Goal: Task Accomplishment & Management: Use online tool/utility

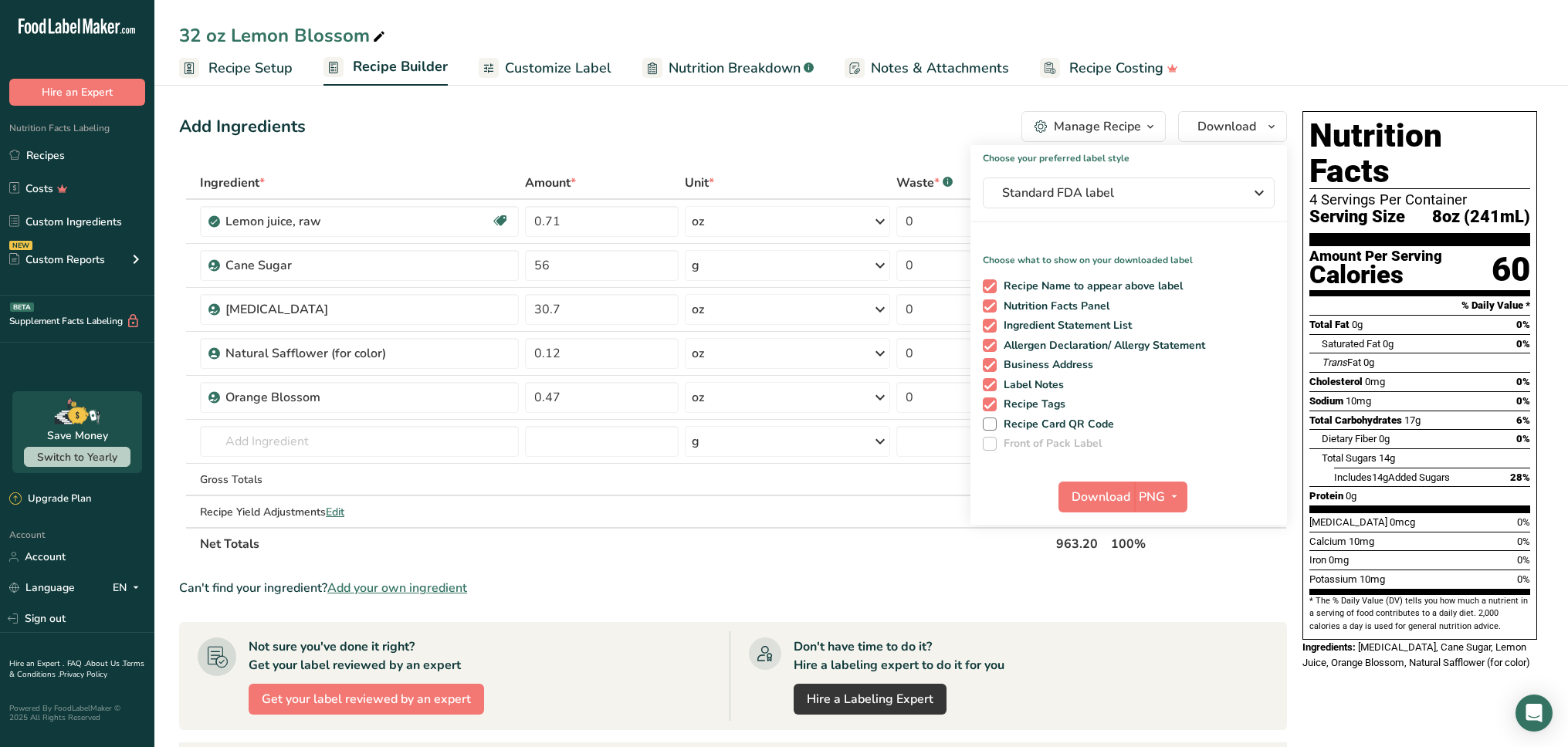
click at [744, 129] on div "Add Ingredients Manage Recipe Delete Recipe Duplicate Recipe Scale Recipe Save …" at bounding box center [732, 126] width 1108 height 31
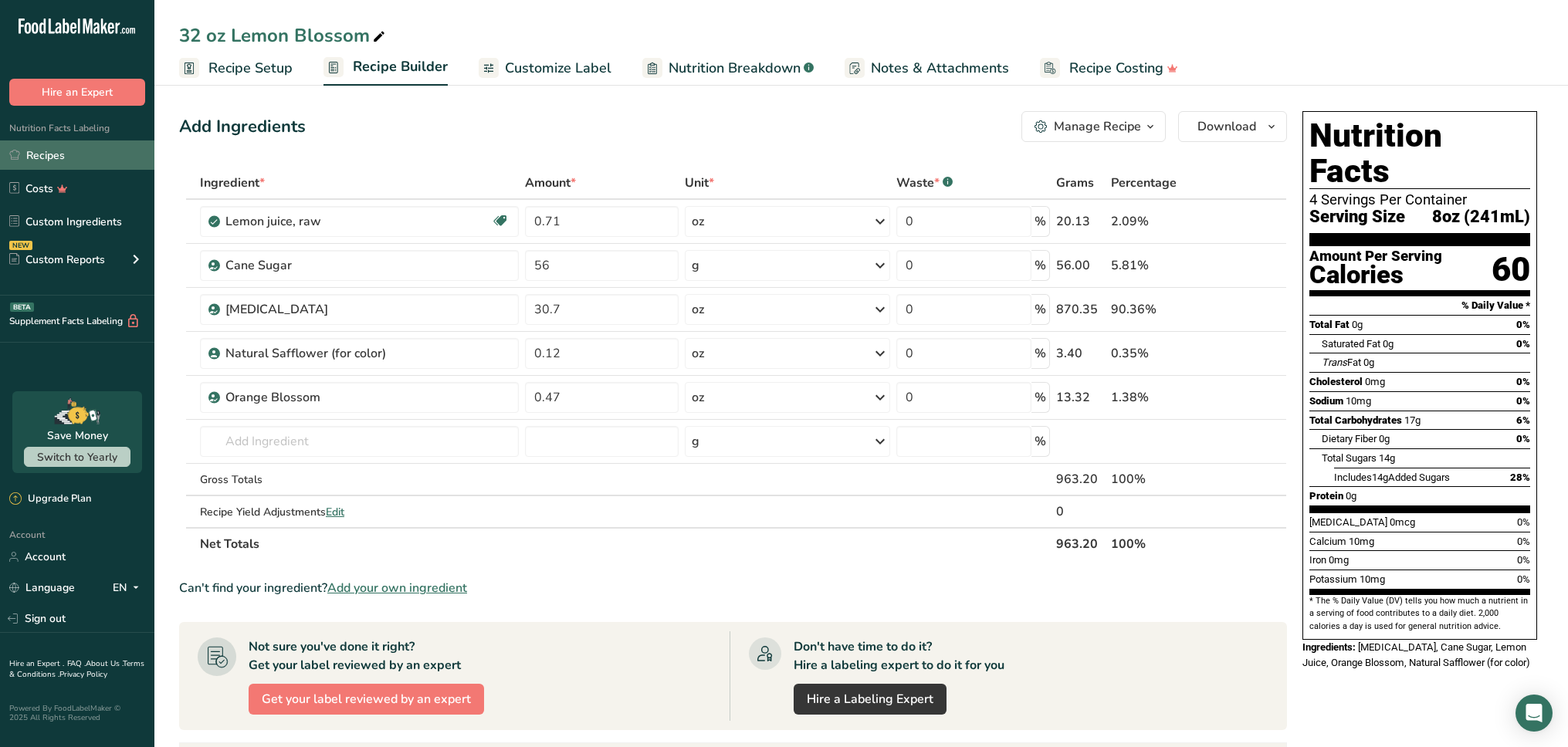
click at [67, 165] on link "Recipes" at bounding box center [77, 155] width 155 height 30
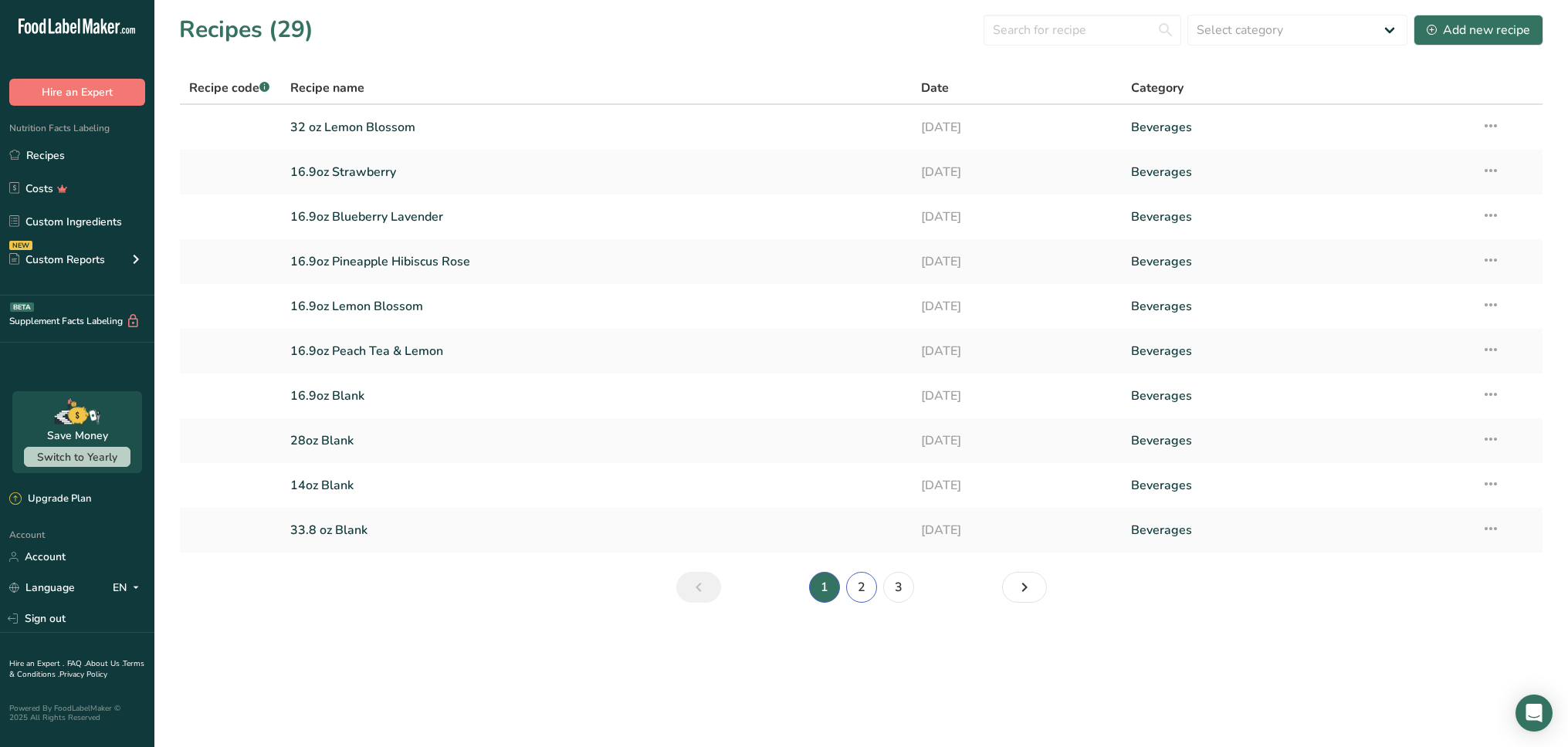
click at [856, 592] on link "2" at bounding box center [862, 588] width 31 height 31
click at [376, 532] on link "33.8 oz Strawberry" at bounding box center [596, 531] width 612 height 33
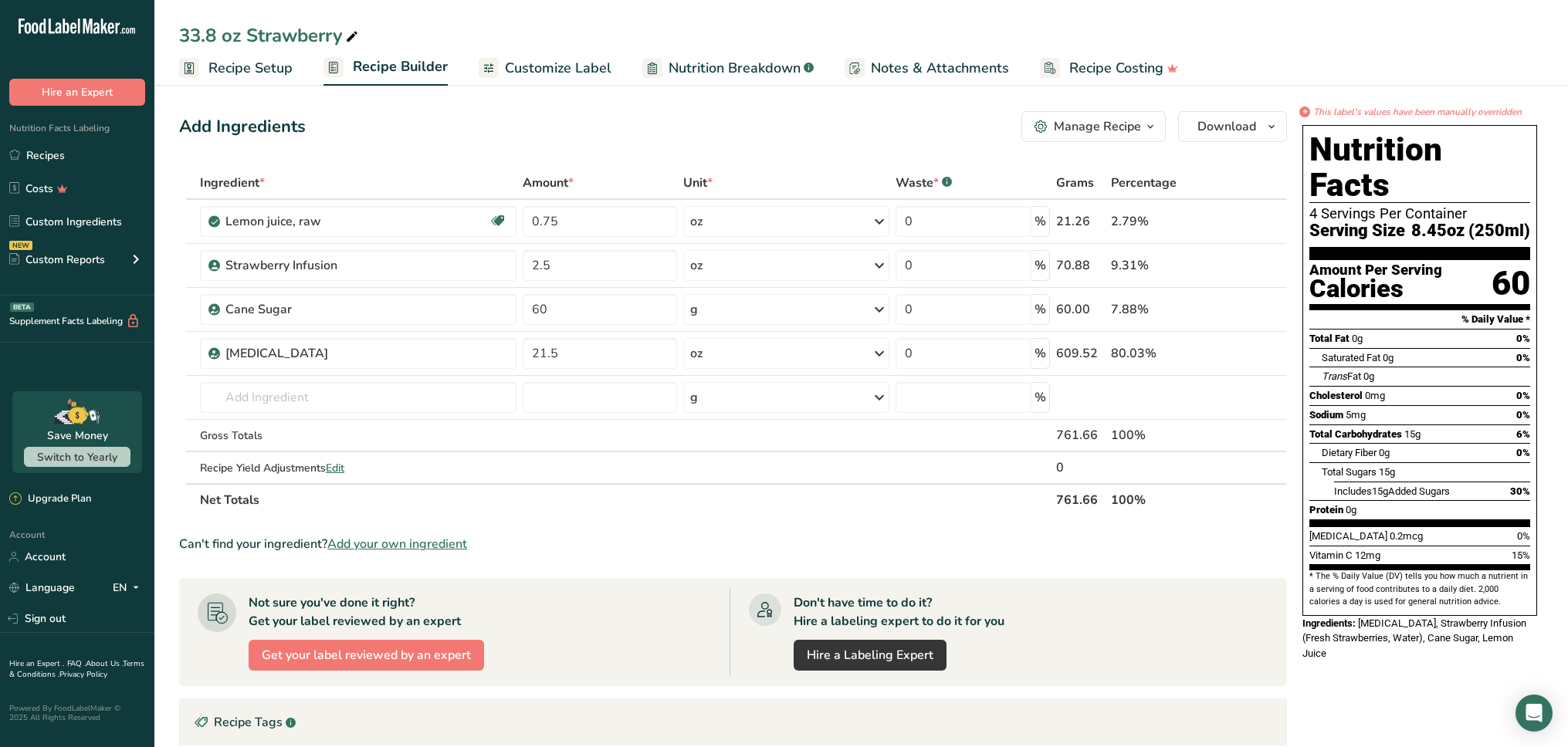
click at [1360, 53] on ul "Recipe Setup Recipe Builder Customize Label Nutrition Breakdown .a-a{fill:#3473…" at bounding box center [861, 67] width 1413 height 36
click at [1142, 125] on span "button" at bounding box center [1150, 126] width 19 height 19
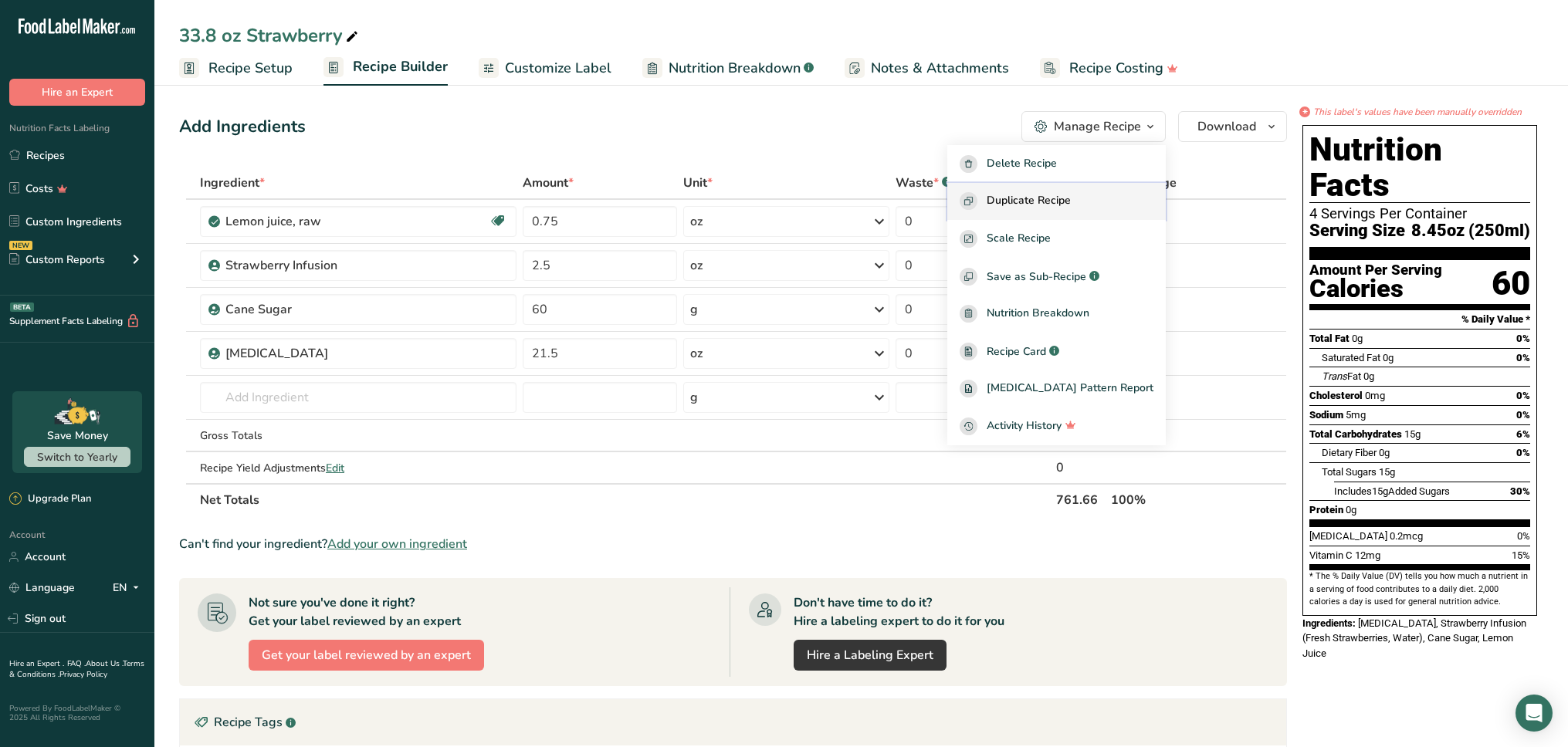
click at [1071, 194] on span "Duplicate Recipe" at bounding box center [1029, 201] width 84 height 18
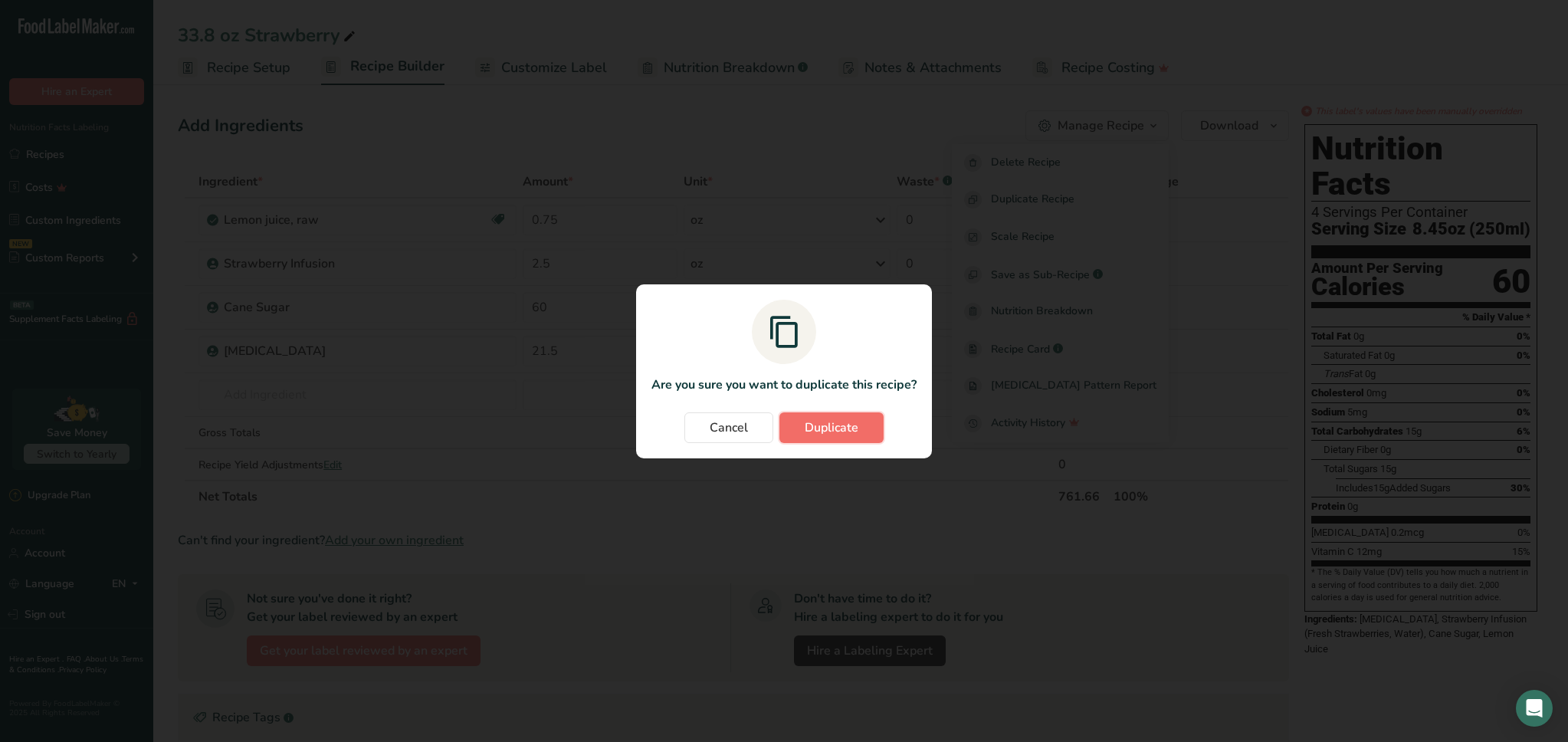
click at [839, 433] on span "Duplicate" at bounding box center [831, 428] width 53 height 19
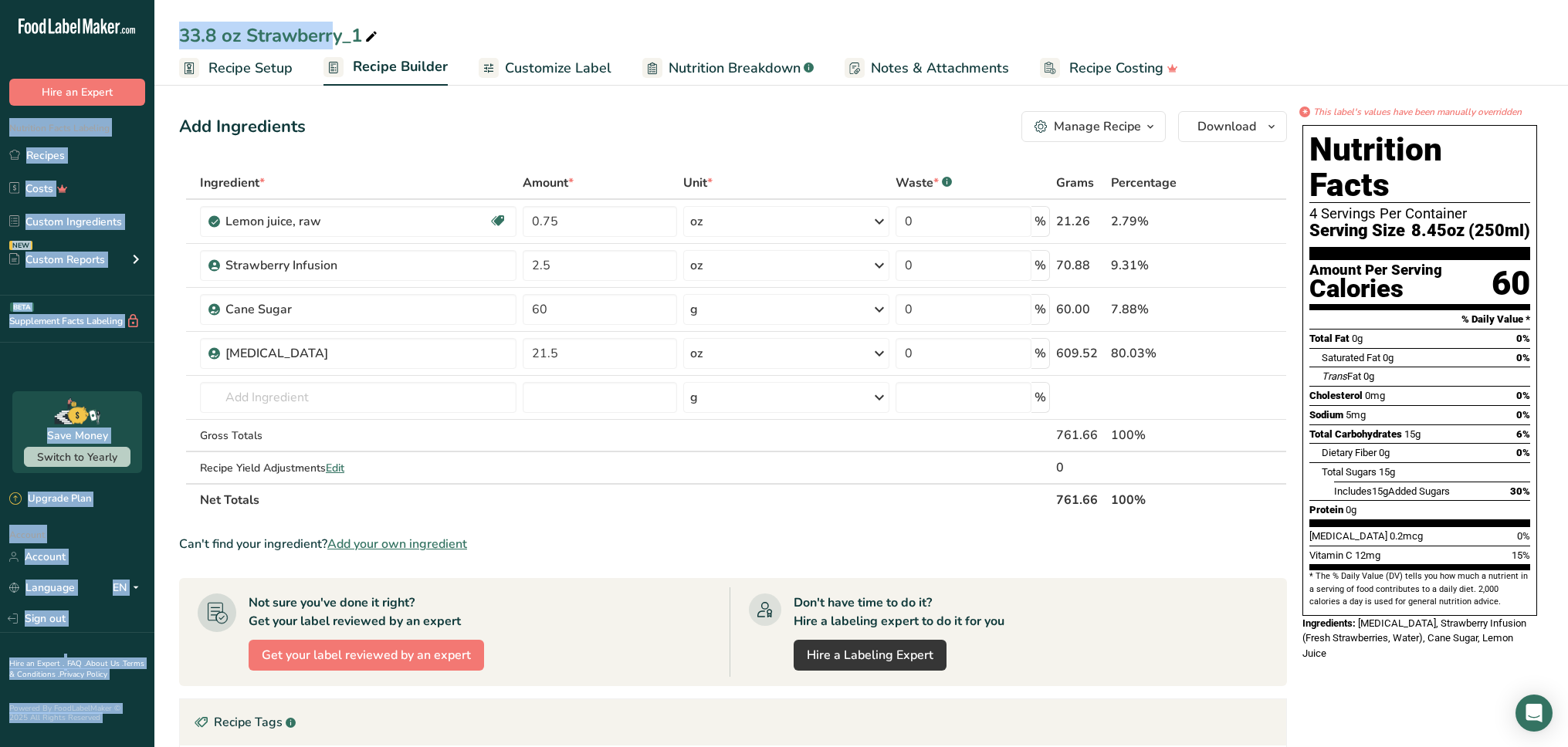
drag, startPoint x: 216, startPoint y: 34, endPoint x: 143, endPoint y: 32, distance: 73.0
click at [143, 32] on div ".a-20{fill:#fff;} Hire an Expert Nutrition Facts Labeling Recipes Costs Custom …" at bounding box center [784, 543] width 1568 height 1087
click at [203, 40] on div "33.8 oz Strawberry_1" at bounding box center [279, 36] width 201 height 28
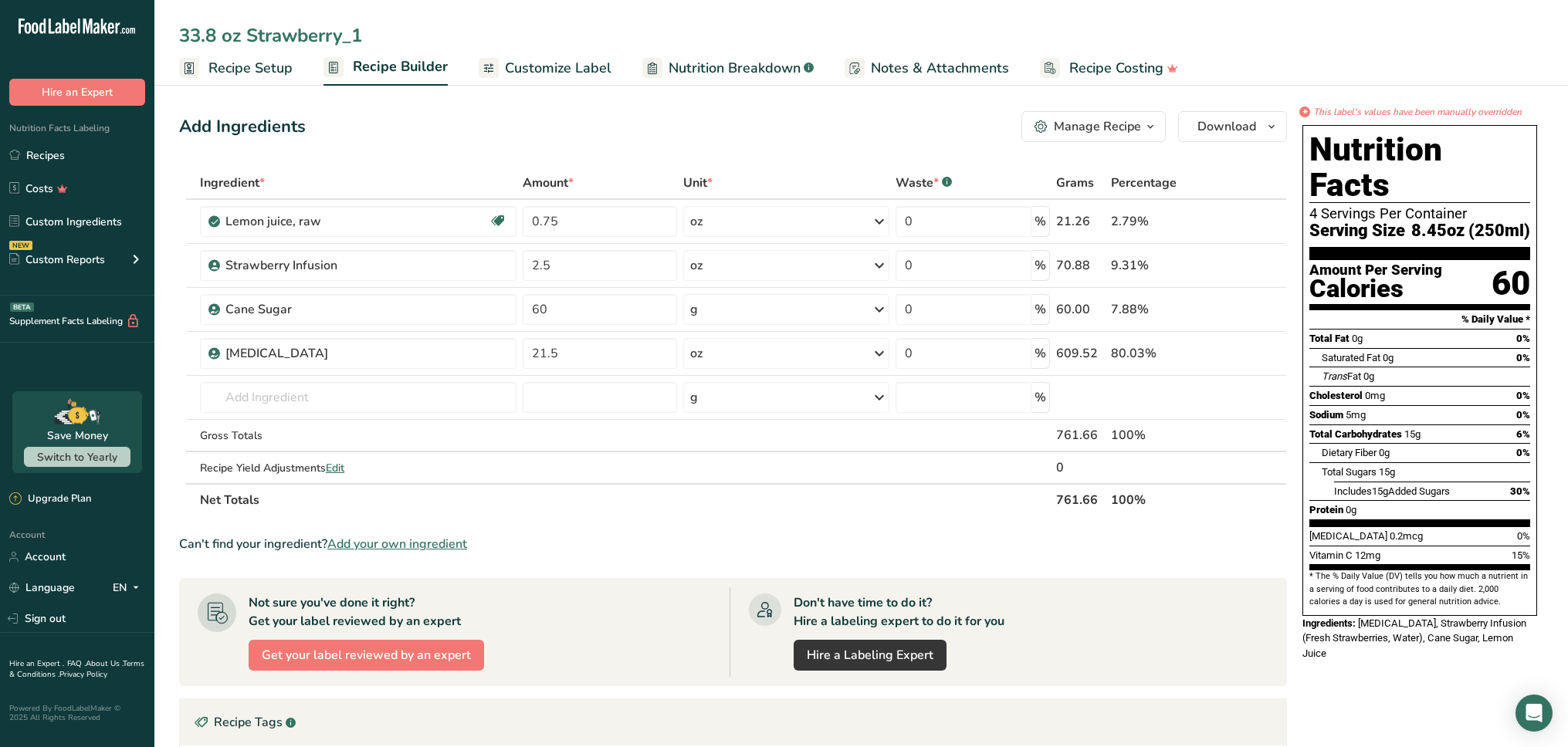
click at [372, 37] on input "33.8 oz Strawberry_1" at bounding box center [860, 36] width 1364 height 28
type input "32 oz Strawberry"
click at [594, 20] on div "32 oz Strawberry Recipe Setup Recipe Builder Customize Label Nutrition Breakdow…" at bounding box center [861, 43] width 1413 height 86
click at [1125, 126] on div "Manage Recipe" at bounding box center [1097, 126] width 87 height 19
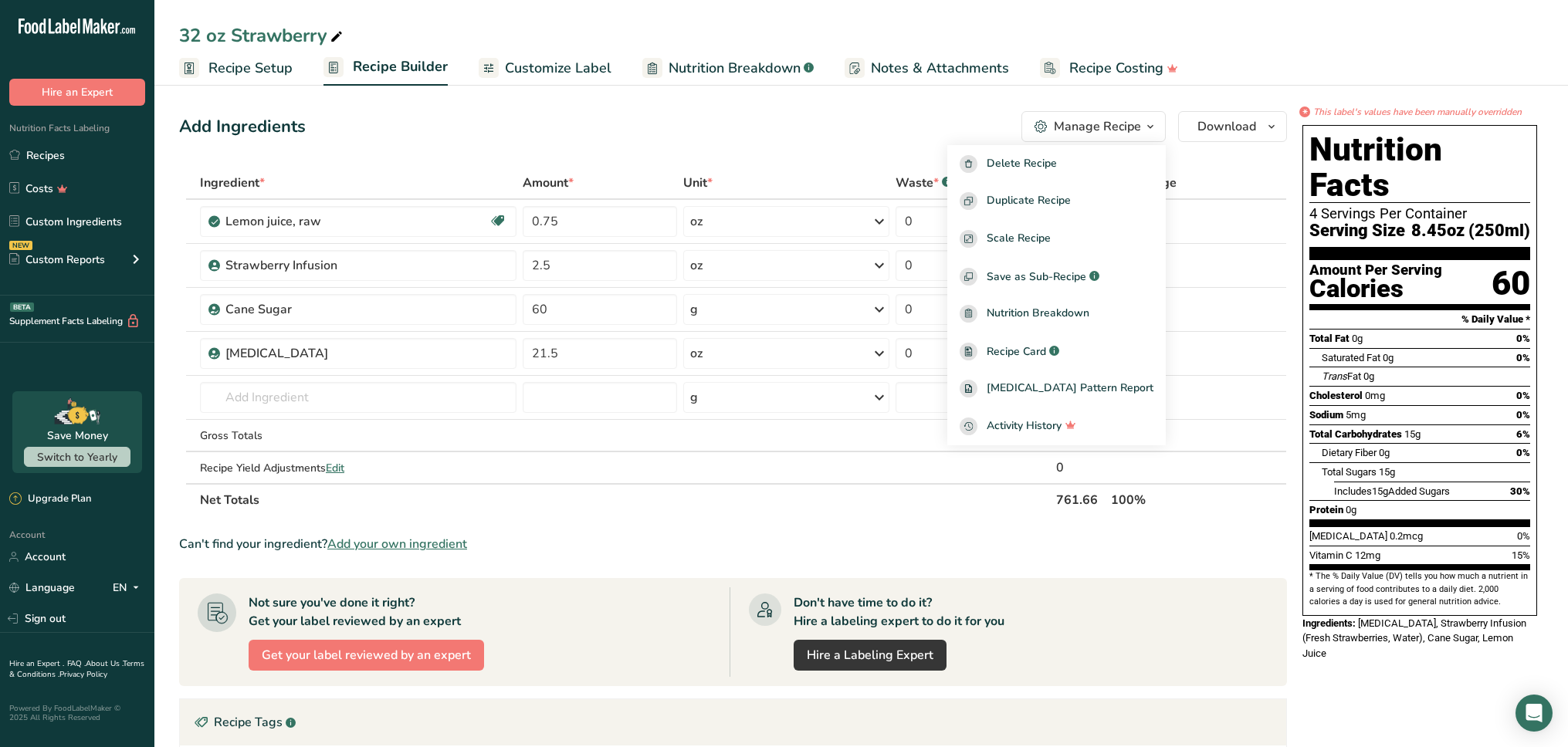
click at [918, 120] on div "Add Ingredients Manage Recipe Delete Recipe Duplicate Recipe Scale Recipe Save …" at bounding box center [732, 126] width 1108 height 31
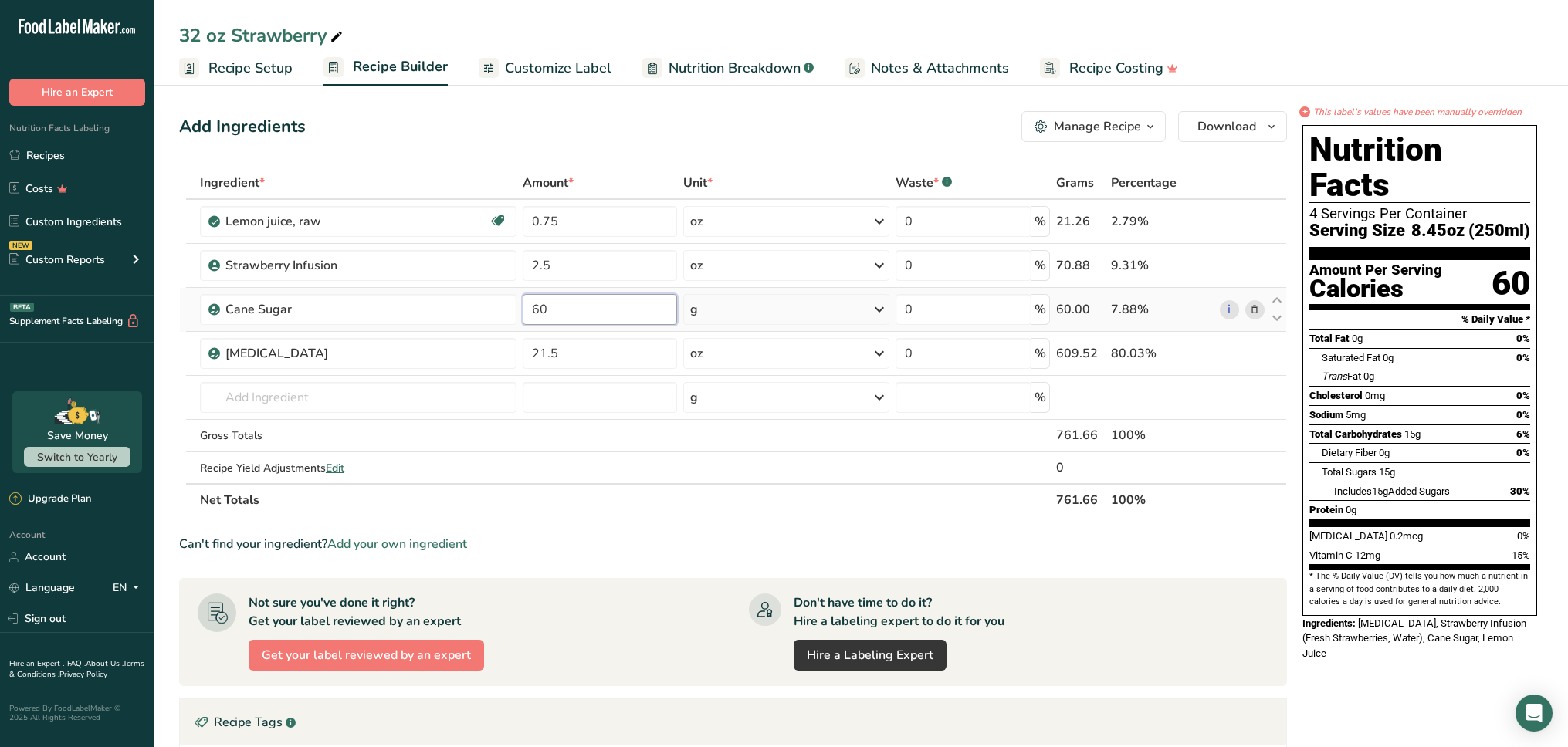
click at [564, 309] on input "60" at bounding box center [600, 310] width 155 height 31
type input "56"
click at [574, 223] on div "Ingredient * Amount * Unit * Waste * .a-a{fill:#347362;}.b-a{fill:#fff;} Grams …" at bounding box center [732, 342] width 1108 height 350
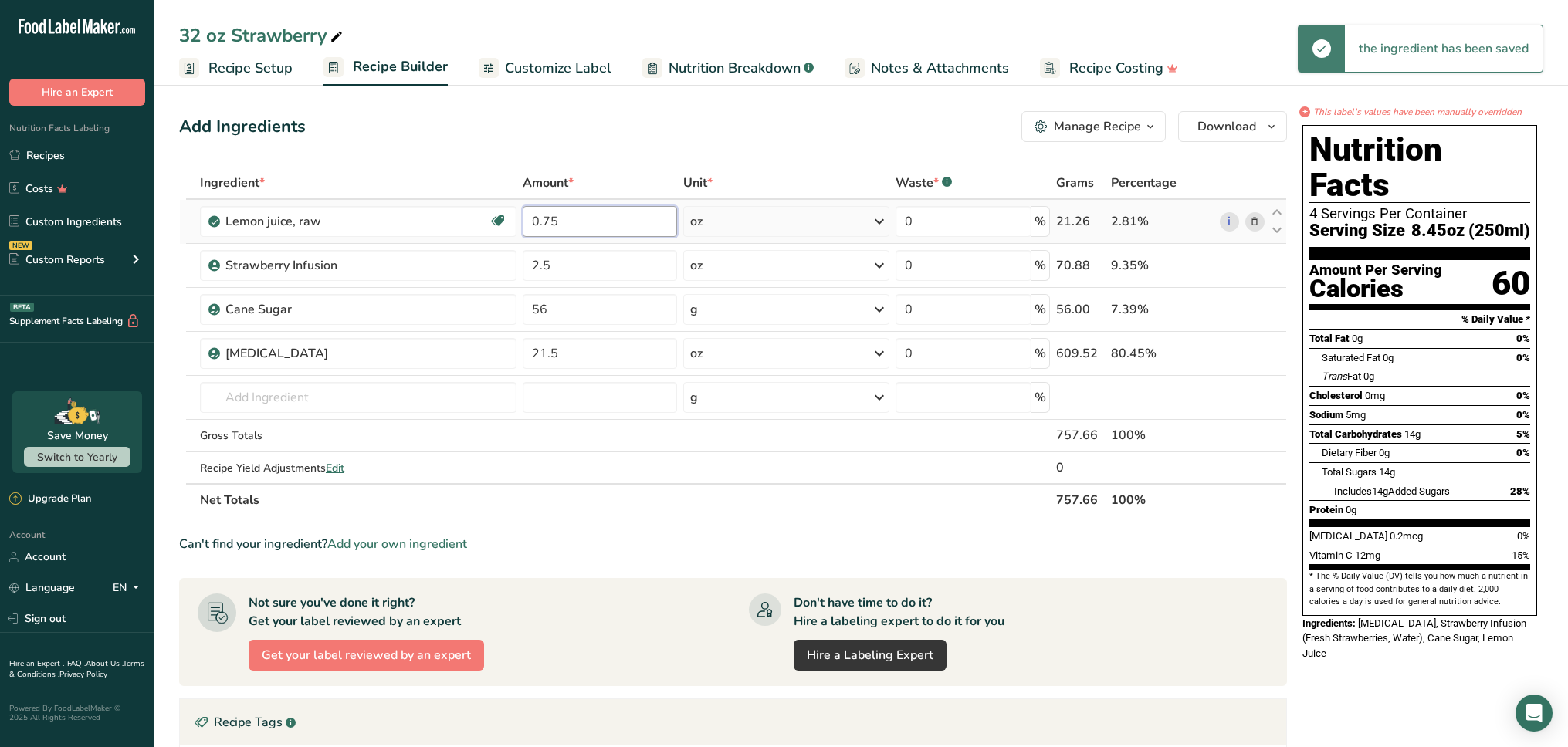
click at [574, 223] on input "0.75" at bounding box center [600, 222] width 155 height 31
type input "0.71"
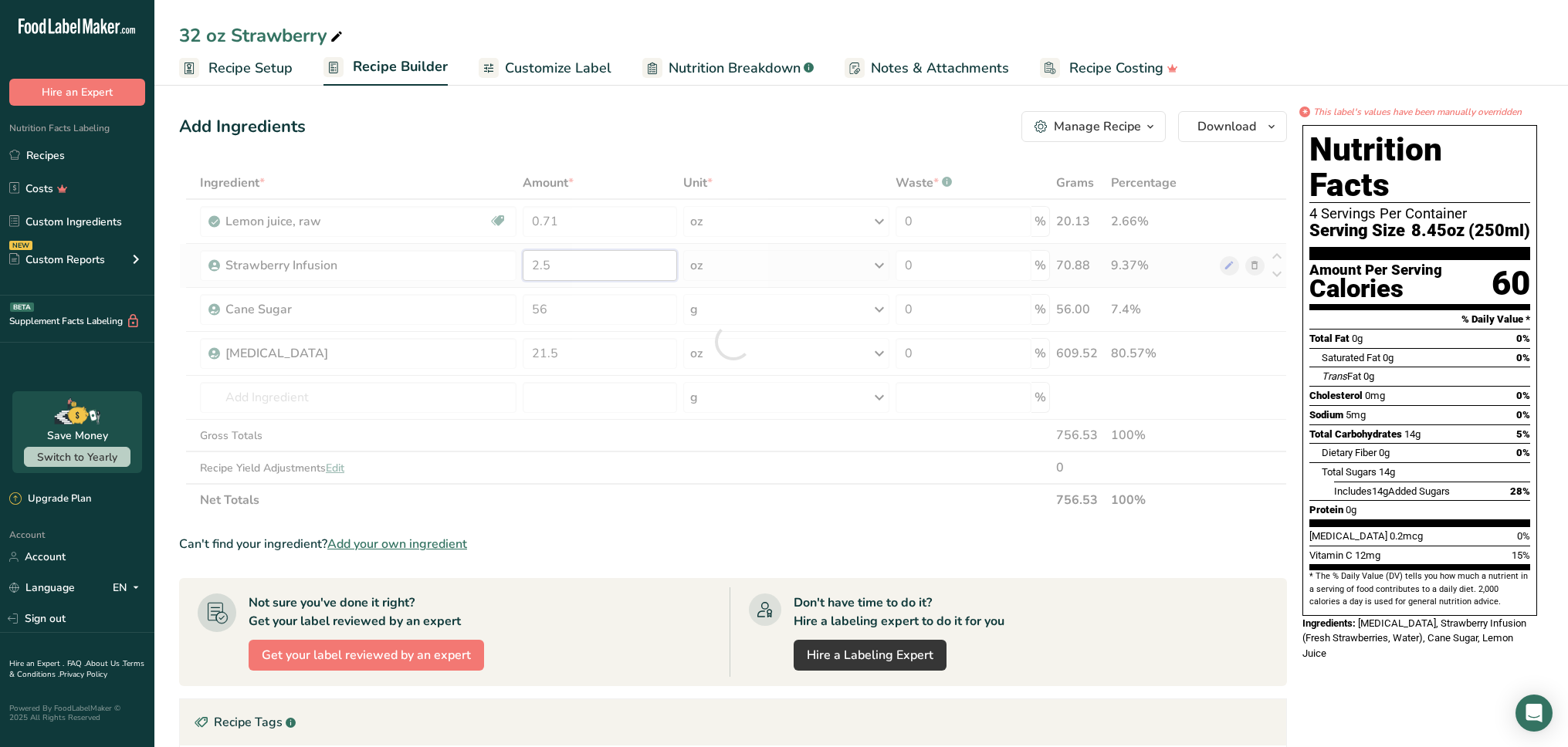
click at [613, 263] on div "Ingredient * Amount * Unit * Waste * .a-a{fill:#347362;}.b-a{fill:#fff;} Grams …" at bounding box center [732, 342] width 1108 height 350
click at [613, 263] on div at bounding box center [732, 342] width 1108 height 350
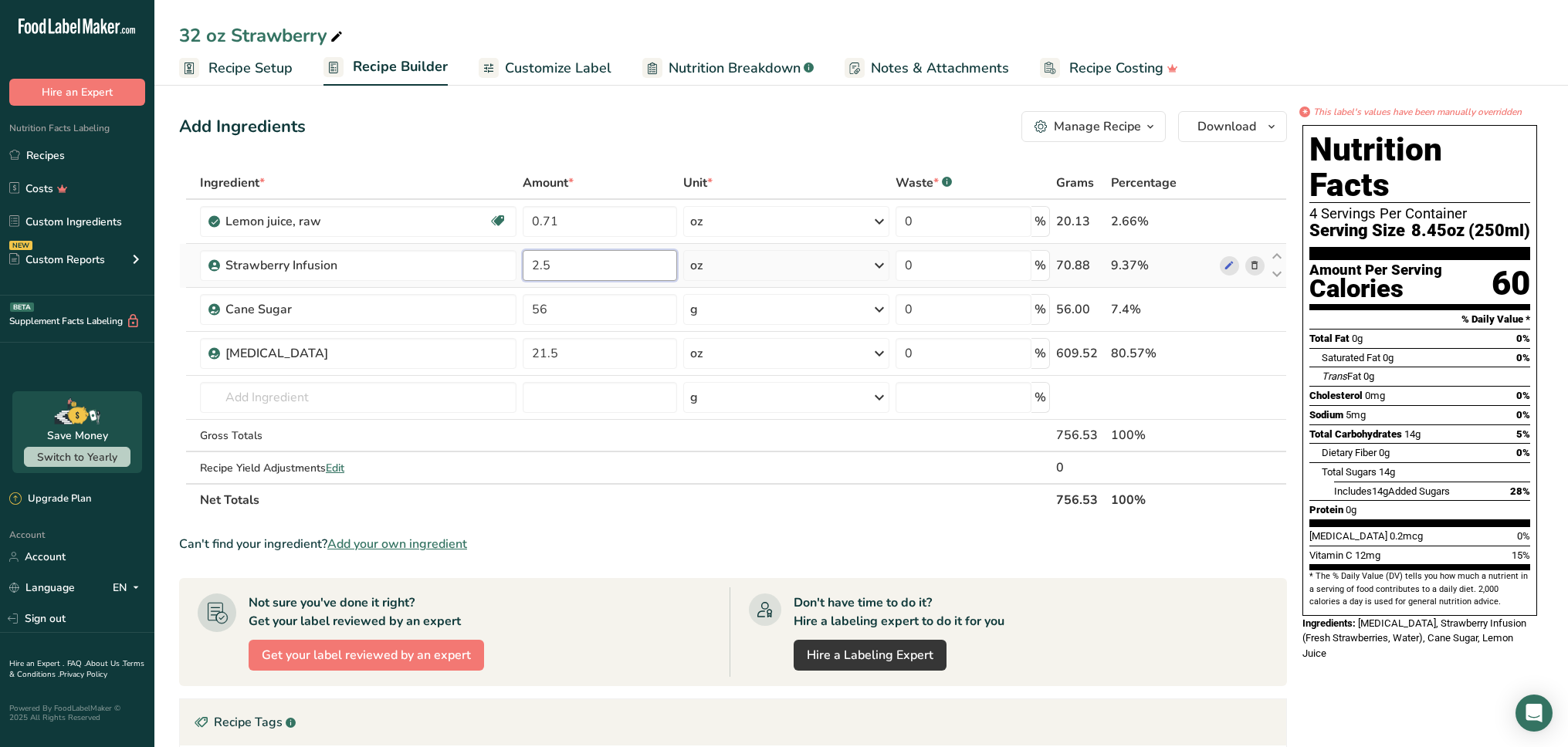
click at [613, 263] on input "2.5" at bounding box center [600, 265] width 155 height 31
type input "2.37"
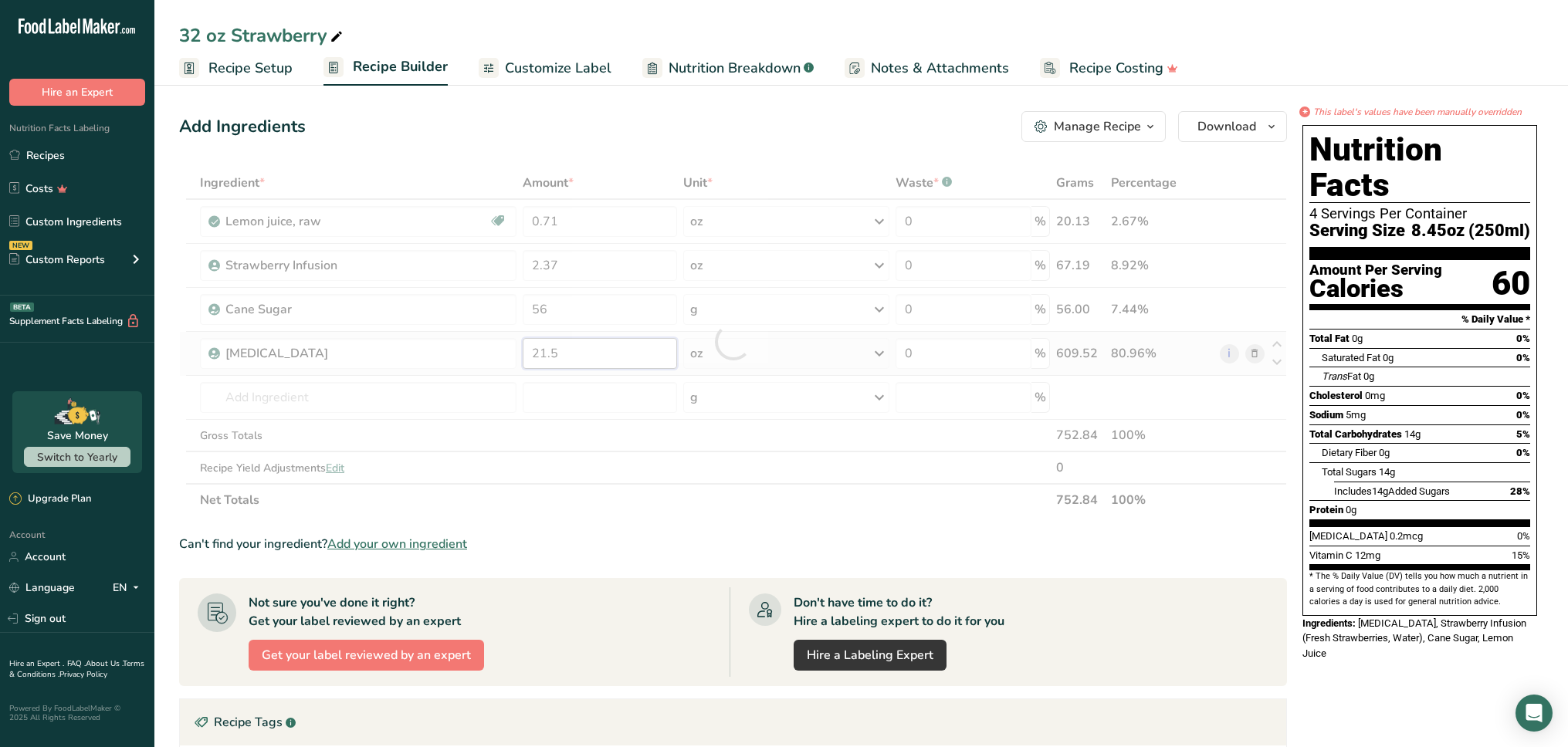
click at [599, 359] on div "Ingredient * Amount * Unit * Waste * .a-a{fill:#347362;}.b-a{fill:#fff;} Grams …" at bounding box center [732, 342] width 1108 height 350
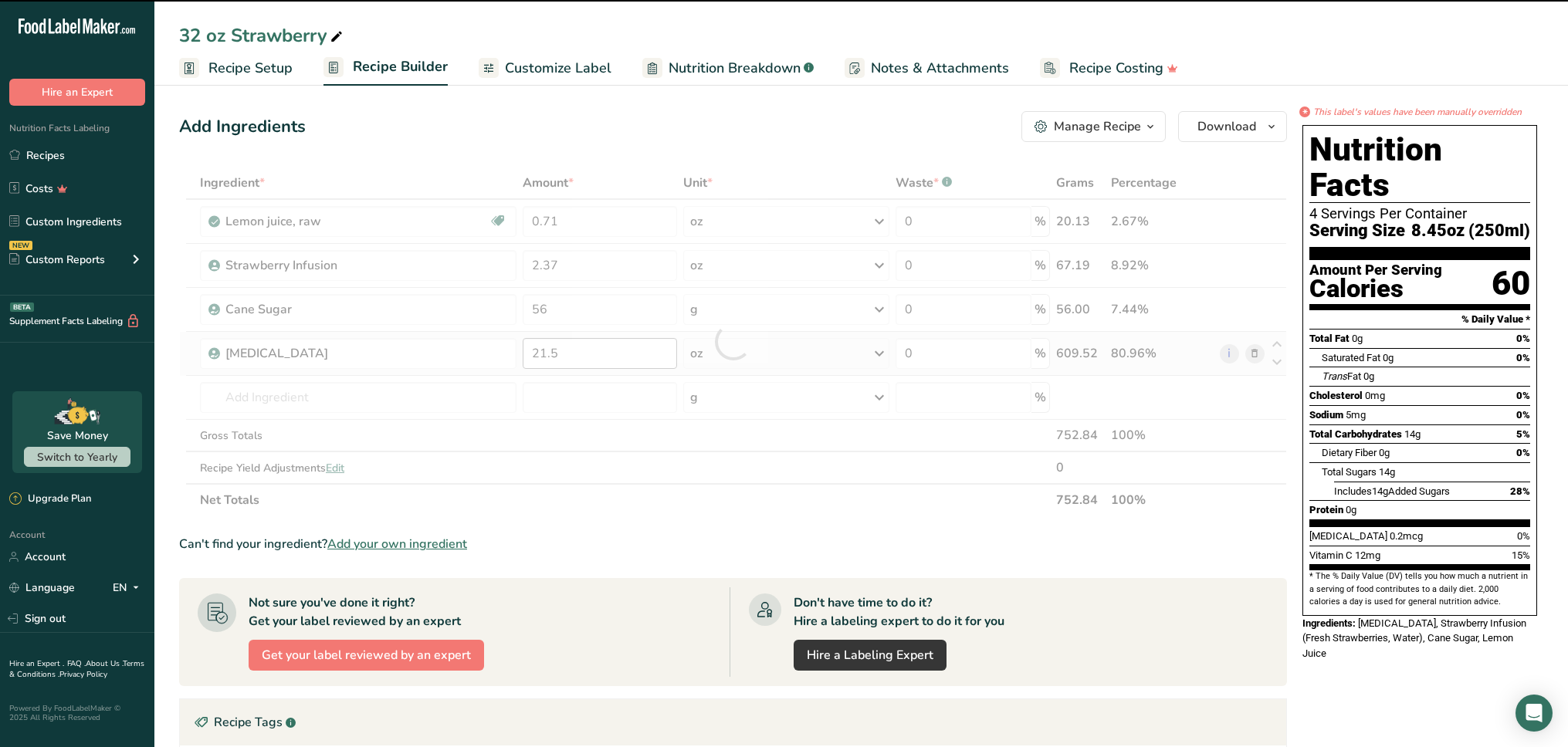
click at [599, 359] on div at bounding box center [732, 342] width 1108 height 350
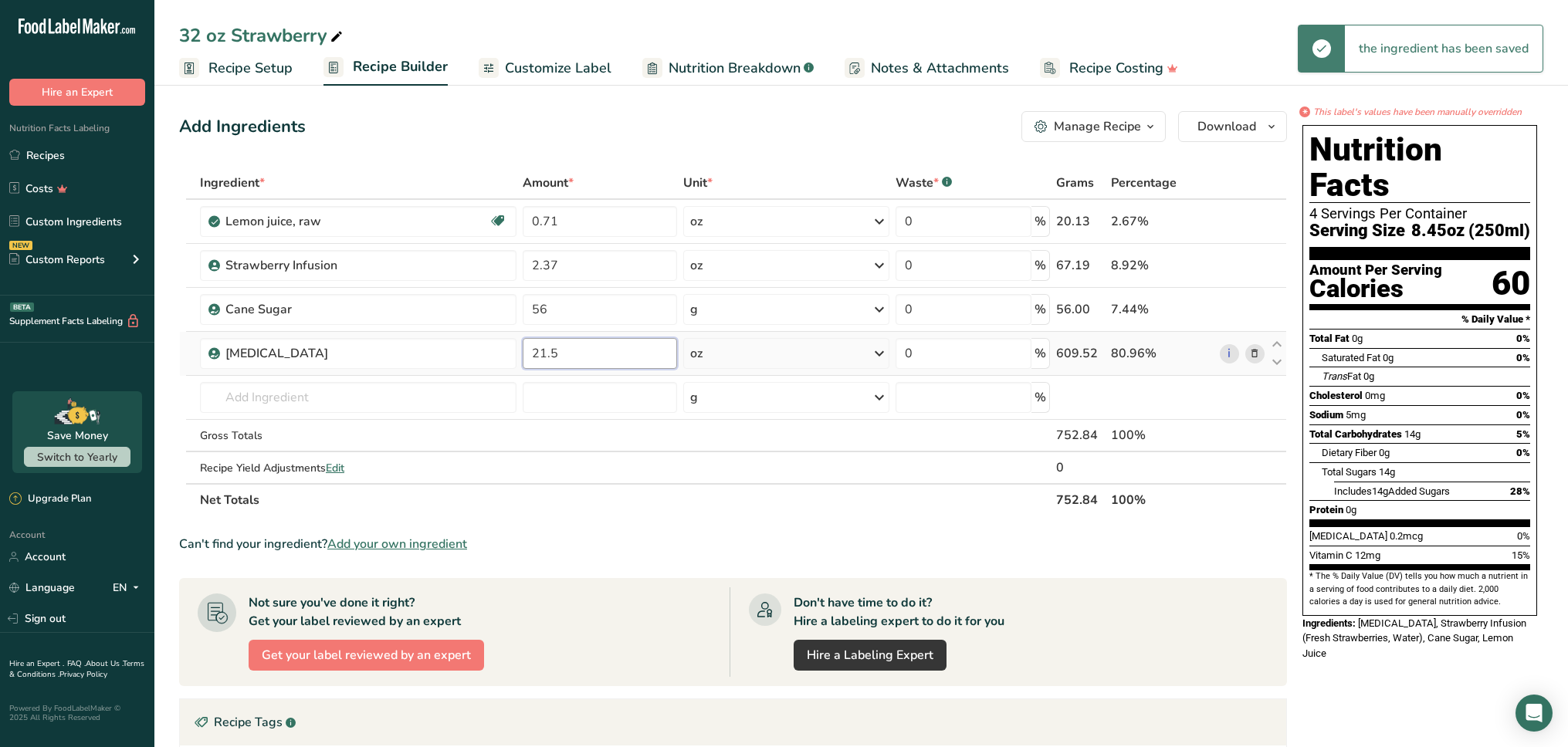
click at [599, 359] on input "21.5" at bounding box center [600, 354] width 155 height 31
type input "20.36"
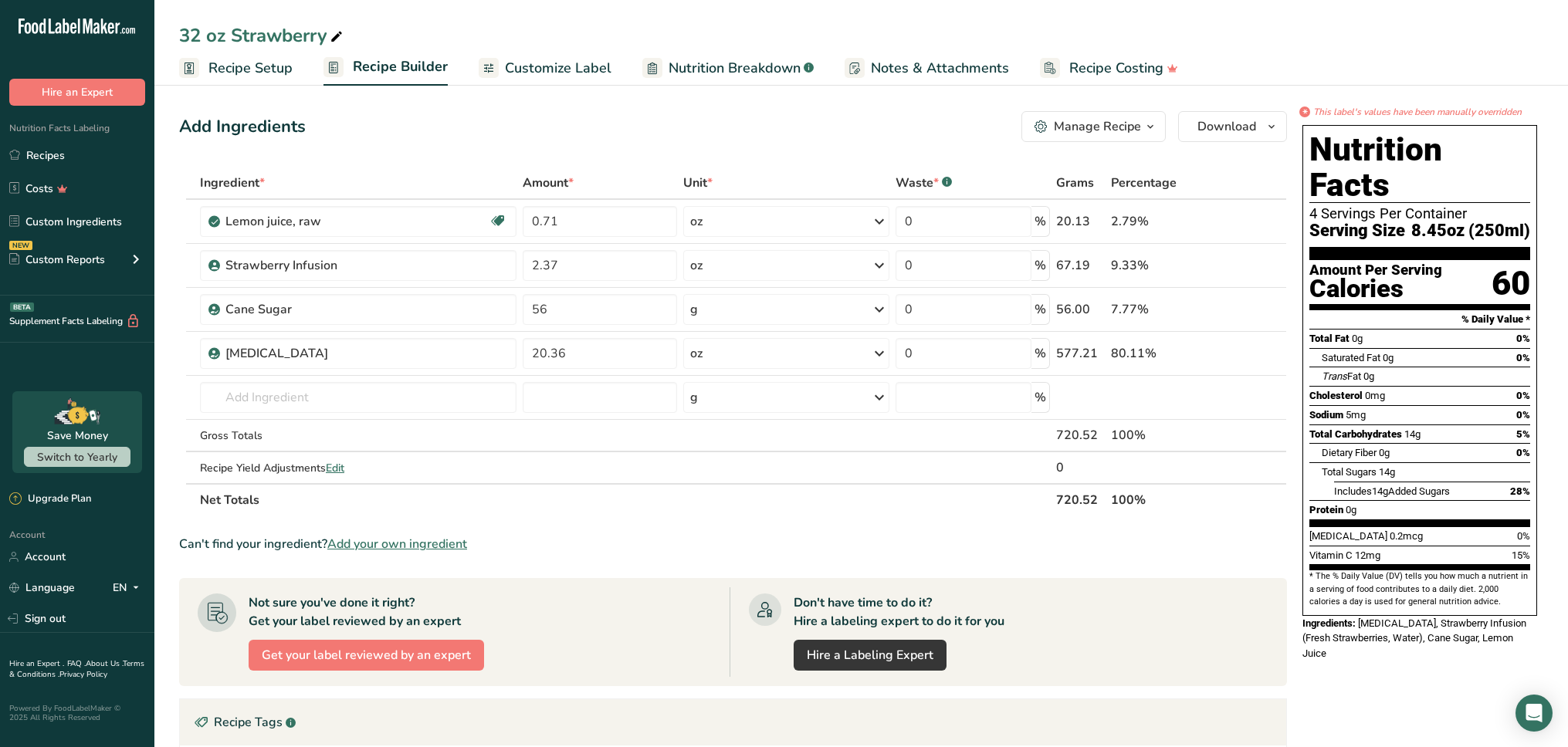
click at [656, 114] on div "Add Ingredients Manage Recipe Delete Recipe Duplicate Recipe Scale Recipe Save …" at bounding box center [732, 126] width 1108 height 31
click at [578, 76] on span "Customize Label" at bounding box center [558, 68] width 106 height 21
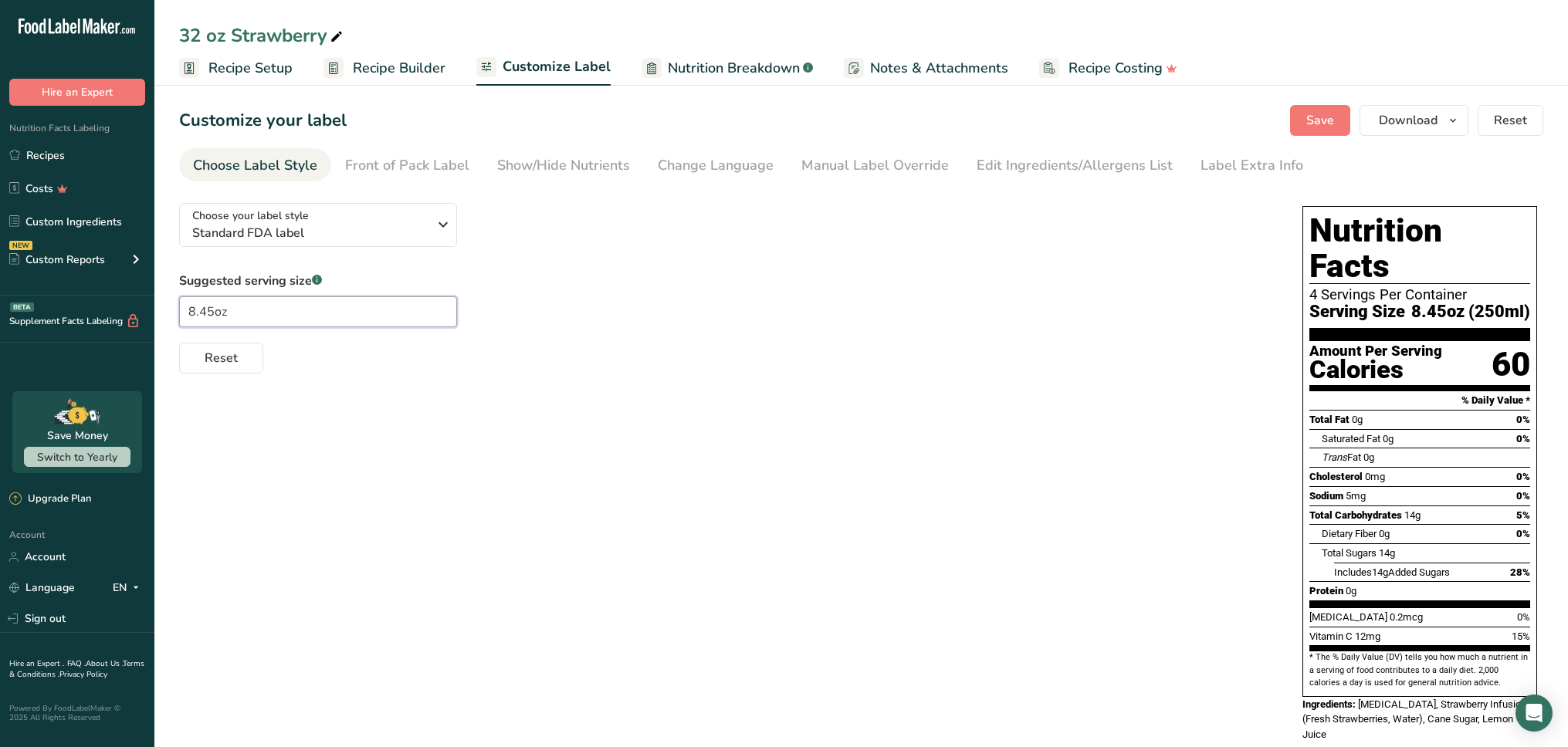
click at [395, 314] on input "8.45oz" at bounding box center [318, 312] width 278 height 31
type input "8"
click at [669, 310] on div "Suggested serving size .a-a{fill:#347362;}.b-a{fill:#fff;} 8 Reset" at bounding box center [724, 322] width 1092 height 102
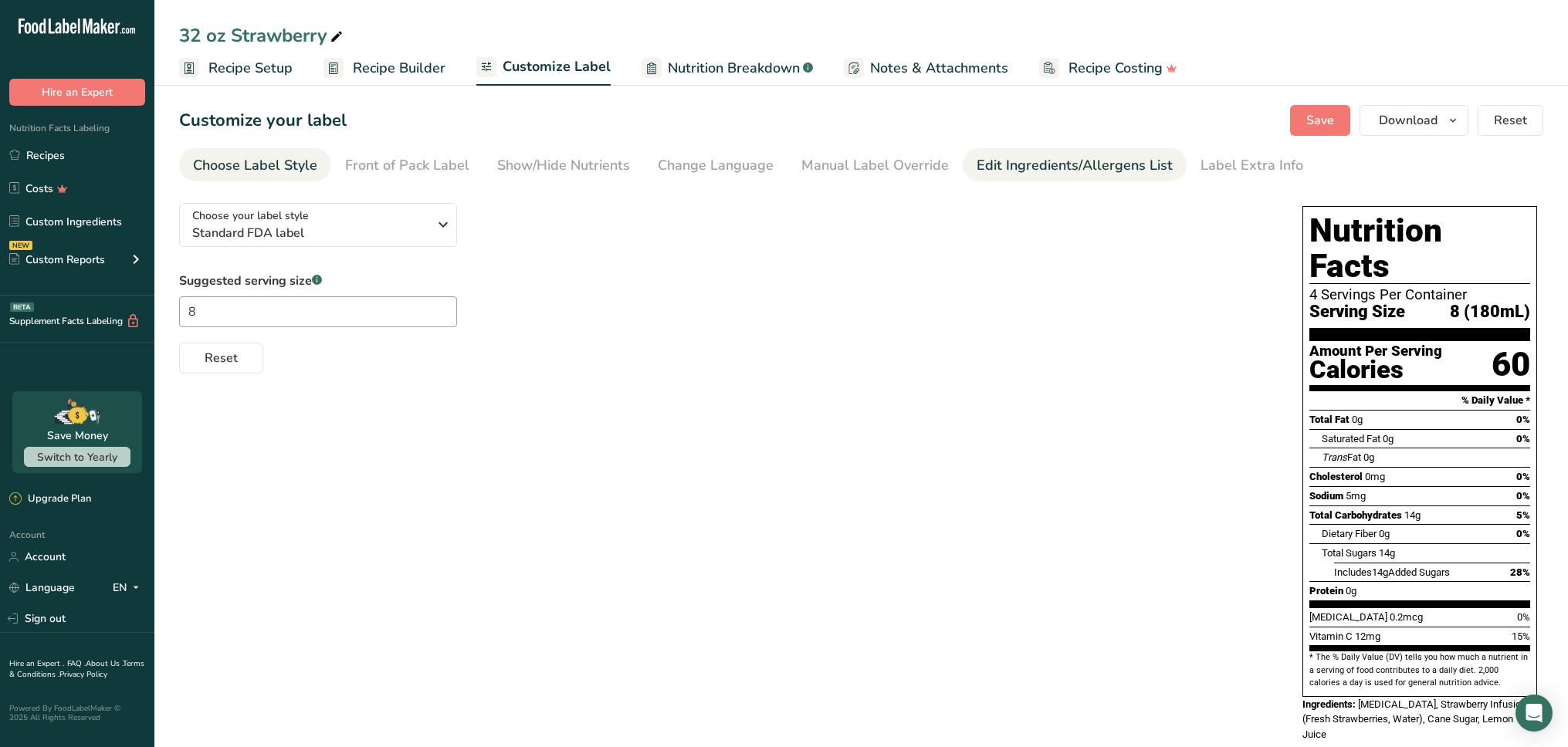
click at [1081, 165] on div "Edit Ingredients/Allergens List" at bounding box center [1074, 165] width 196 height 21
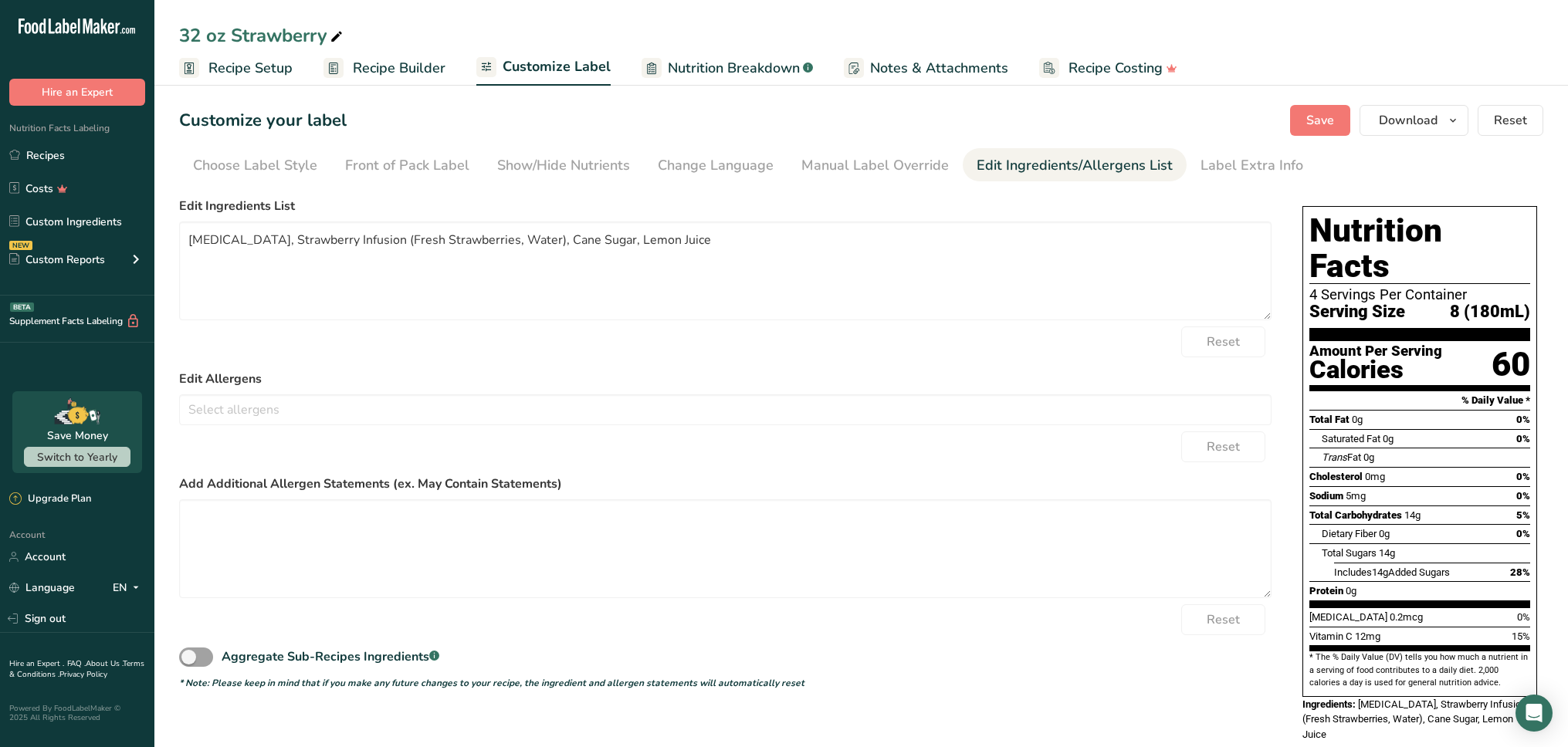
click at [1166, 165] on li "Edit Ingredients/Allergens List" at bounding box center [1074, 165] width 224 height 34
click at [1200, 165] on div "Label Extra Info" at bounding box center [1252, 165] width 103 height 21
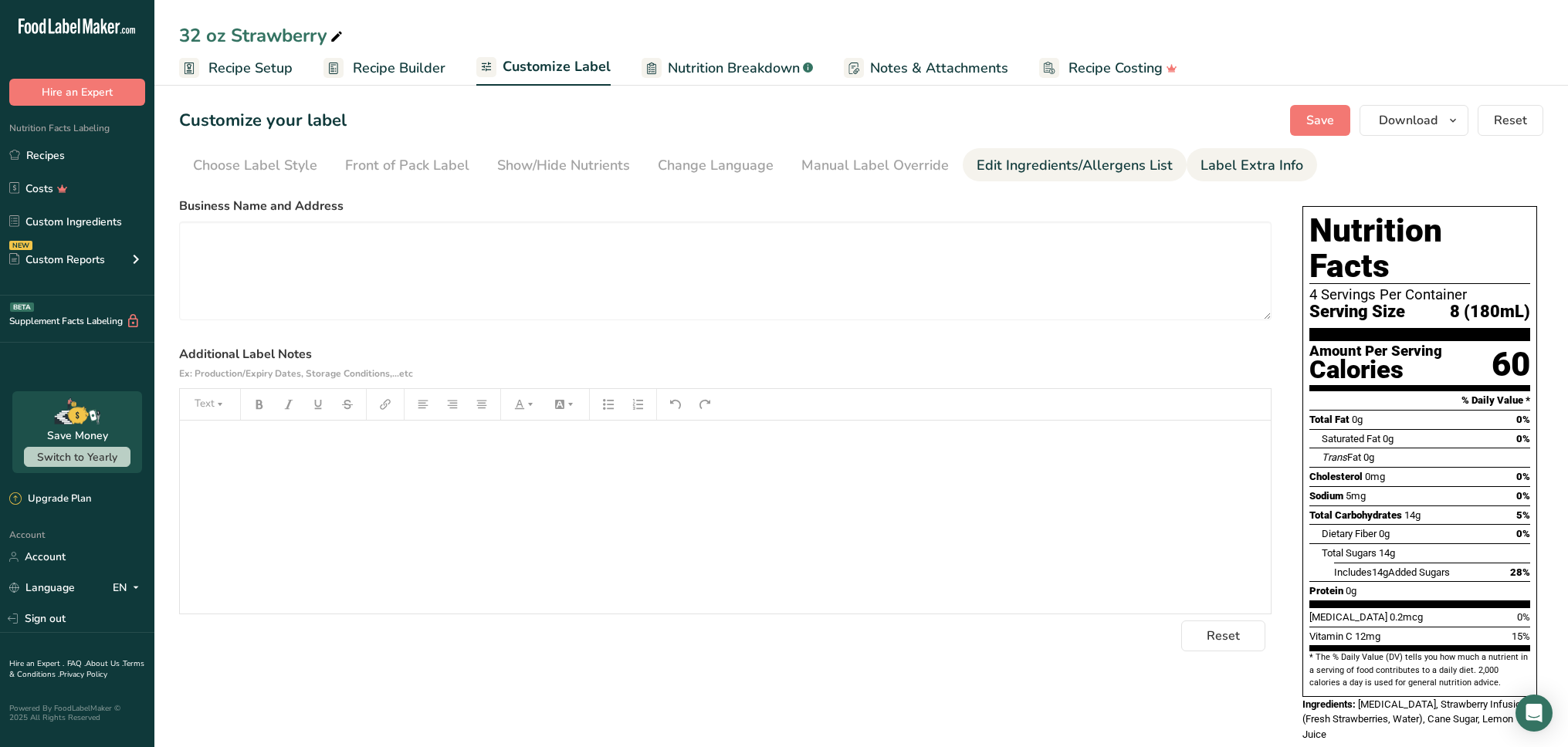
click at [1100, 168] on div "Edit Ingredients/Allergens List" at bounding box center [1074, 165] width 196 height 21
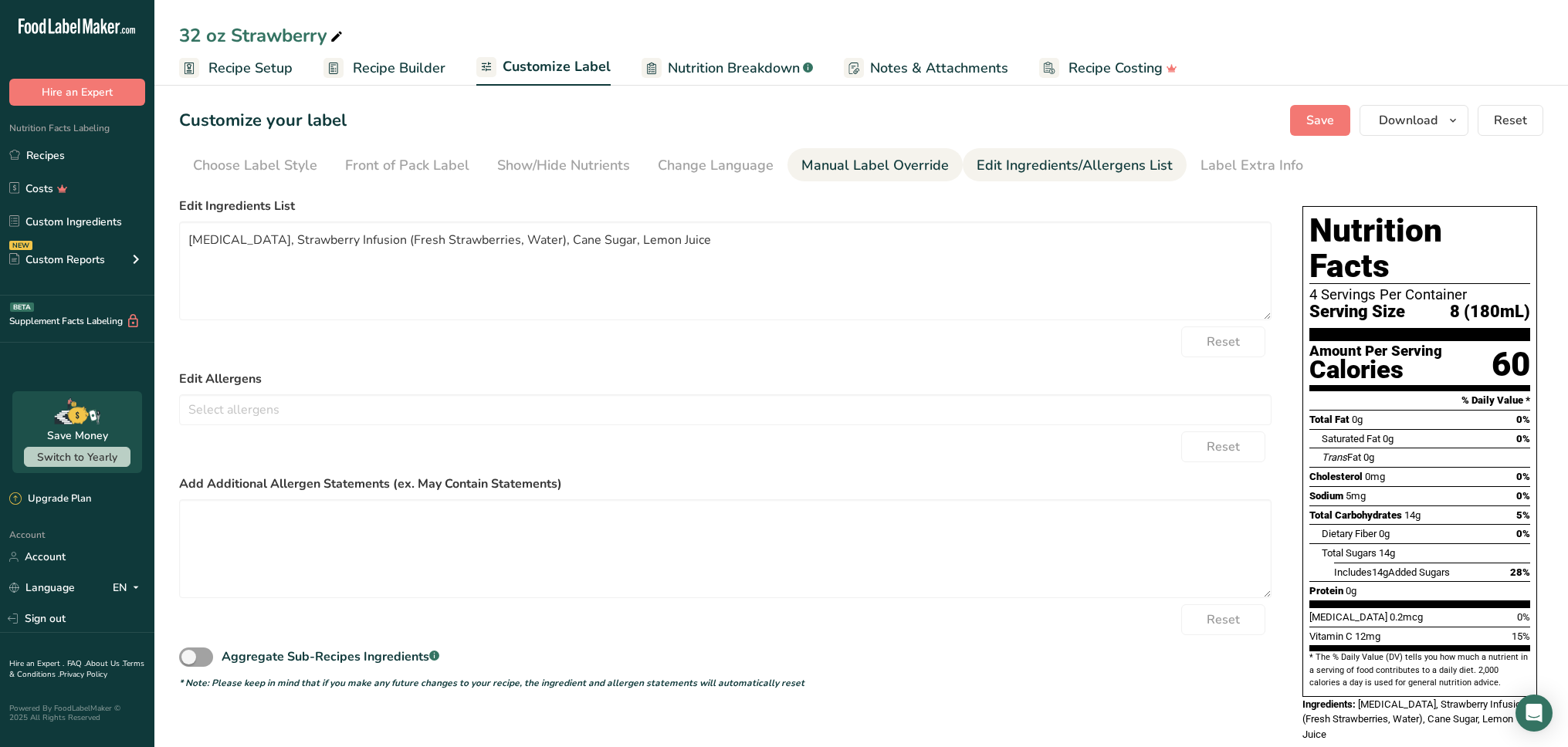
drag, startPoint x: 930, startPoint y: 169, endPoint x: 920, endPoint y: 169, distance: 10.0
click at [929, 169] on div "Manual Label Override" at bounding box center [875, 165] width 148 height 21
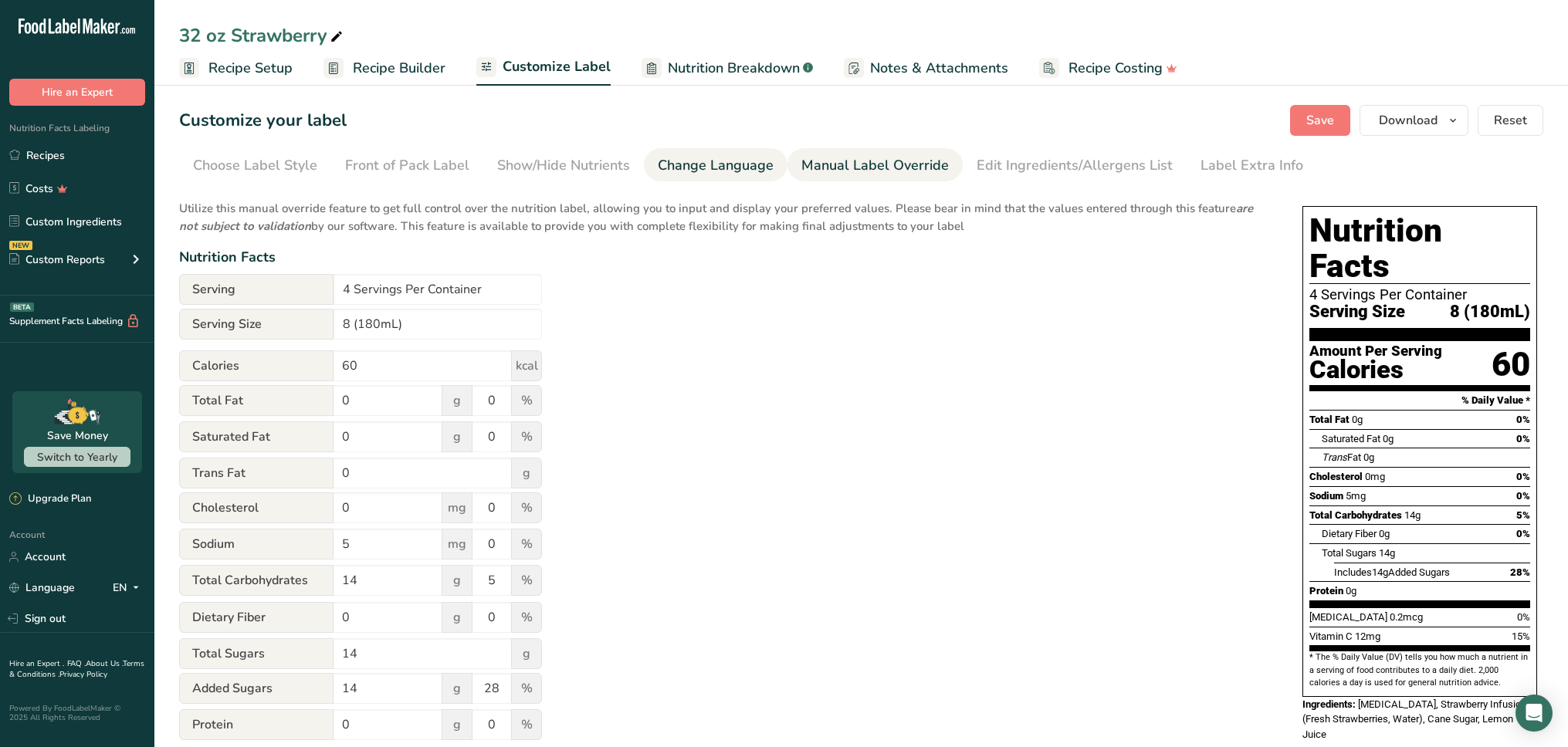
click at [672, 169] on div "Change Language" at bounding box center [716, 165] width 116 height 21
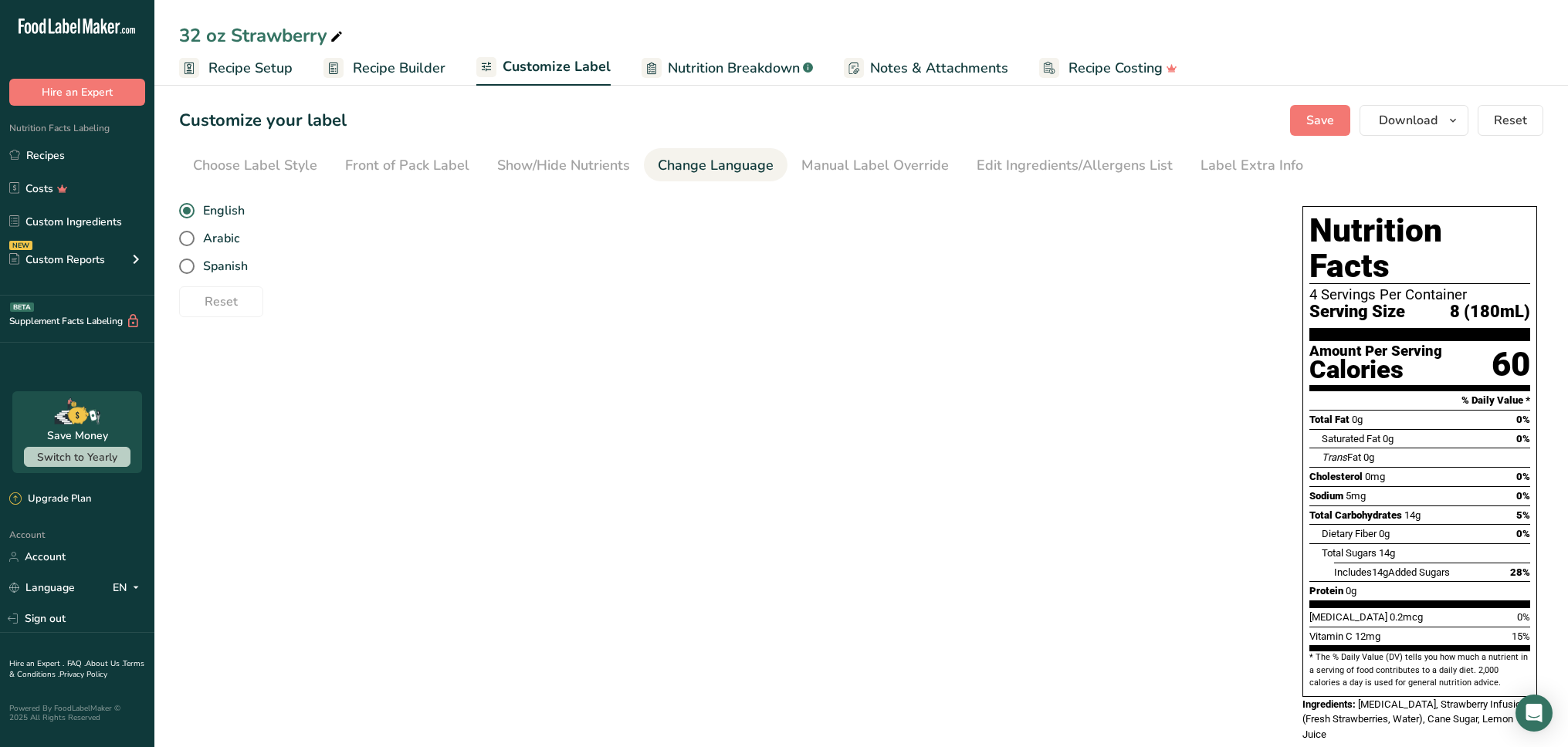
click at [890, 144] on section "Customize your label Save Download Choose what to show on your downloaded label…" at bounding box center [861, 432] width 1413 height 703
click at [886, 158] on div "Manual Label Override" at bounding box center [875, 165] width 148 height 21
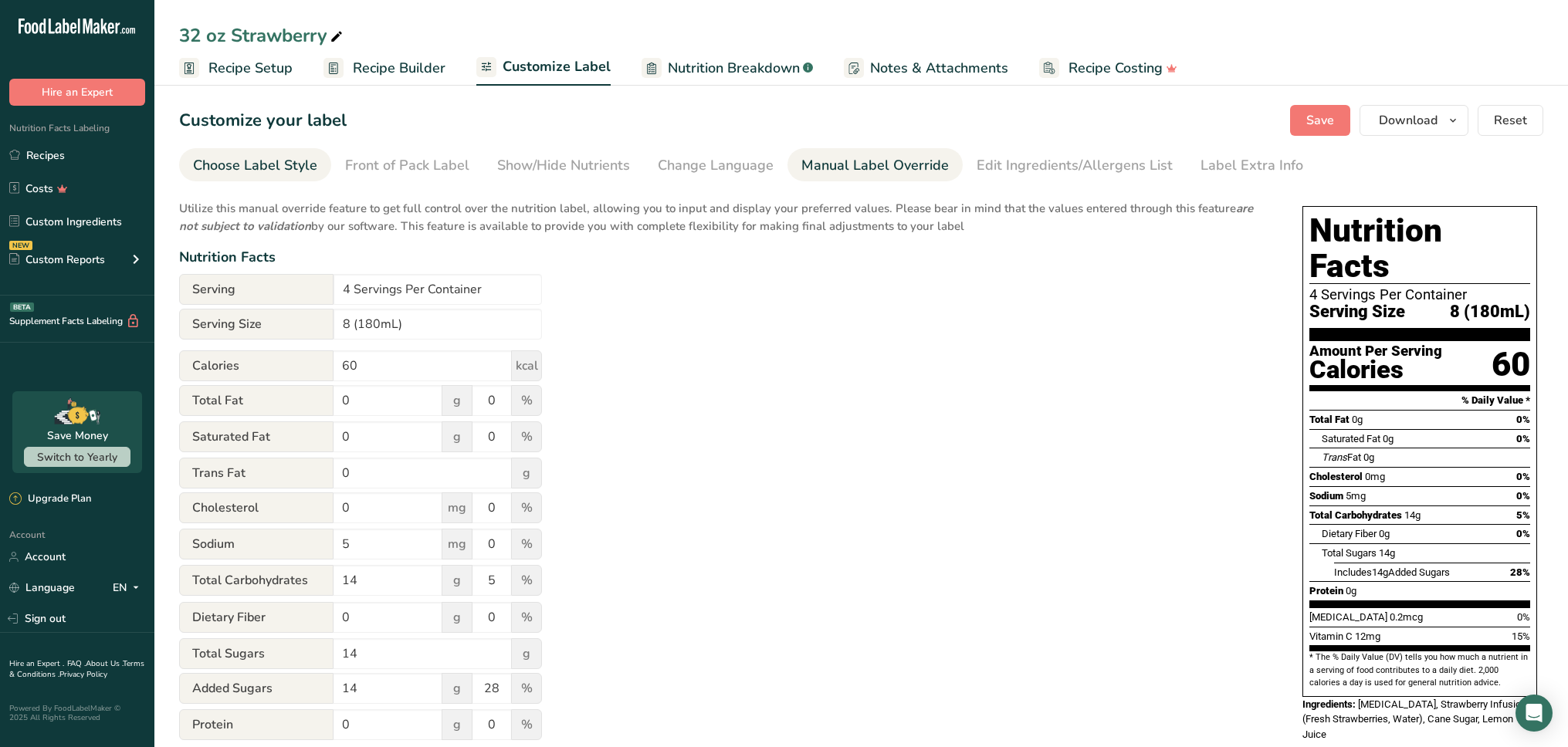
click at [272, 180] on link "Choose Label Style" at bounding box center [254, 165] width 124 height 35
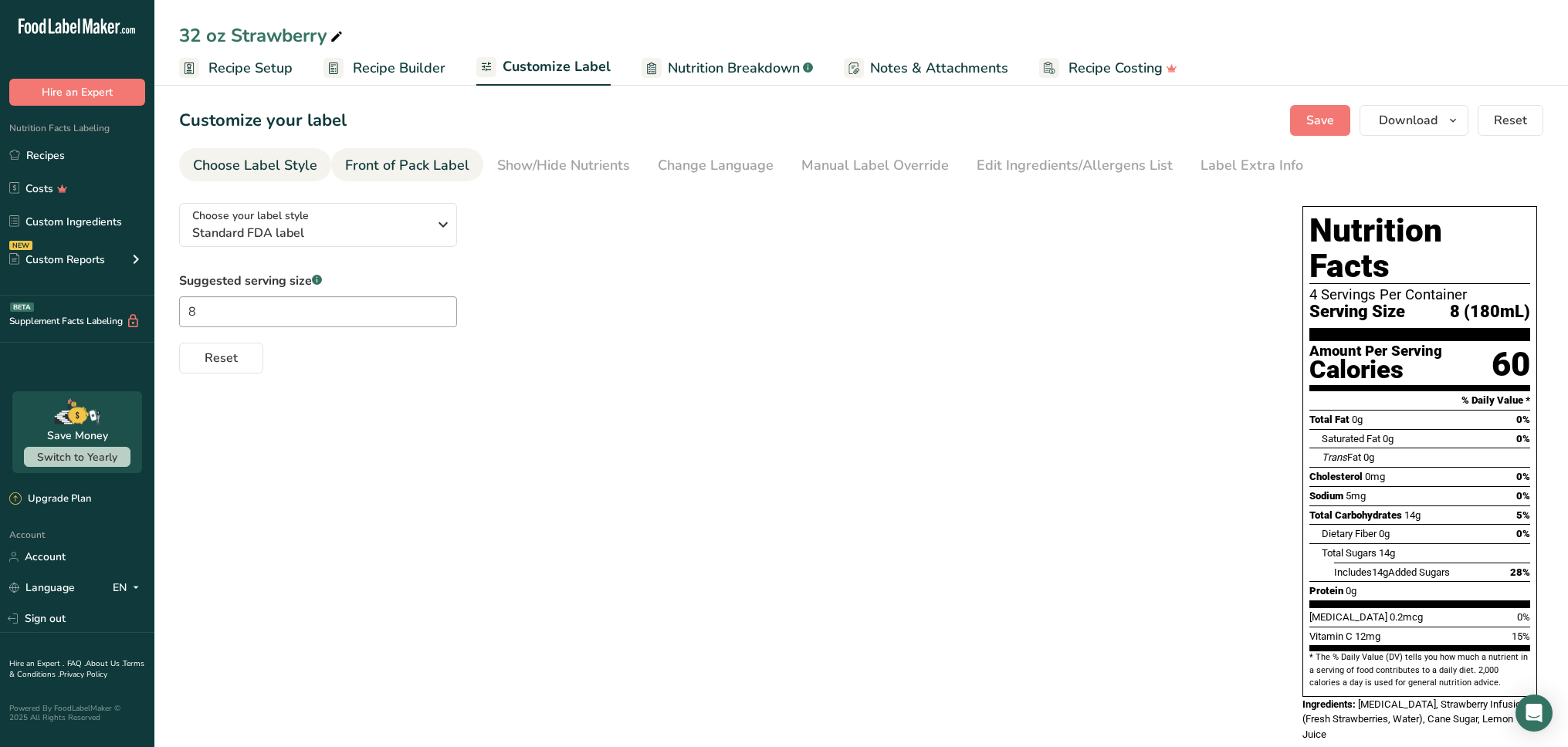
click at [408, 171] on div "Front of Pack Label" at bounding box center [407, 165] width 124 height 21
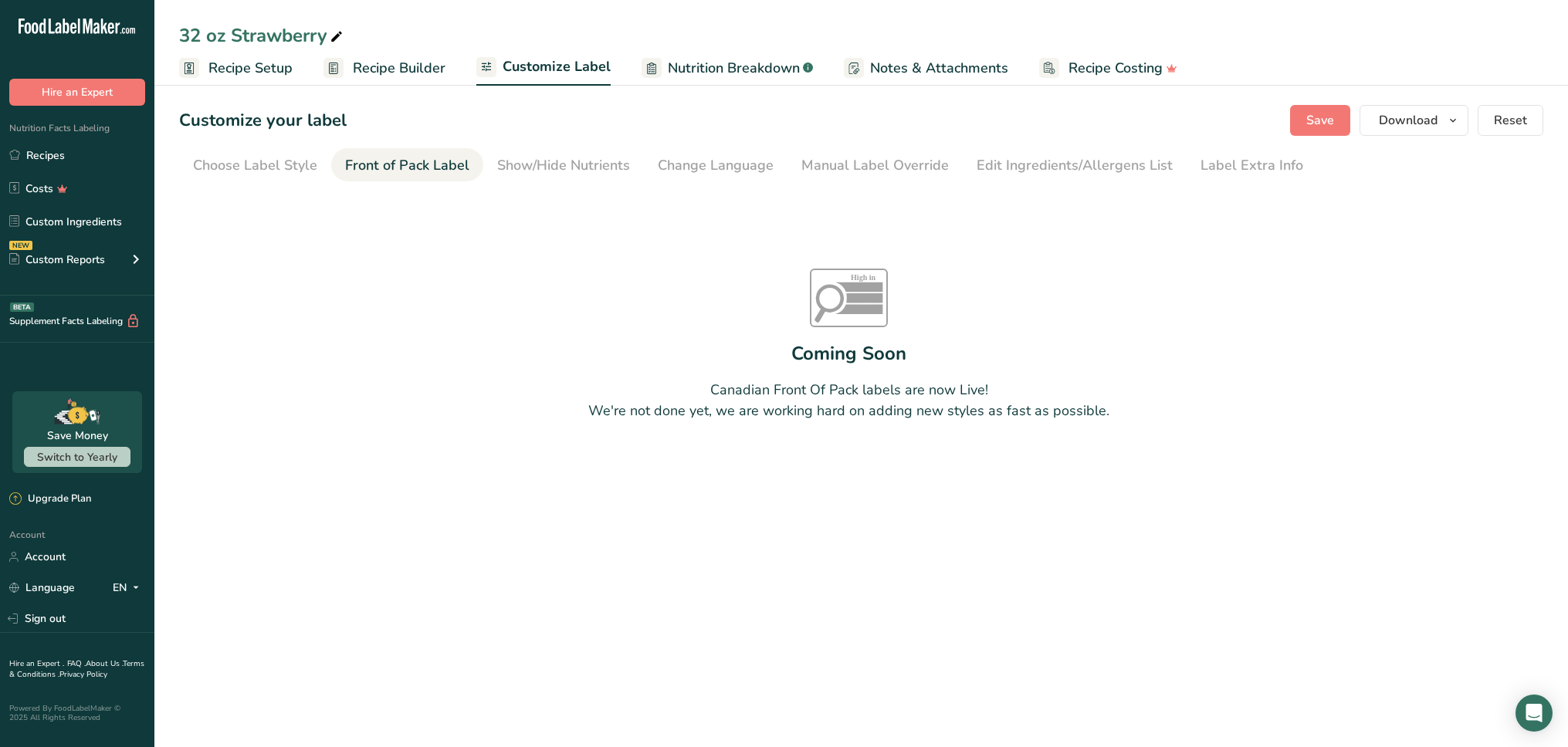
click at [259, 69] on span "Recipe Setup" at bounding box center [251, 68] width 84 height 21
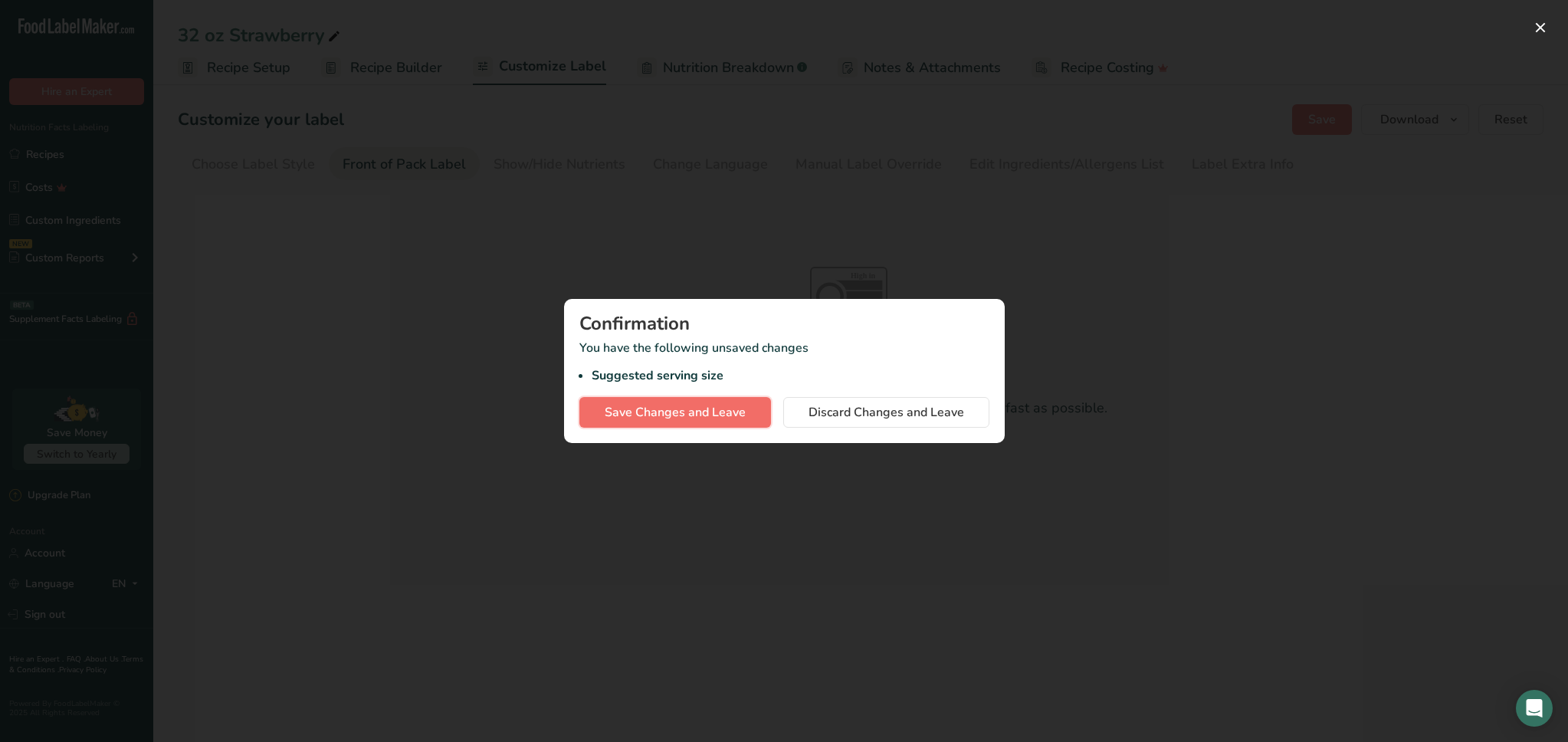
click at [736, 406] on span "Save Changes and Leave" at bounding box center [675, 412] width 141 height 19
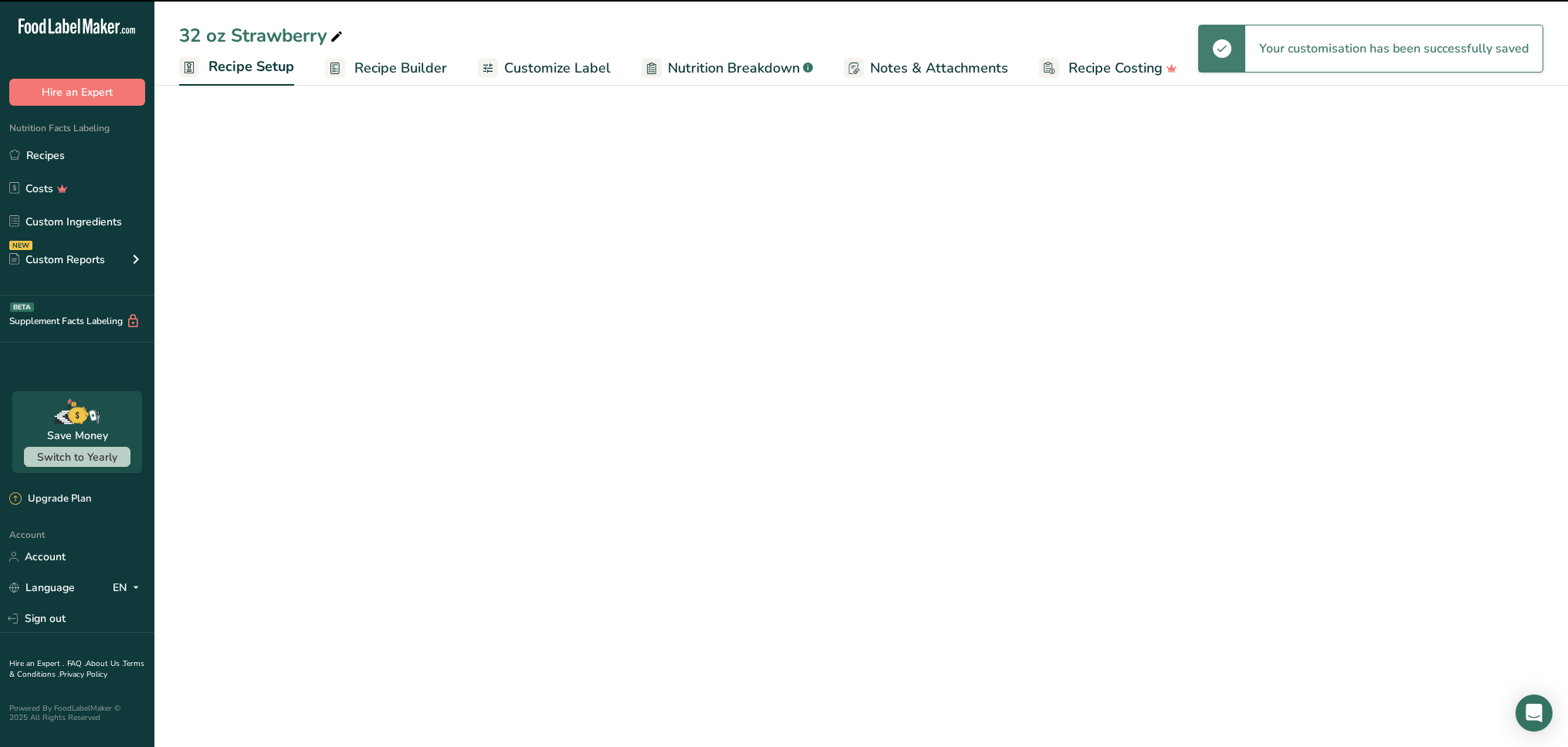
select select "22"
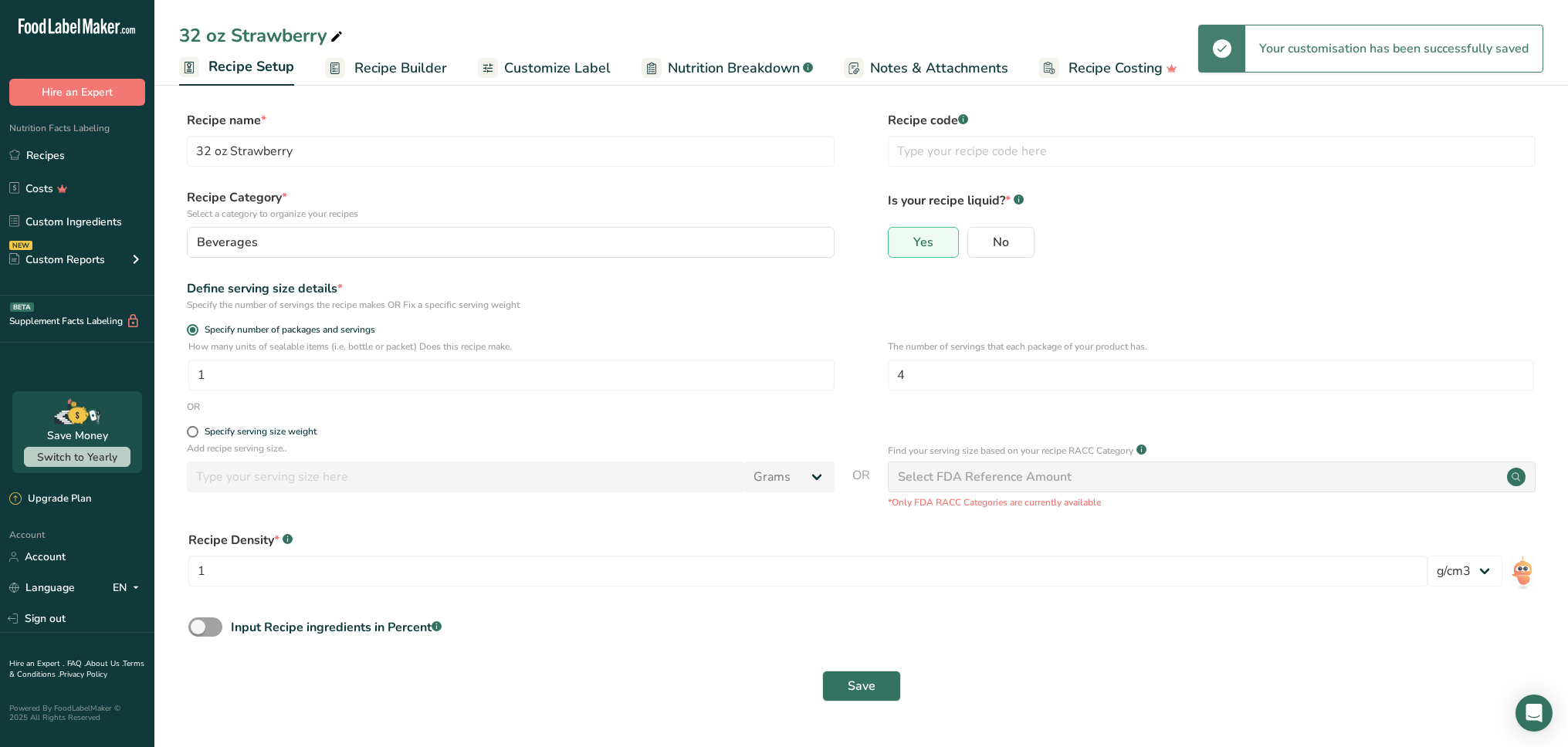
click at [276, 75] on span "Recipe Setup" at bounding box center [251, 66] width 86 height 21
click at [406, 79] on link "Recipe Builder" at bounding box center [386, 68] width 122 height 35
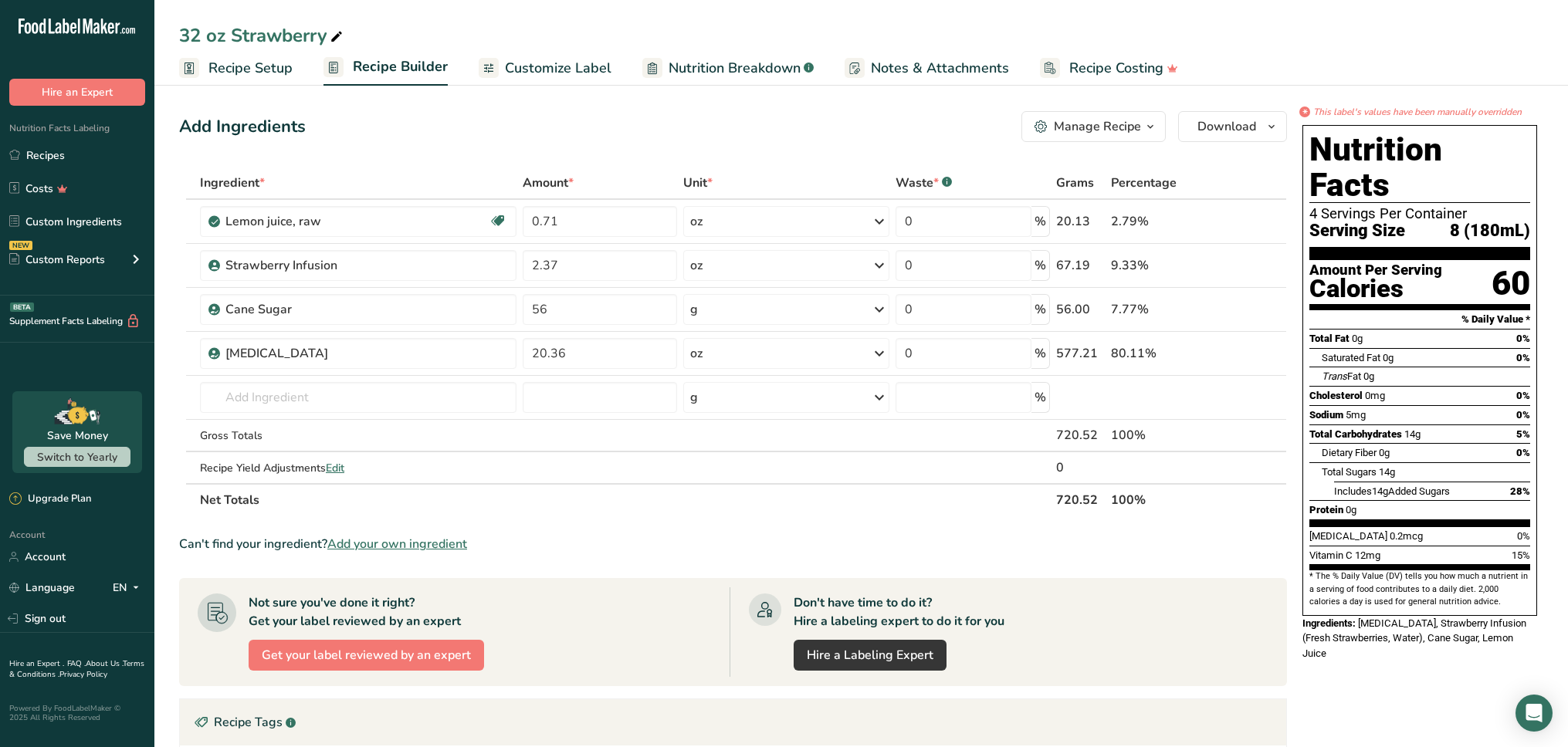
click at [253, 72] on span "Recipe Setup" at bounding box center [251, 68] width 84 height 21
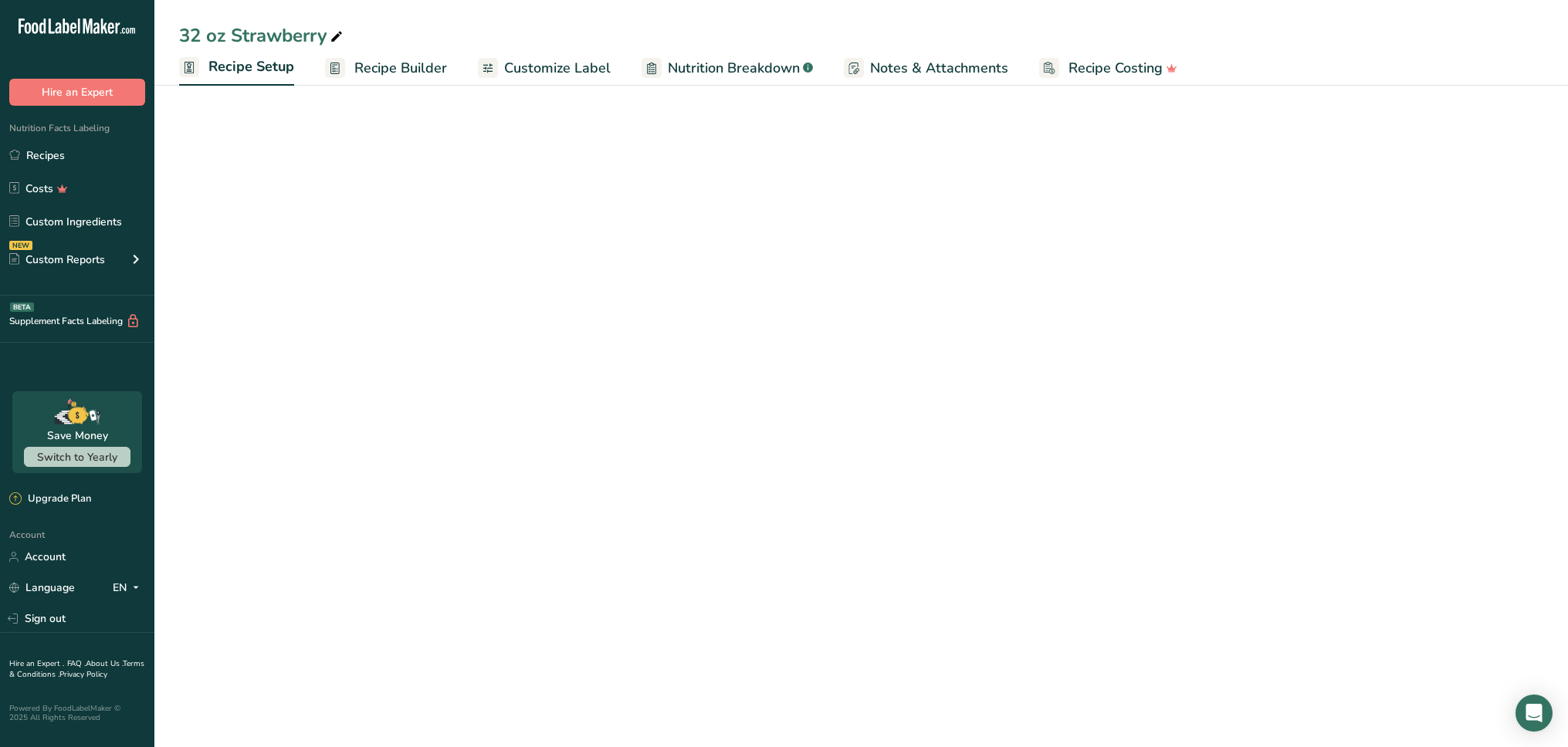
select select "22"
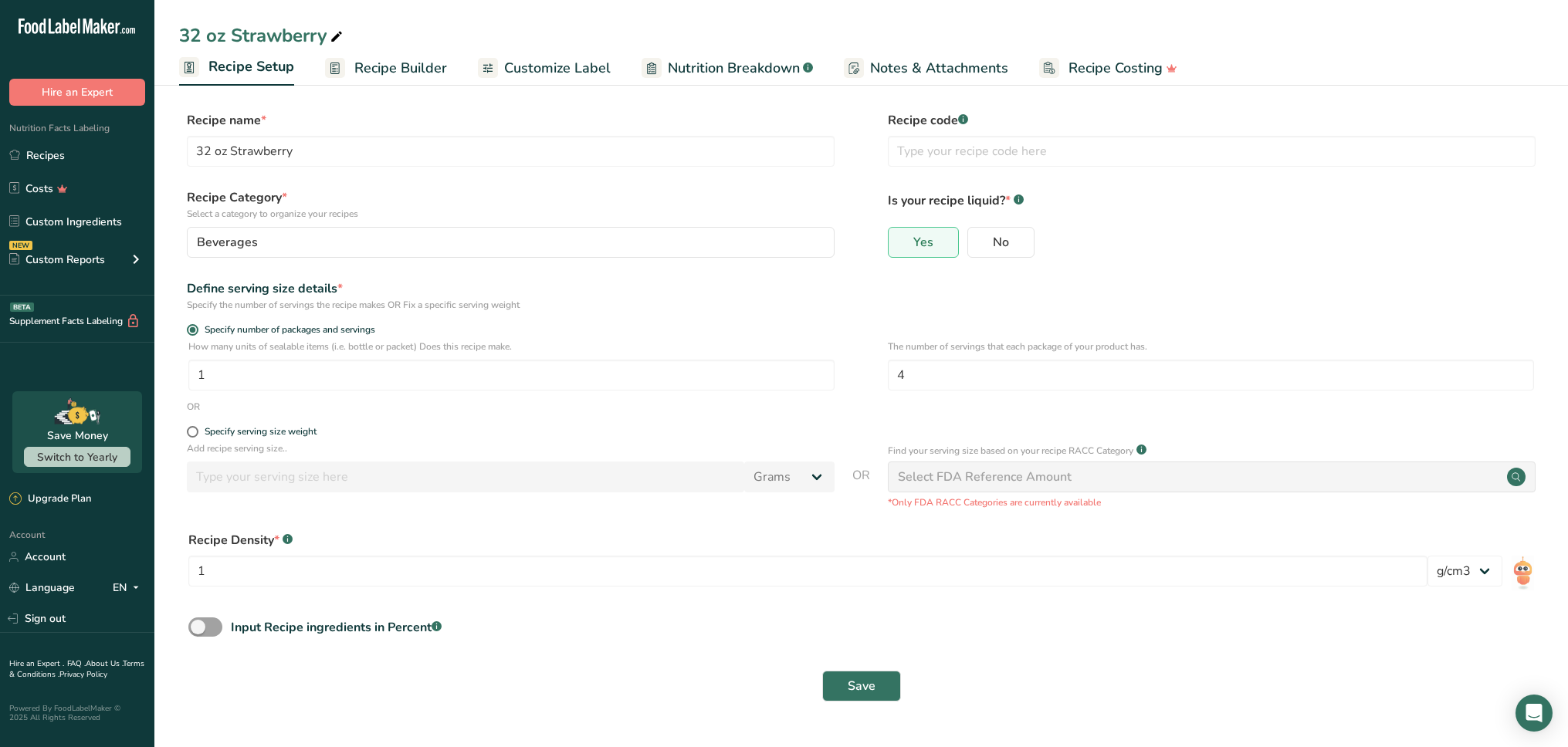
click at [404, 76] on span "Recipe Builder" at bounding box center [400, 68] width 93 height 21
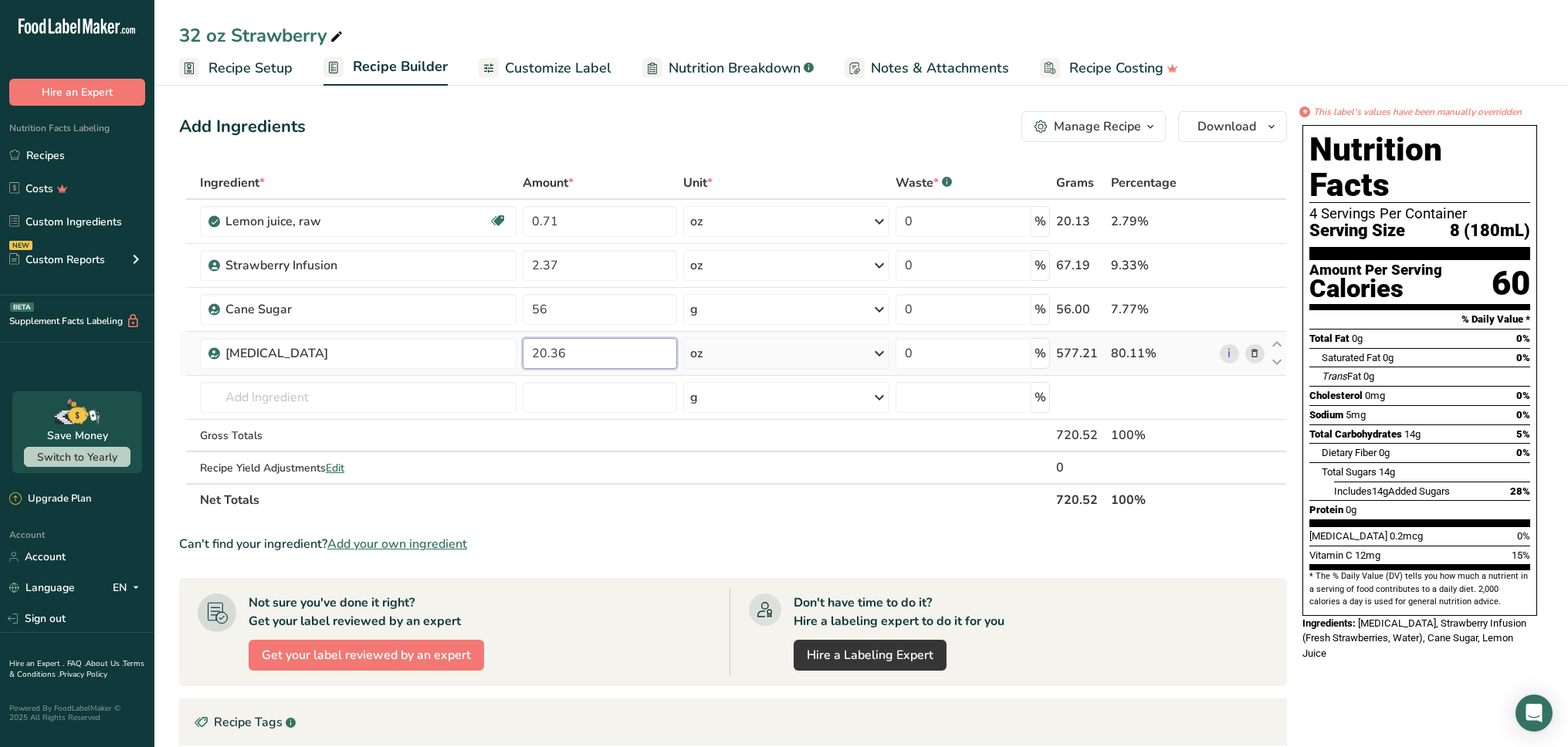
click at [603, 360] on input "20.36" at bounding box center [600, 354] width 155 height 31
type input "28.92"
click at [796, 150] on div "Add Ingredients Manage Recipe Delete Recipe Duplicate Recipe Scale Recipe Save …" at bounding box center [737, 583] width 1117 height 958
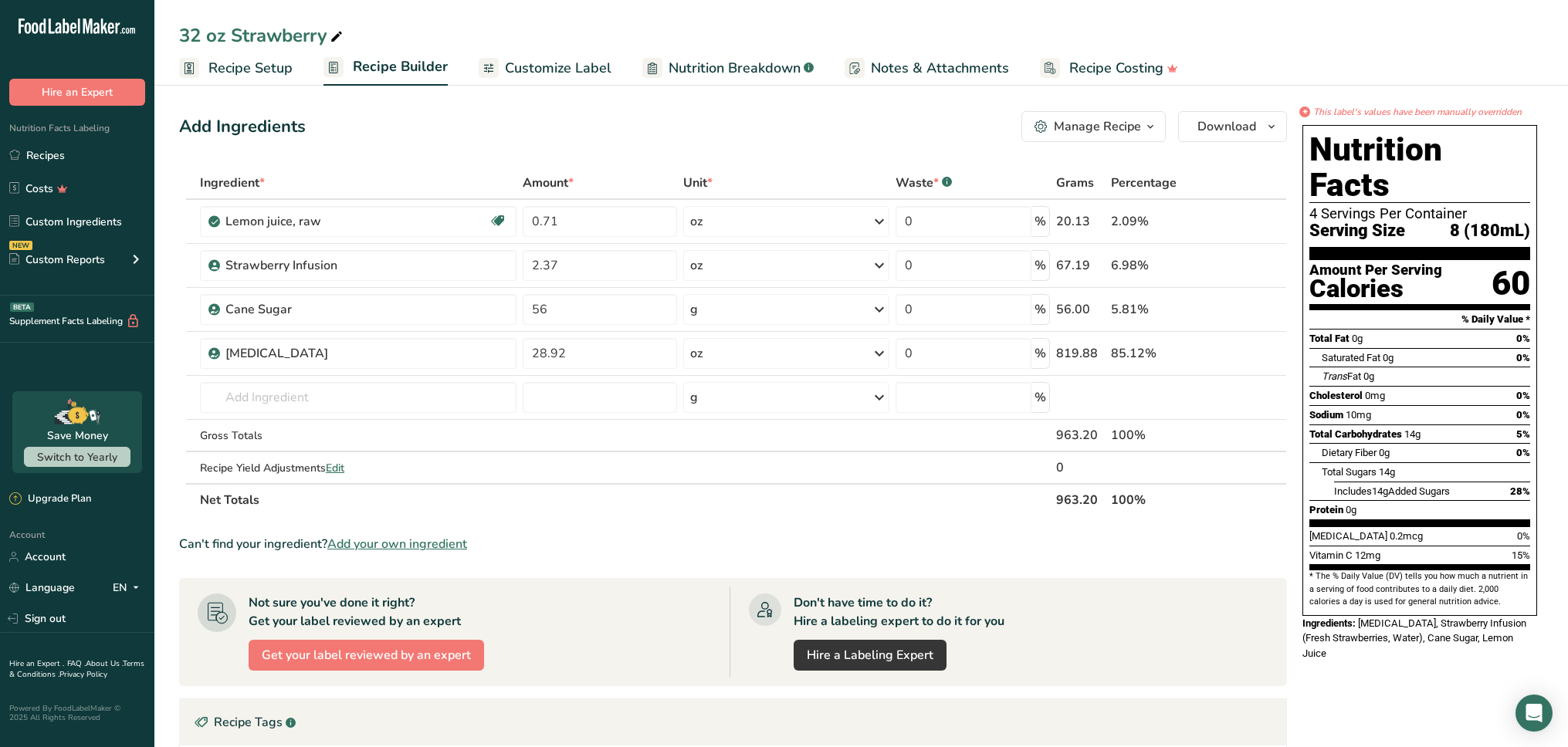
click at [596, 81] on link "Customize Label" at bounding box center [545, 68] width 133 height 35
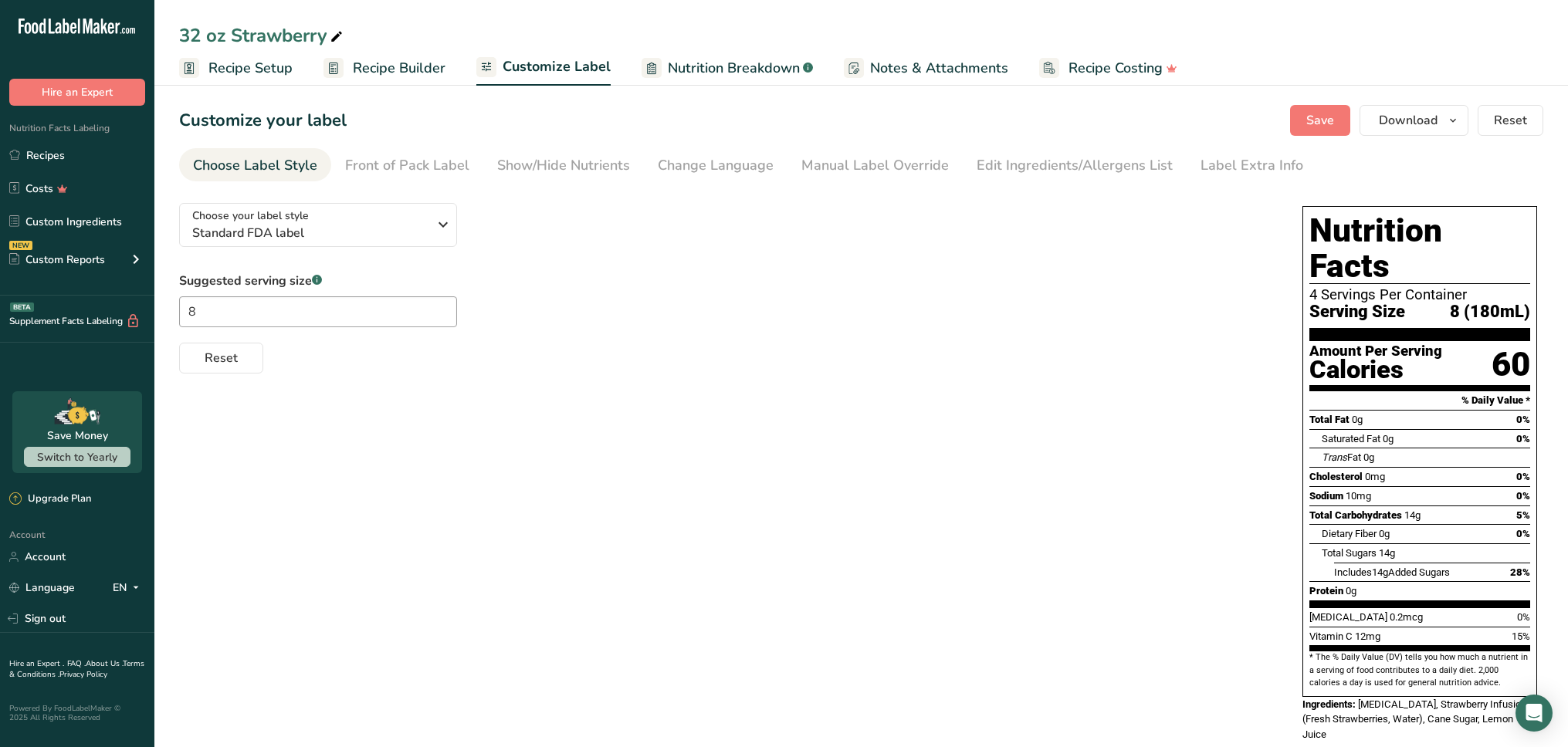
click at [705, 73] on span "Nutrition Breakdown" at bounding box center [733, 68] width 132 height 21
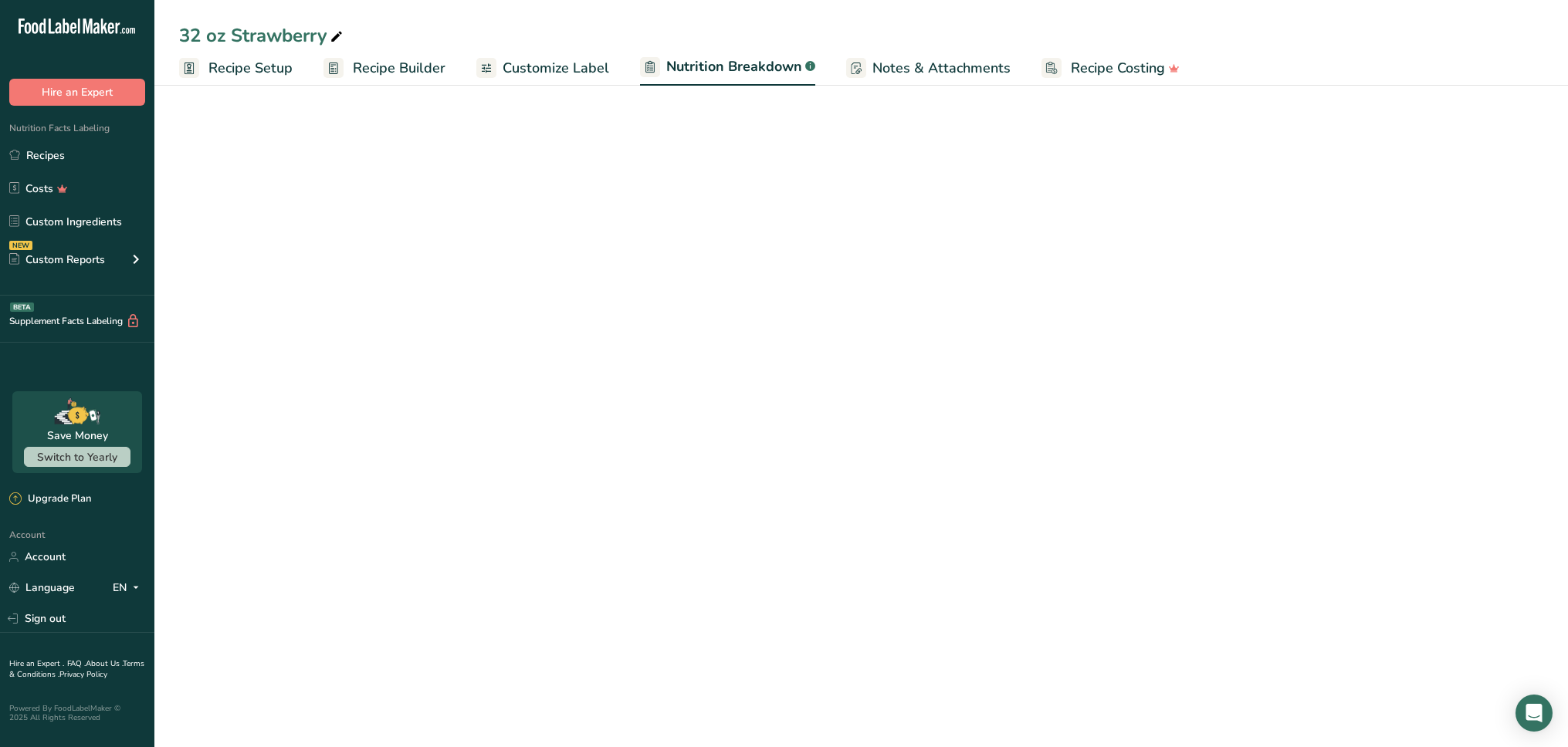
select select "Calories"
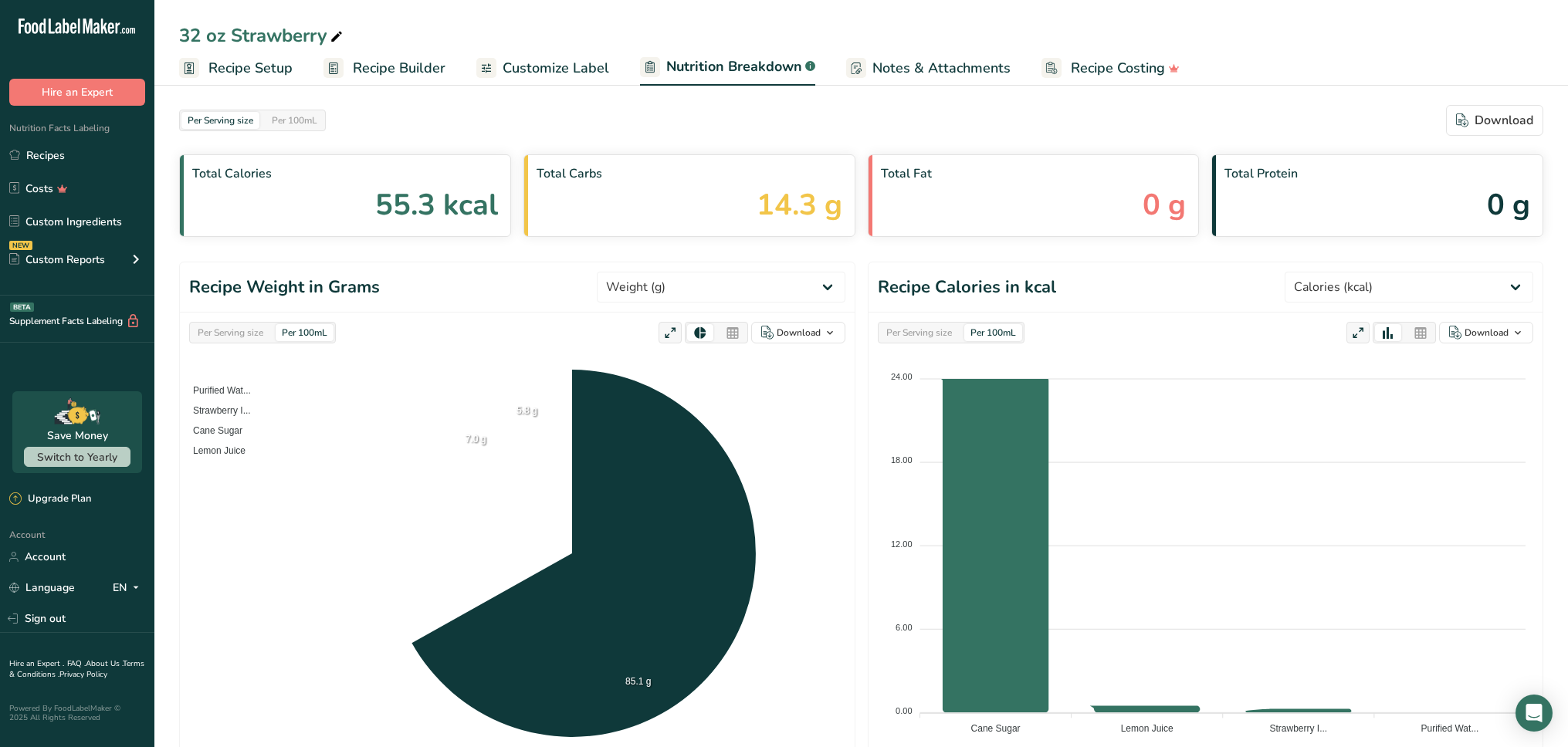
click at [914, 67] on span "Notes & Attachments" at bounding box center [940, 68] width 138 height 21
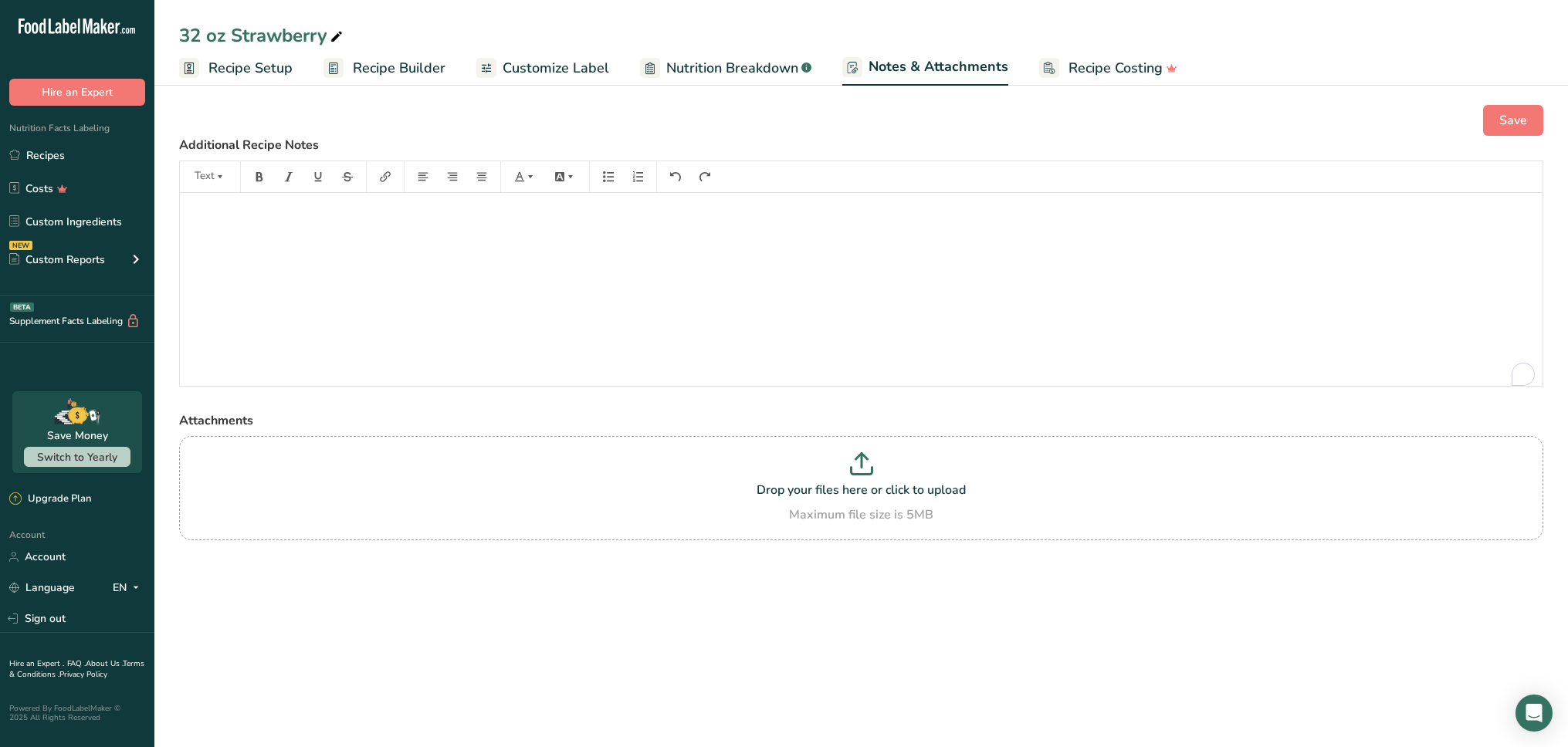
click at [1089, 65] on span "Recipe Costing" at bounding box center [1115, 68] width 94 height 21
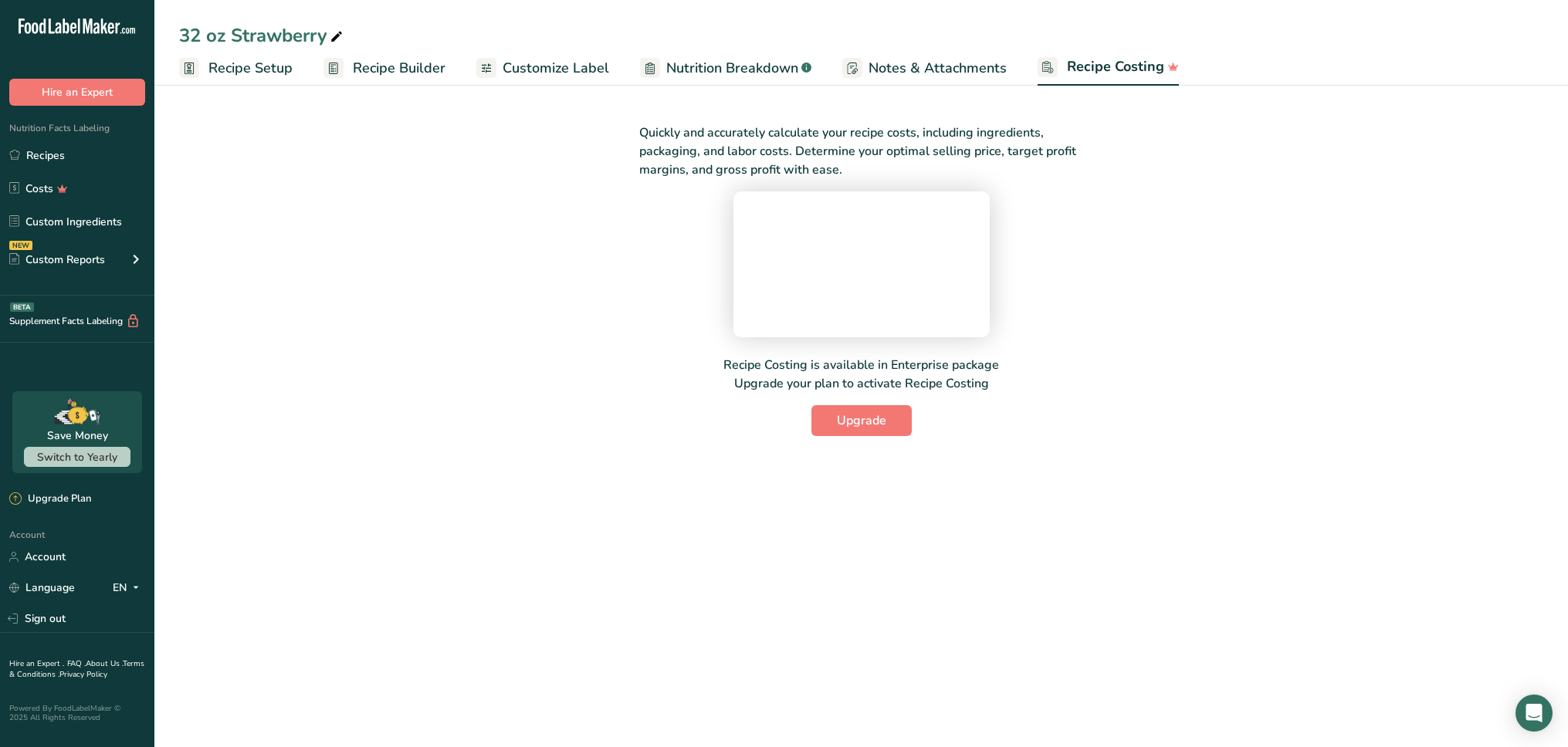
click at [226, 62] on span "Recipe Setup" at bounding box center [251, 68] width 84 height 21
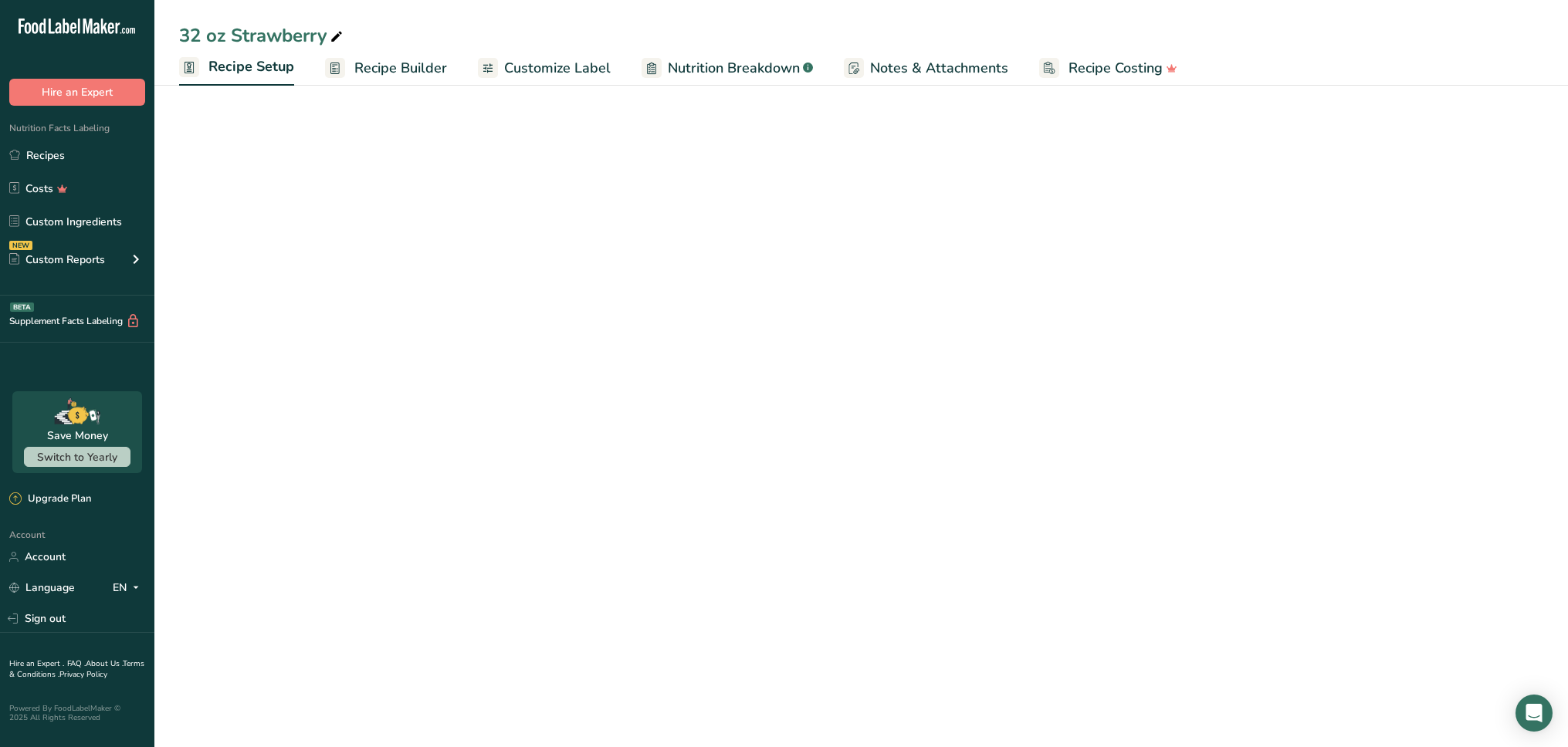
select select "22"
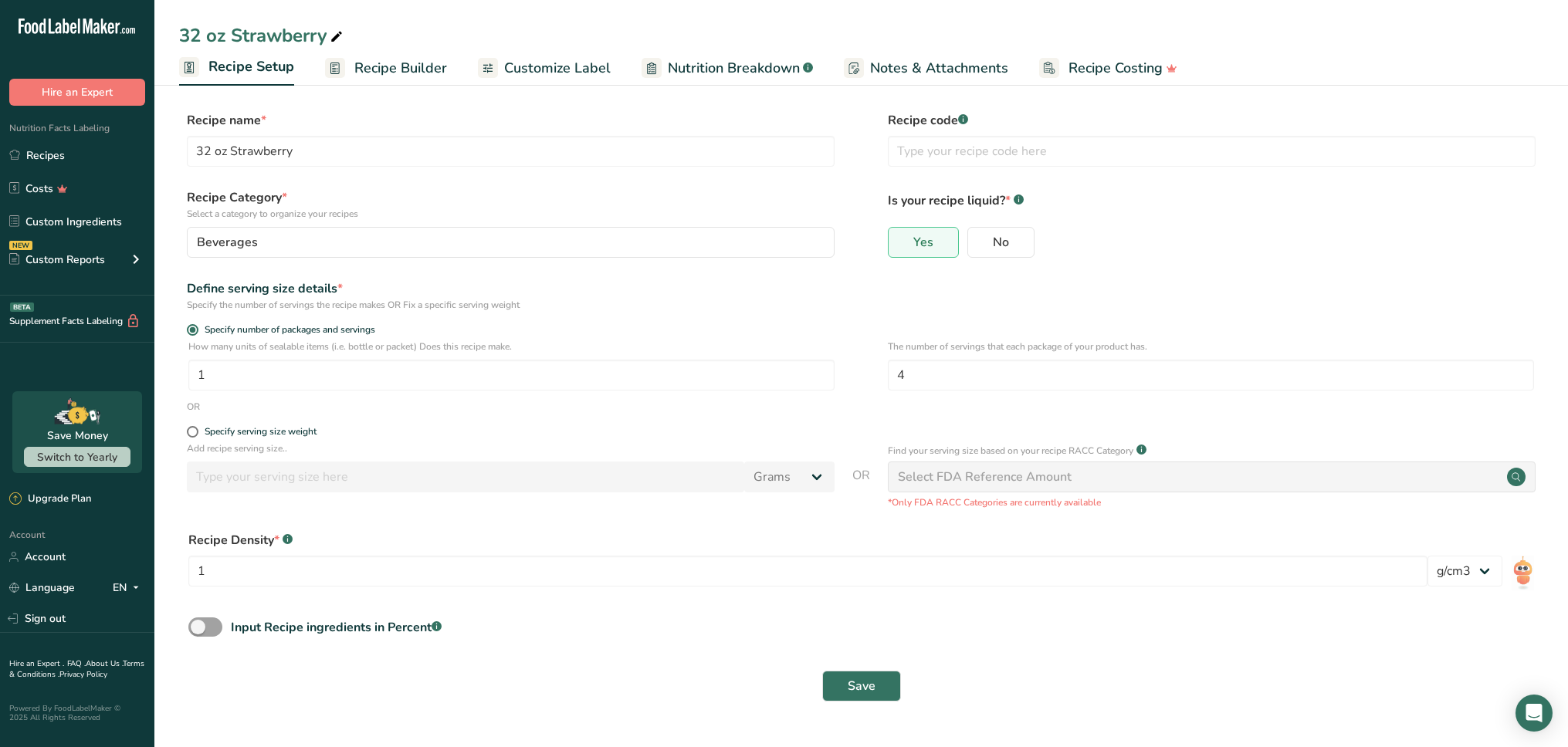
click at [404, 79] on link "Recipe Builder" at bounding box center [386, 68] width 122 height 35
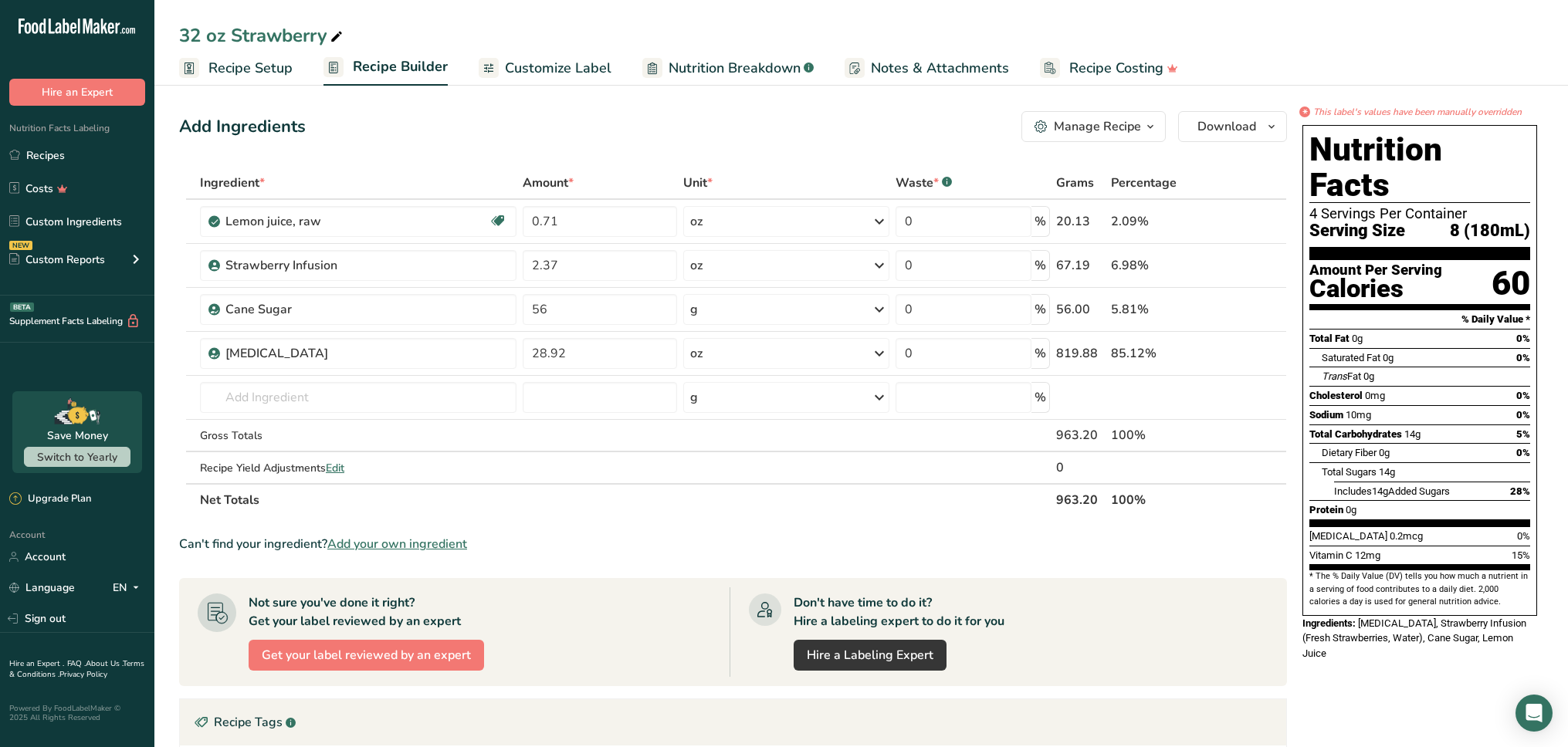
click at [587, 81] on link "Customize Label" at bounding box center [545, 68] width 133 height 35
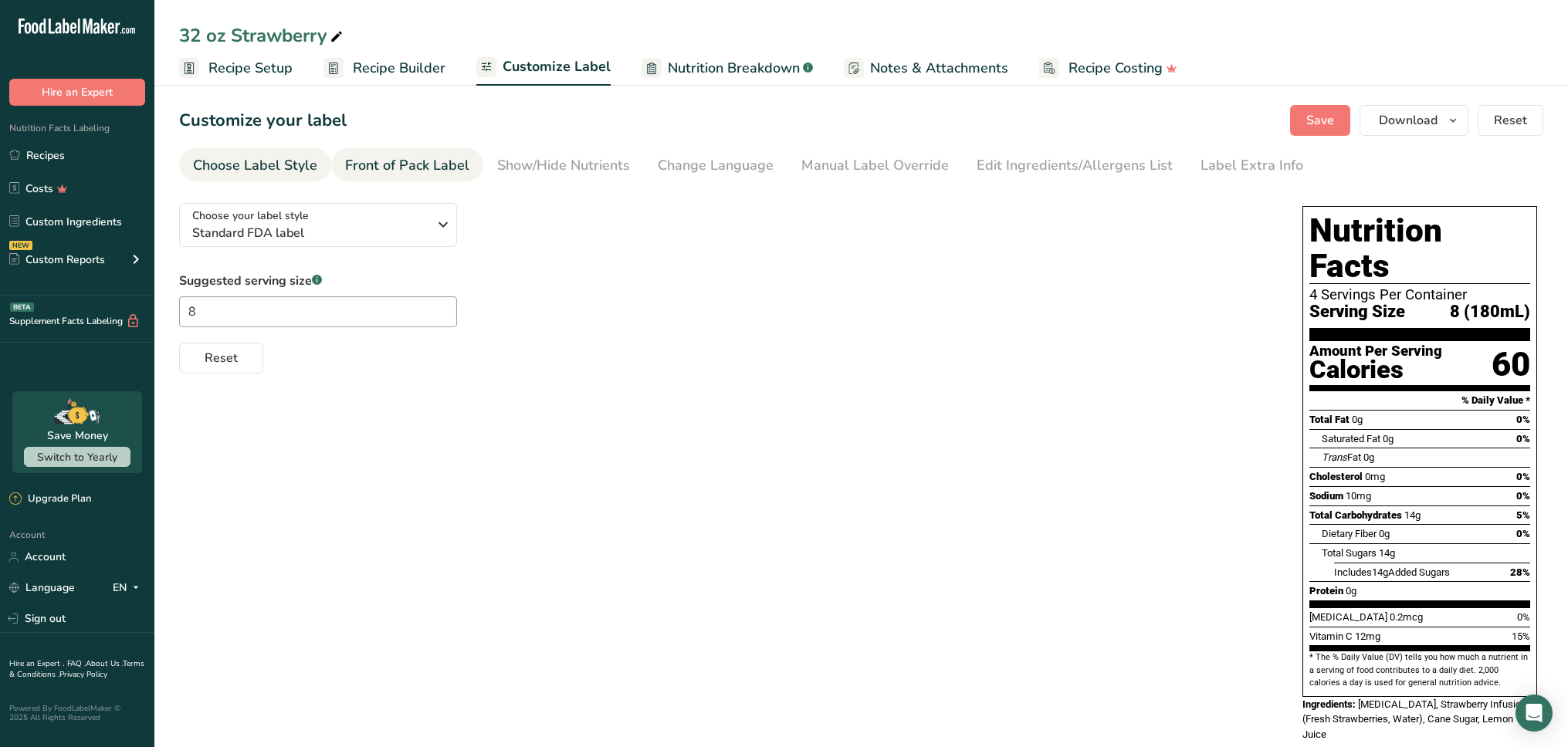
click at [446, 161] on div "Front of Pack Label" at bounding box center [407, 165] width 124 height 21
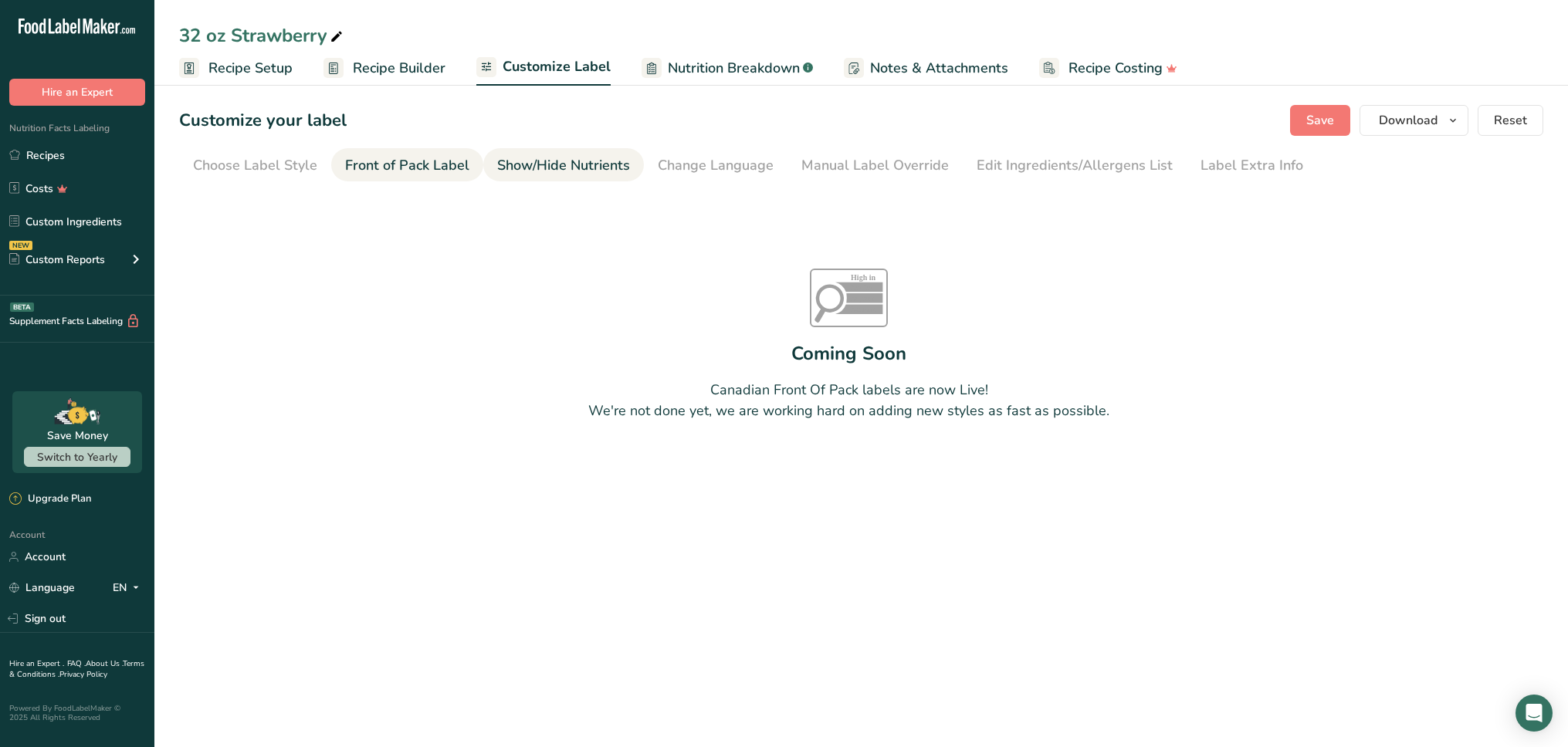
click at [584, 164] on div "Show/Hide Nutrients" at bounding box center [564, 165] width 133 height 21
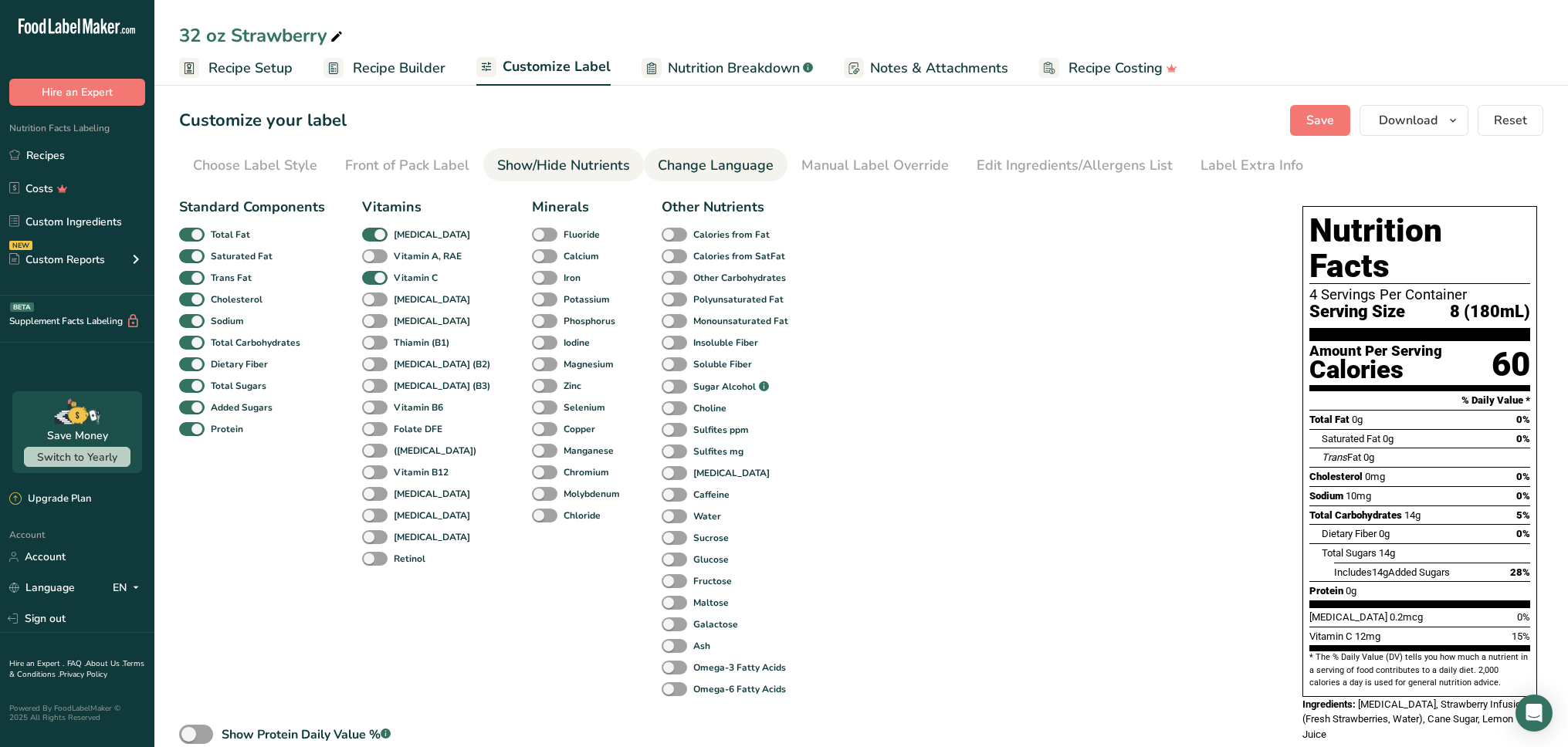
click at [715, 163] on div "Change Language" at bounding box center [716, 165] width 116 height 21
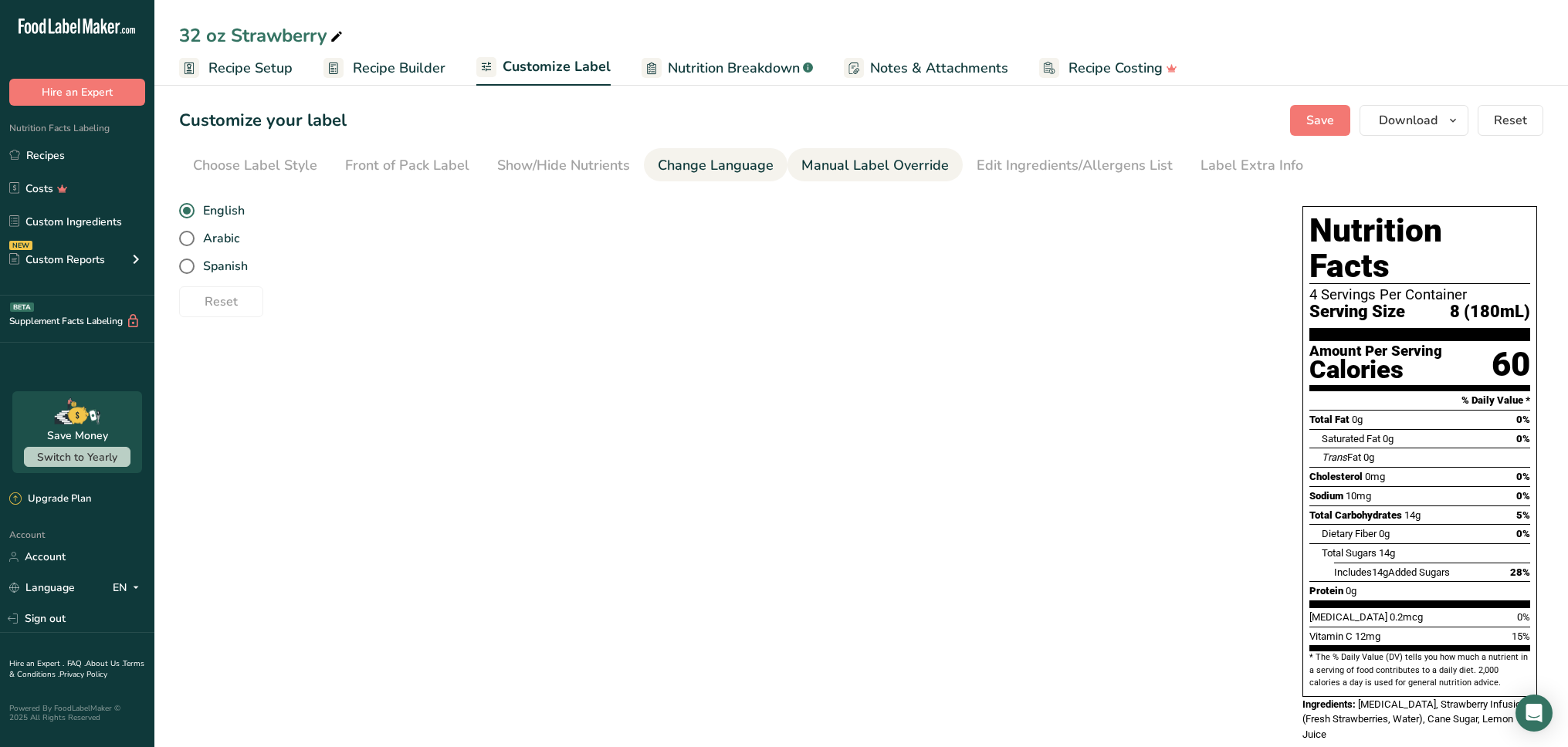
click at [883, 160] on div "Manual Label Override" at bounding box center [875, 165] width 148 height 21
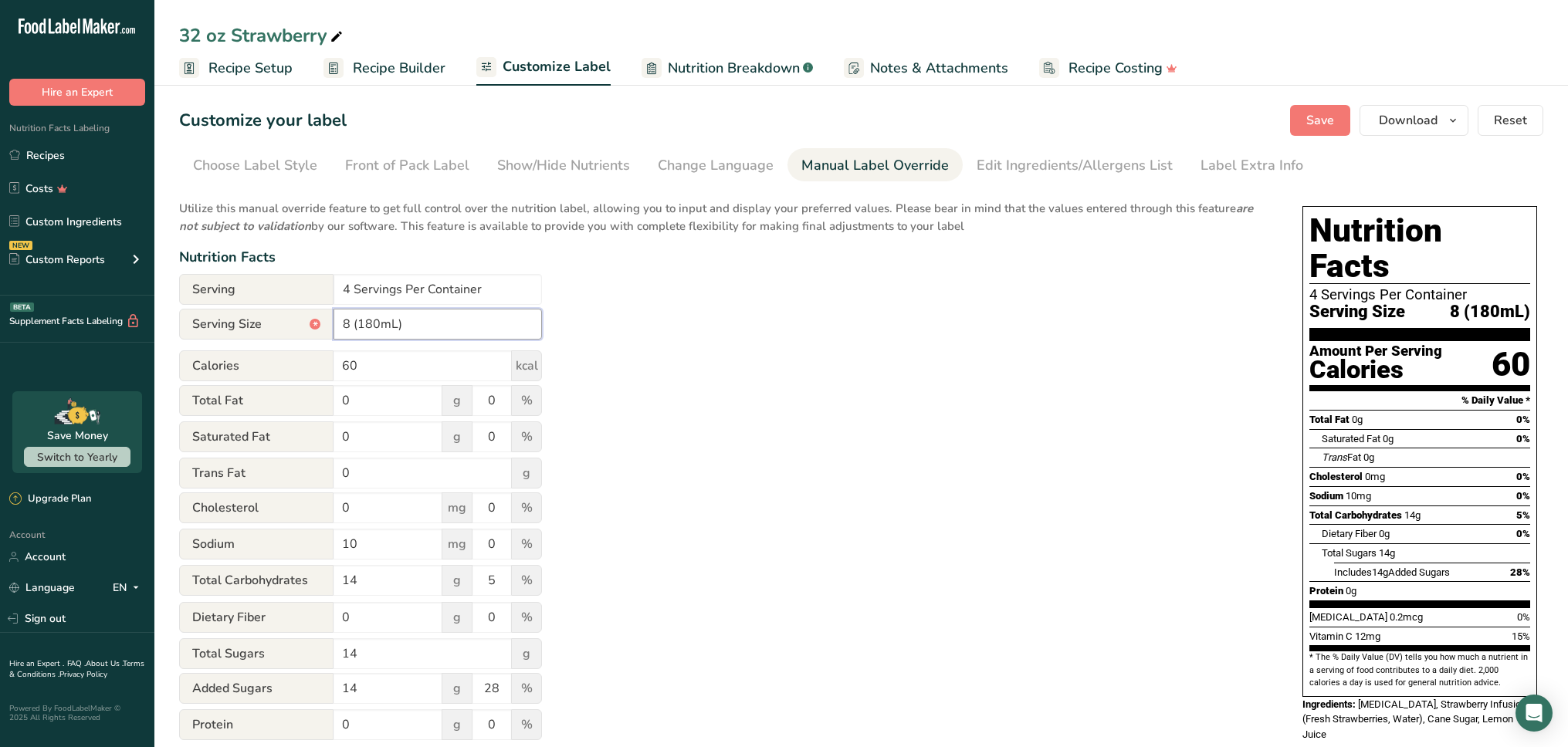
click at [377, 324] on input "8 (180mL)" at bounding box center [437, 325] width 208 height 31
click at [808, 314] on div "Utilize this manual override feature to get full control over the nutrition lab…" at bounding box center [724, 523] width 1092 height 666
click at [860, 408] on div "Utilize this manual override feature to get full control over the nutrition lab…" at bounding box center [724, 523] width 1092 height 666
drag, startPoint x: 380, startPoint y: 327, endPoint x: 360, endPoint y: 326, distance: 20.0
click at [360, 326] on input "8 (237mL)" at bounding box center [437, 325] width 208 height 31
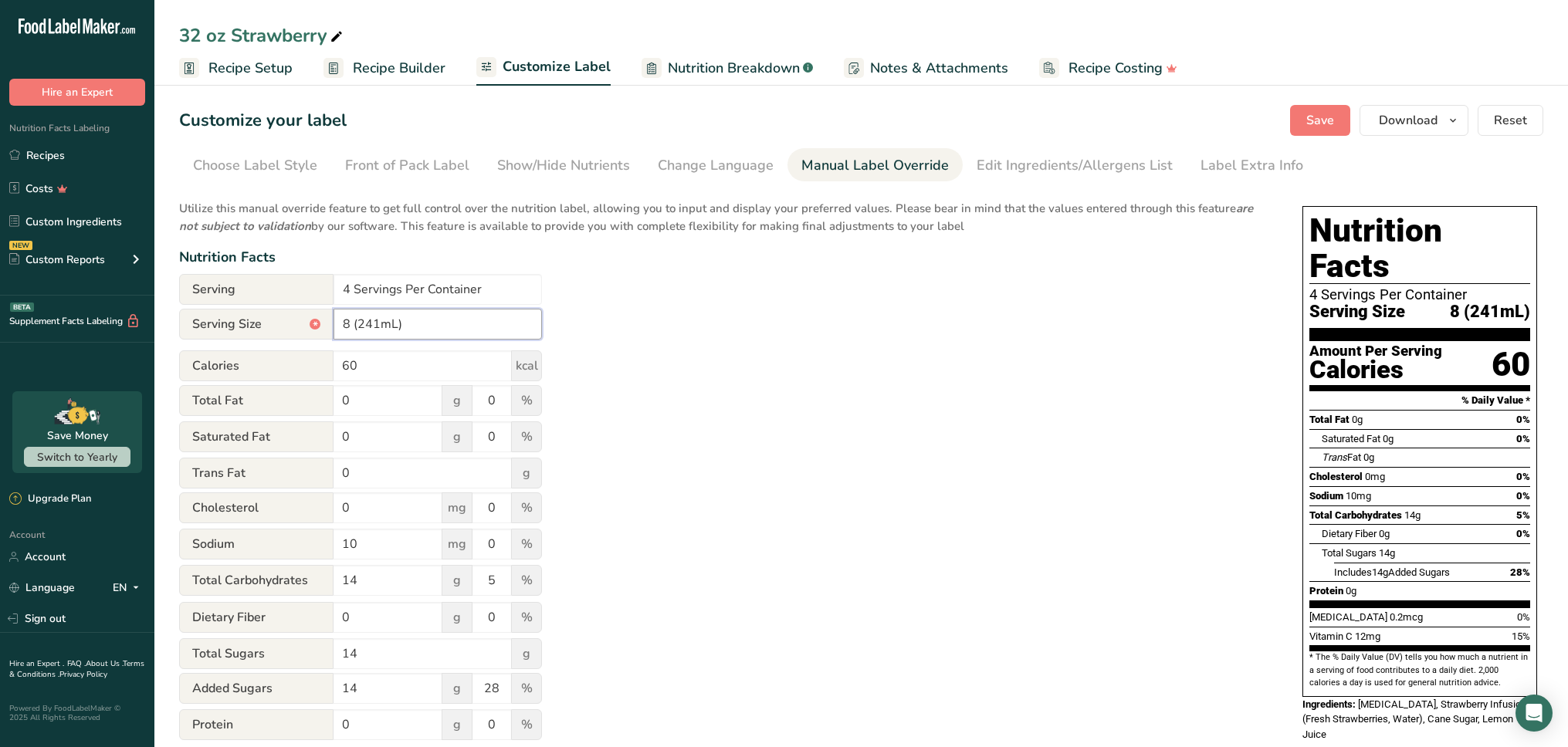
type input "8 (241mL)"
click at [859, 339] on div "Utilize this manual override feature to get full control over the nutrition lab…" at bounding box center [724, 523] width 1092 height 666
drag, startPoint x: 750, startPoint y: 343, endPoint x: 724, endPoint y: 317, distance: 36.8
click at [750, 343] on div "Utilize this manual override feature to get full control over the nutrition lab…" at bounding box center [724, 523] width 1092 height 666
click at [276, 75] on span "Recipe Setup" at bounding box center [251, 68] width 84 height 21
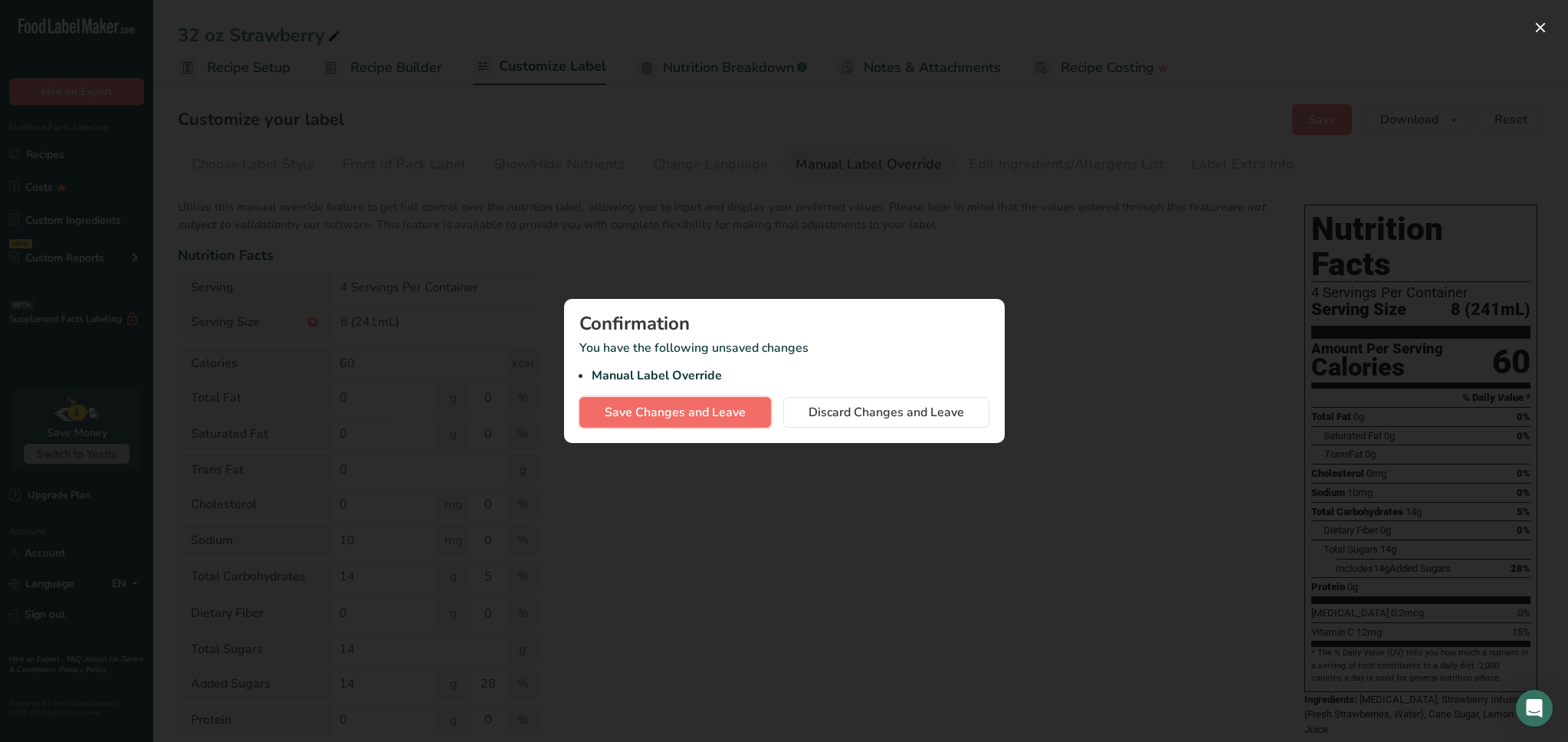
click at [703, 411] on span "Save Changes and Leave" at bounding box center [675, 412] width 141 height 19
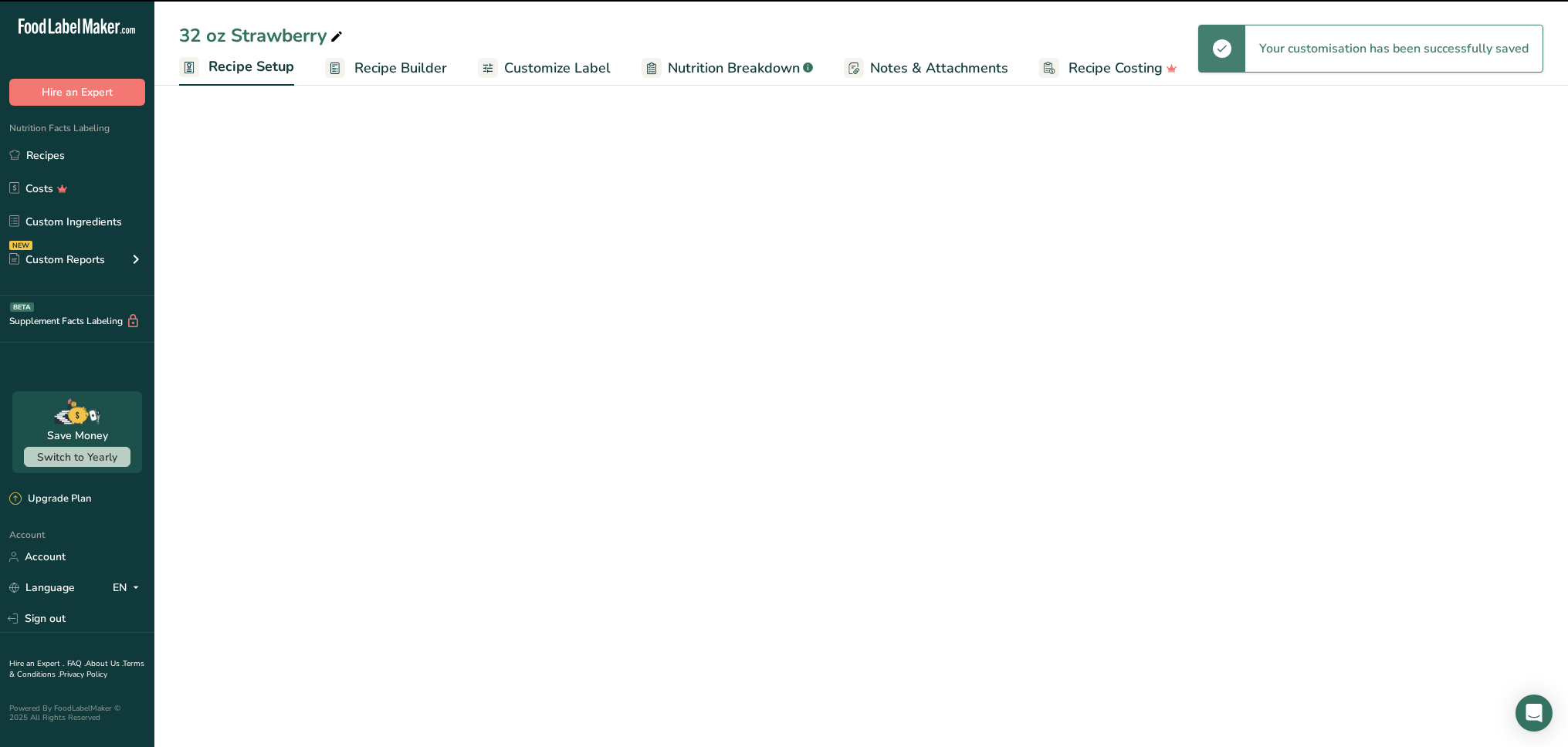
select select "22"
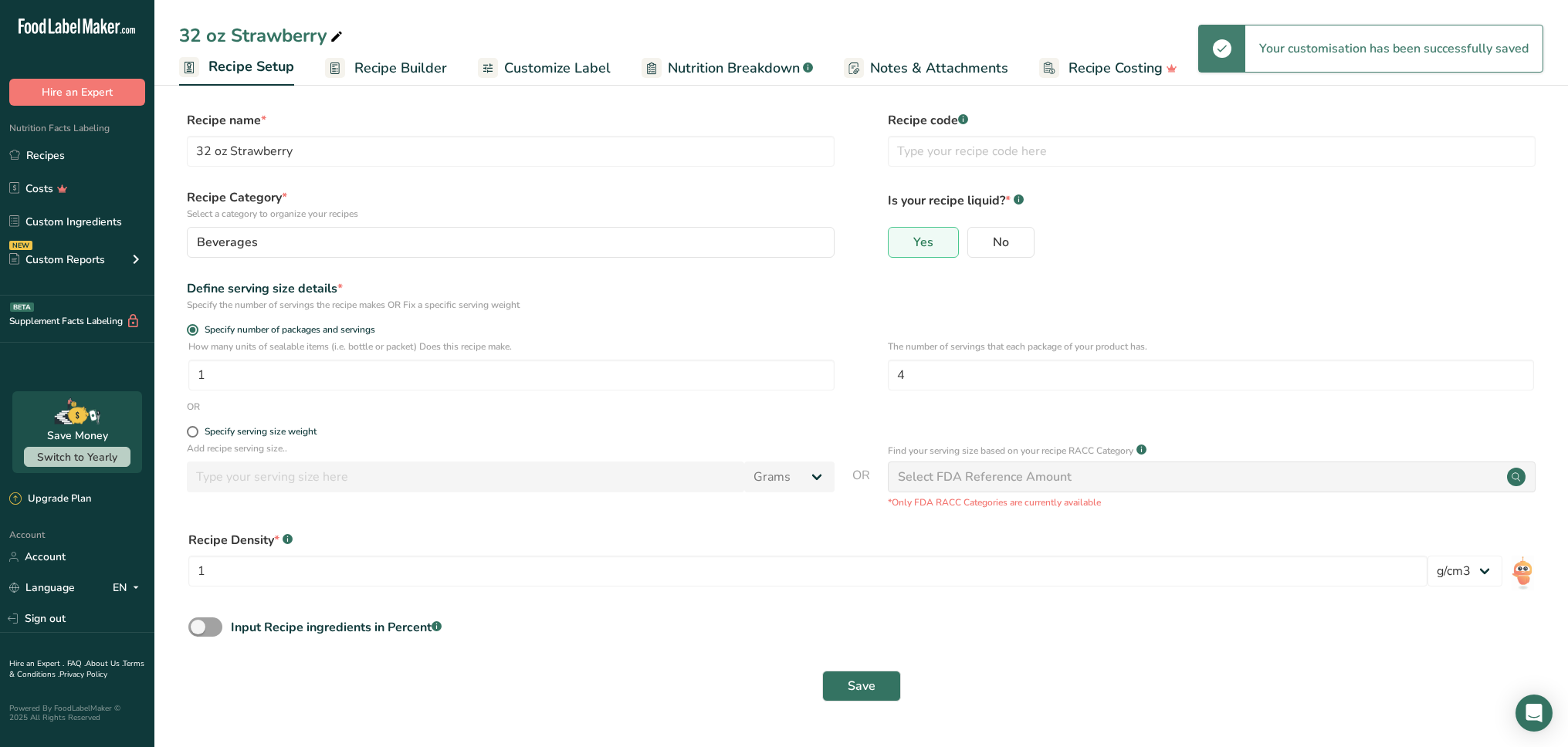
click at [411, 86] on section "Recipe name * 32 oz Strawberry Recipe code .a-a{fill:#347362;}.b-a{fill:#fff;} …" at bounding box center [861, 408] width 1413 height 656
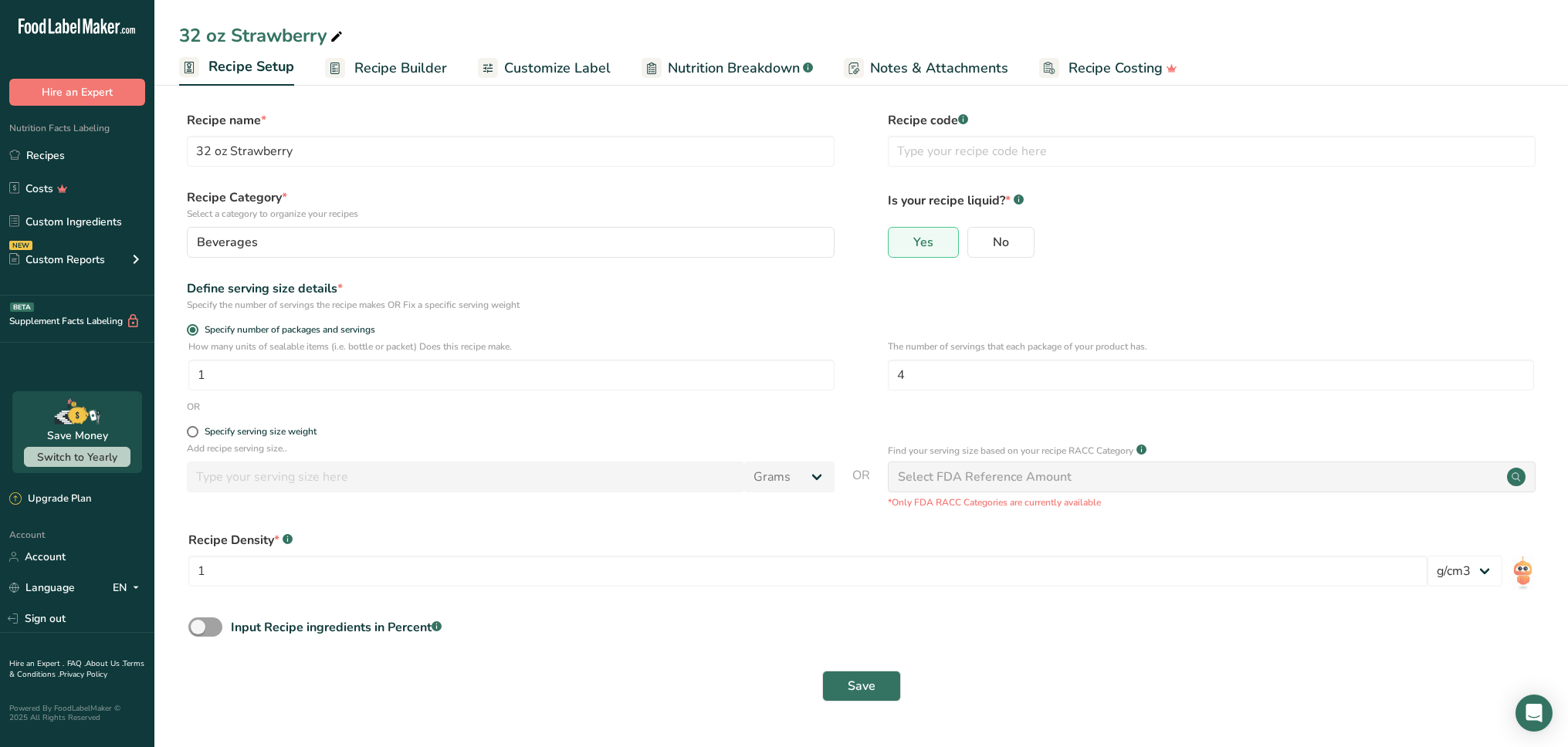
click at [411, 75] on span "Recipe Builder" at bounding box center [400, 68] width 93 height 21
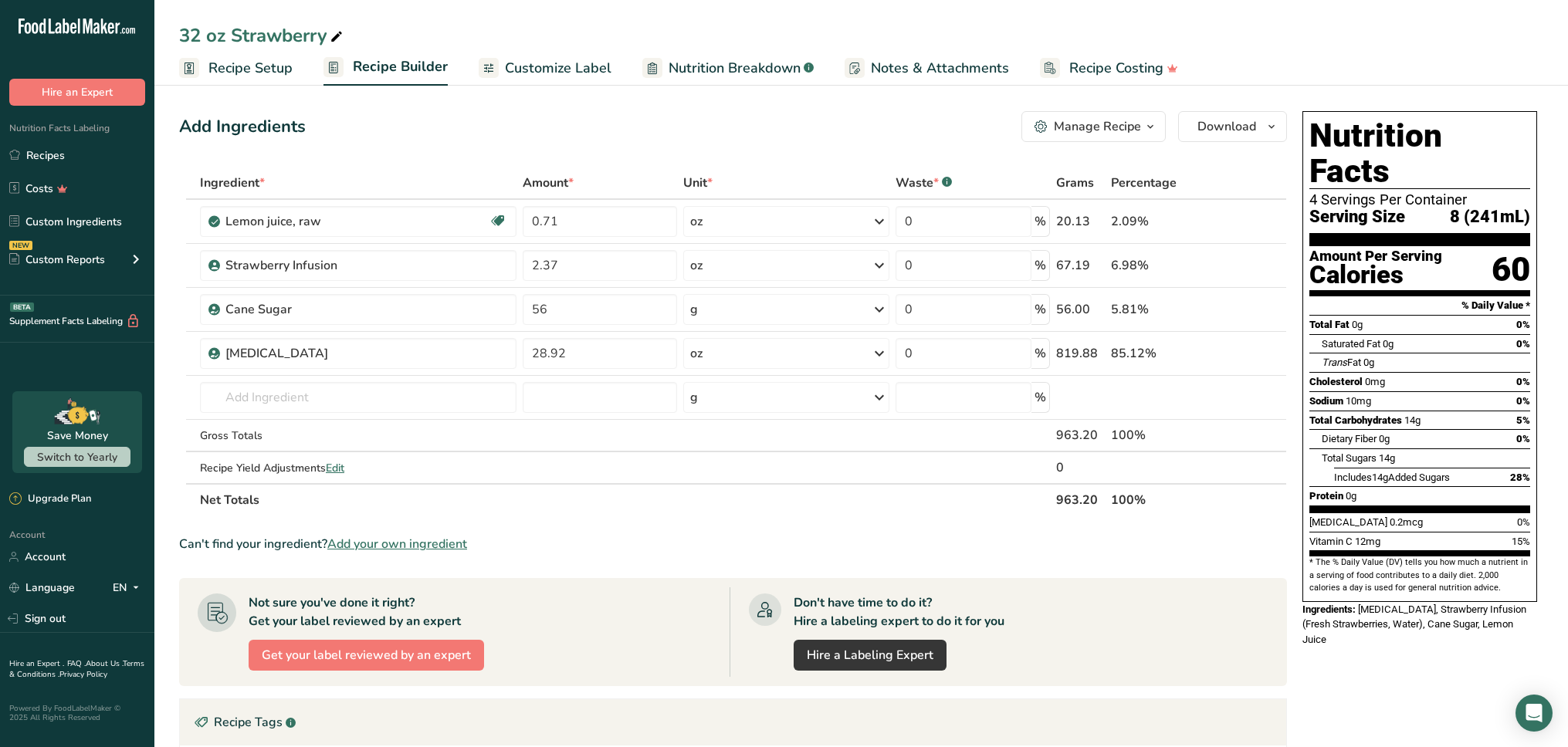
click at [1407, 635] on div "Nutrition Facts 4 Servings Per Container Serving Size 8 (241mL) Amount Per Serv…" at bounding box center [1419, 583] width 247 height 958
click at [1250, 131] on span "Download" at bounding box center [1226, 126] width 59 height 19
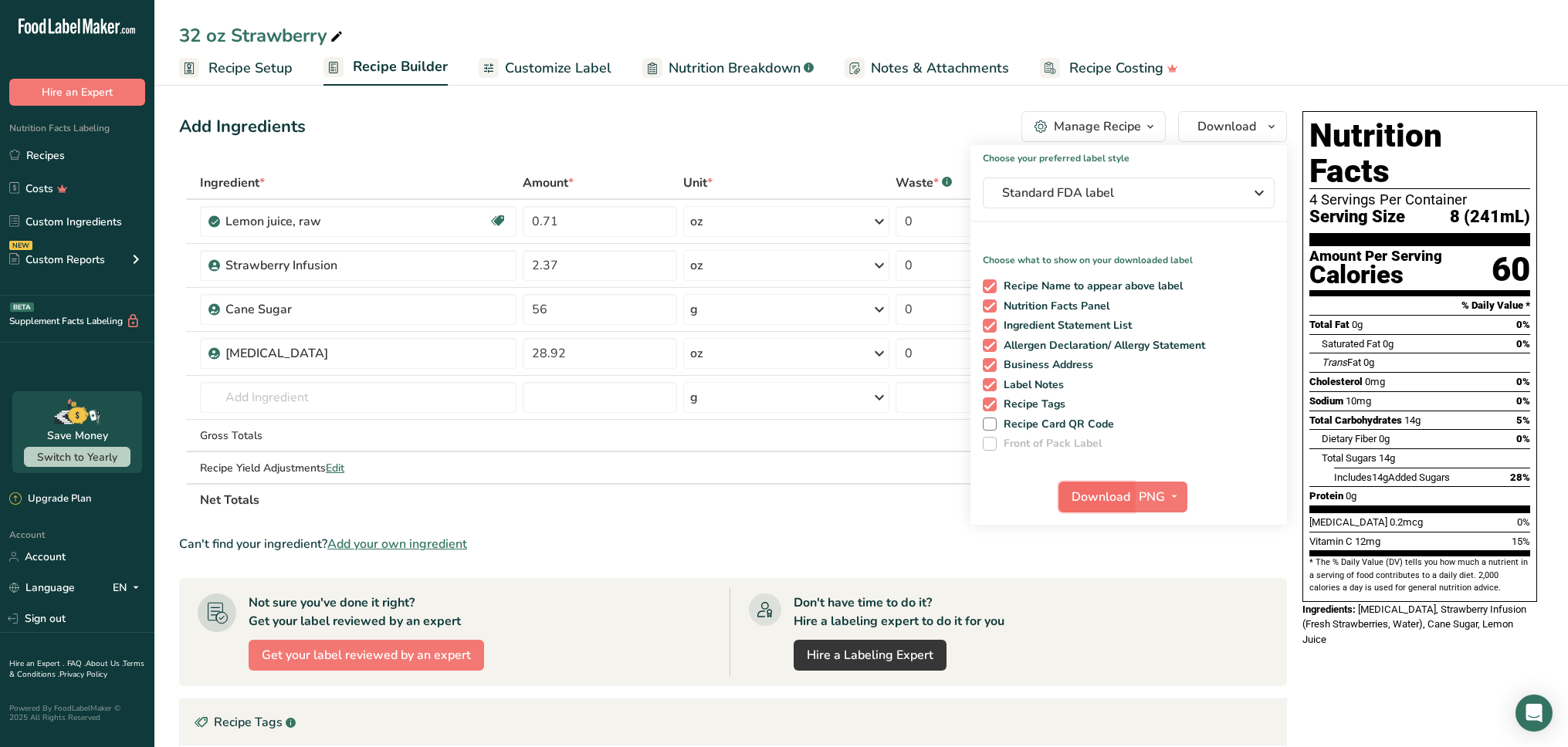
click at [1108, 489] on span "Download" at bounding box center [1100, 497] width 59 height 19
click at [71, 156] on link "Recipes" at bounding box center [77, 155] width 155 height 30
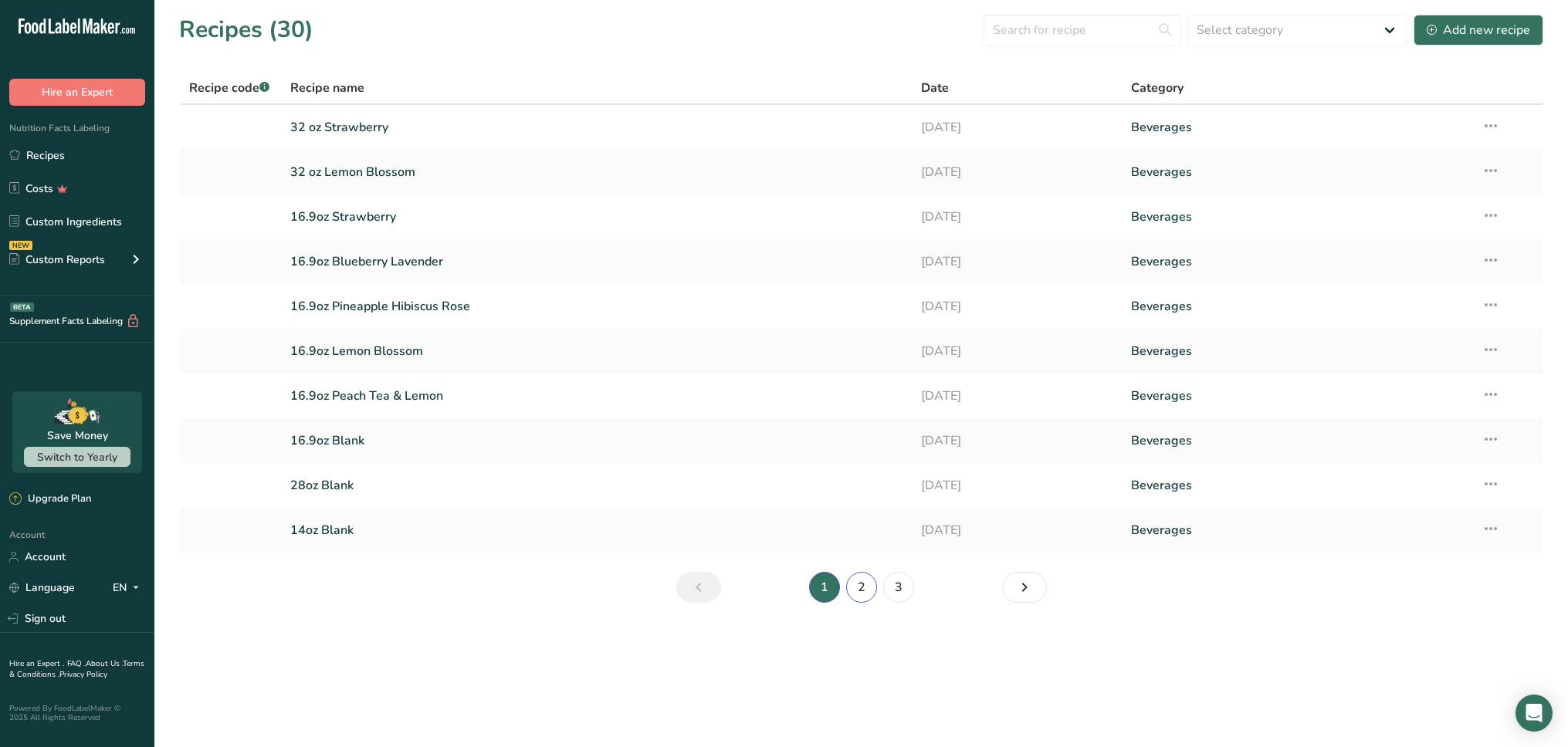
click at [859, 589] on link "2" at bounding box center [862, 588] width 31 height 31
click at [889, 594] on link "3" at bounding box center [898, 588] width 31 height 31
click at [428, 172] on link "33.8 oz Blueberry Lavender" at bounding box center [596, 173] width 612 height 33
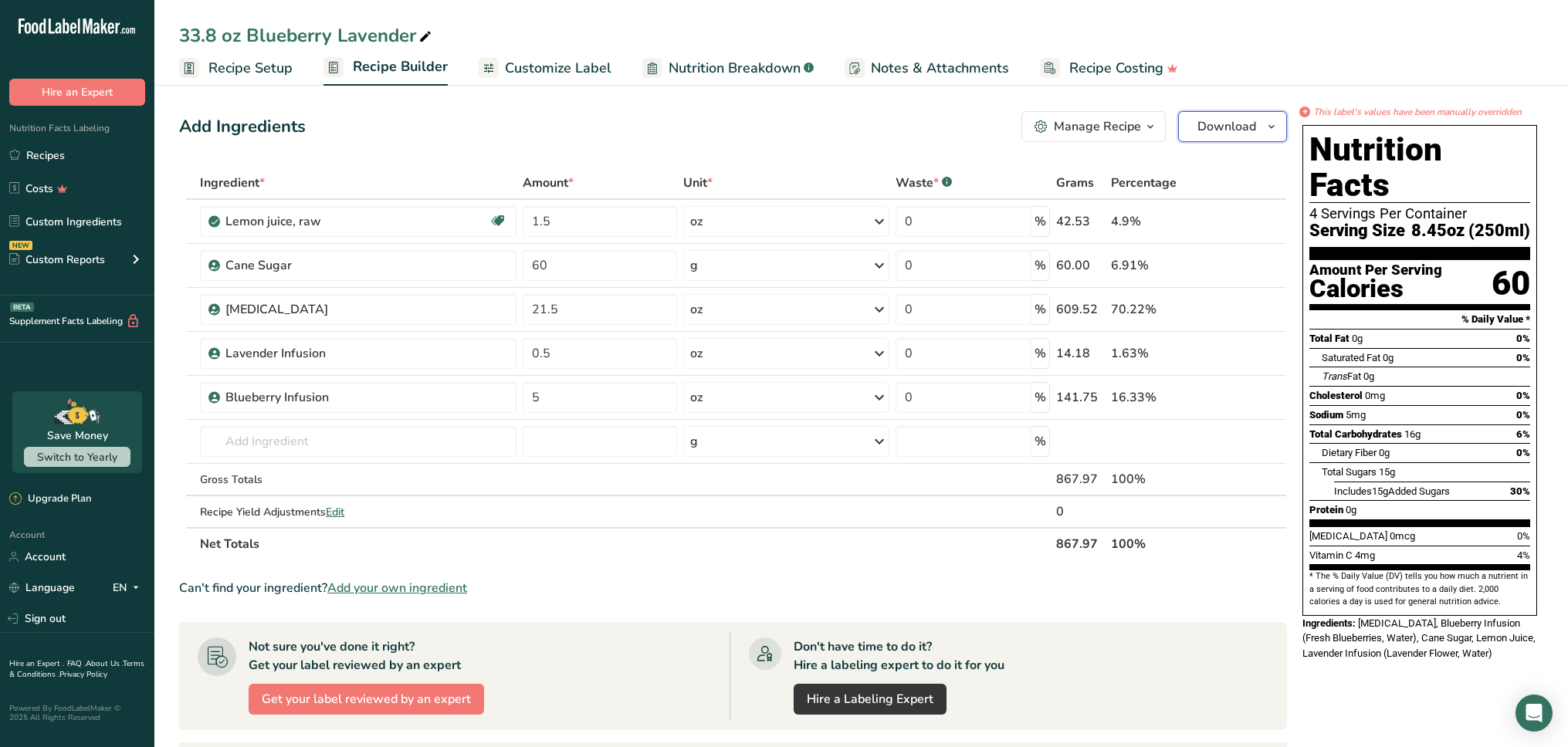
click at [1246, 130] on span "Download" at bounding box center [1226, 126] width 59 height 19
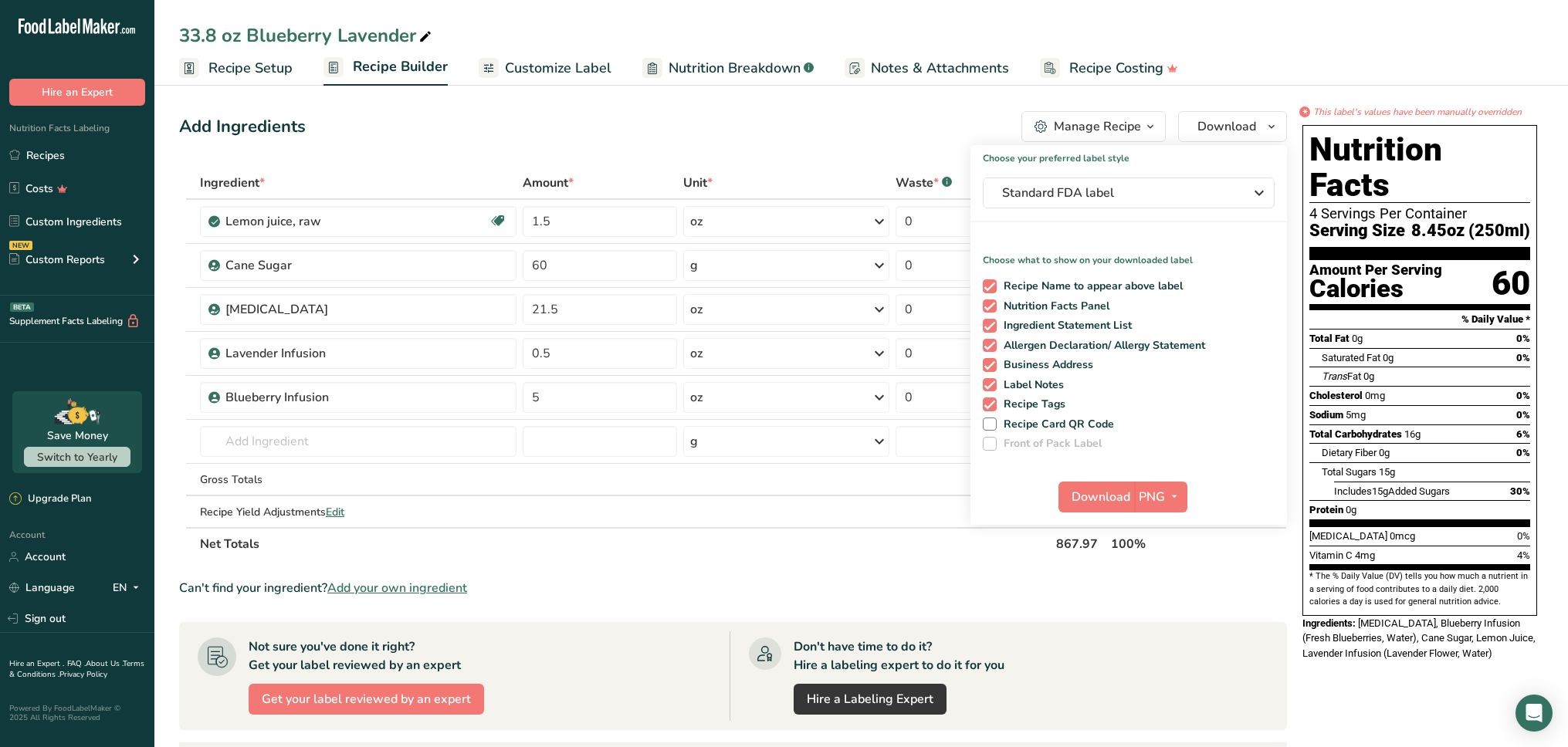
click at [1140, 132] on div "Manage Recipe" at bounding box center [1097, 126] width 87 height 19
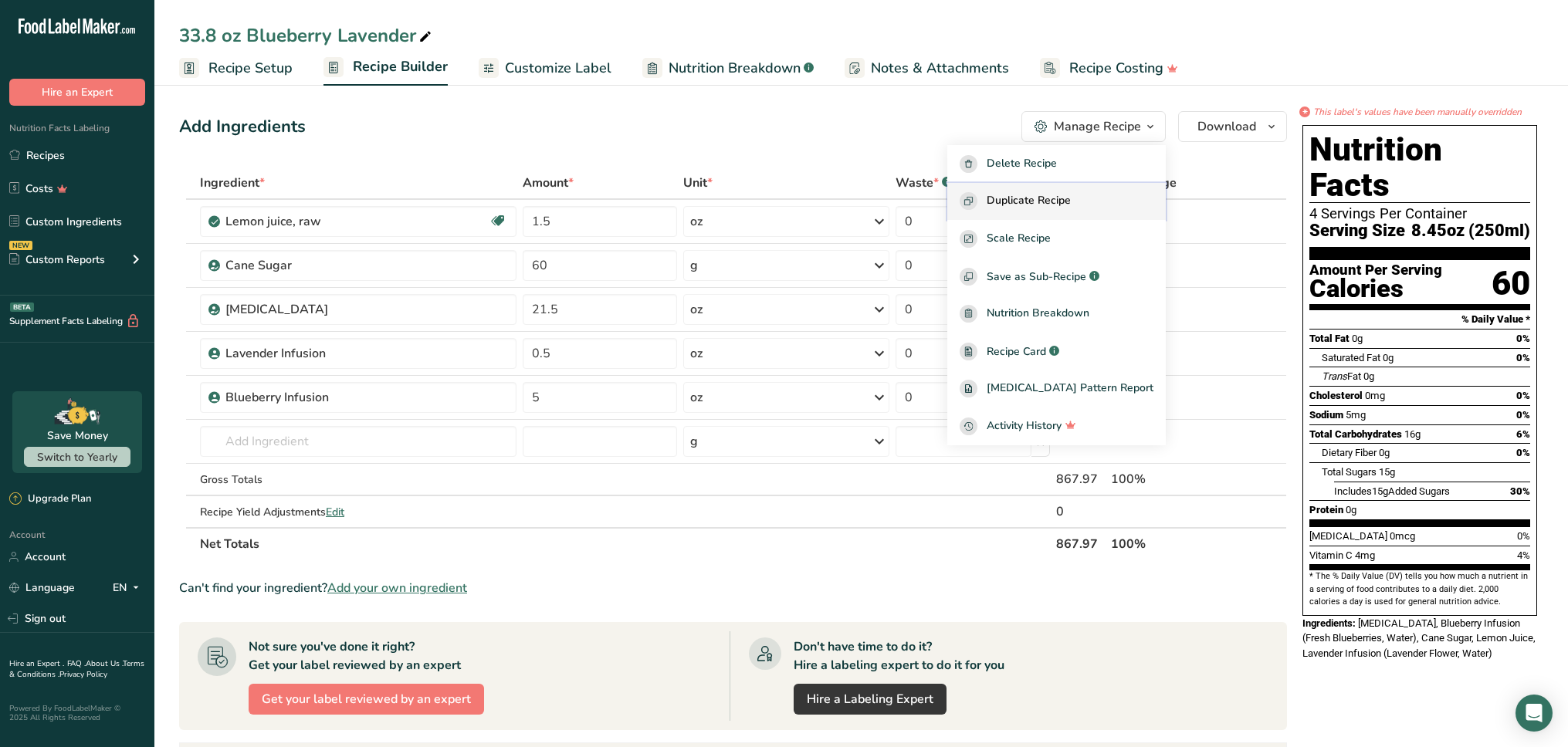
click at [1071, 198] on span "Duplicate Recipe" at bounding box center [1029, 201] width 84 height 18
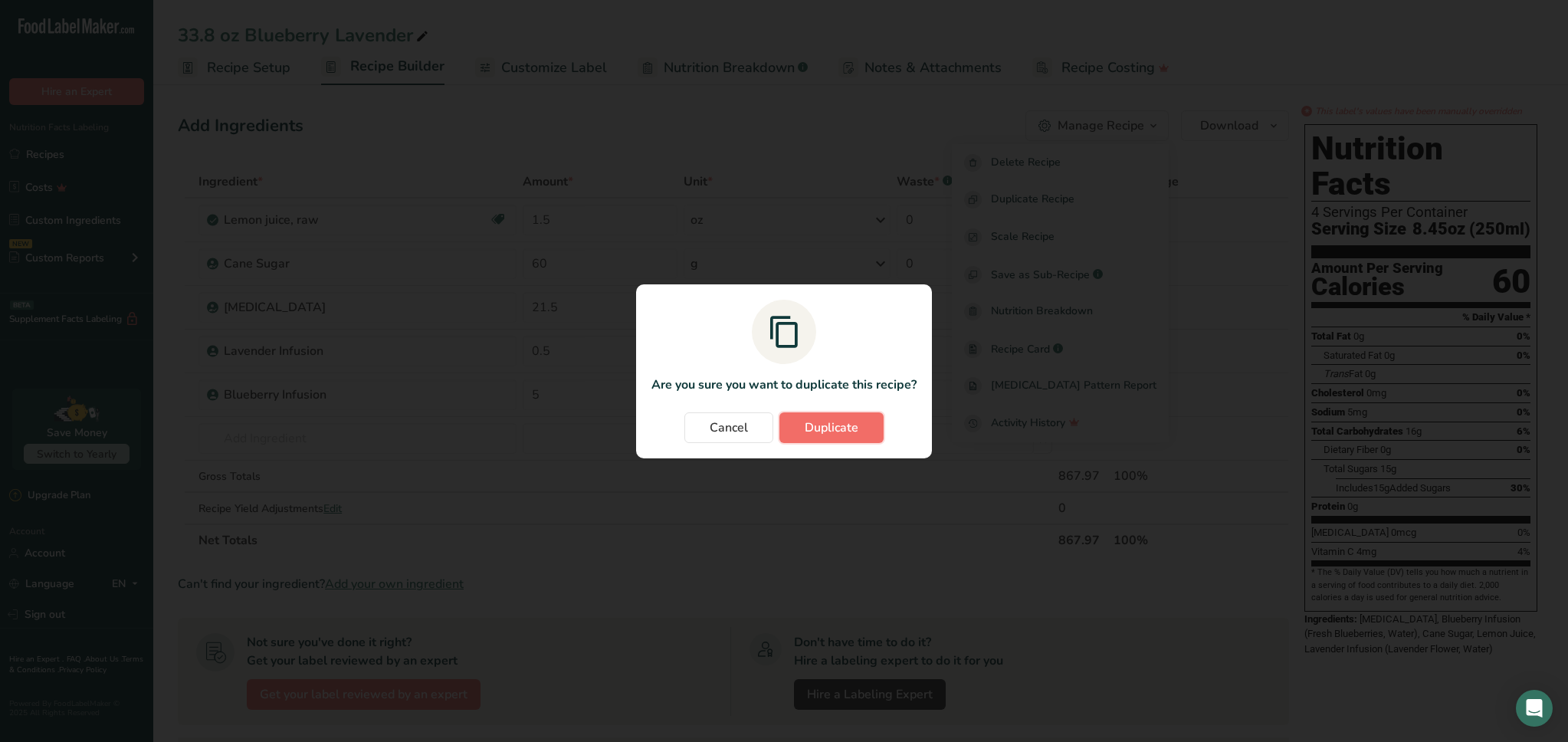
click at [852, 419] on span "Duplicate" at bounding box center [831, 428] width 53 height 19
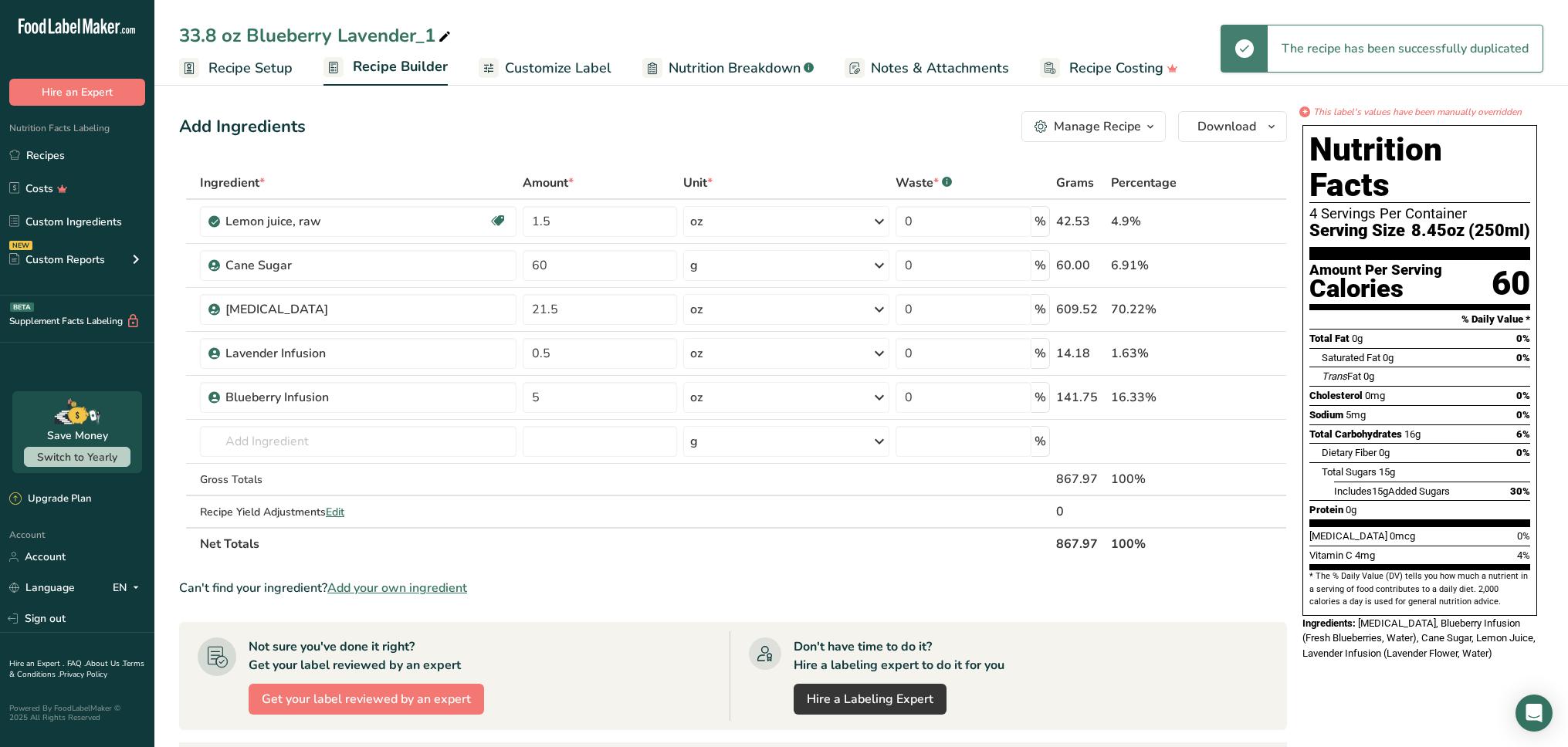
click at [357, 41] on div "33.8 oz Blueberry Lavender_1" at bounding box center [316, 36] width 275 height 28
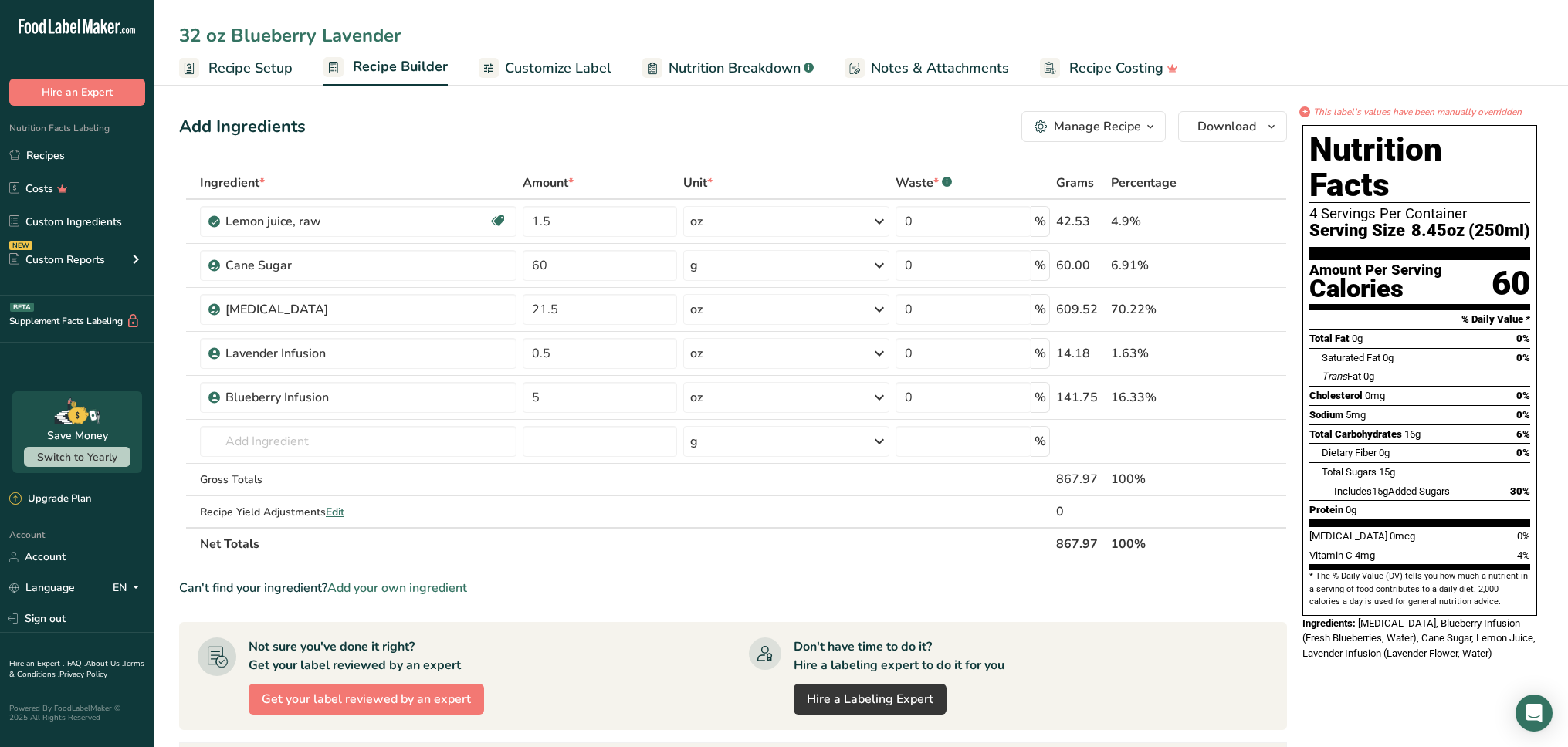
click at [514, 29] on input "32 oz Blueberry Lavender" at bounding box center [860, 36] width 1364 height 28
type input "32 oz Blueberry Lavender"
click at [539, 118] on div "Add Ingredients Manage Recipe Delete Recipe Duplicate Recipe Scale Recipe Save …" at bounding box center [732, 126] width 1108 height 31
click at [939, 567] on section "Ingredient * Amount * Unit * Waste * .a-a{fill:#347362;}.b-a{fill:#fff;} Grams …" at bounding box center [732, 624] width 1108 height 916
click at [1023, 593] on div "Can't find your ingredient? Add your own ingredient" at bounding box center [732, 589] width 1108 height 19
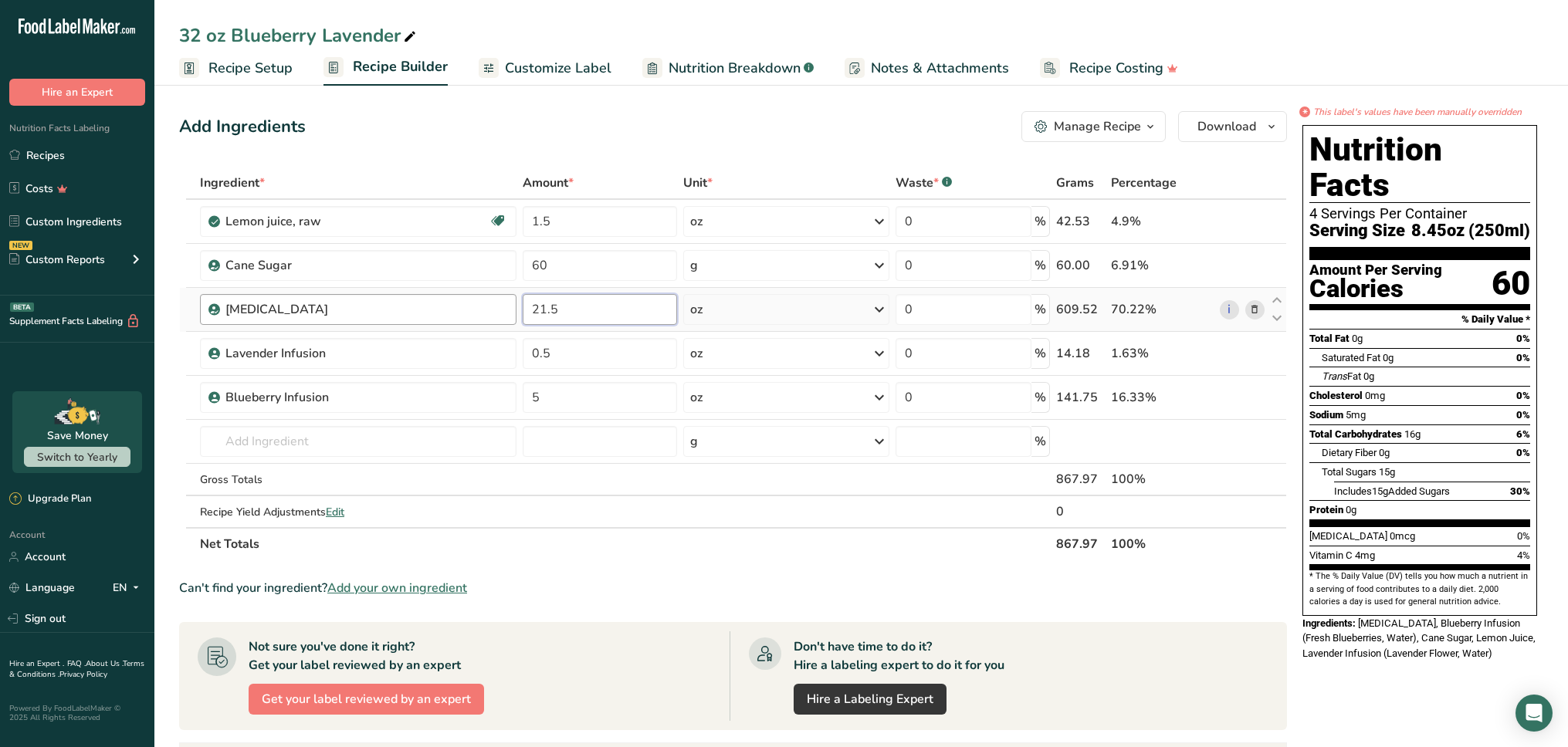
drag, startPoint x: 597, startPoint y: 313, endPoint x: 497, endPoint y: 313, distance: 100.0
click at [497, 313] on tr "[MEDICAL_DATA] 21.5 oz Weight Units g kg mg See more Volume Units l Volume unit…" at bounding box center [732, 310] width 1106 height 44
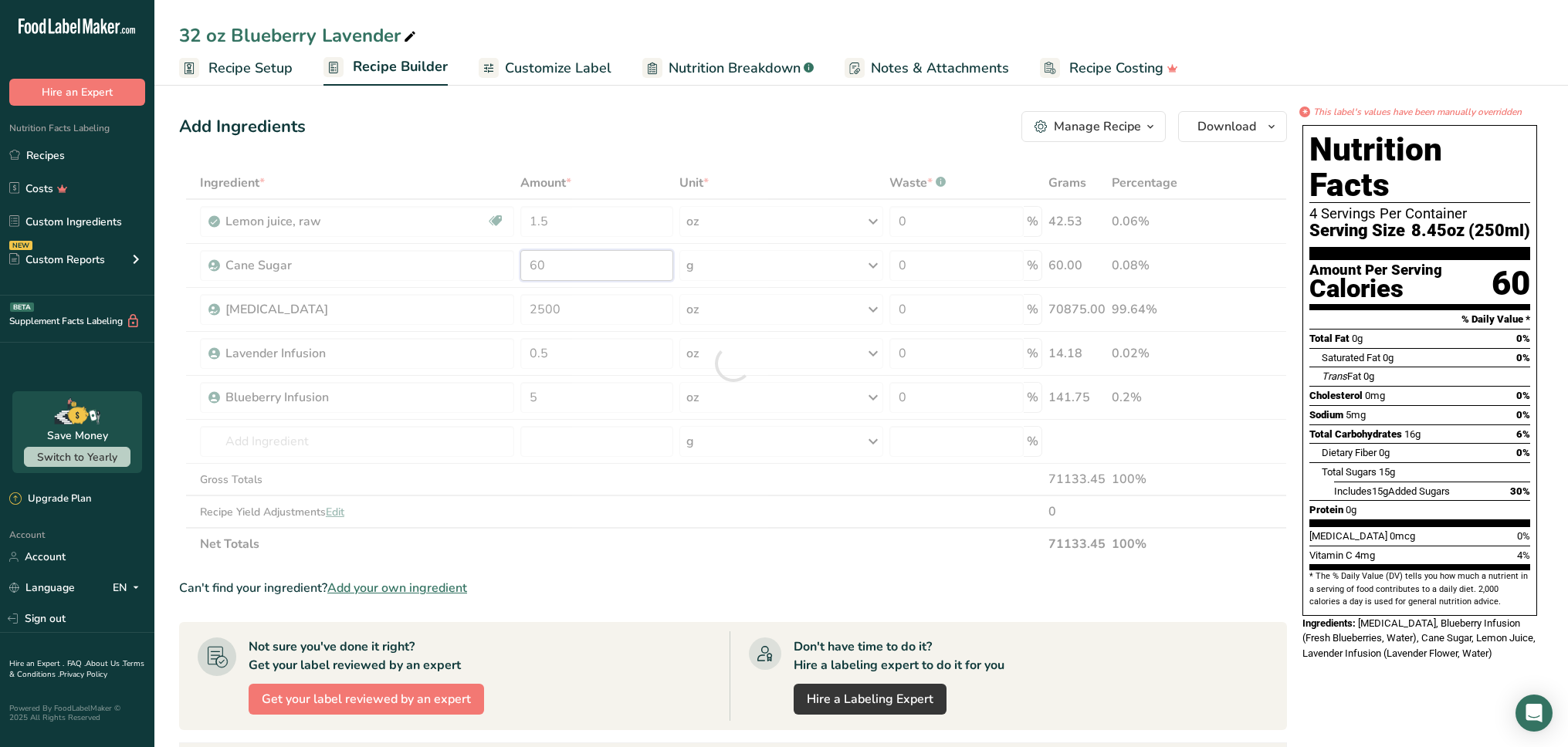
drag, startPoint x: 599, startPoint y: 261, endPoint x: 516, endPoint y: 262, distance: 83.0
click at [516, 262] on div "Ingredient * Amount * Unit * Waste * .a-a{fill:#347362;}.b-a{fill:#fff;} Grams …" at bounding box center [732, 364] width 1108 height 393
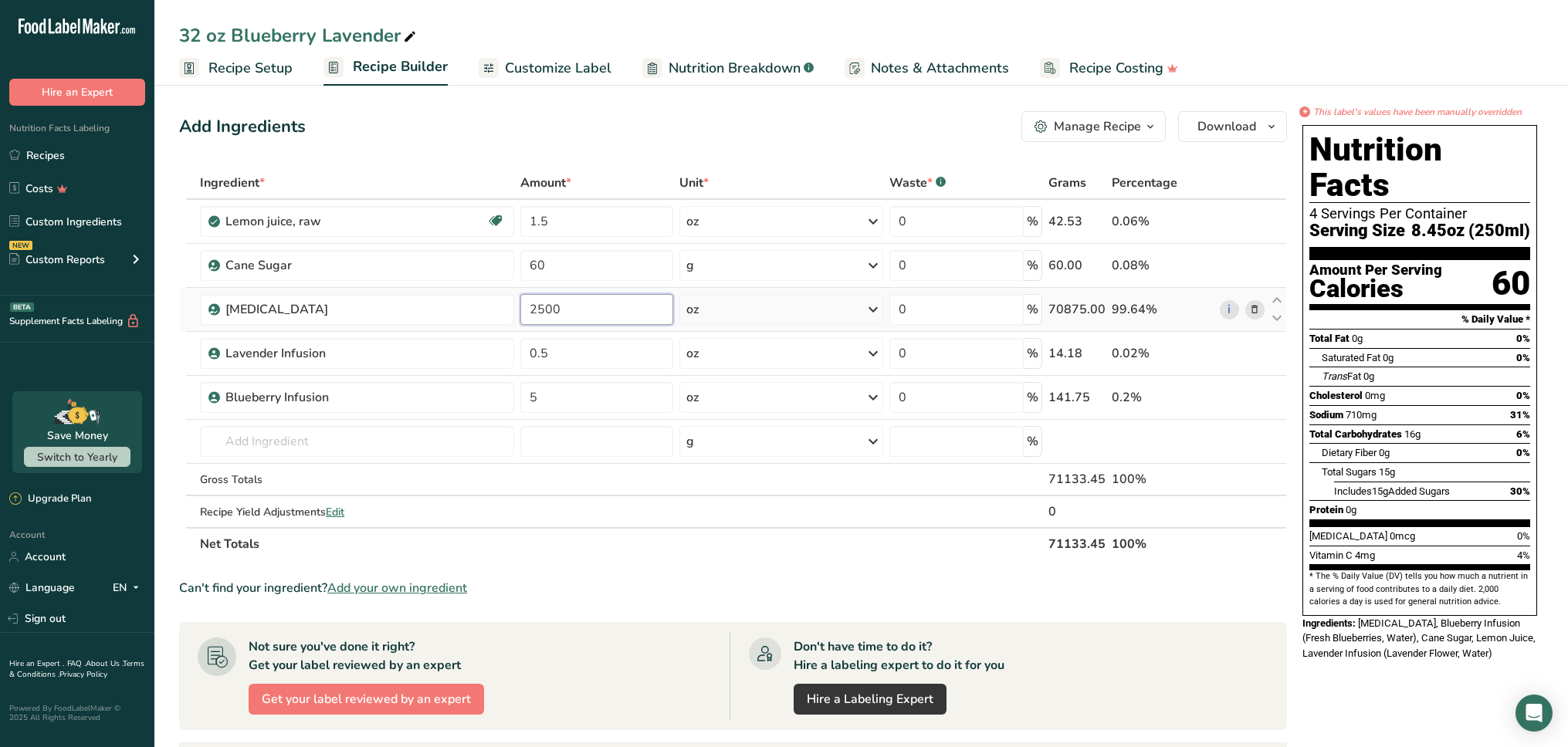
click at [570, 310] on div "Ingredient * Amount * Unit * Waste * .a-a{fill:#347362;}.b-a{fill:#fff;} Grams …" at bounding box center [732, 364] width 1108 height 393
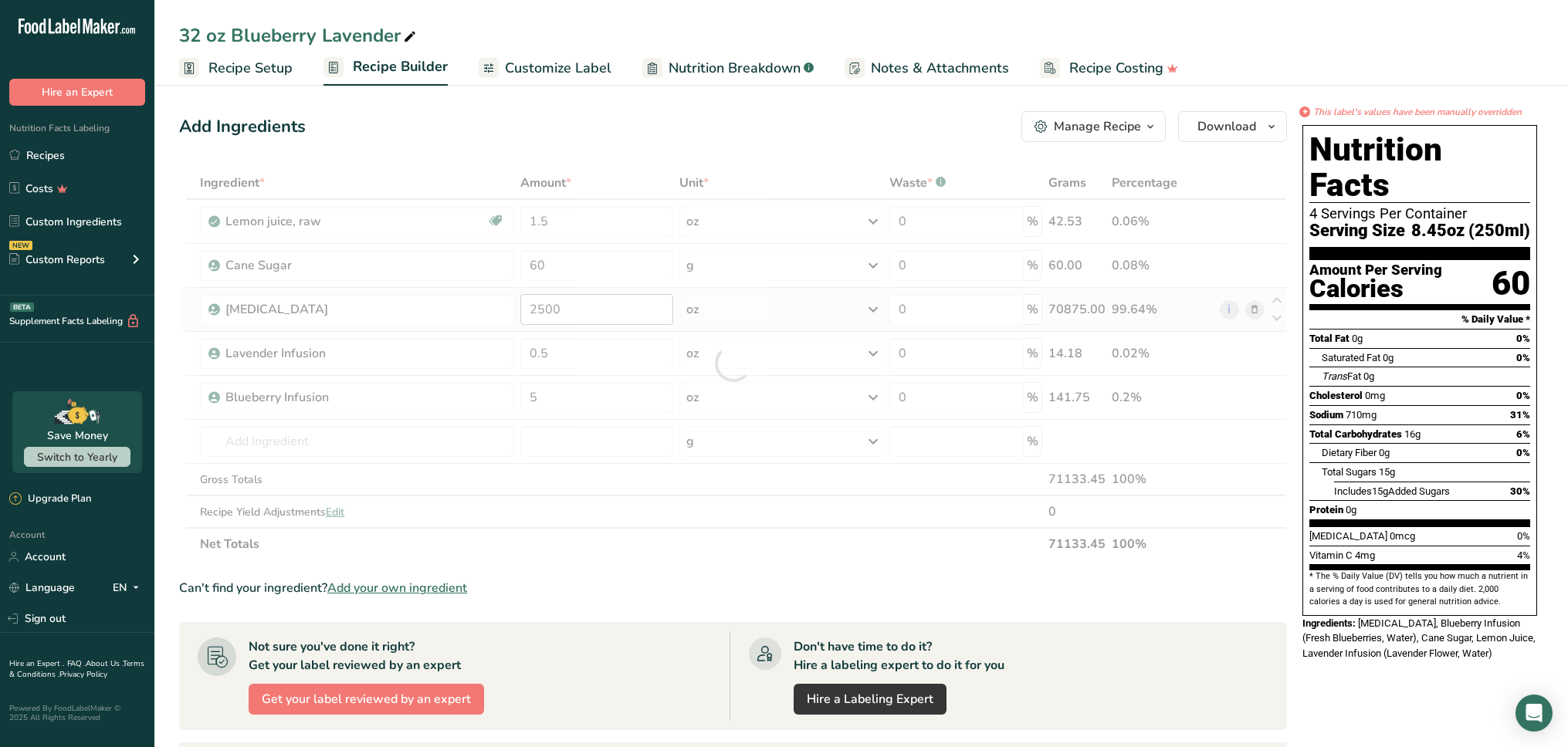
click at [570, 310] on div at bounding box center [732, 364] width 1108 height 393
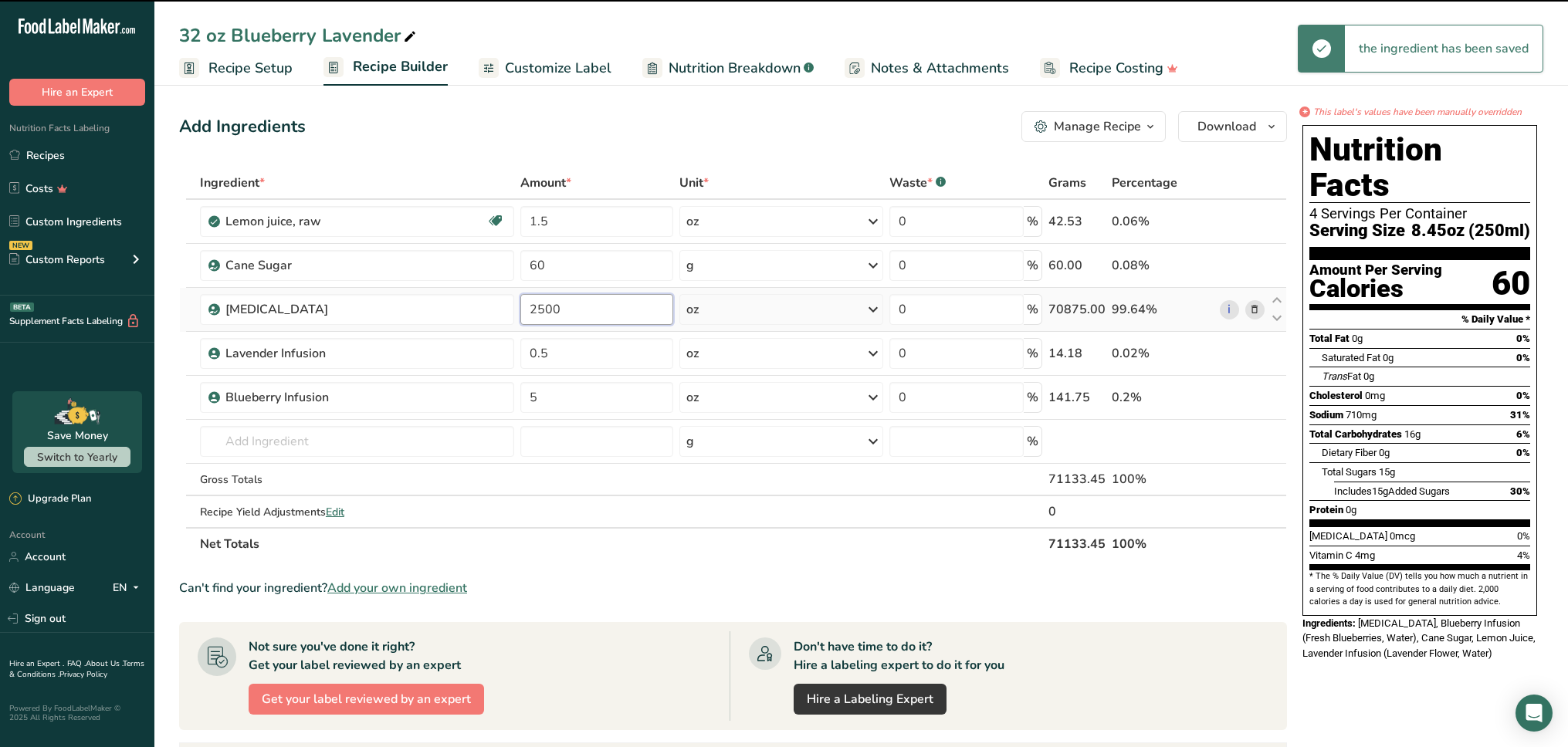
click at [570, 310] on input "2500" at bounding box center [597, 310] width 153 height 31
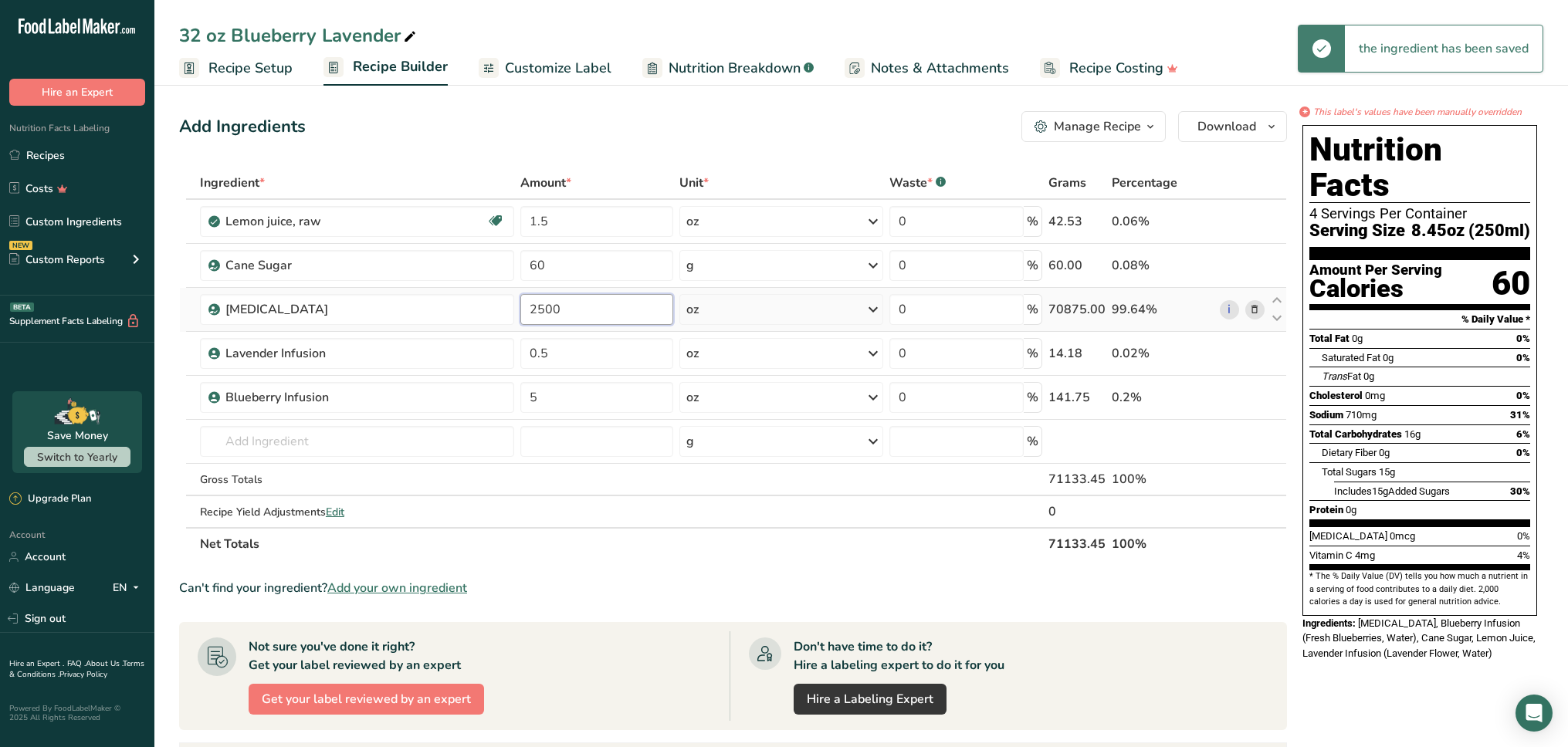
click at [570, 310] on input "2500" at bounding box center [597, 310] width 153 height 31
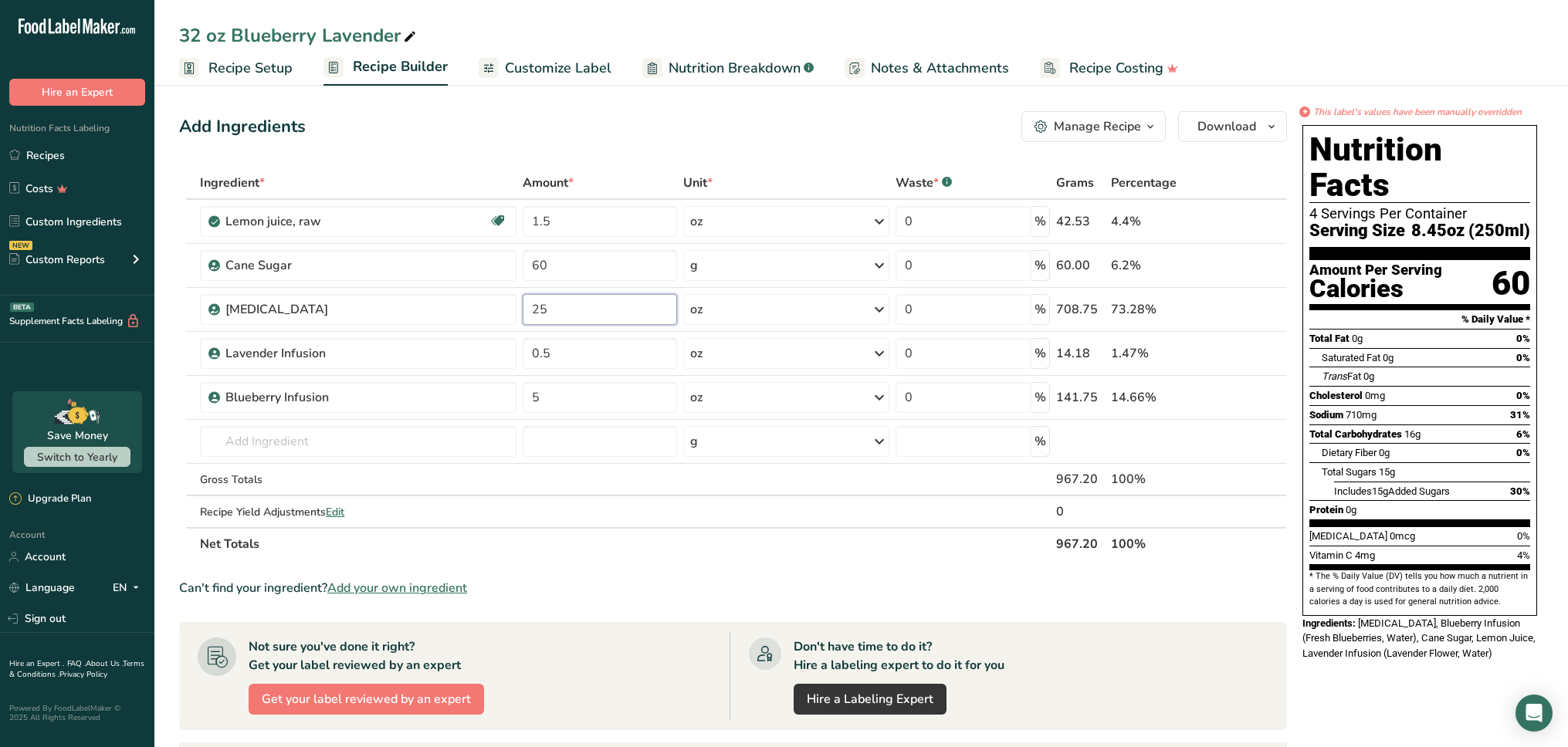
type input "25"
click at [703, 142] on div "Add Ingredients Manage Recipe Delete Recipe Duplicate Recipe Scale Recipe Save …" at bounding box center [737, 606] width 1117 height 1002
click at [571, 268] on input "60" at bounding box center [600, 265] width 155 height 31
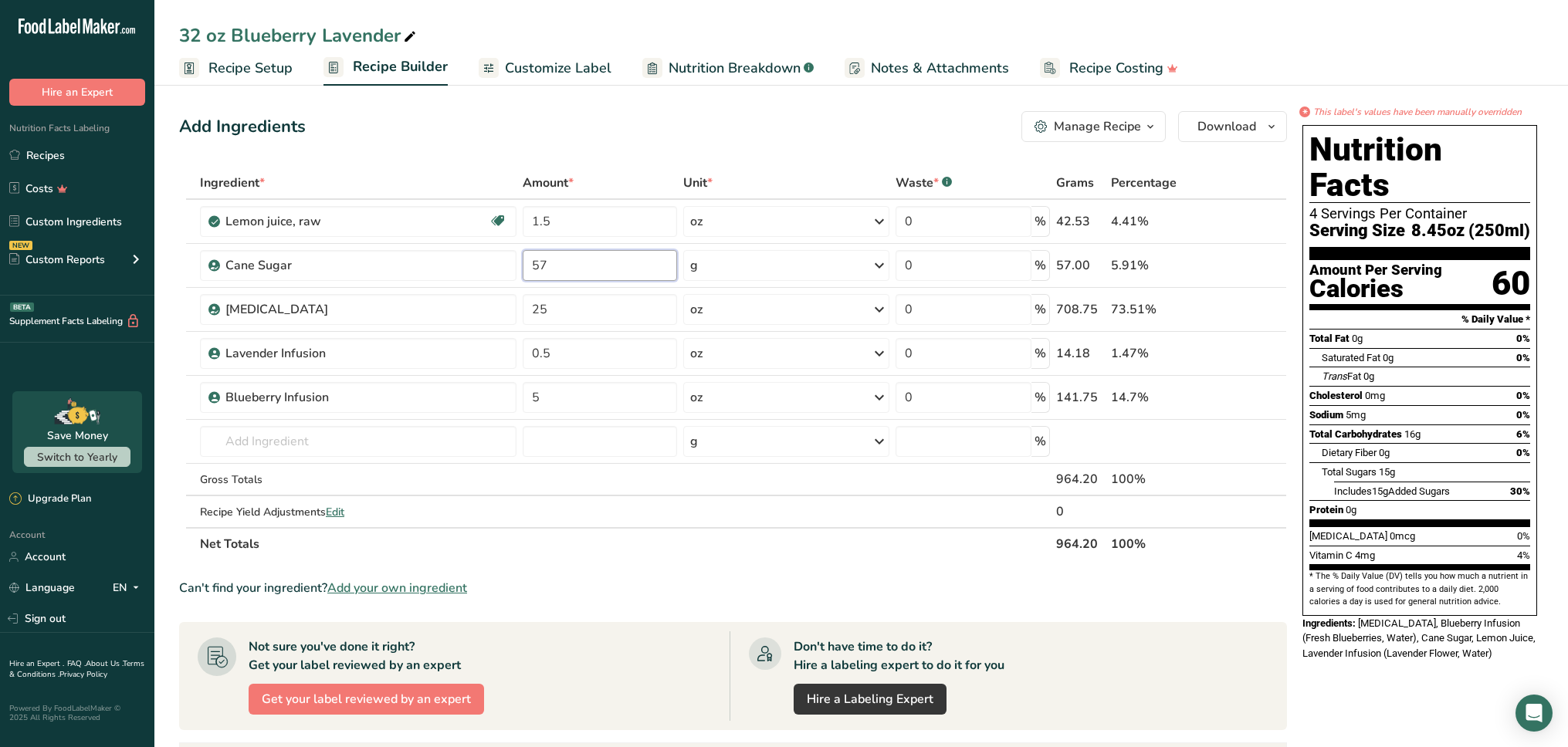
type input "57"
click at [663, 126] on div "Add Ingredients Manage Recipe Delete Recipe Duplicate Recipe Scale Recipe Save …" at bounding box center [732, 126] width 1108 height 31
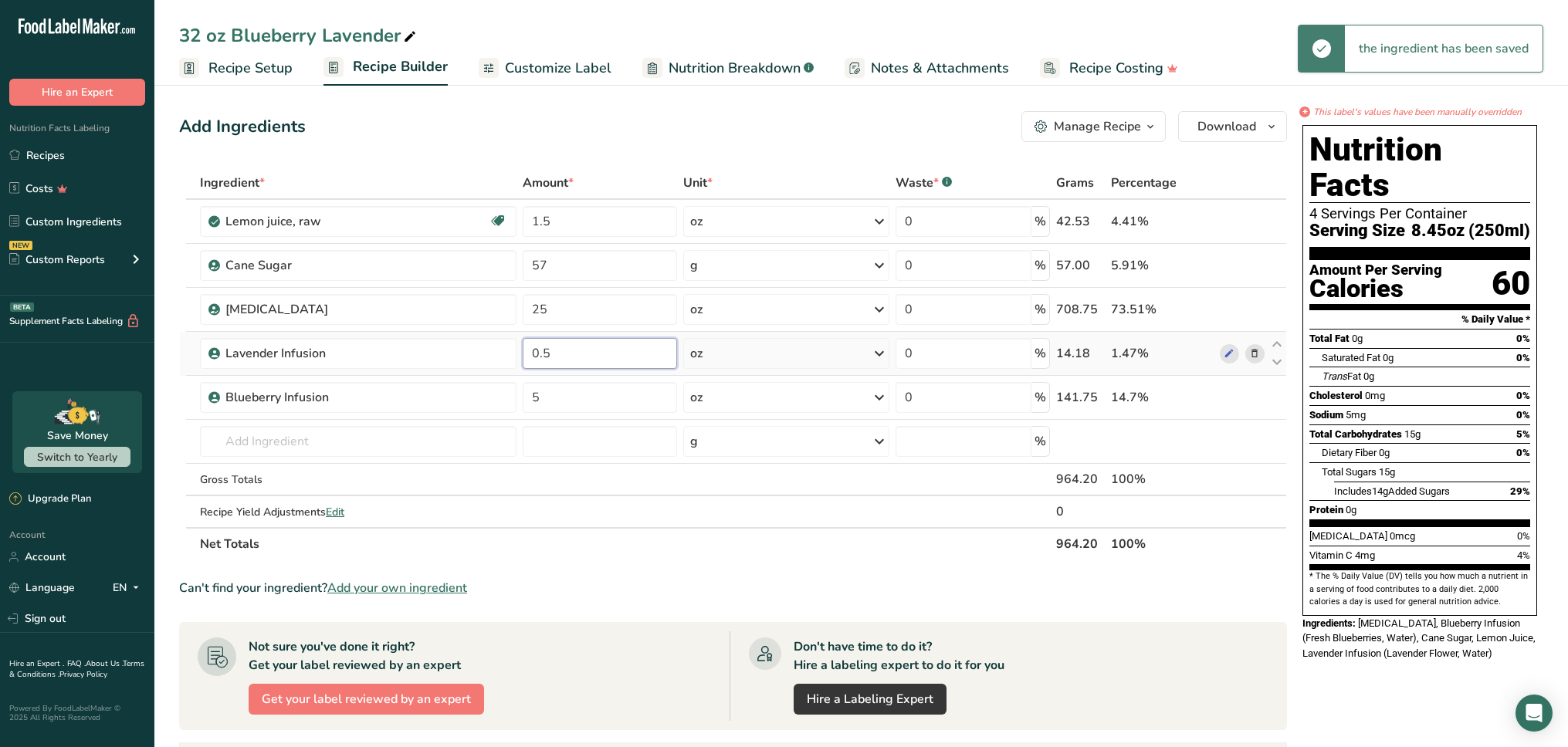
click at [581, 352] on input "0.5" at bounding box center [600, 354] width 155 height 31
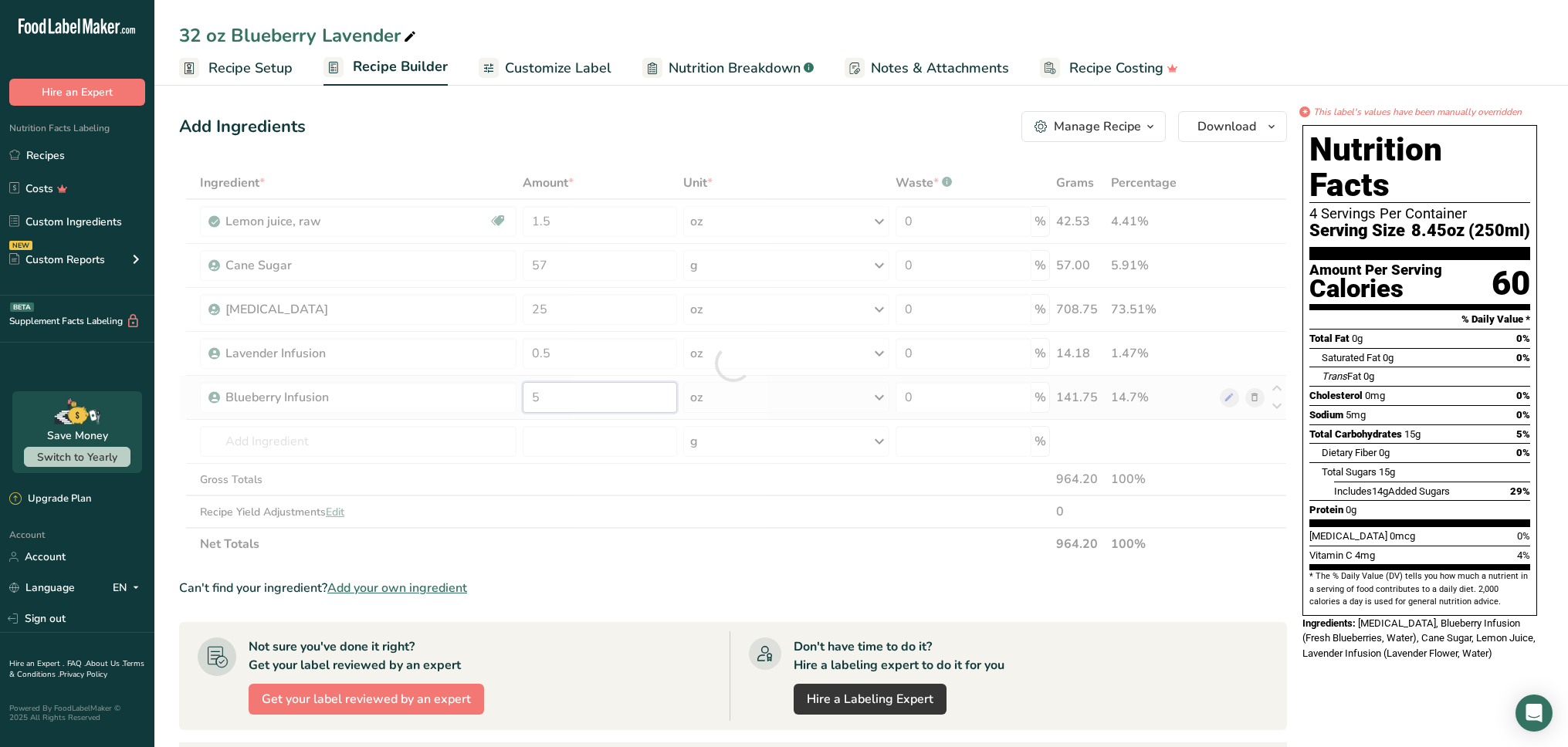
click at [581, 404] on div "Ingredient * Amount * Unit * Waste * .a-a{fill:#347362;}.b-a{fill:#fff;} Grams …" at bounding box center [732, 364] width 1108 height 393
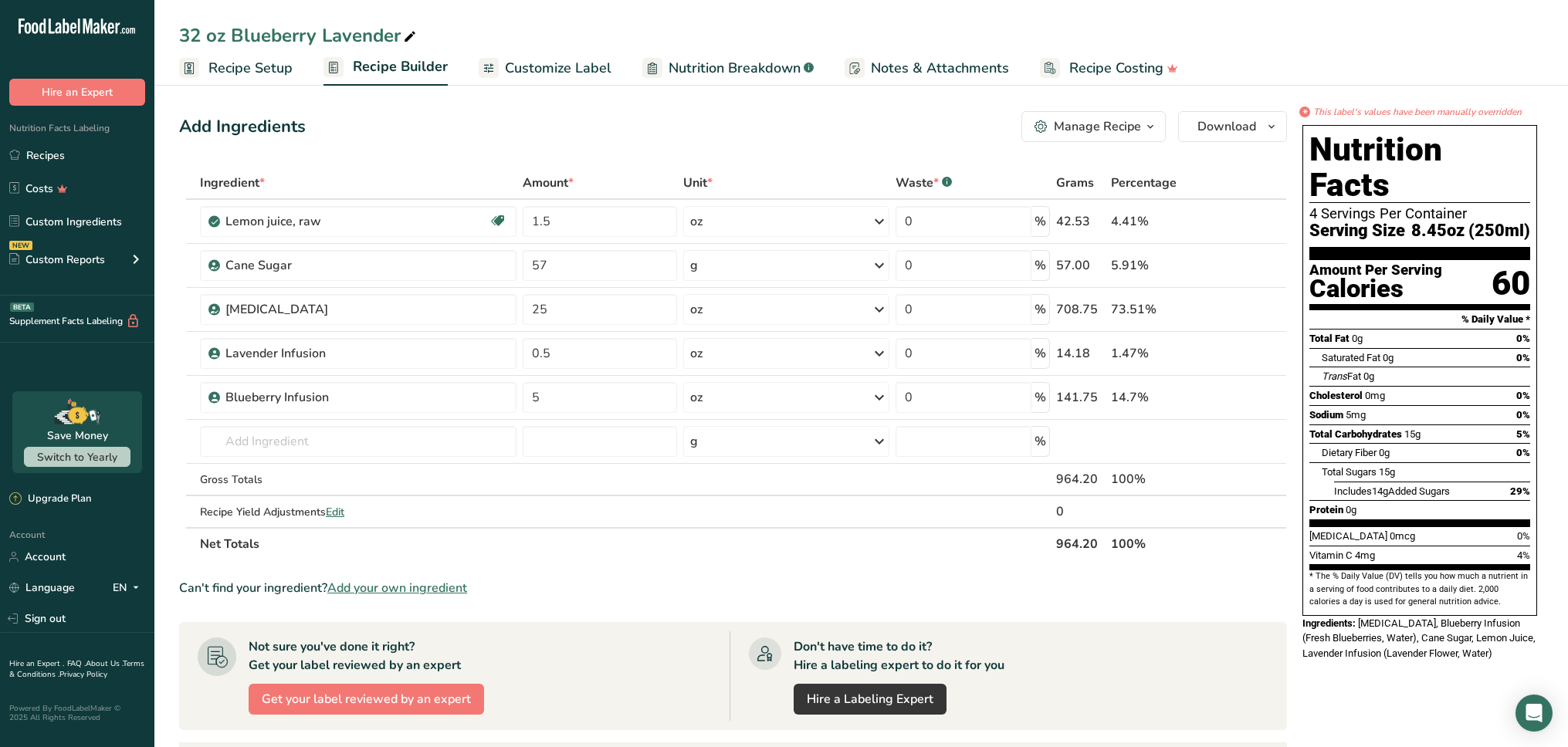
click at [253, 68] on span "Recipe Setup" at bounding box center [251, 68] width 84 height 21
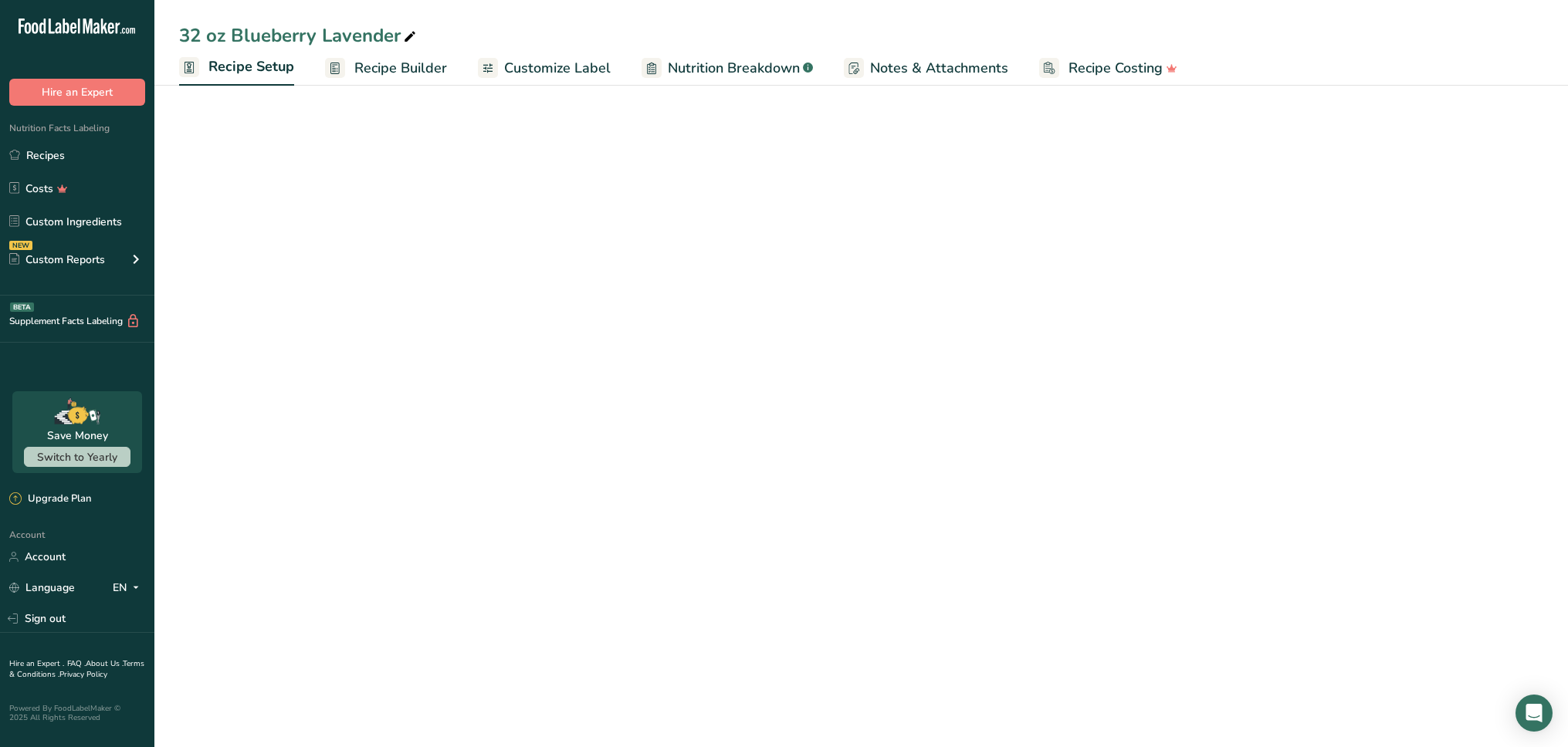
select select "22"
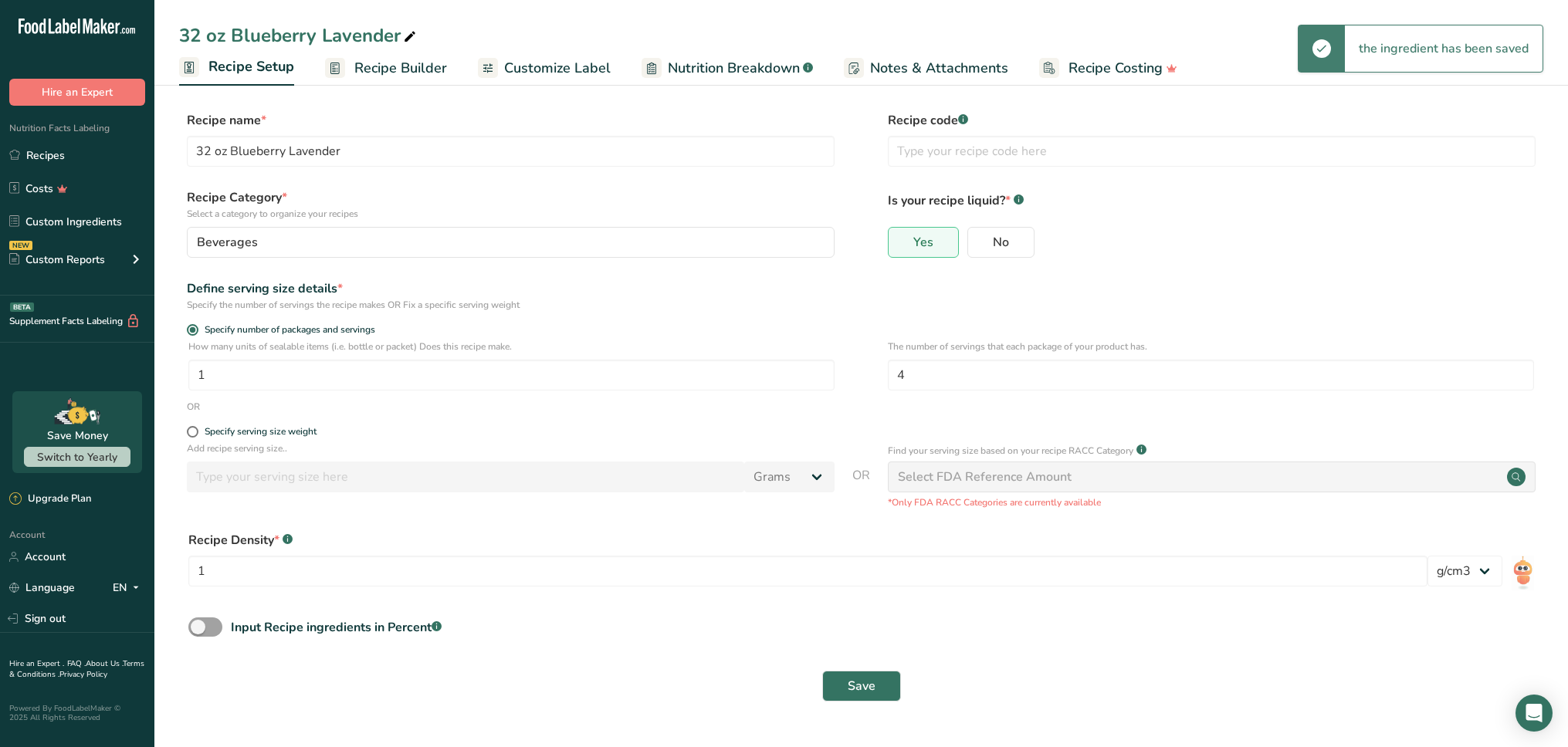
click at [381, 70] on span "Recipe Builder" at bounding box center [400, 68] width 93 height 21
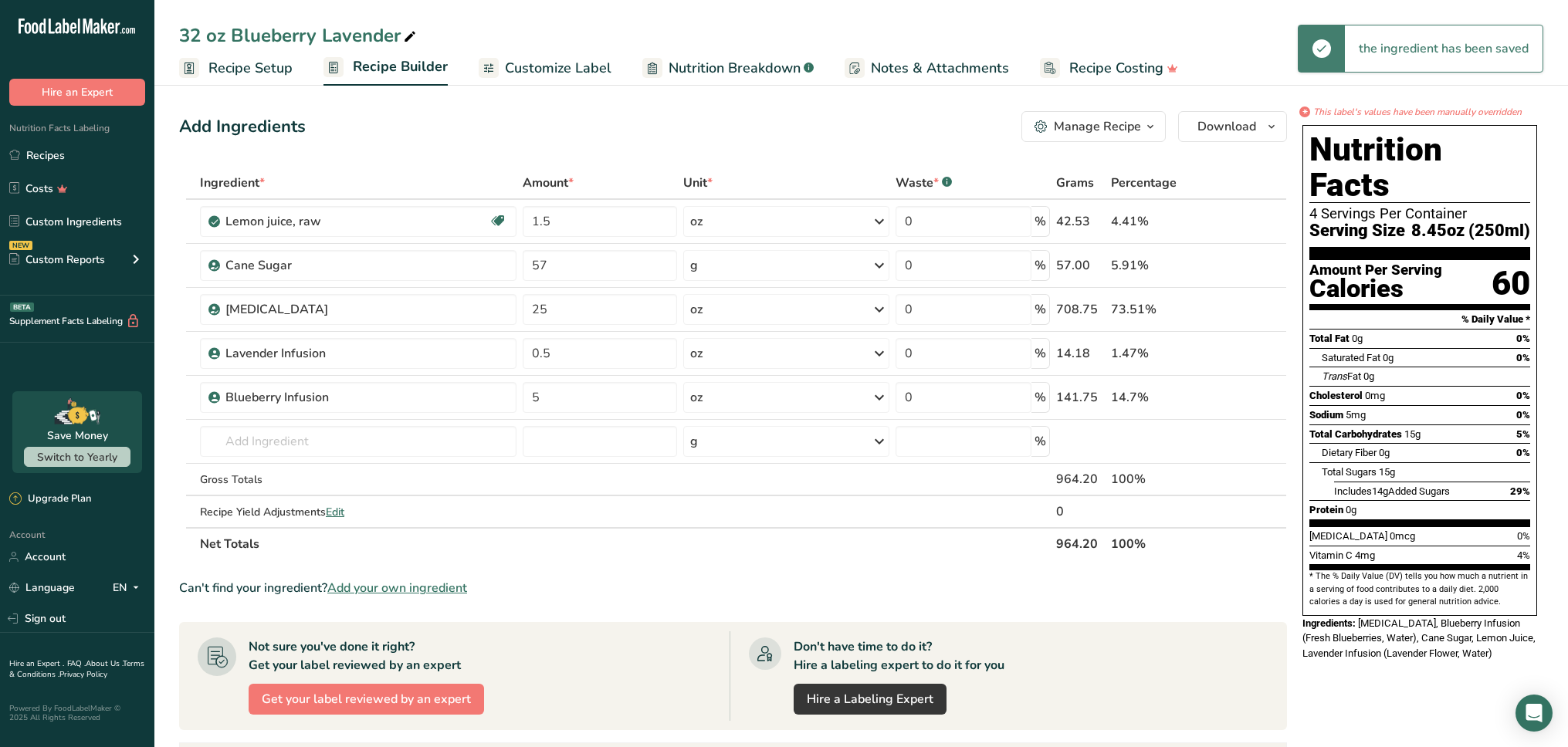
click at [550, 78] on span "Customize Label" at bounding box center [558, 68] width 106 height 21
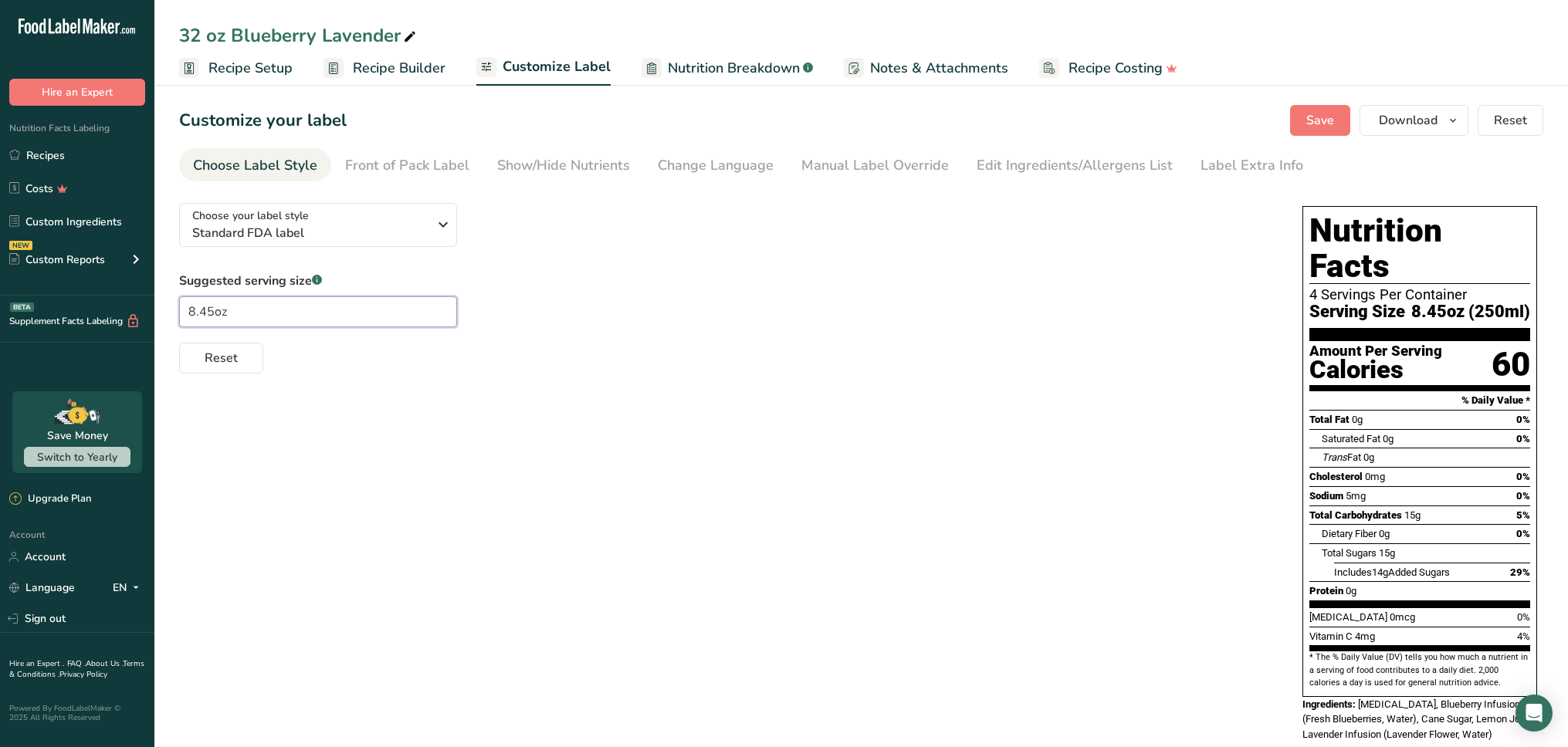
click at [329, 315] on input "8.45oz" at bounding box center [318, 312] width 278 height 31
type input "8"
type input "8 (241mL)"
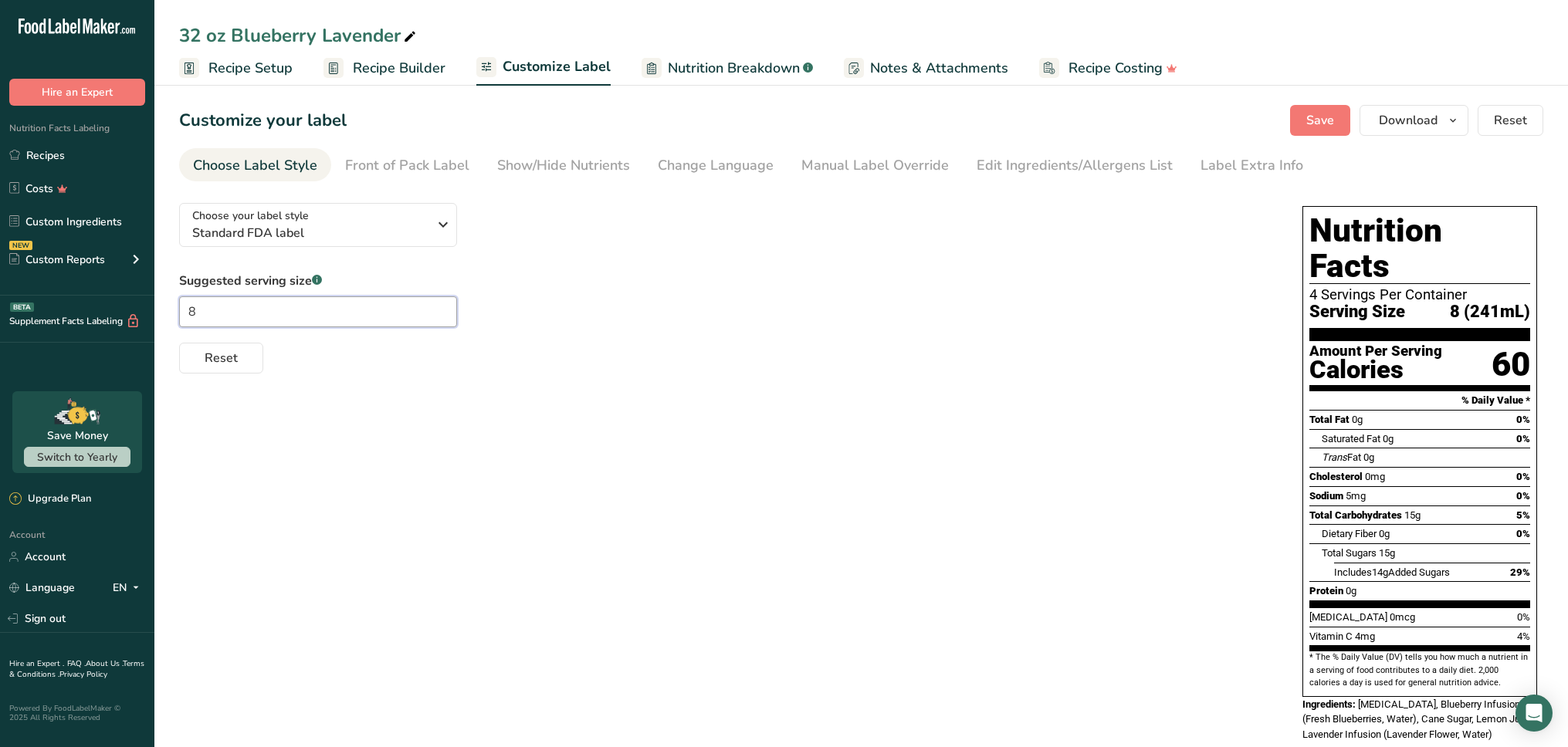
type input "8"
click at [638, 302] on div "Suggested serving size .a-a{fill:#347362;}.b-a{fill:#fff;} 8 Reset" at bounding box center [724, 322] width 1092 height 102
click at [440, 167] on div "Front of Pack Label" at bounding box center [407, 165] width 124 height 21
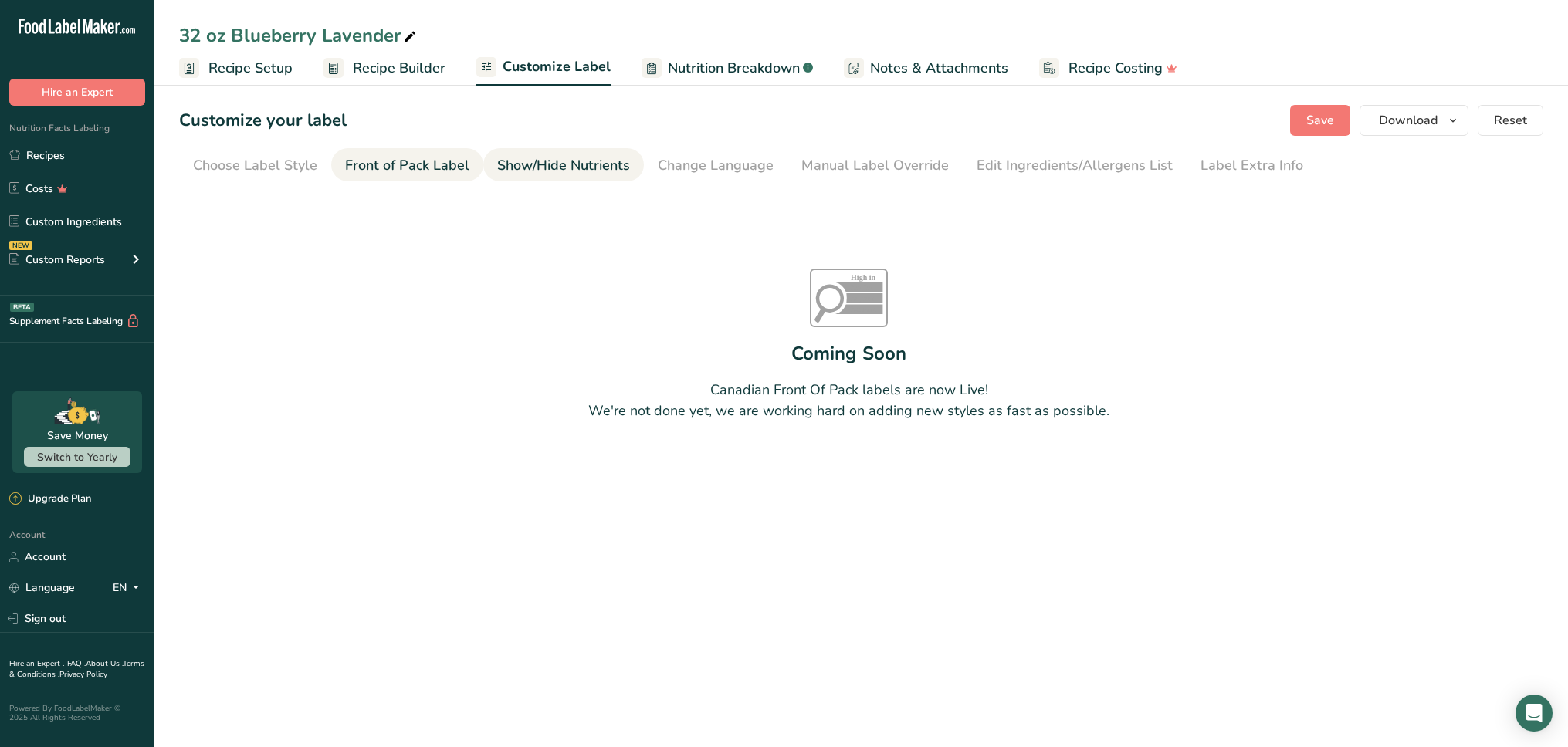
drag, startPoint x: 539, startPoint y: 171, endPoint x: 603, endPoint y: 173, distance: 64.0
click at [540, 171] on div "Show/Hide Nutrients" at bounding box center [564, 165] width 133 height 21
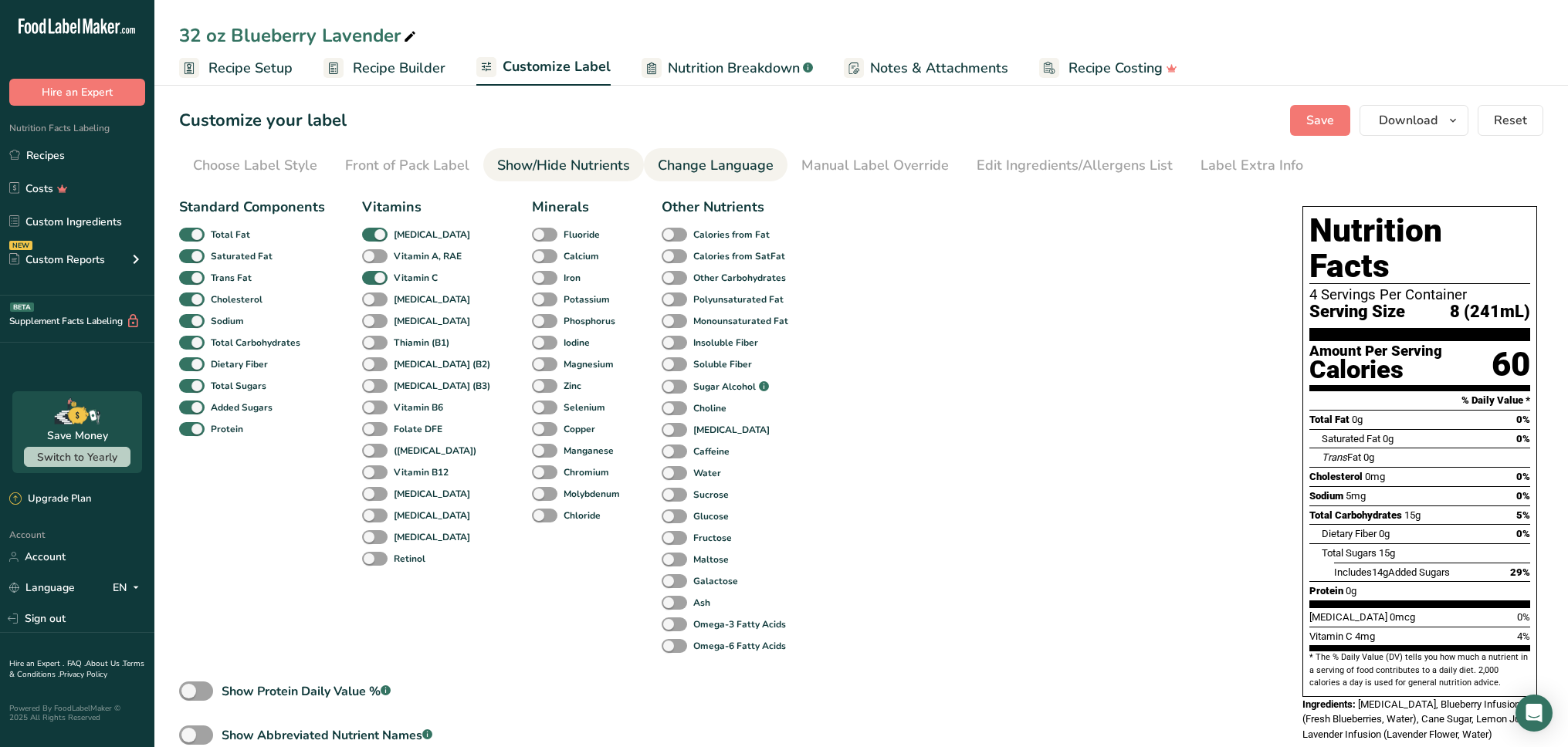
click at [684, 169] on div "Change Language" at bounding box center [716, 165] width 116 height 21
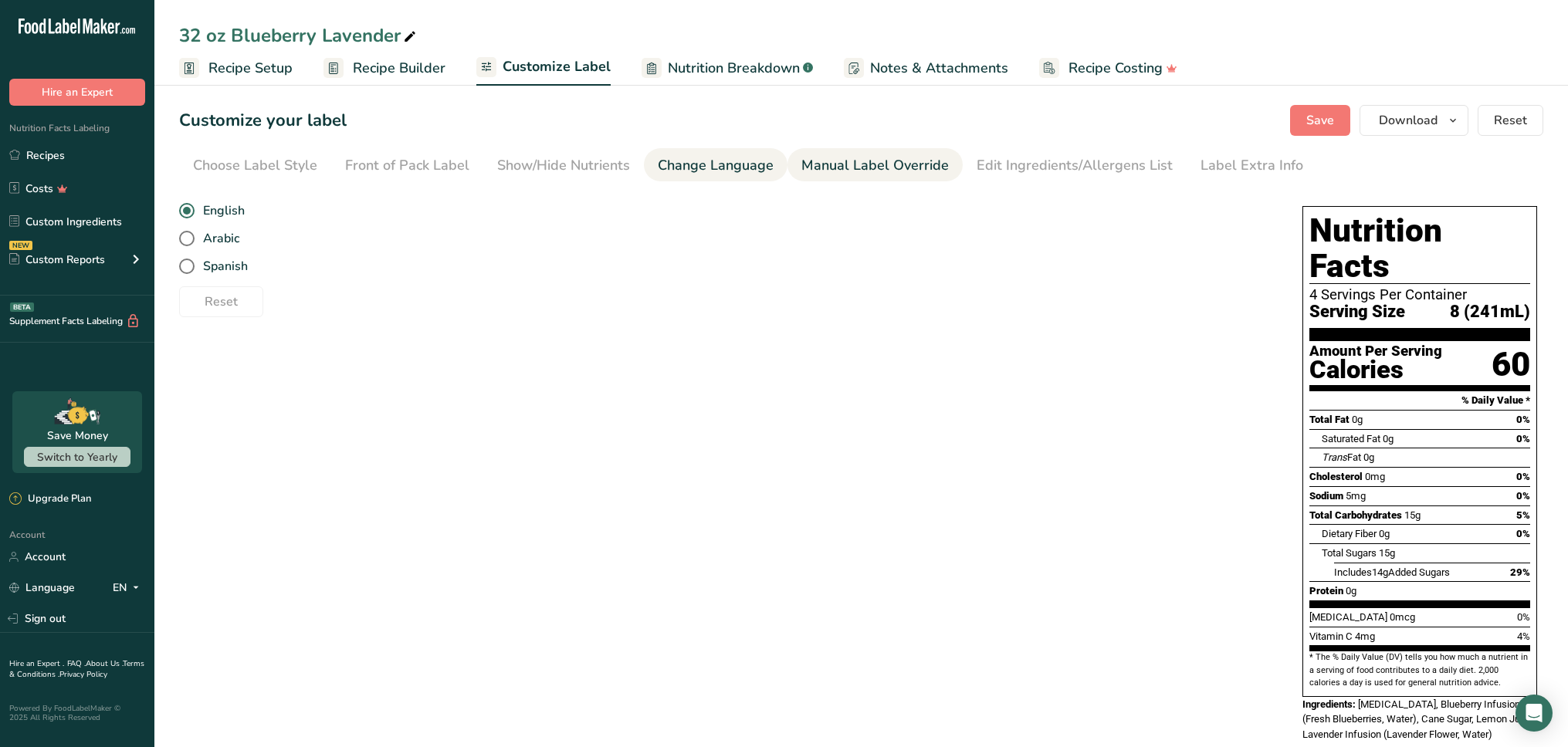
click at [868, 155] on link "Manual Label Override" at bounding box center [875, 165] width 148 height 35
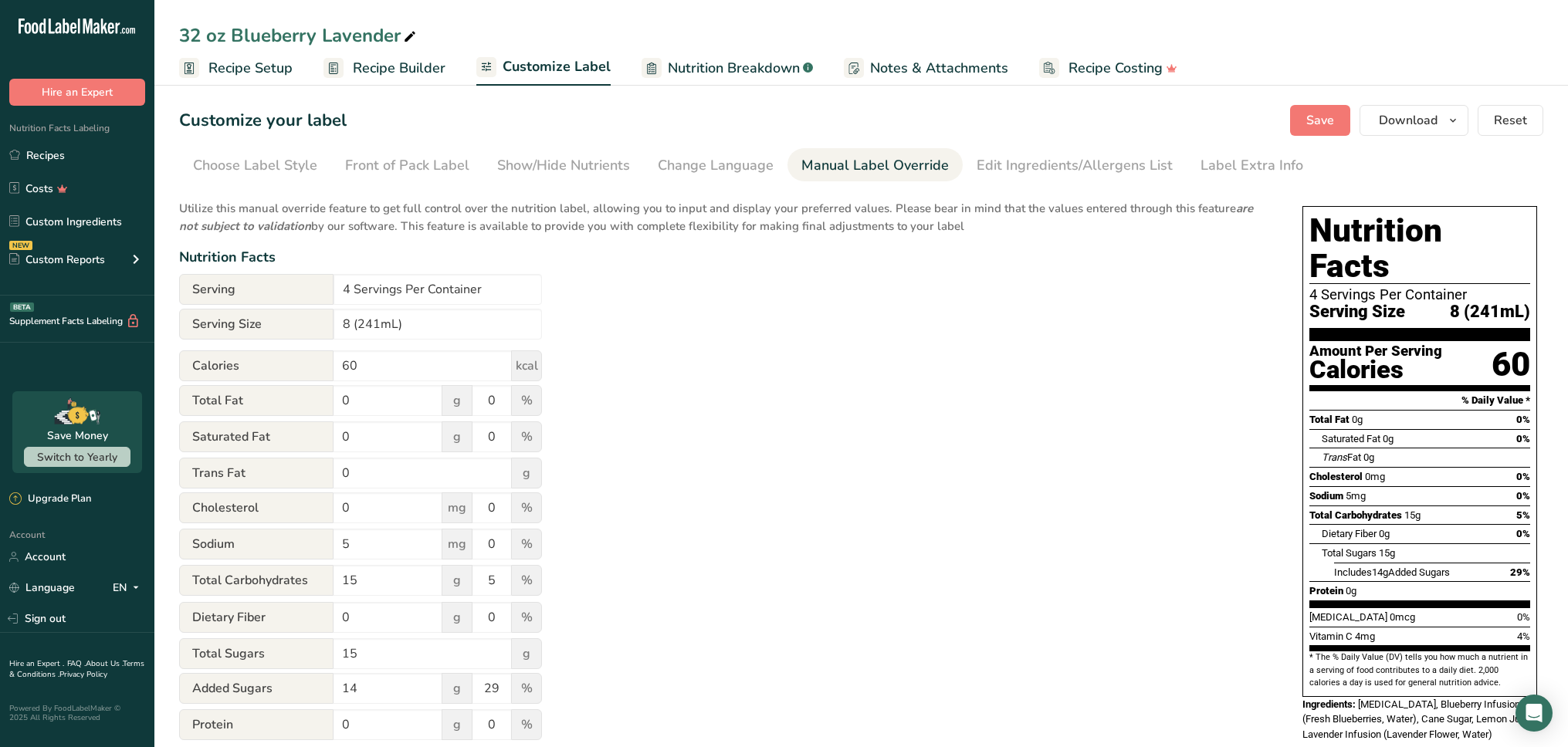
click at [254, 67] on span "Recipe Setup" at bounding box center [251, 68] width 84 height 21
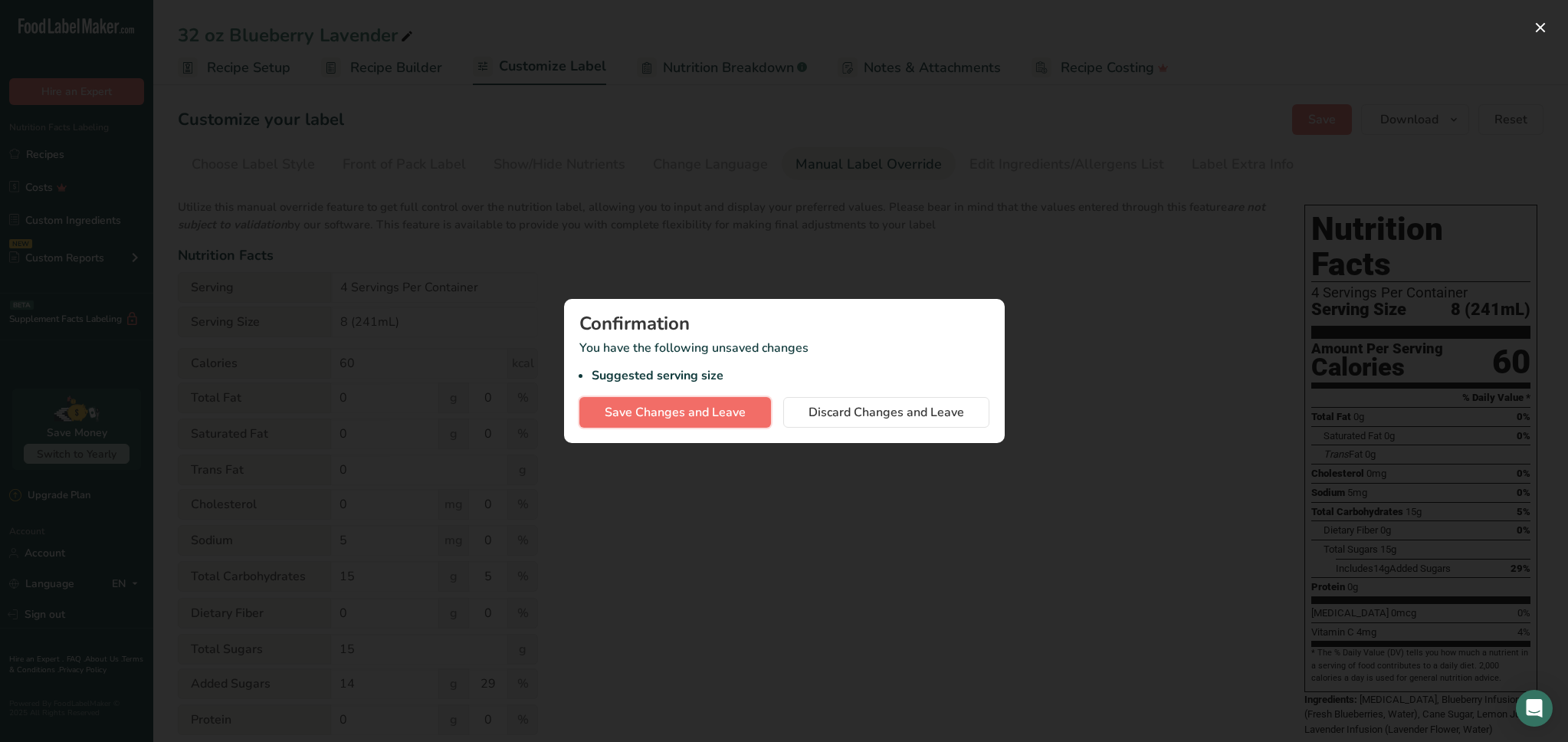
click at [707, 419] on span "Save Changes and Leave" at bounding box center [675, 412] width 141 height 19
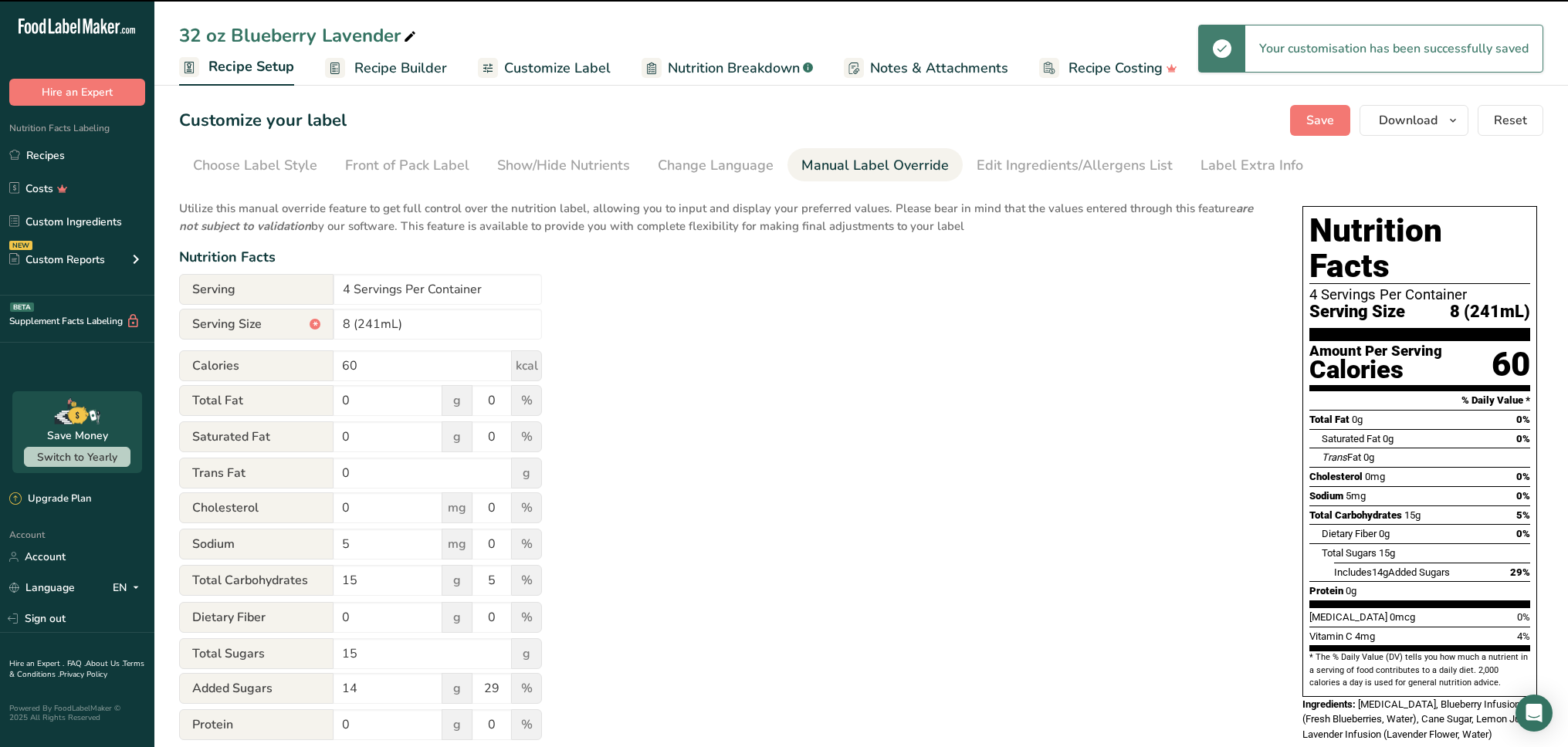
select select "22"
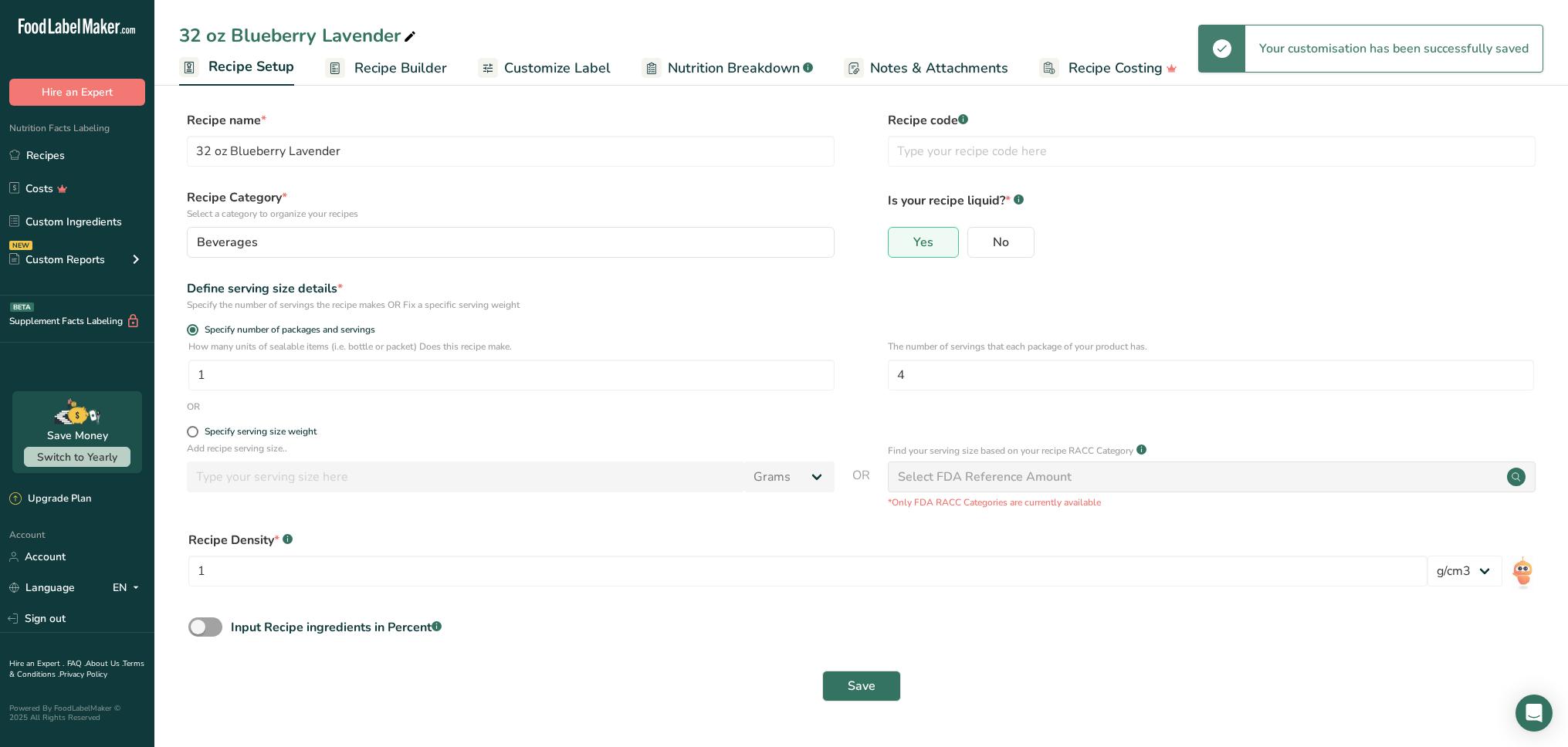
click at [406, 76] on span "Recipe Builder" at bounding box center [400, 68] width 93 height 21
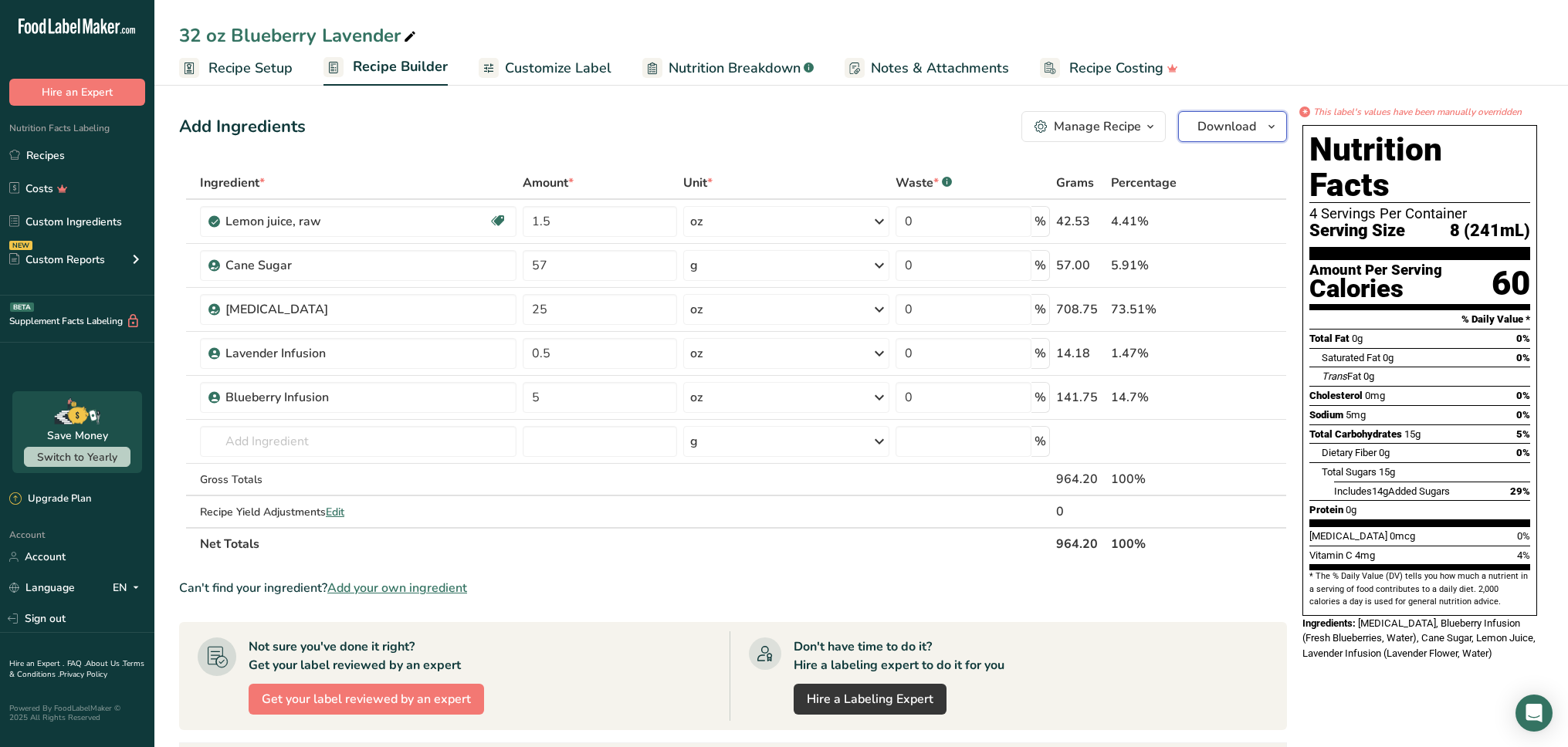
click at [1267, 130] on icon "button" at bounding box center [1271, 126] width 12 height 20
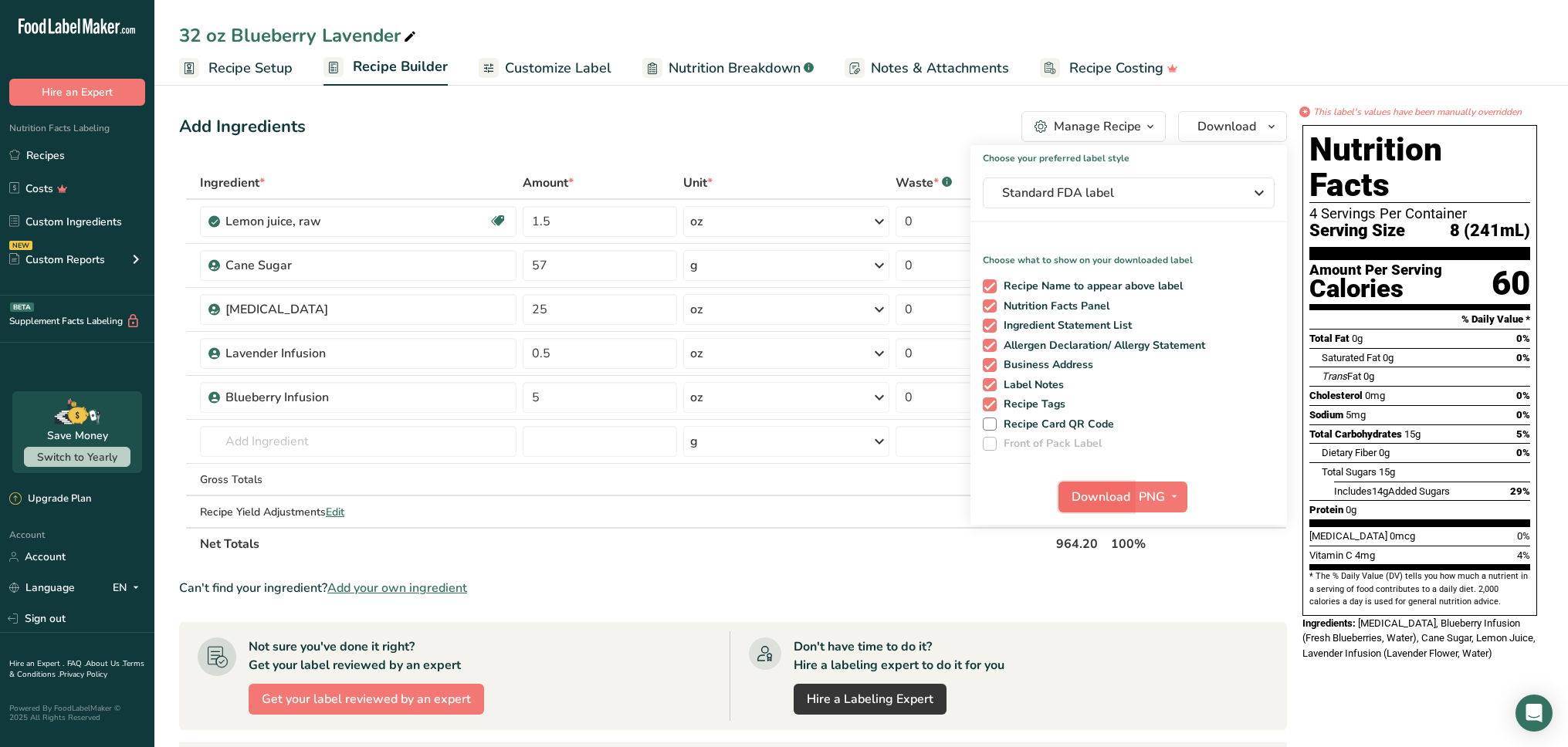
click at [1125, 498] on span "Download" at bounding box center [1100, 497] width 59 height 19
click at [116, 158] on link "Recipes" at bounding box center [77, 155] width 155 height 30
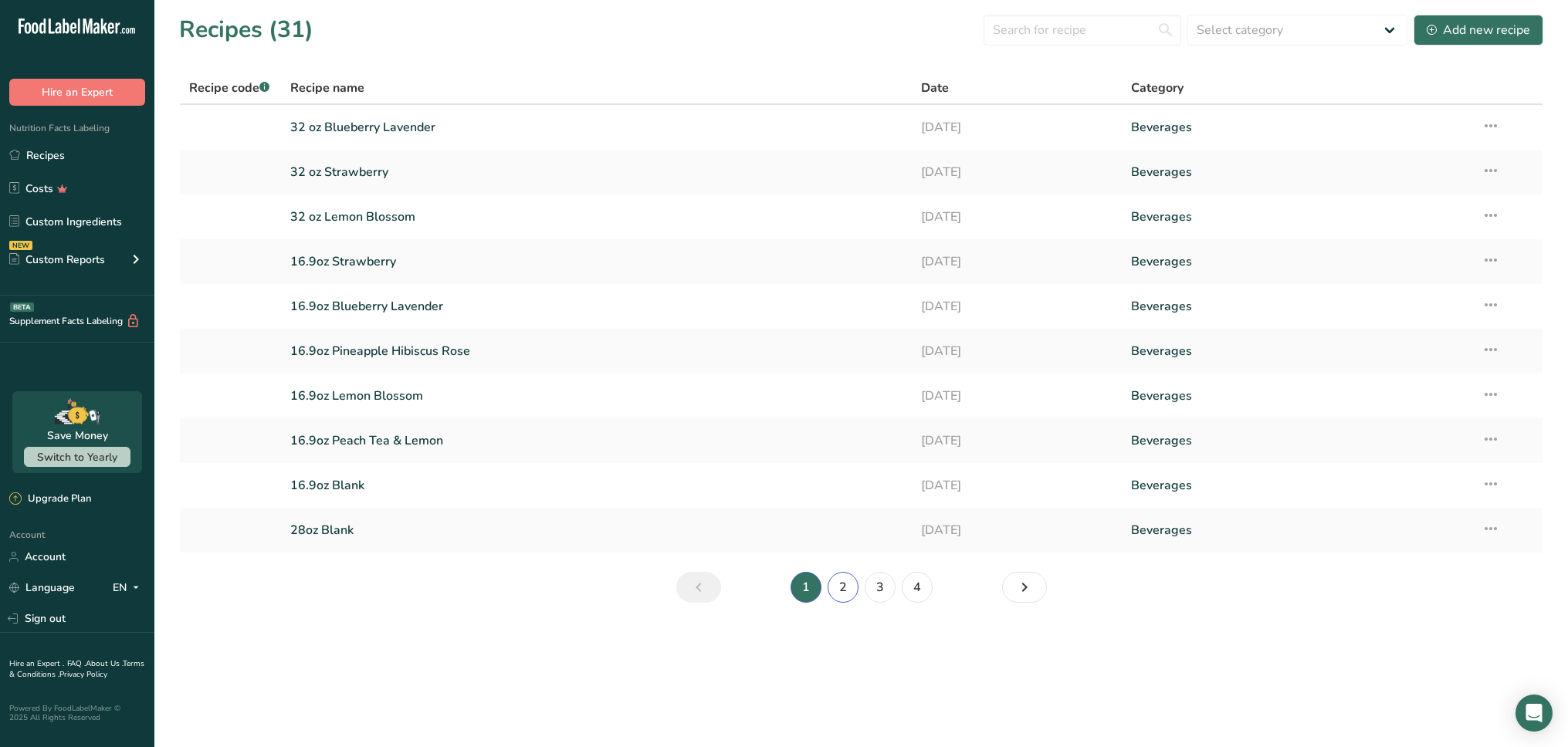
click at [844, 592] on link "2" at bounding box center [843, 588] width 31 height 31
click at [880, 589] on link "3" at bounding box center [880, 588] width 31 height 31
click at [465, 258] on link "33.8 oz Pineapple Hibiscus Rose" at bounding box center [596, 261] width 612 height 33
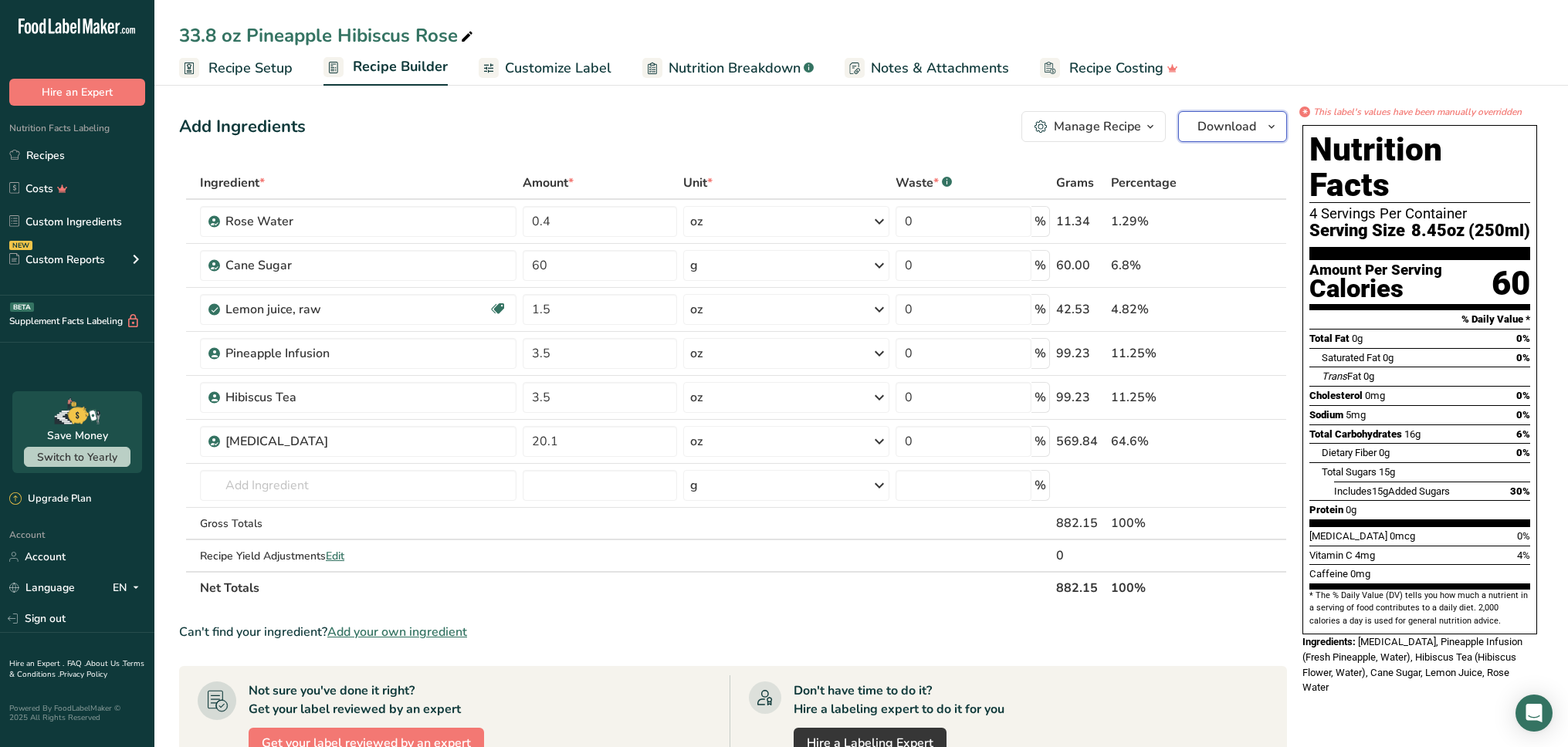
click at [1222, 130] on span "Download" at bounding box center [1226, 126] width 59 height 19
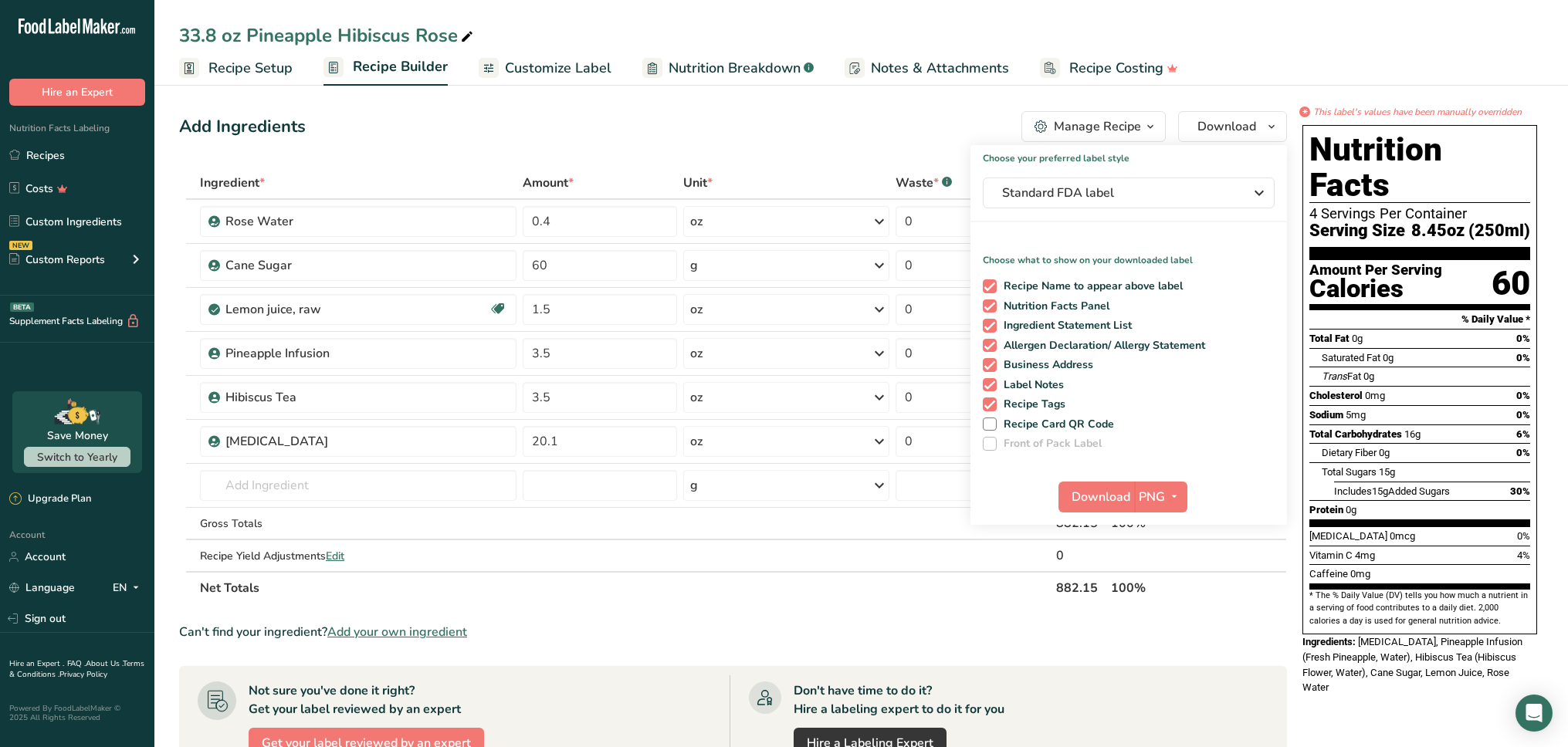
click at [1127, 124] on div "Manage Recipe" at bounding box center [1097, 126] width 87 height 19
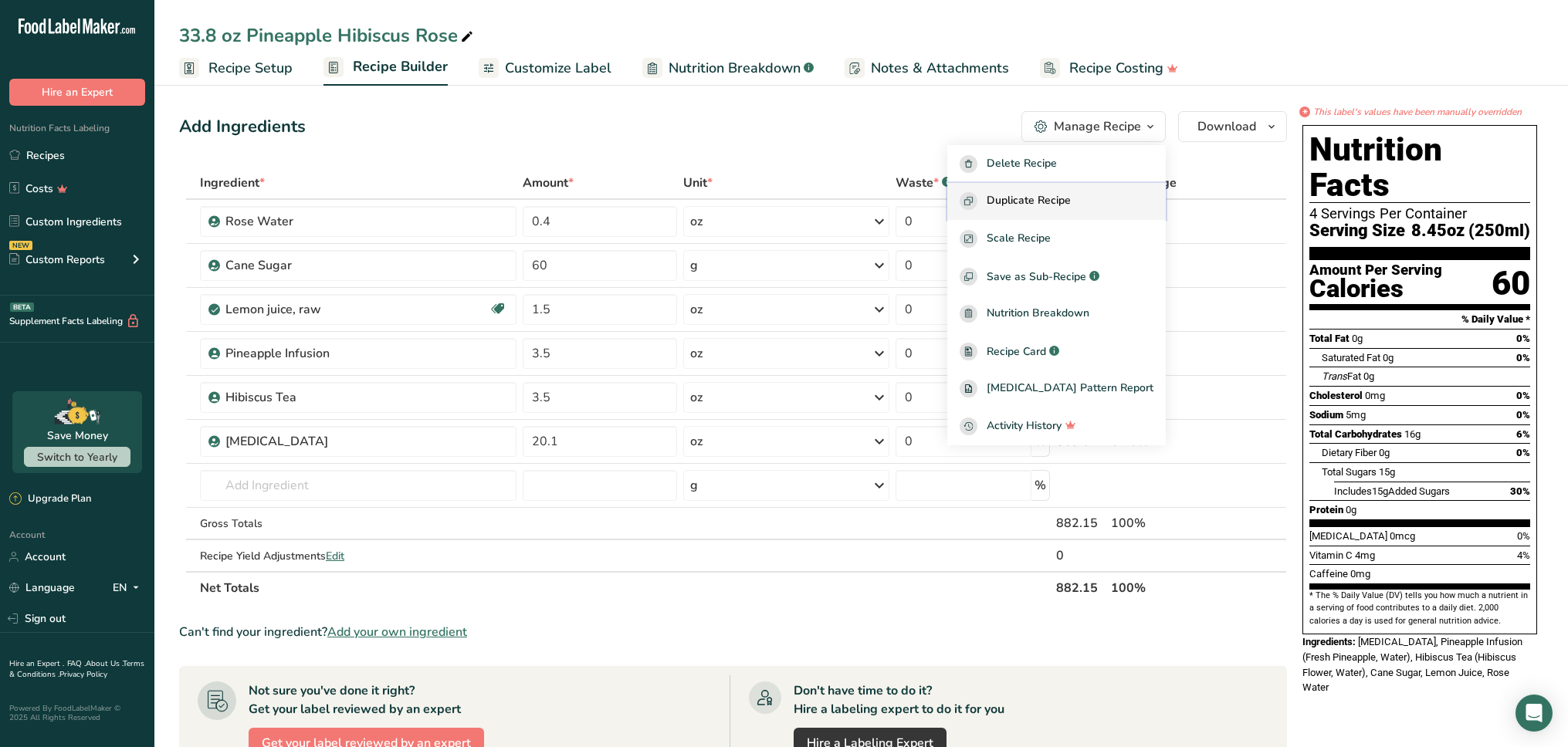
click at [1095, 190] on button "Duplicate Recipe" at bounding box center [1056, 201] width 219 height 37
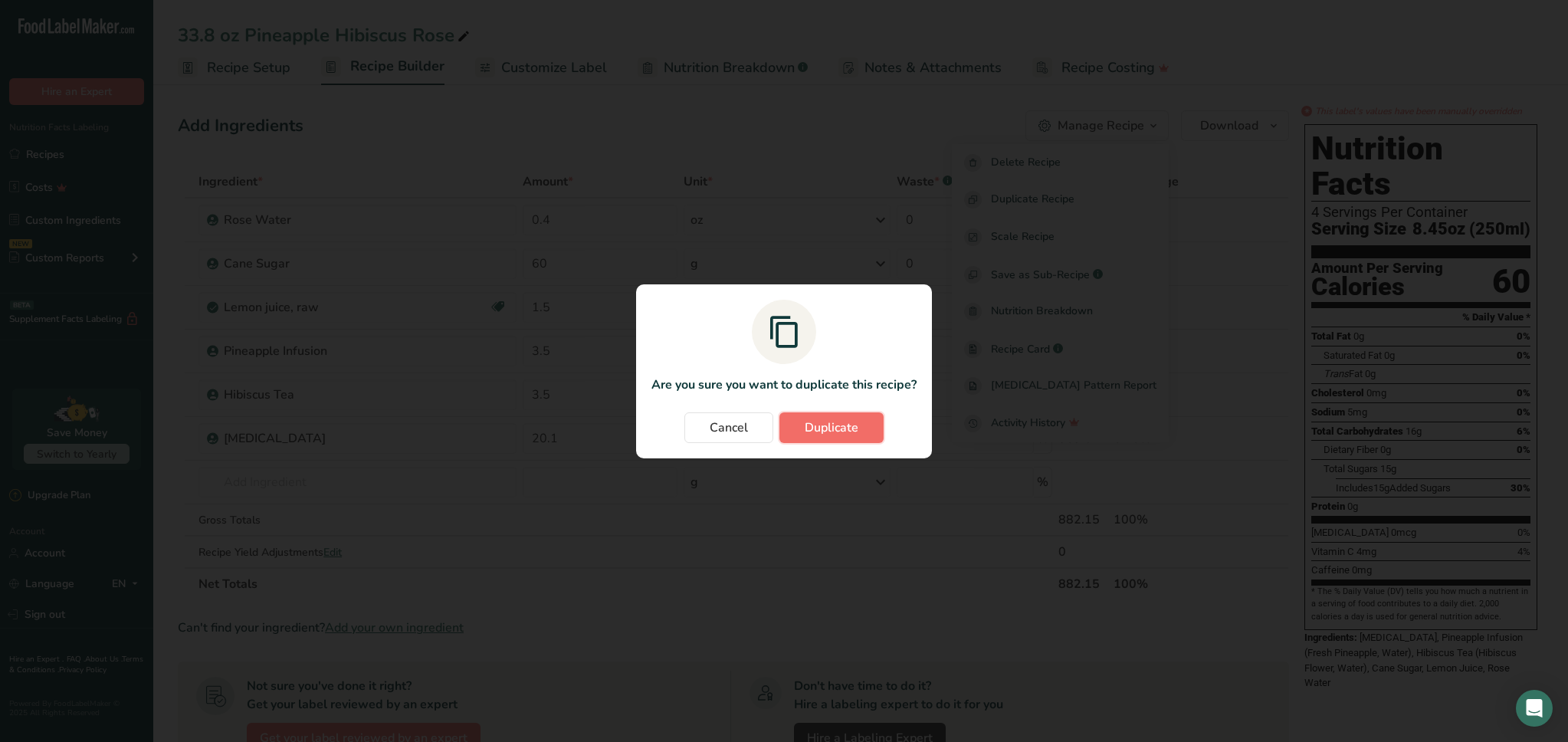
click at [856, 430] on span "Duplicate" at bounding box center [831, 428] width 53 height 19
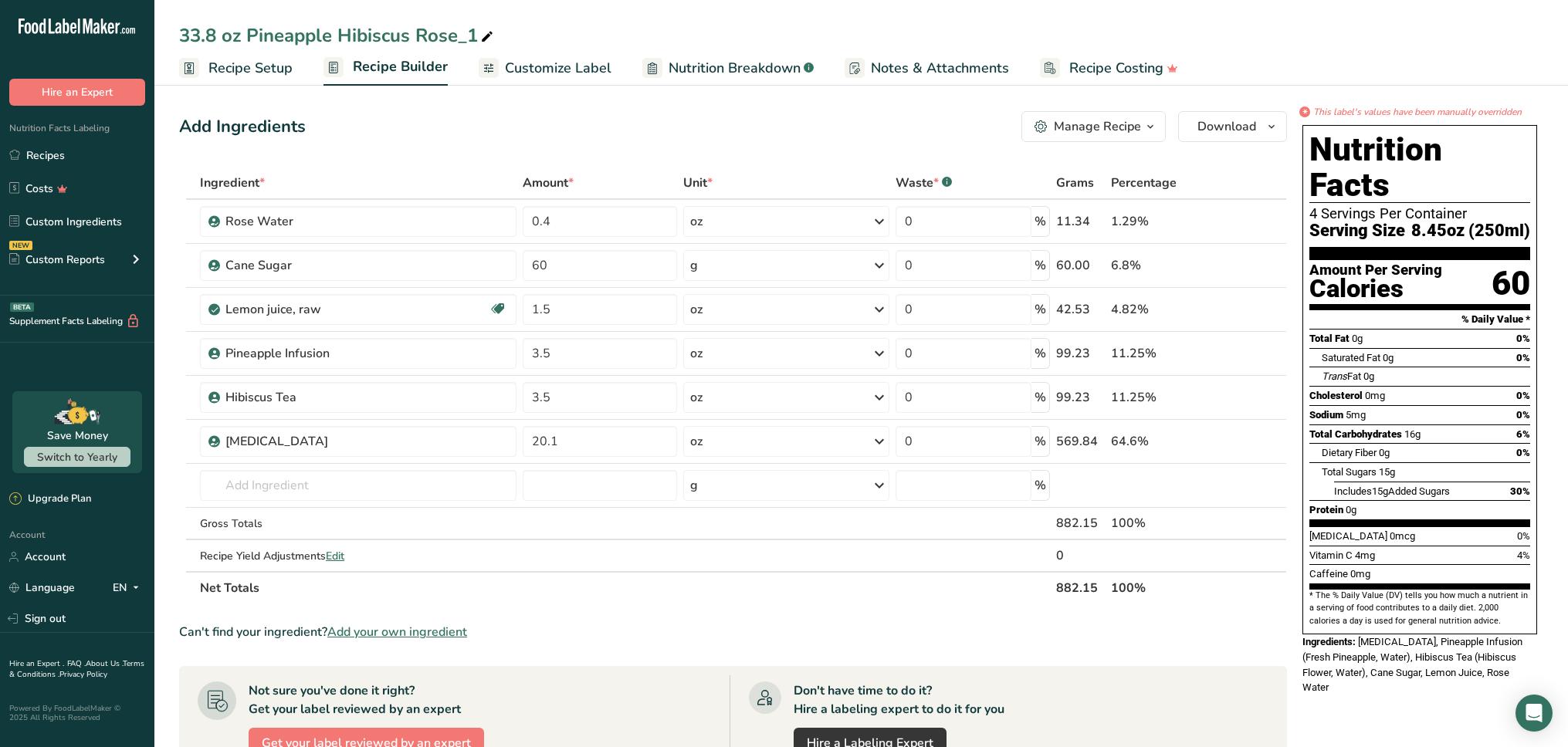
click at [484, 41] on icon at bounding box center [487, 37] width 14 height 22
click at [571, 37] on input "32 oz Pineapple Hibiscus Rose" at bounding box center [860, 36] width 1364 height 28
type input "32 oz Pineapple Hibiscus Rose"
click at [594, 273] on input "60" at bounding box center [600, 265] width 155 height 31
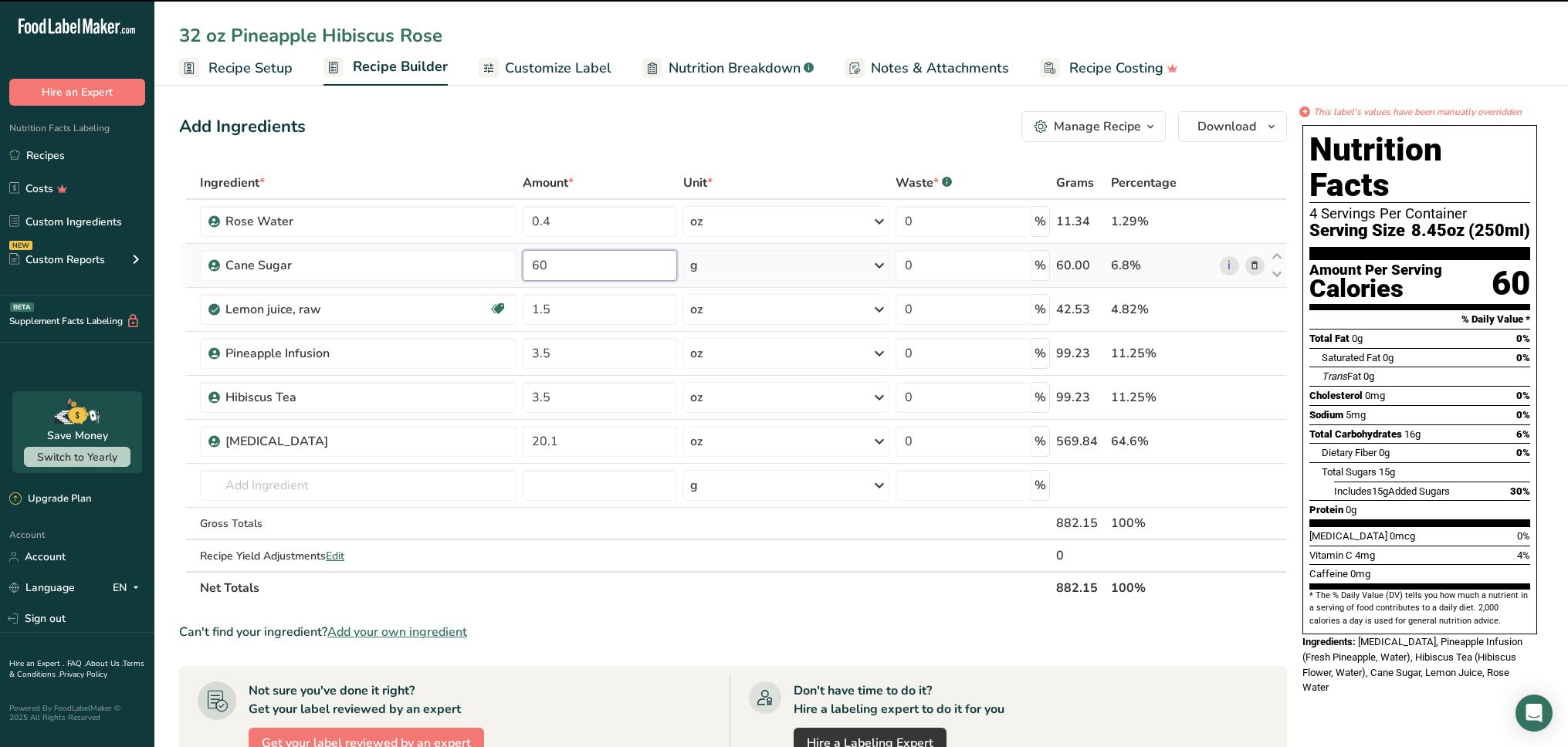
click at [594, 273] on input "60" at bounding box center [600, 265] width 155 height 31
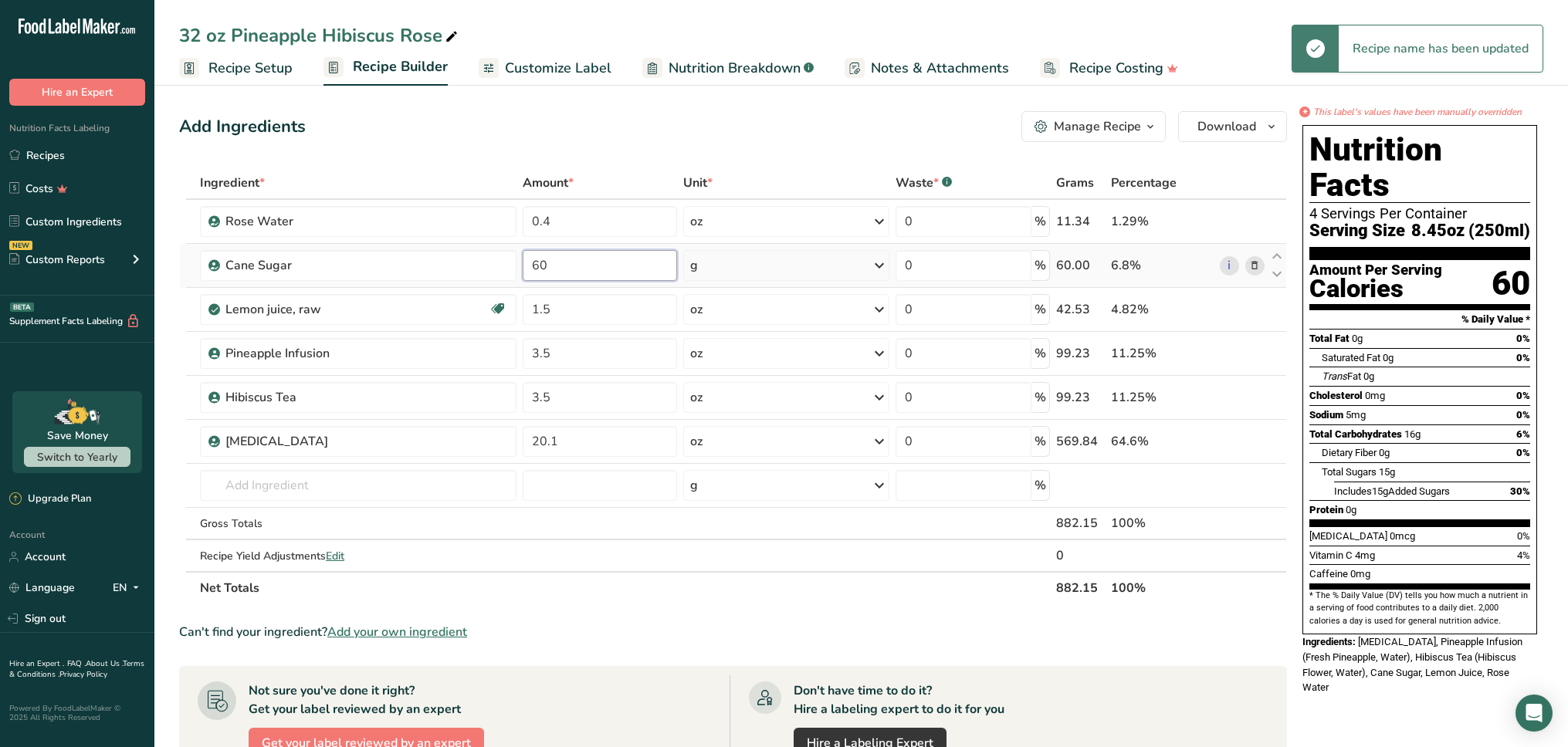
drag, startPoint x: 609, startPoint y: 263, endPoint x: 519, endPoint y: 263, distance: 90.0
click at [519, 263] on tr "Cane Sugar 60 g Weight Units g kg mg See more Volume Units l Volume units requi…" at bounding box center [732, 266] width 1106 height 44
type input "57"
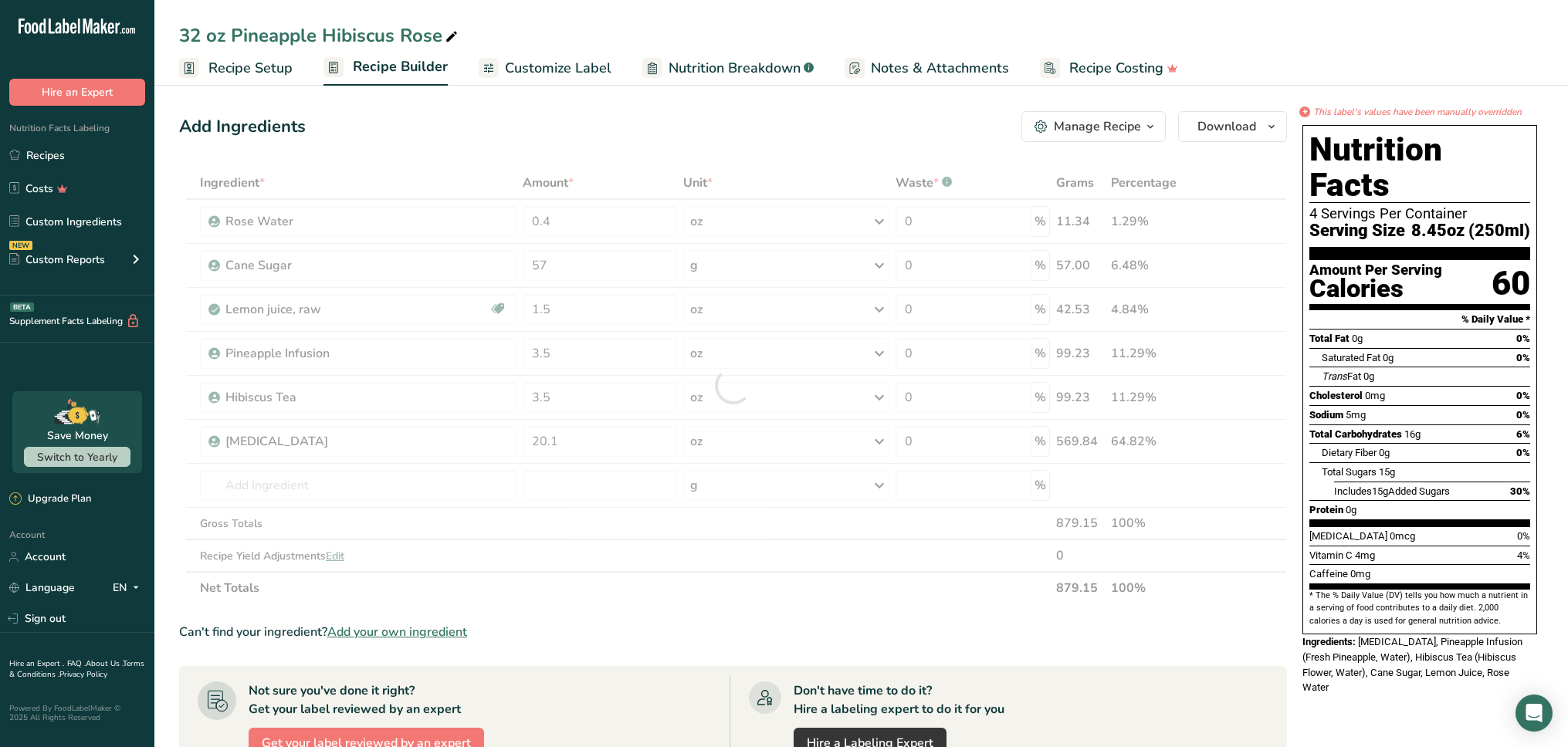
click at [811, 134] on div "Add Ingredients Manage Recipe Delete Recipe Duplicate Recipe Scale Recipe Save …" at bounding box center [732, 126] width 1108 height 31
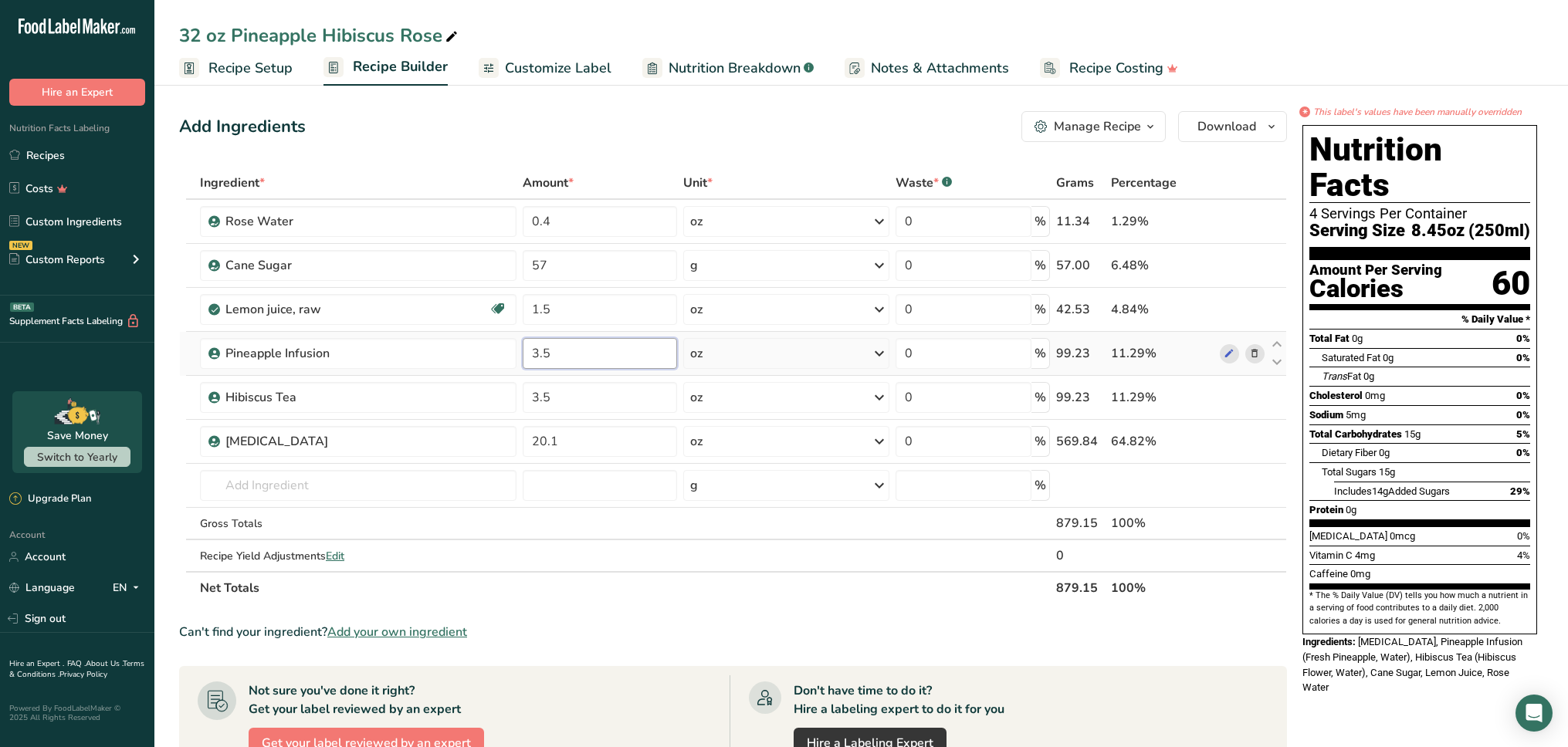
click at [593, 353] on input "3.5" at bounding box center [600, 354] width 155 height 31
type input "3.31"
click at [591, 401] on div "Ingredient * Amount * Unit * Waste * .a-a{fill:#347362;}.b-a{fill:#fff;} Grams …" at bounding box center [732, 386] width 1108 height 438
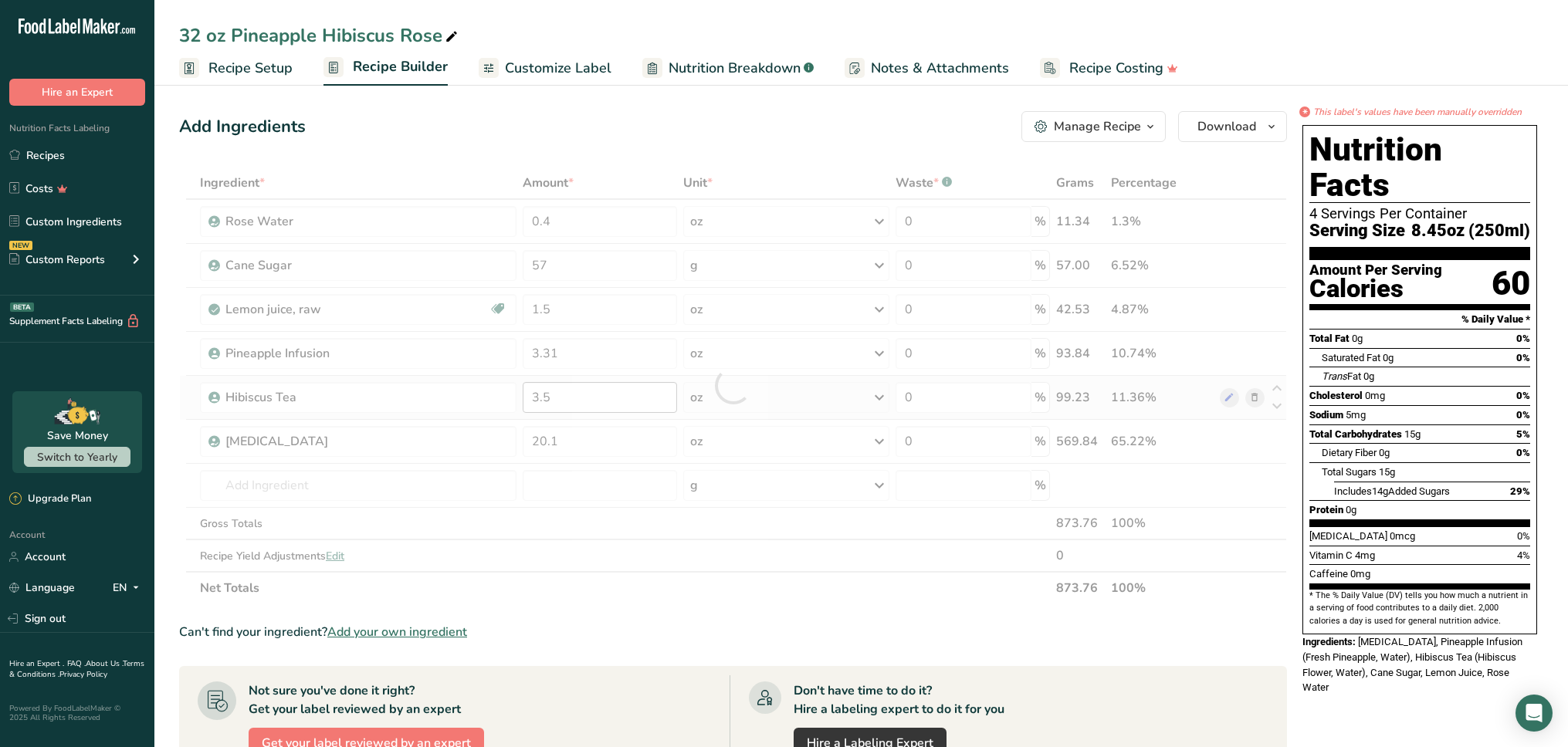
click at [591, 401] on div at bounding box center [732, 386] width 1108 height 438
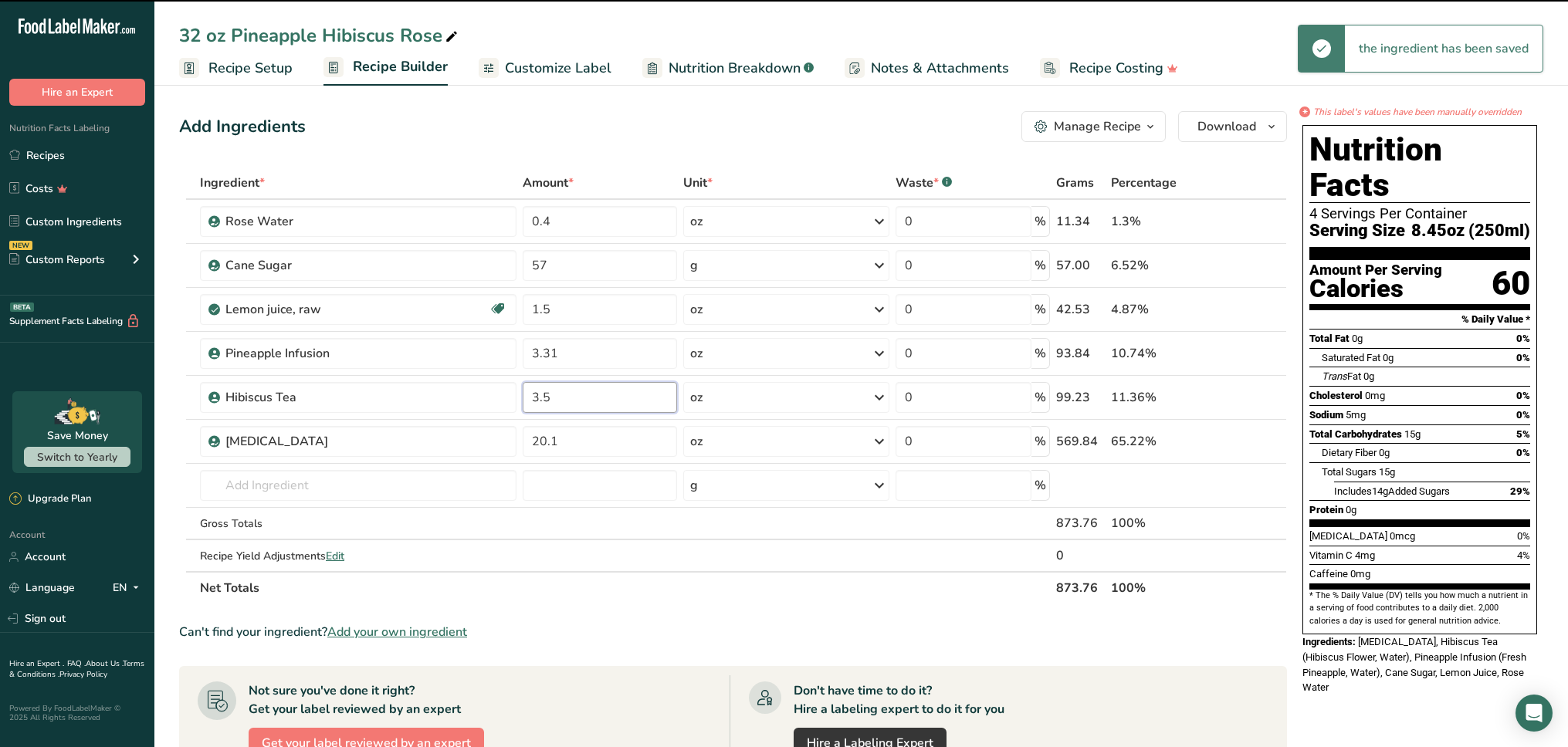
click at [586, 400] on input "3.5" at bounding box center [600, 398] width 155 height 31
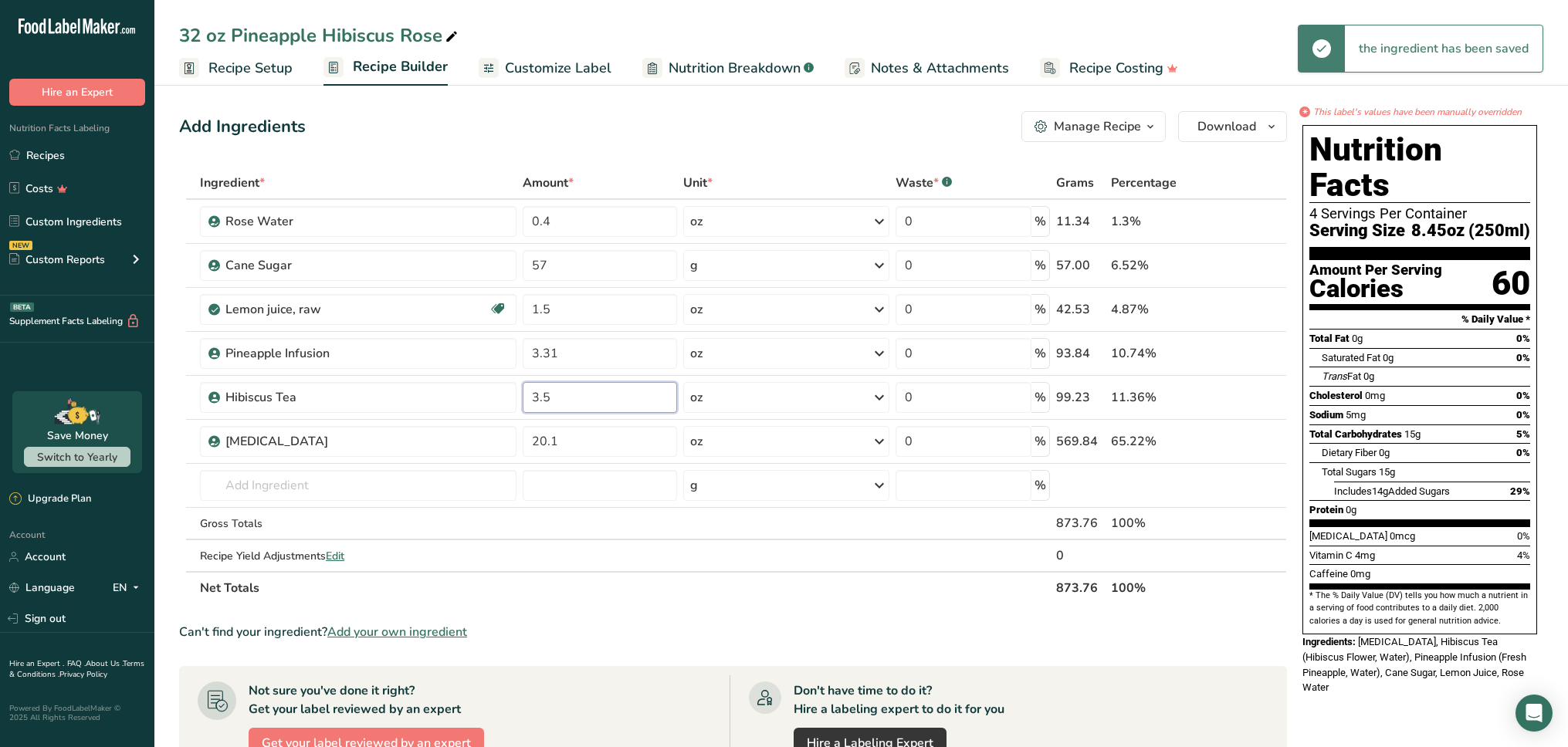
click at [586, 400] on input "3.5" at bounding box center [600, 398] width 155 height 31
type input "3.31"
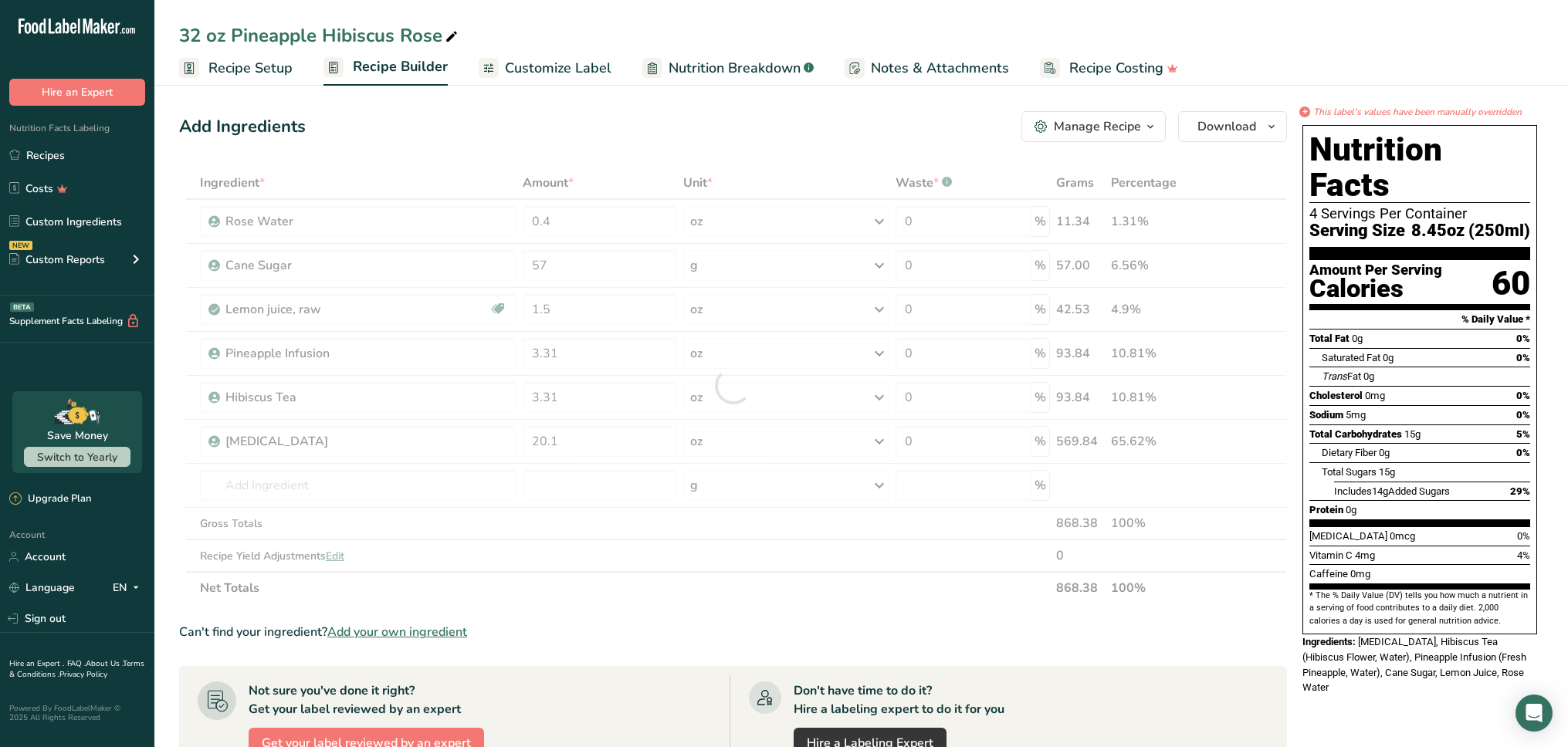
click at [756, 142] on div "Add Ingredients Manage Recipe Delete Recipe Duplicate Recipe Scale Recipe Save …" at bounding box center [737, 628] width 1117 height 1046
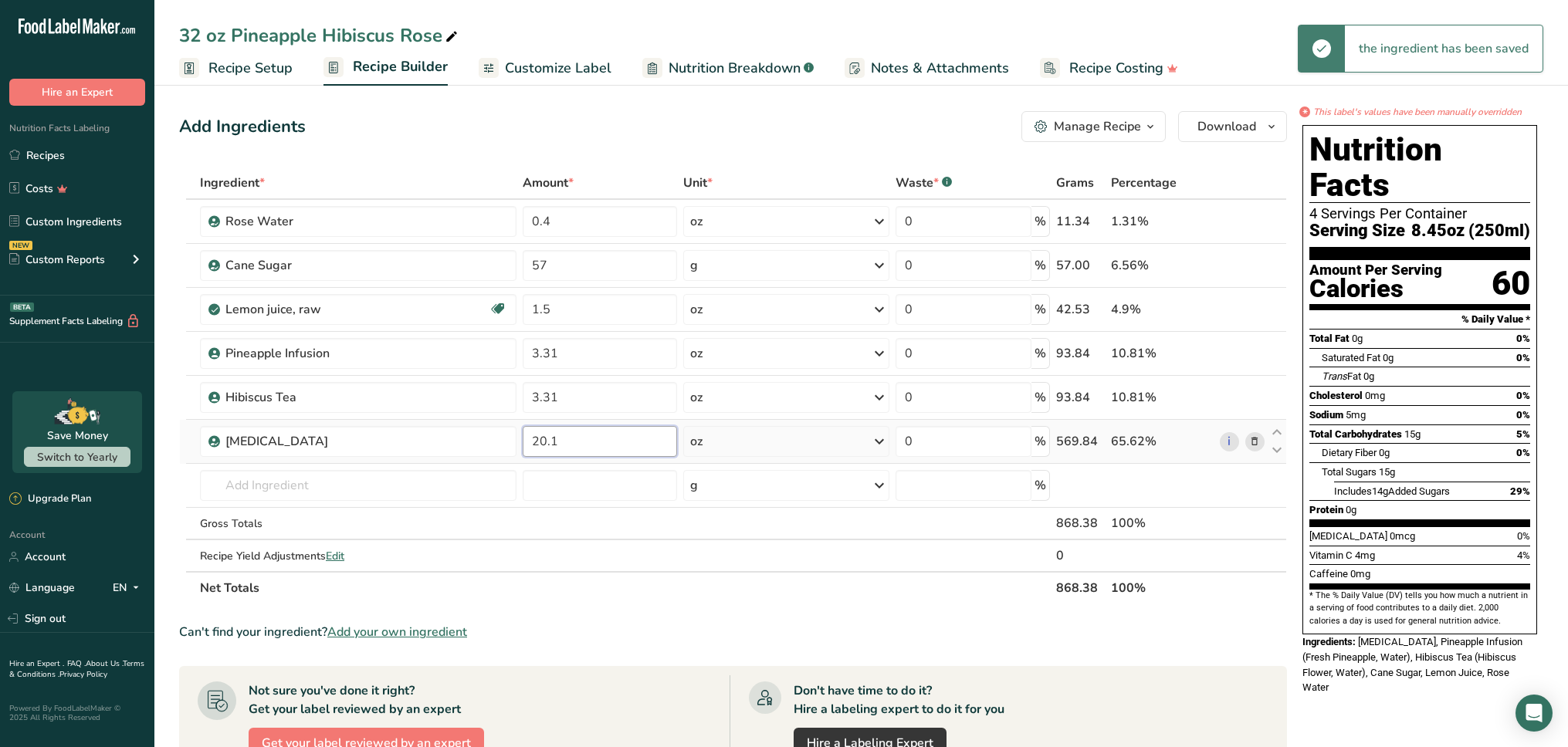
click at [585, 442] on input "20.1" at bounding box center [600, 442] width 155 height 31
type input "23.57"
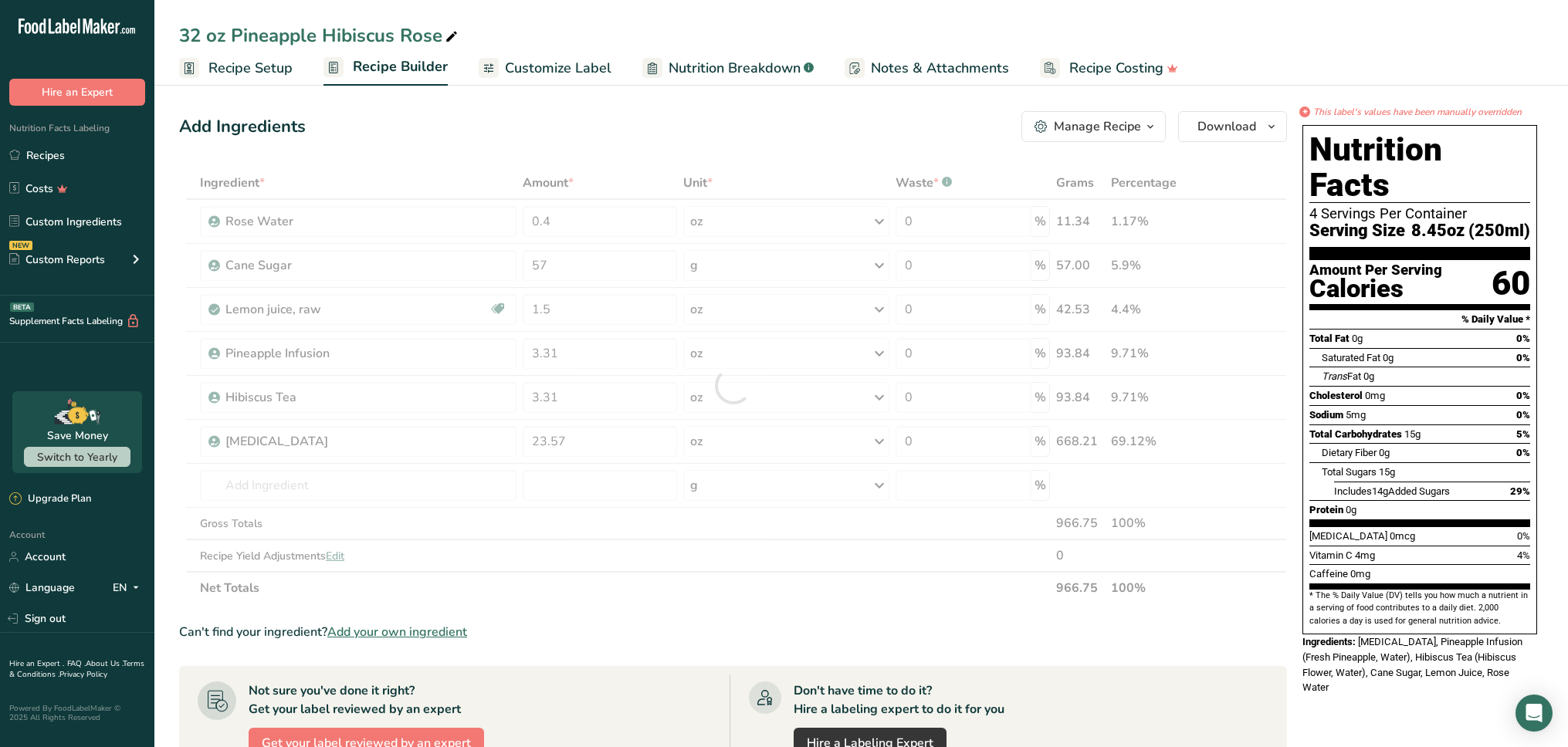
click at [652, 121] on div "Add Ingredients Manage Recipe Delete Recipe Duplicate Recipe Scale Recipe Save …" at bounding box center [732, 126] width 1108 height 31
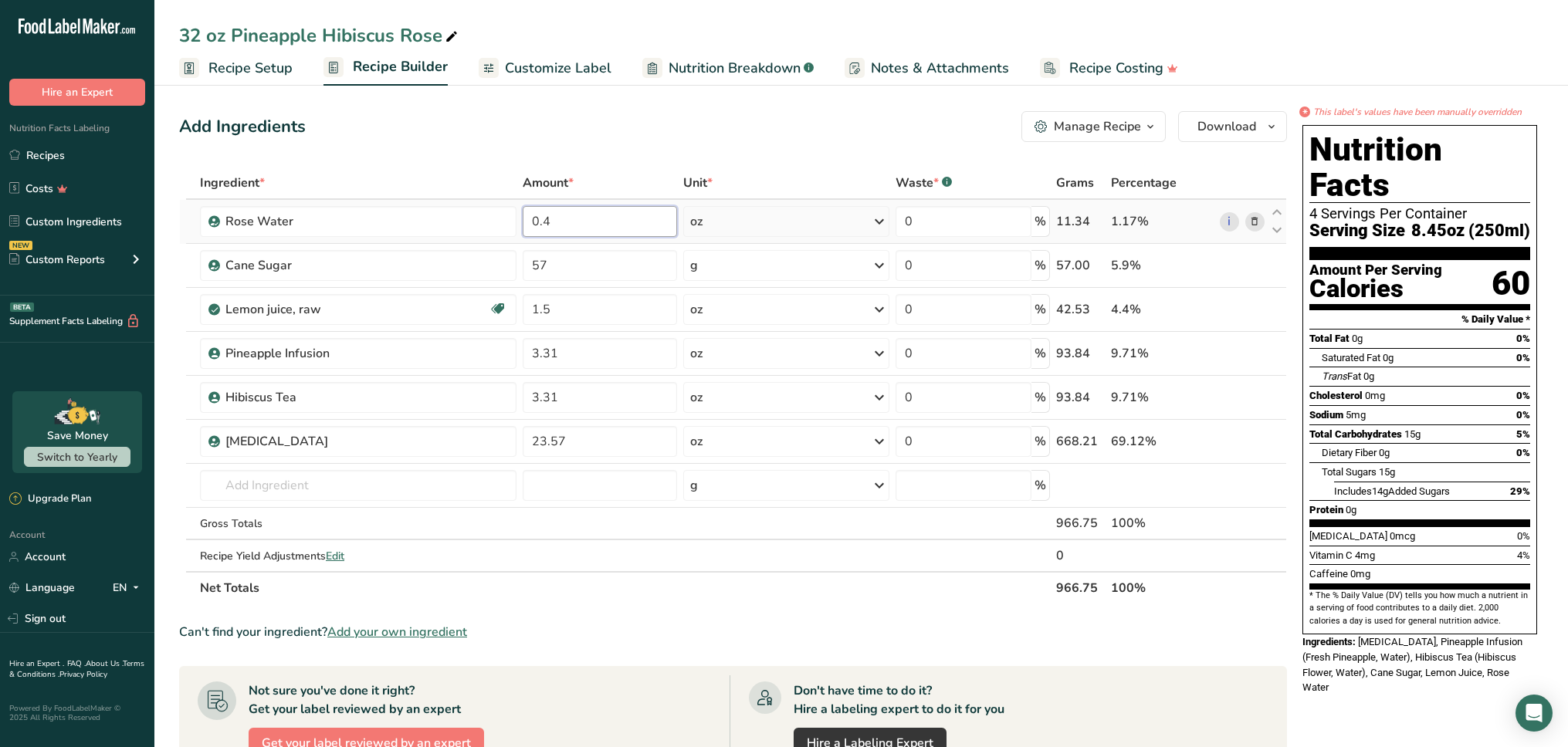
click at [599, 214] on input "0.4" at bounding box center [600, 222] width 155 height 31
type input "0.38"
click at [656, 130] on div "Add Ingredients Manage Recipe Delete Recipe Duplicate Recipe Scale Recipe Save …" at bounding box center [732, 126] width 1108 height 31
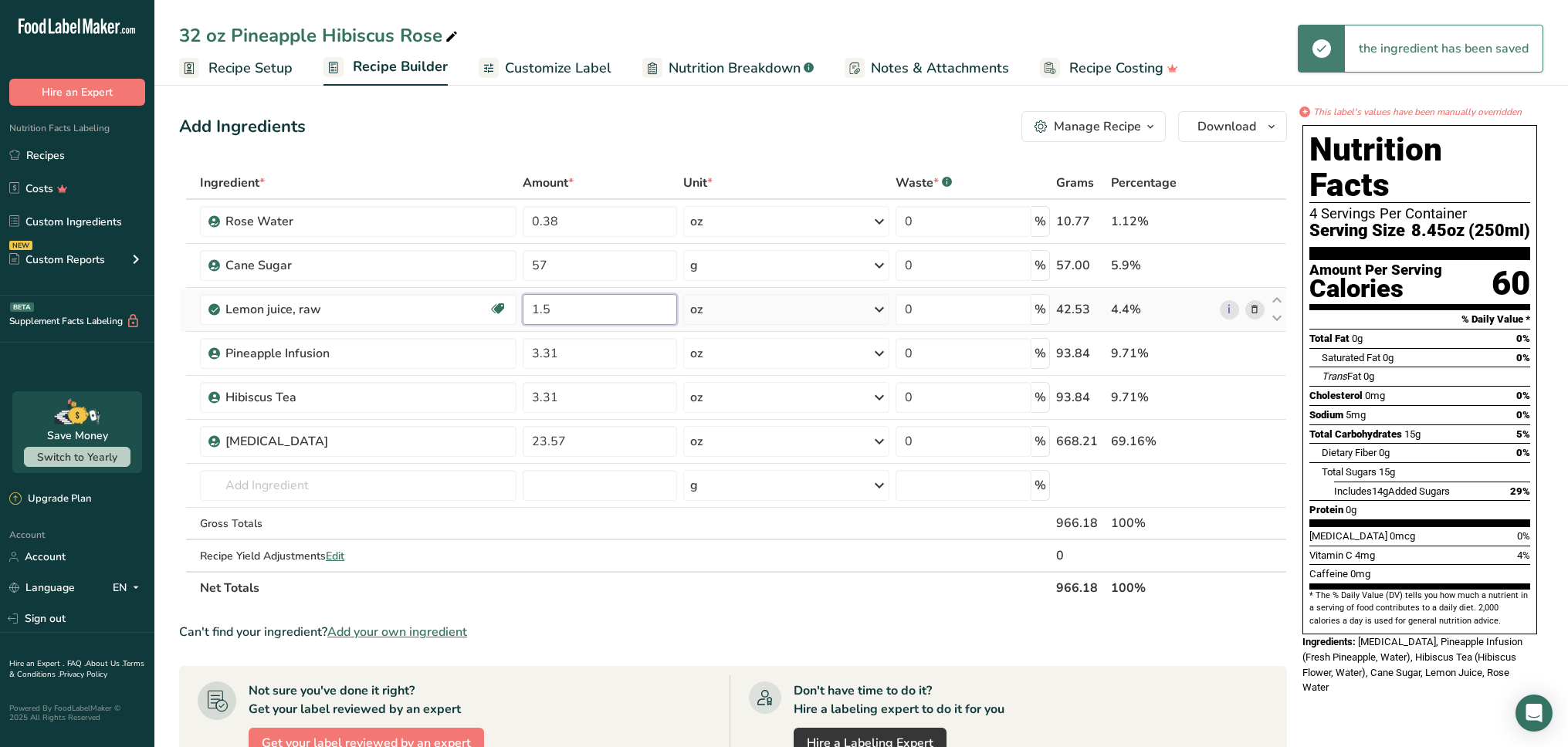
click at [587, 311] on input "1.5" at bounding box center [600, 310] width 155 height 31
type input "1.42"
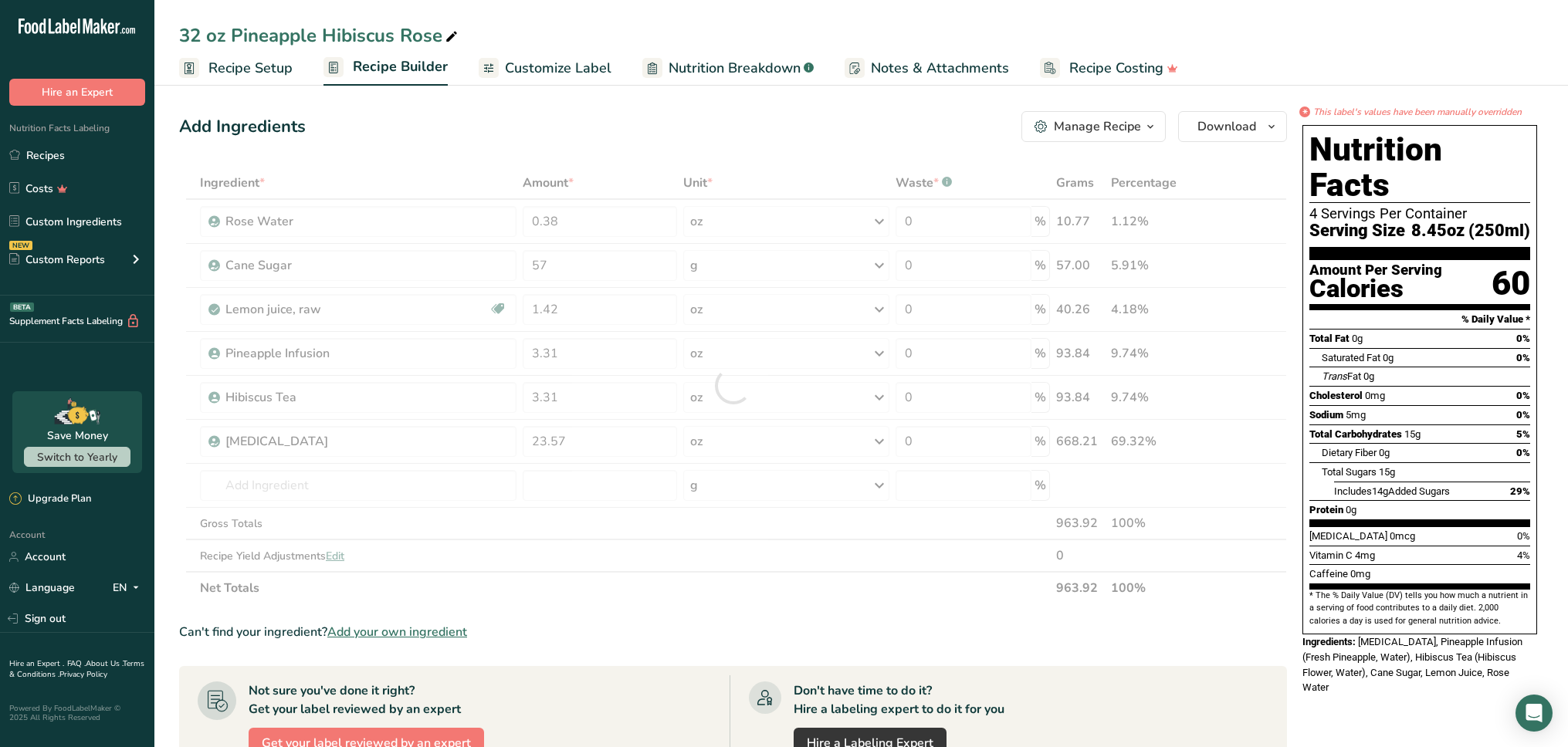
click at [692, 140] on div "Add Ingredients Manage Recipe Delete Recipe Duplicate Recipe Scale Recipe Save …" at bounding box center [732, 126] width 1108 height 31
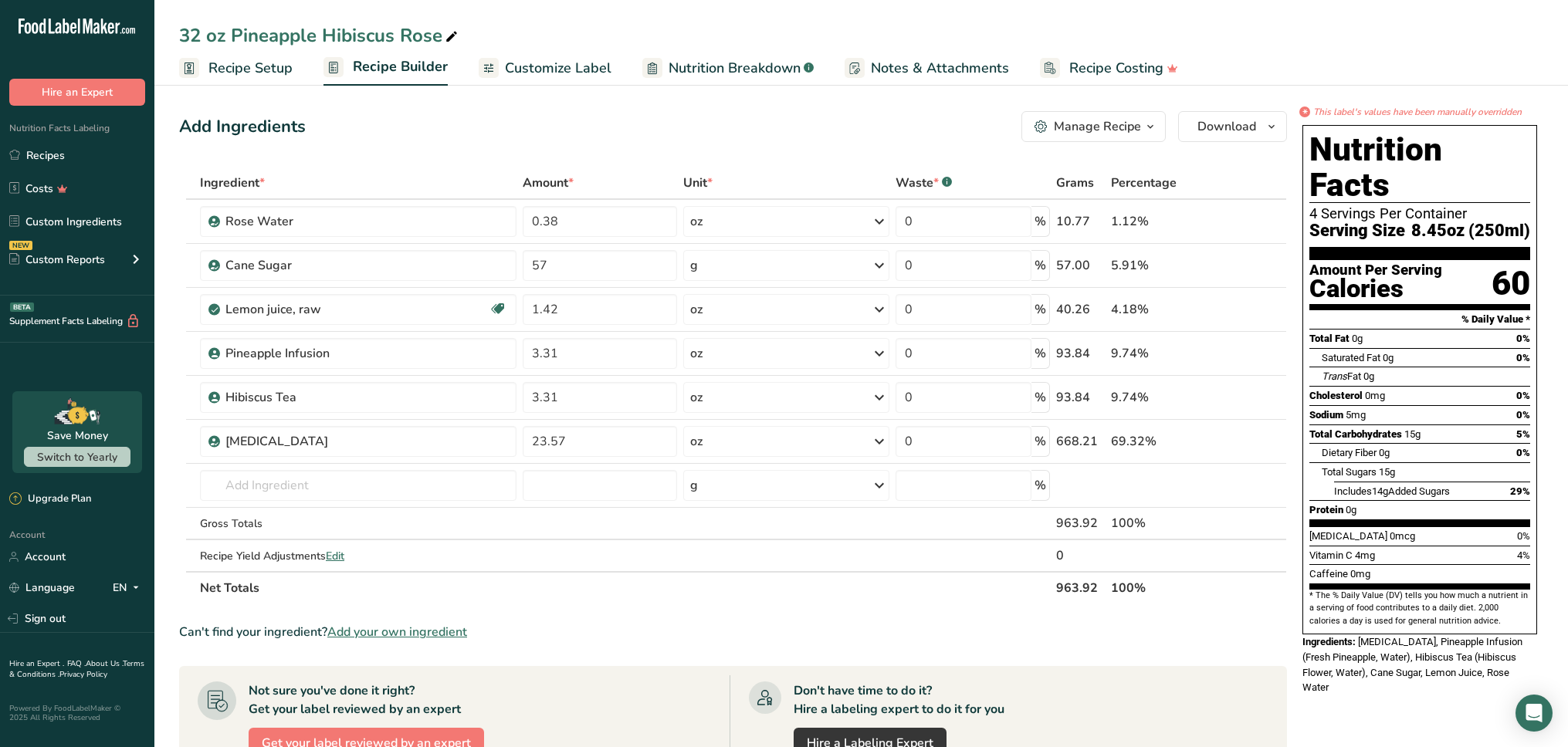
click at [579, 76] on span "Customize Label" at bounding box center [558, 68] width 106 height 21
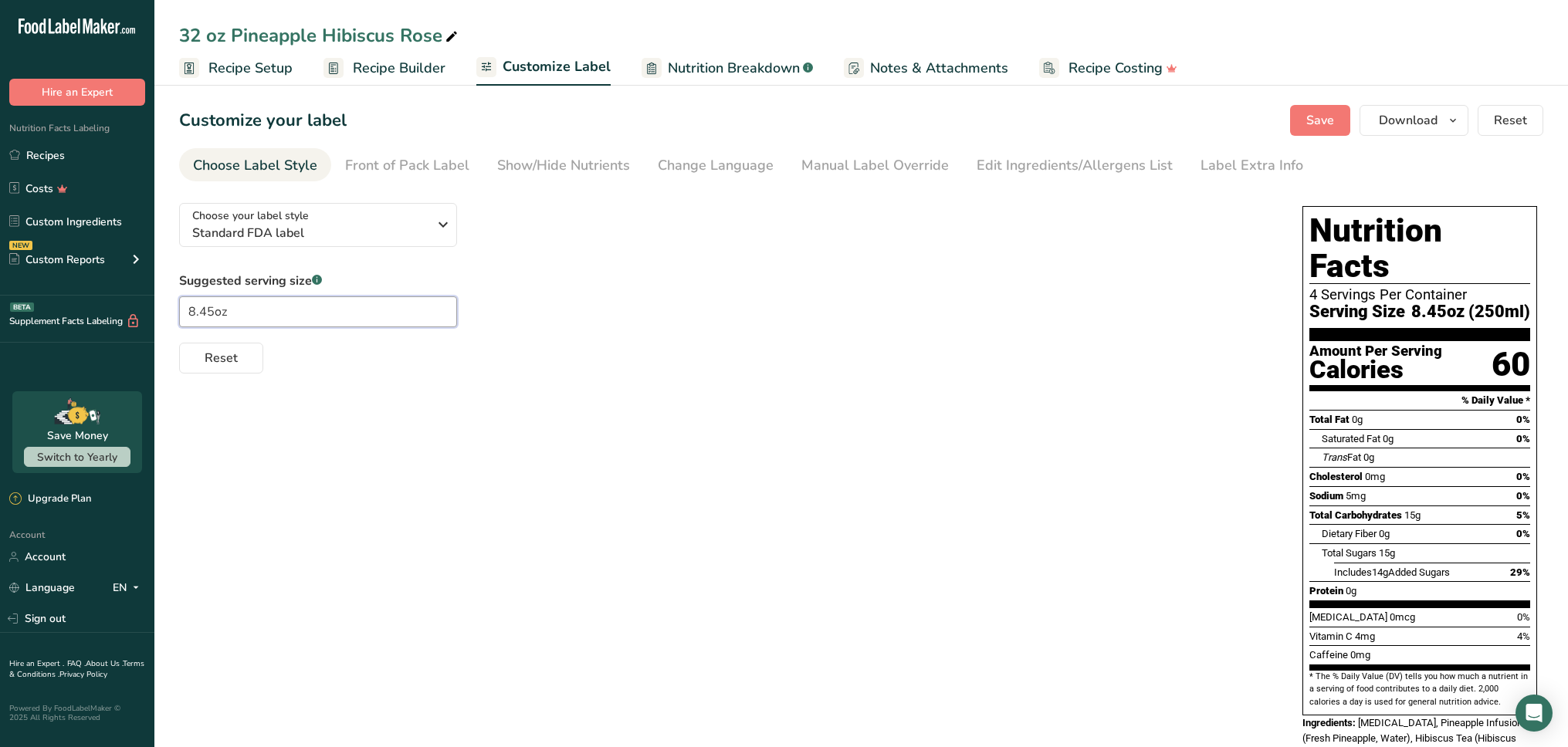
click at [354, 315] on input "8.45oz" at bounding box center [318, 312] width 278 height 31
type input "8"
click at [720, 74] on span "Nutrition Breakdown" at bounding box center [733, 68] width 132 height 21
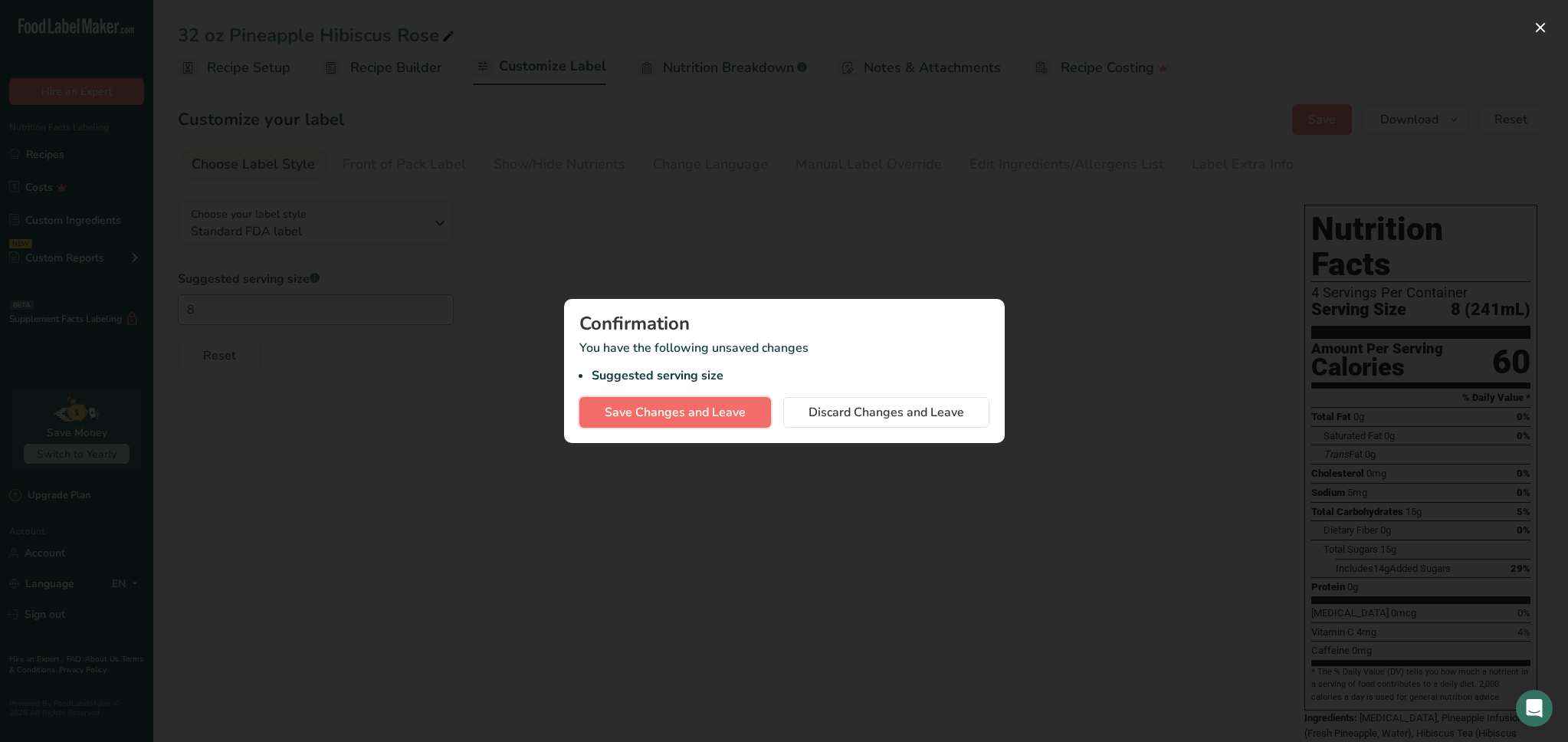
click at [715, 412] on span "Save Changes and Leave" at bounding box center [675, 412] width 141 height 19
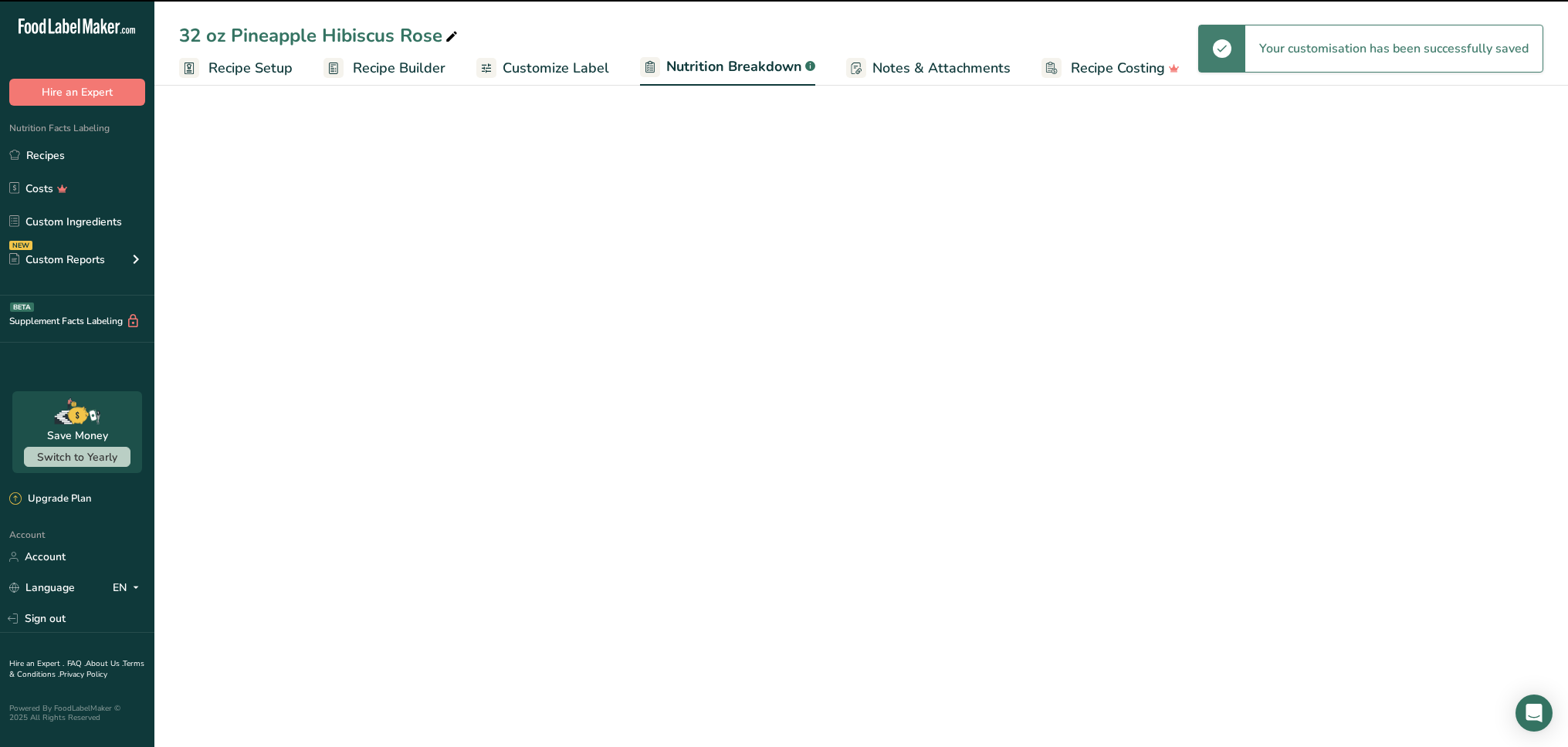
select select "Calories"
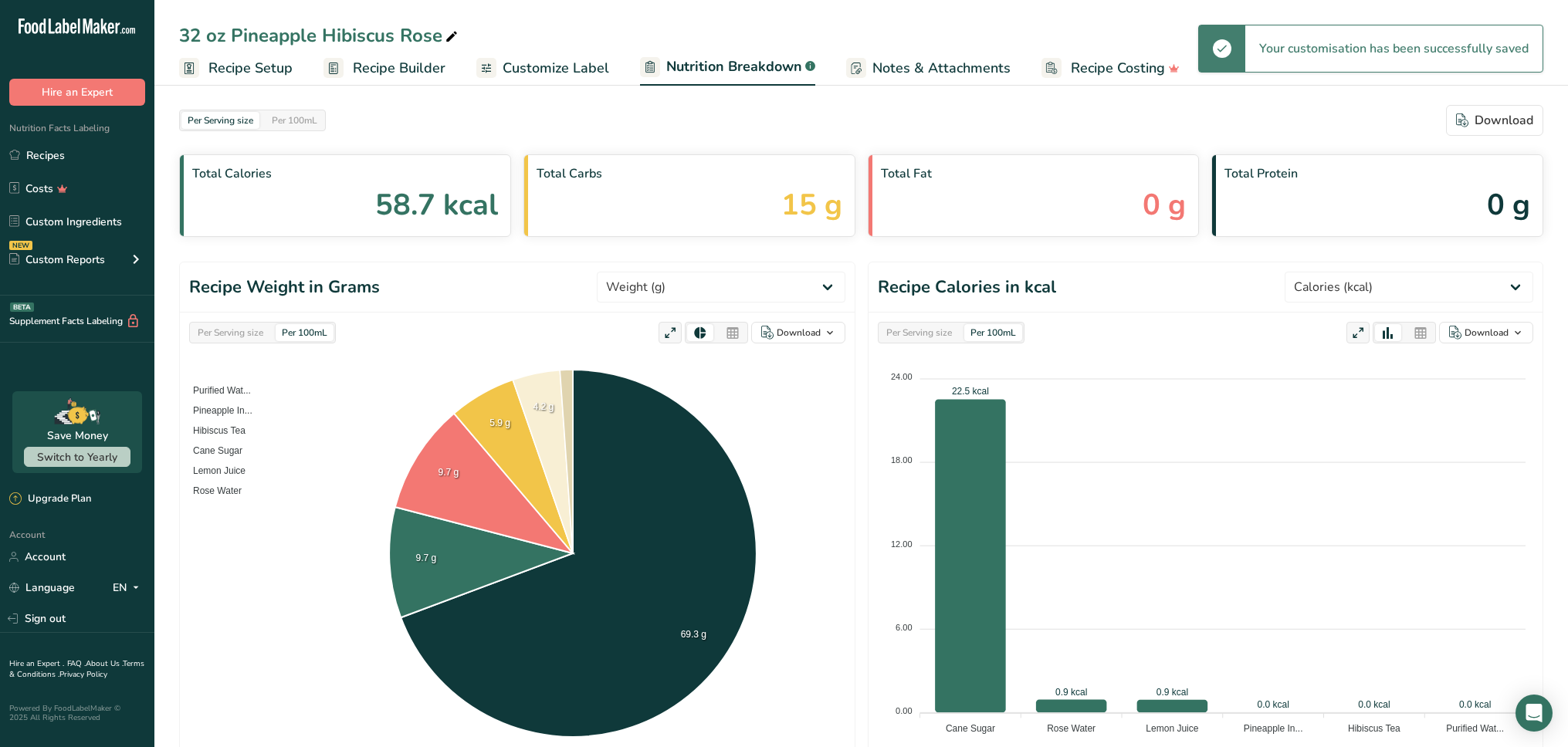
click at [899, 79] on link "Notes & Attachments" at bounding box center [928, 68] width 165 height 35
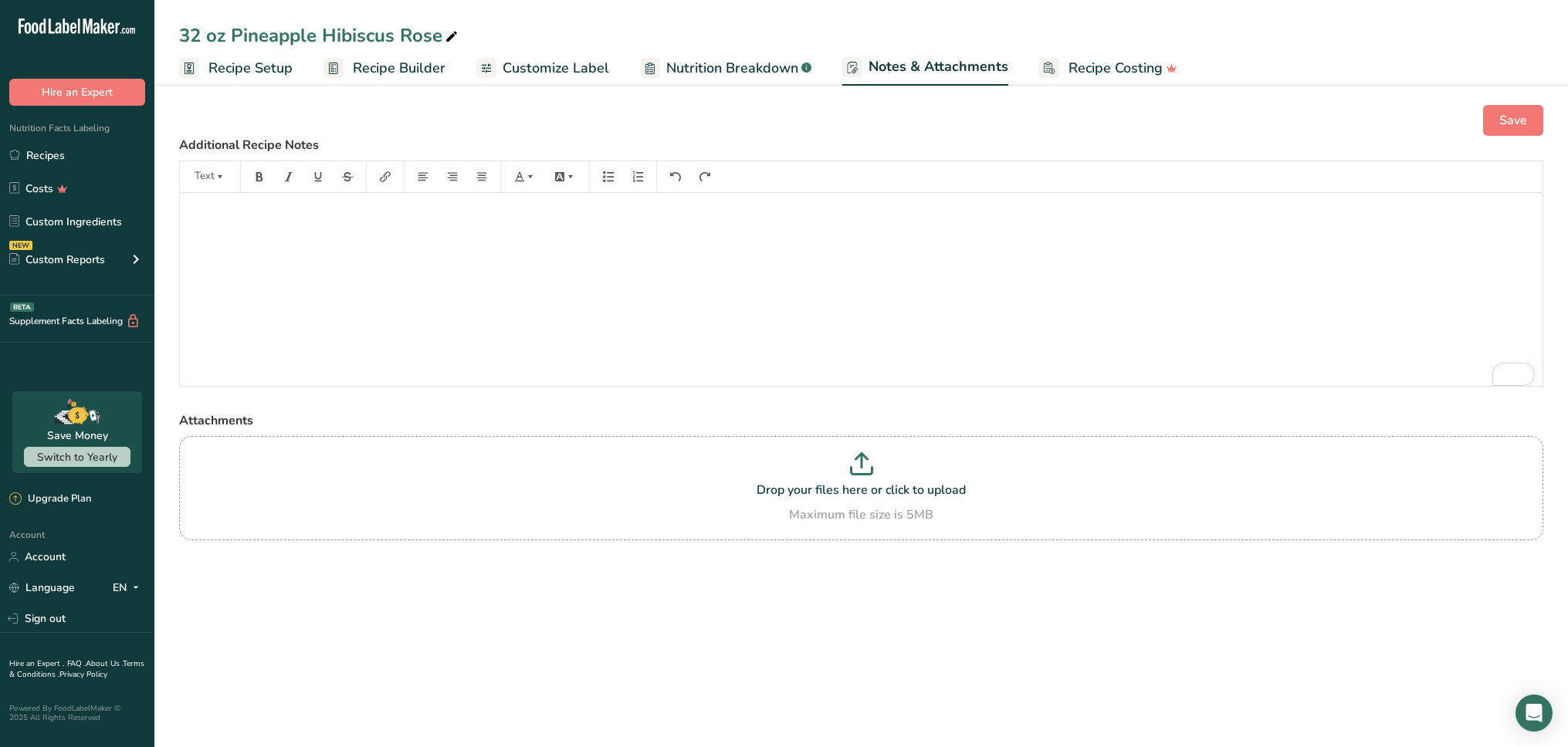
click at [1115, 71] on span "Recipe Costing" at bounding box center [1115, 68] width 94 height 21
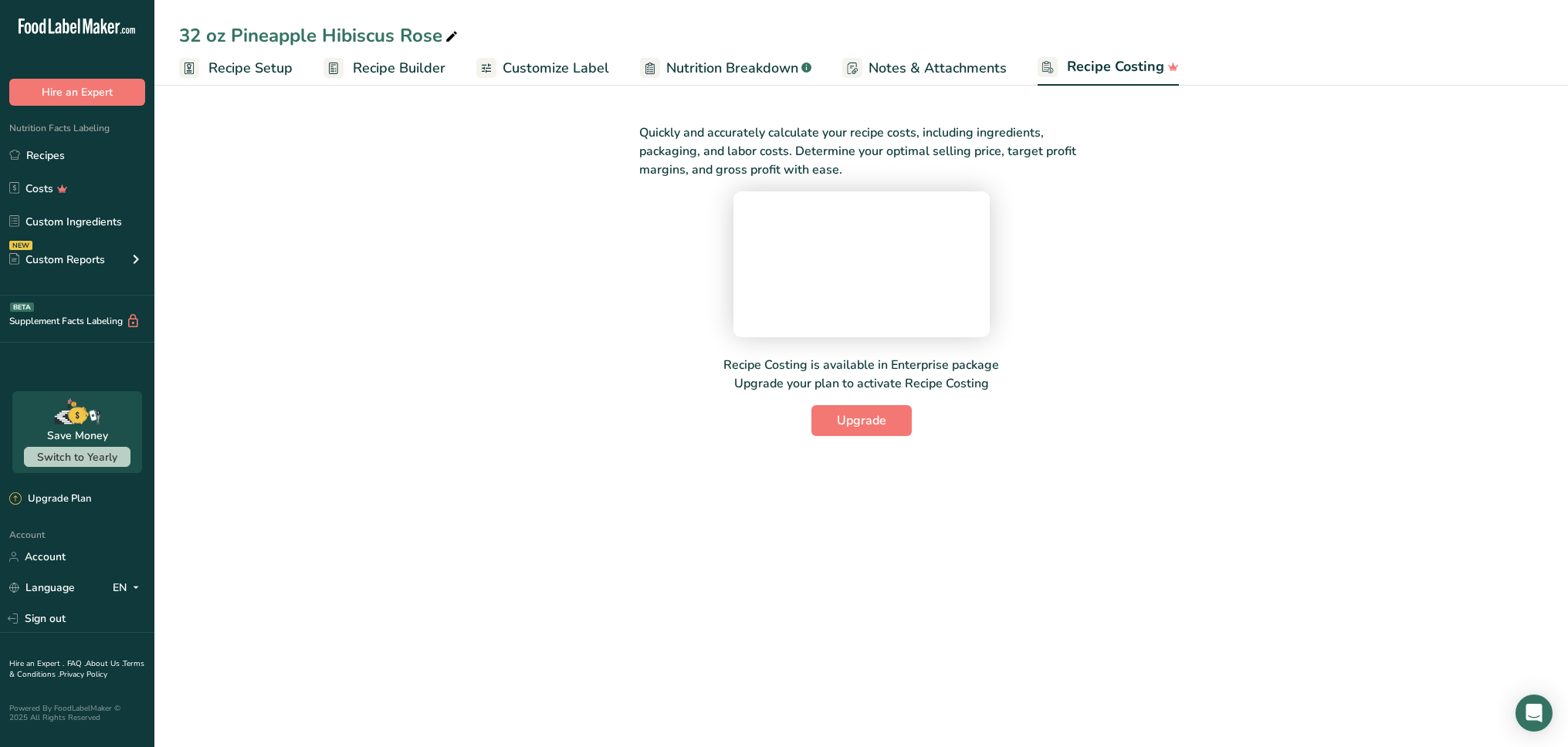
click at [530, 71] on span "Customize Label" at bounding box center [556, 68] width 106 height 21
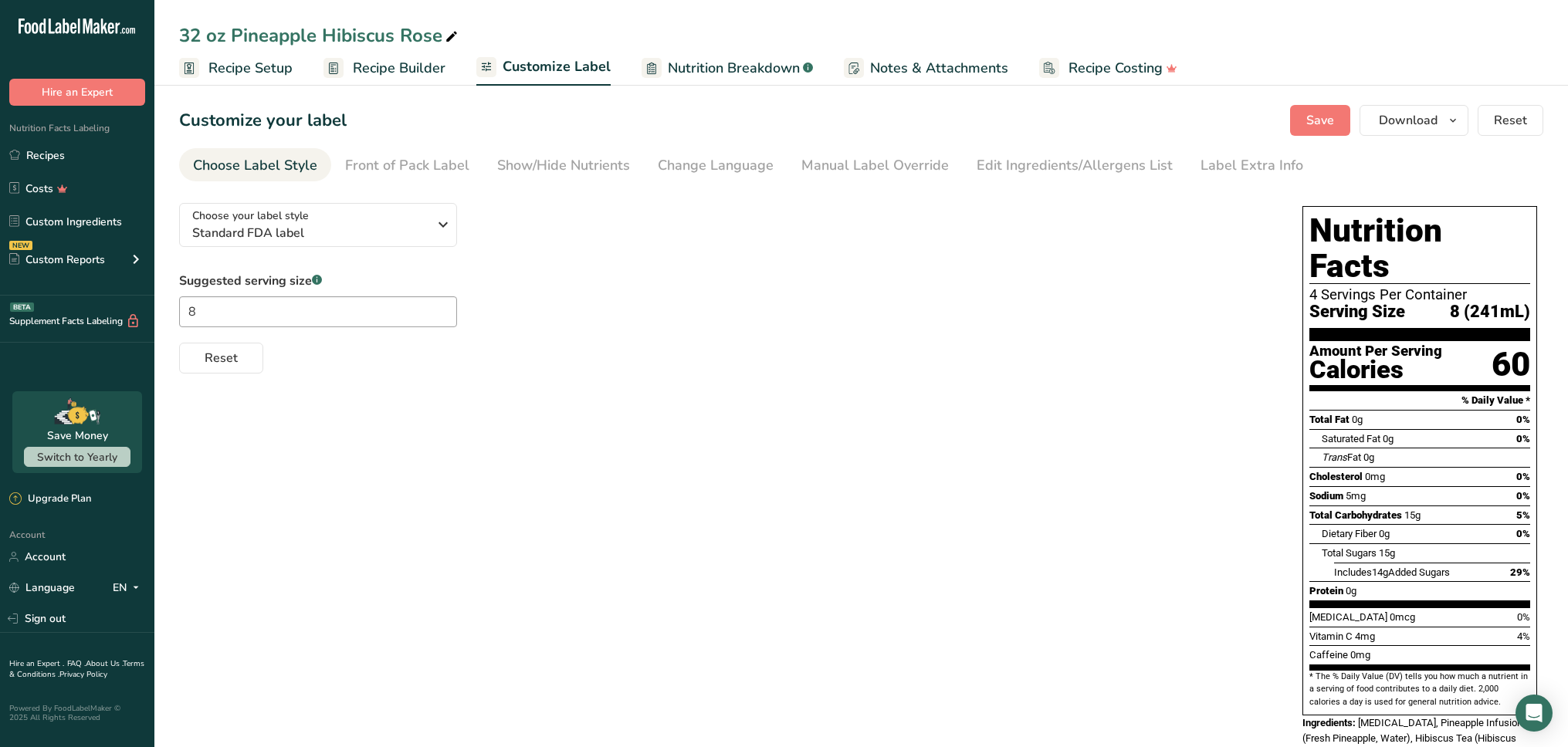
click at [384, 76] on span "Recipe Builder" at bounding box center [399, 68] width 93 height 21
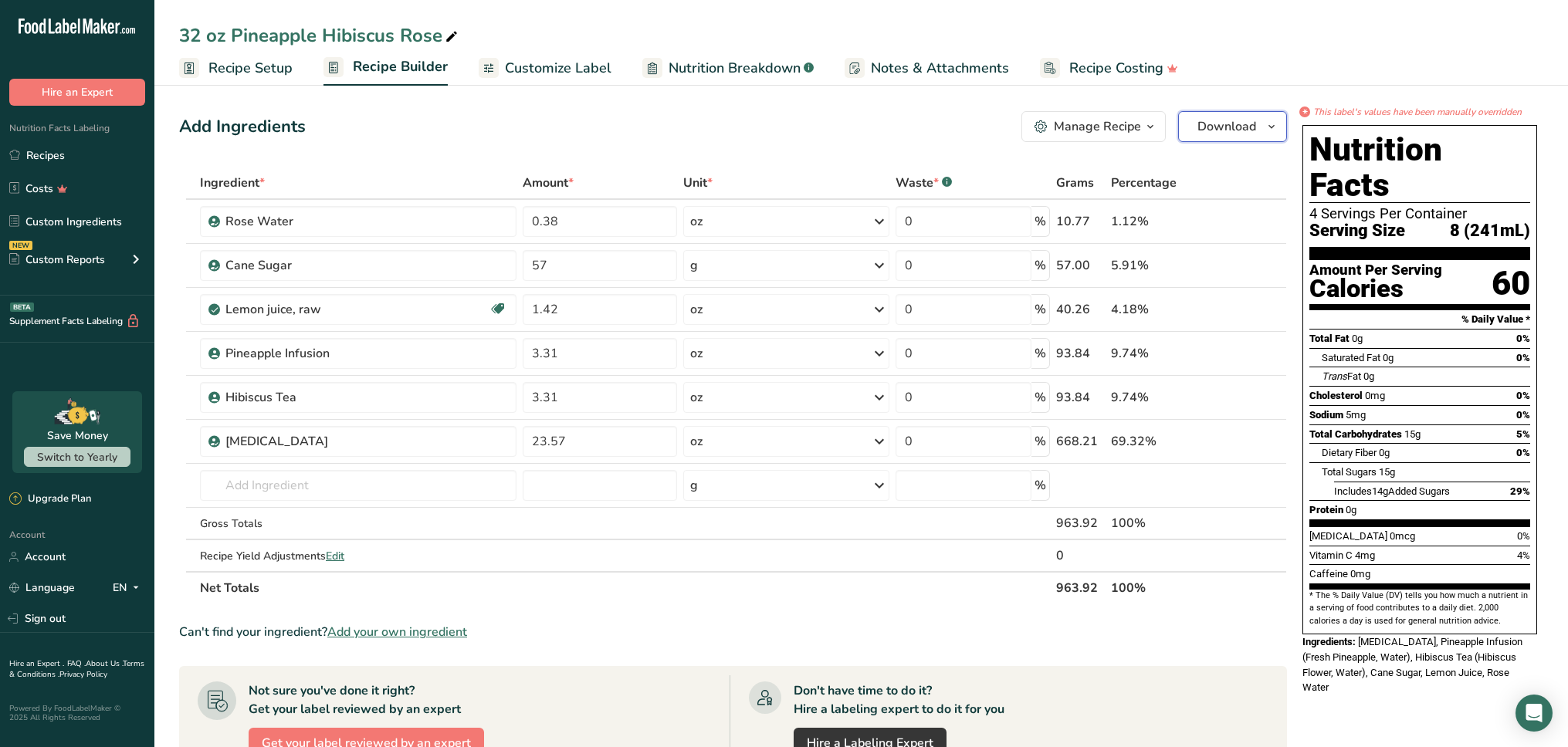
click at [1237, 128] on span "Download" at bounding box center [1226, 126] width 59 height 19
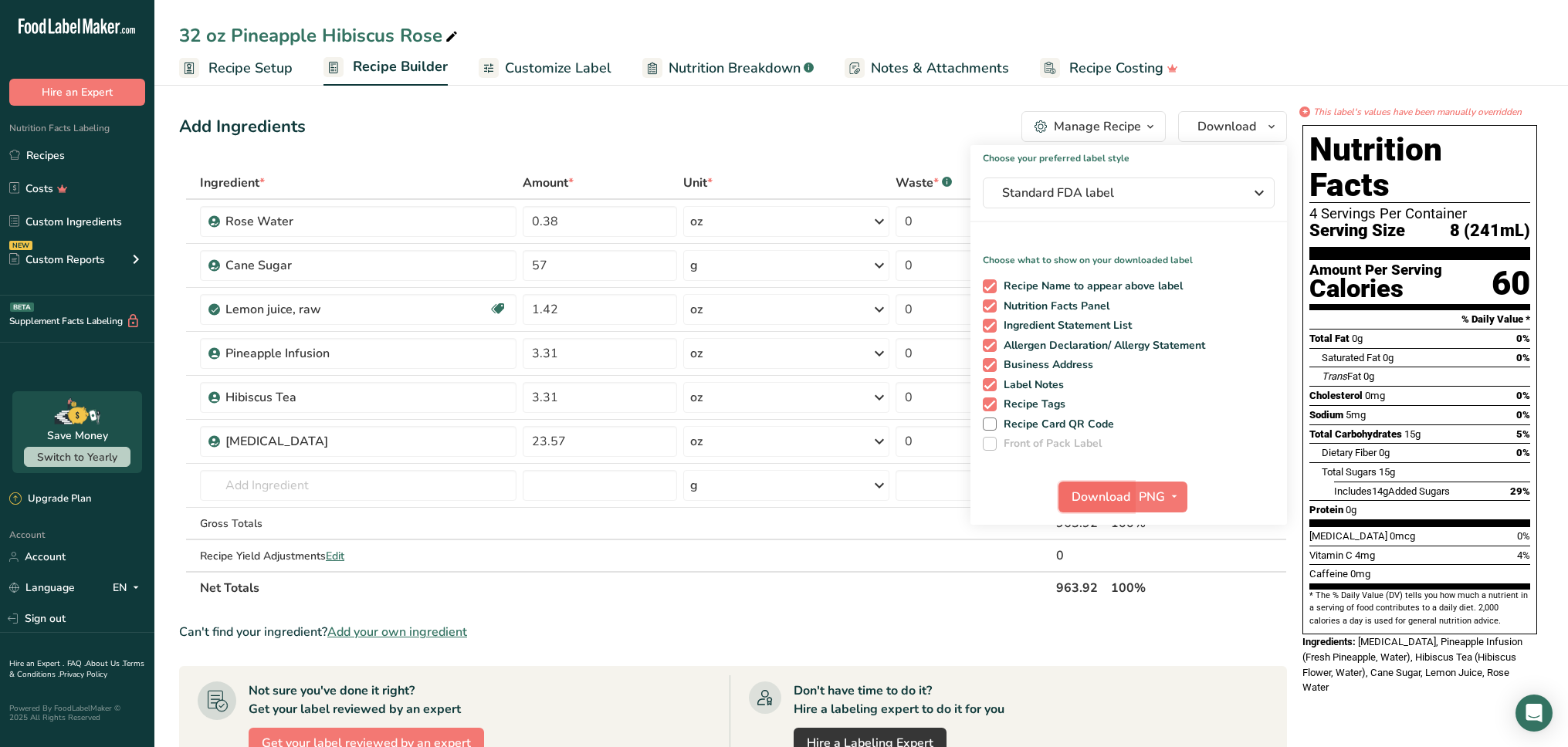
click at [1118, 496] on span "Download" at bounding box center [1100, 497] width 59 height 19
click at [627, 113] on div "Add Ingredients Manage Recipe Delete Recipe Duplicate Recipe Scale Recipe Save …" at bounding box center [732, 126] width 1108 height 31
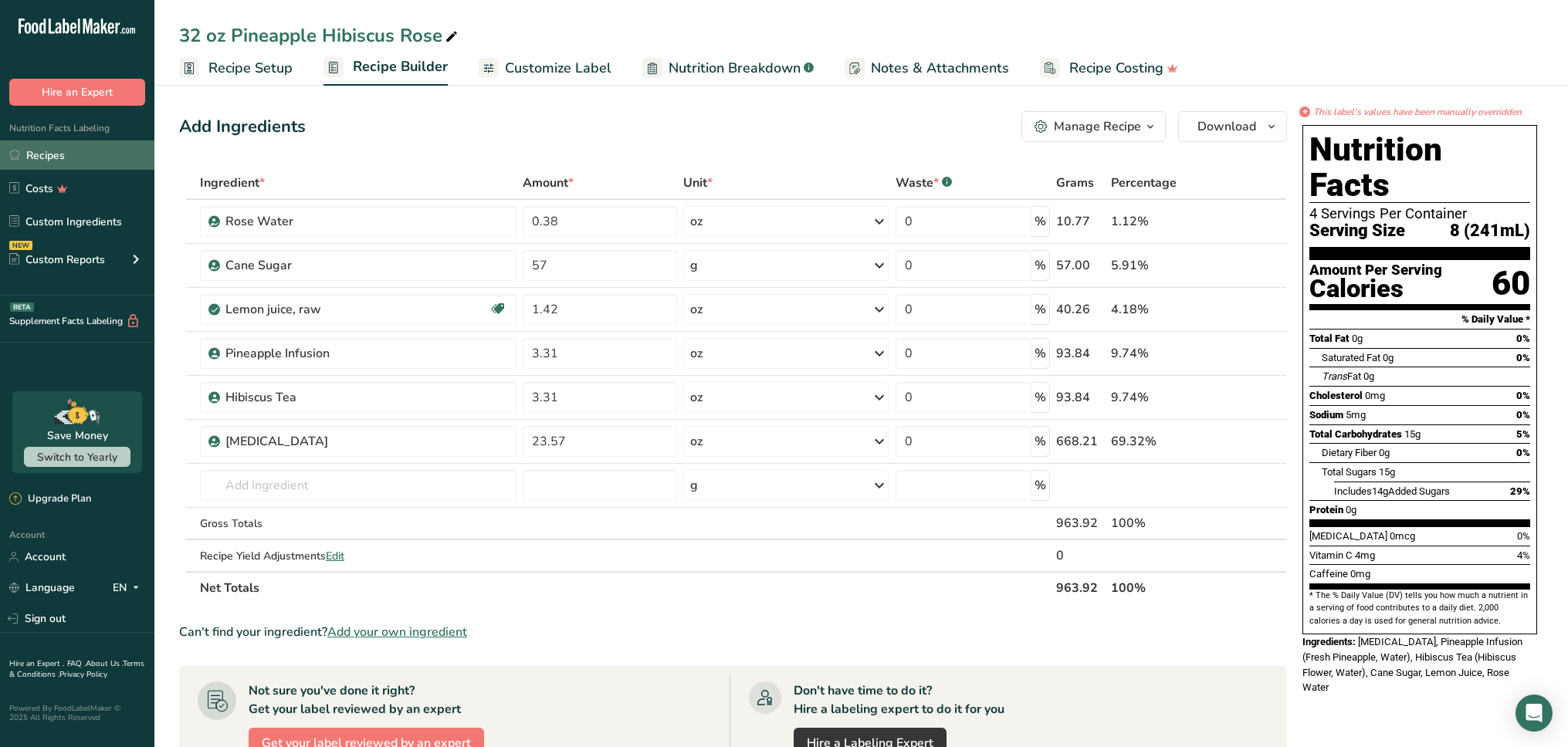
click at [94, 163] on link "Recipes" at bounding box center [77, 155] width 155 height 30
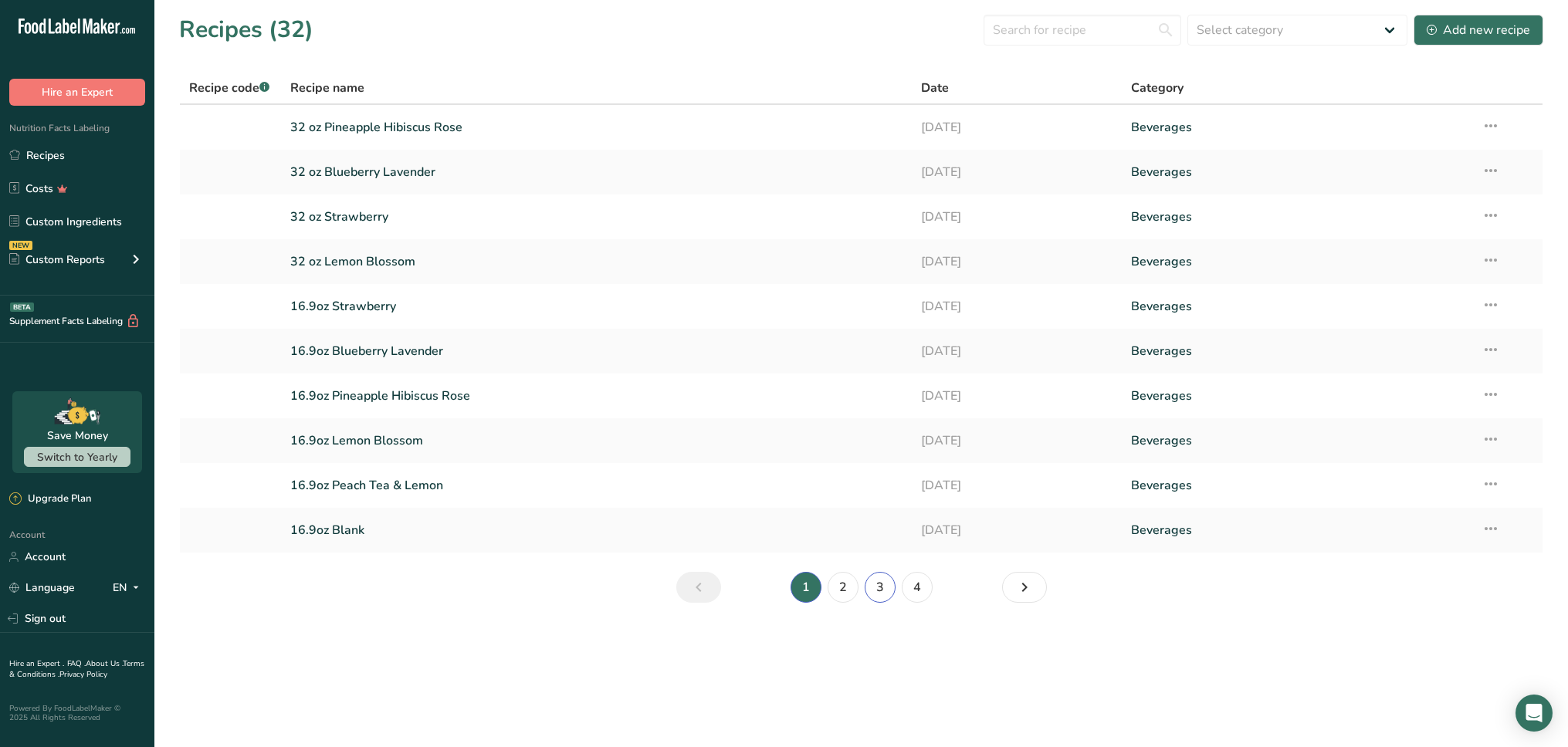
click at [878, 589] on link "3" at bounding box center [880, 588] width 31 height 31
click at [459, 353] on link "33.8 oz Peach Lemonade and Tea" at bounding box center [596, 351] width 612 height 33
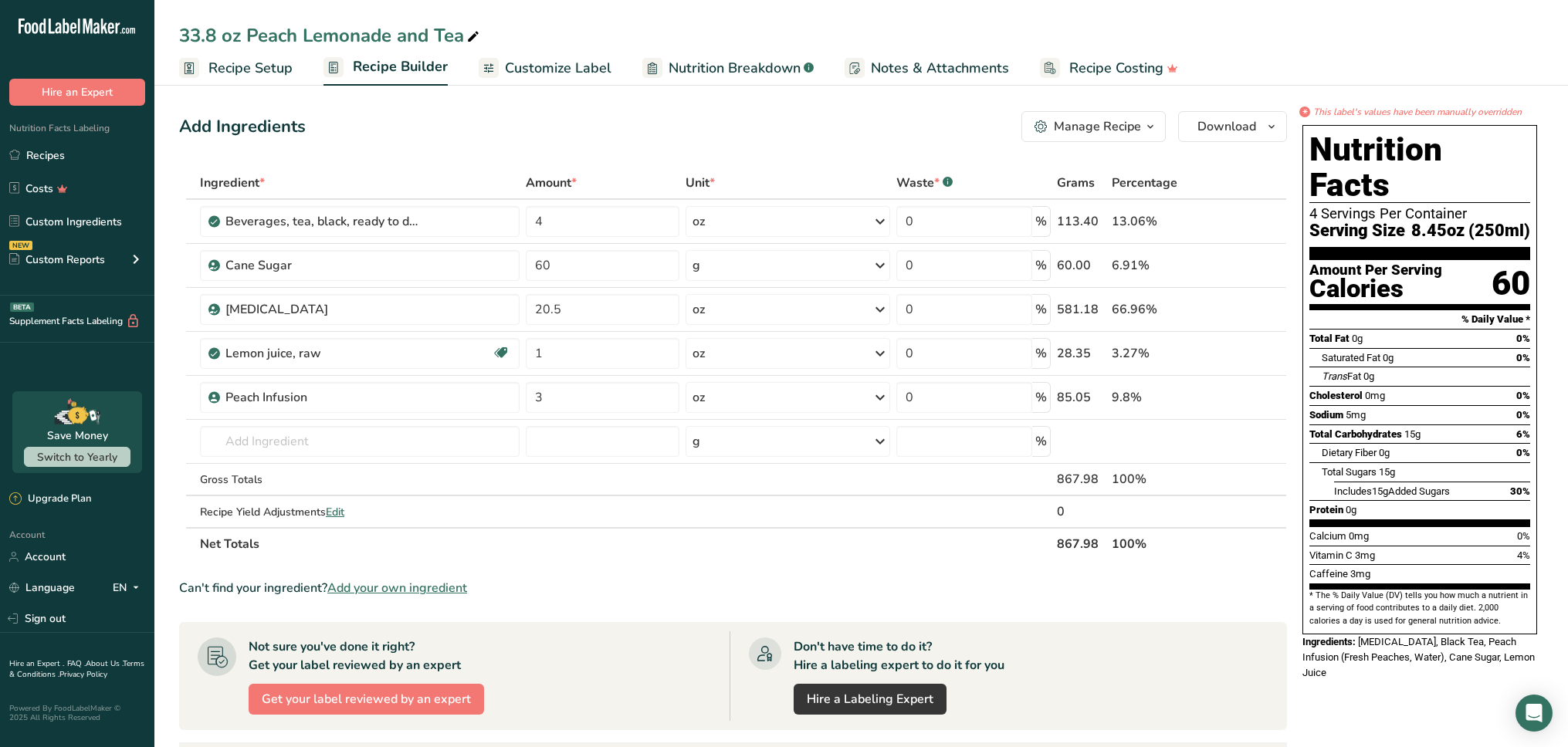
click at [1155, 133] on icon "button" at bounding box center [1150, 126] width 12 height 20
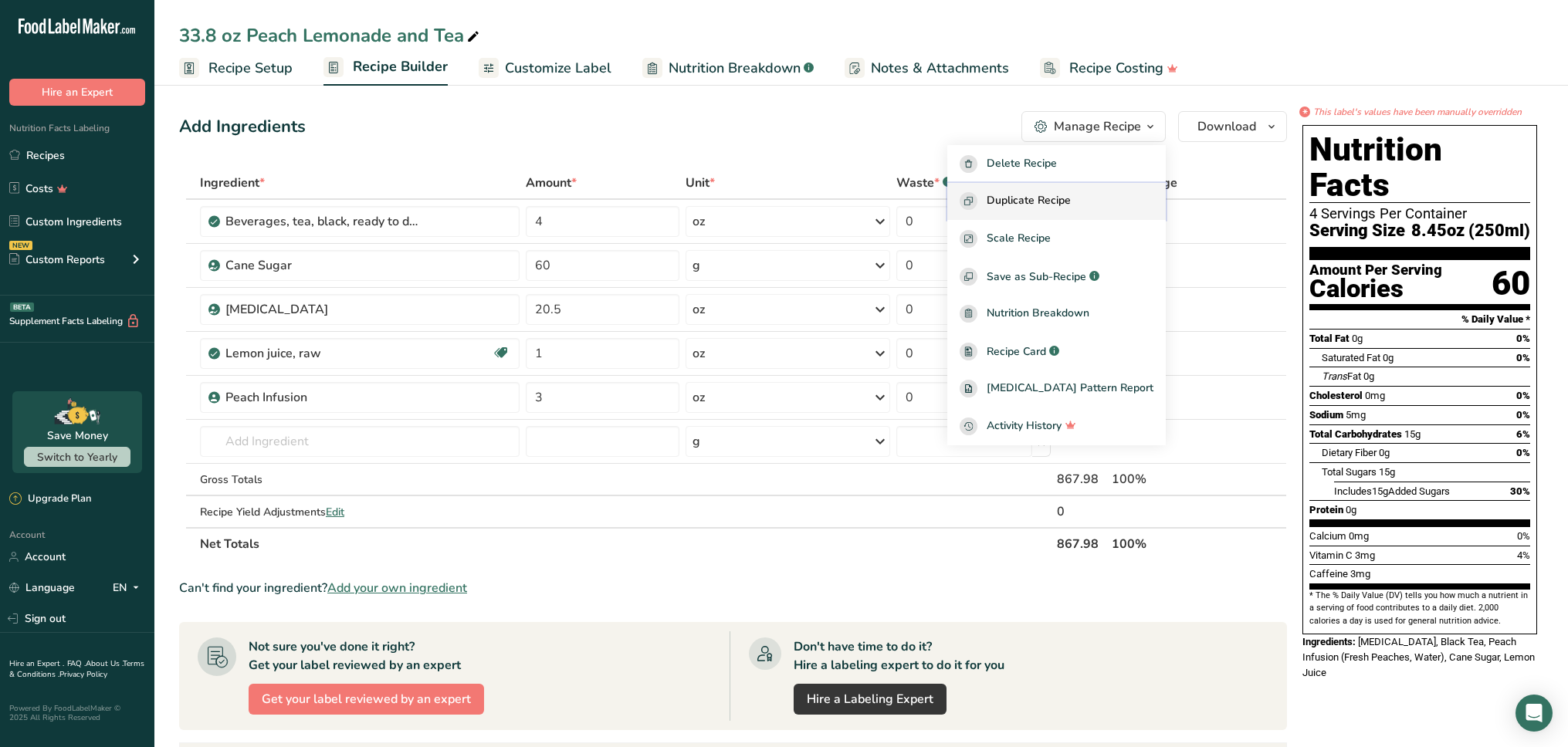
click at [1071, 197] on span "Duplicate Recipe" at bounding box center [1029, 201] width 84 height 18
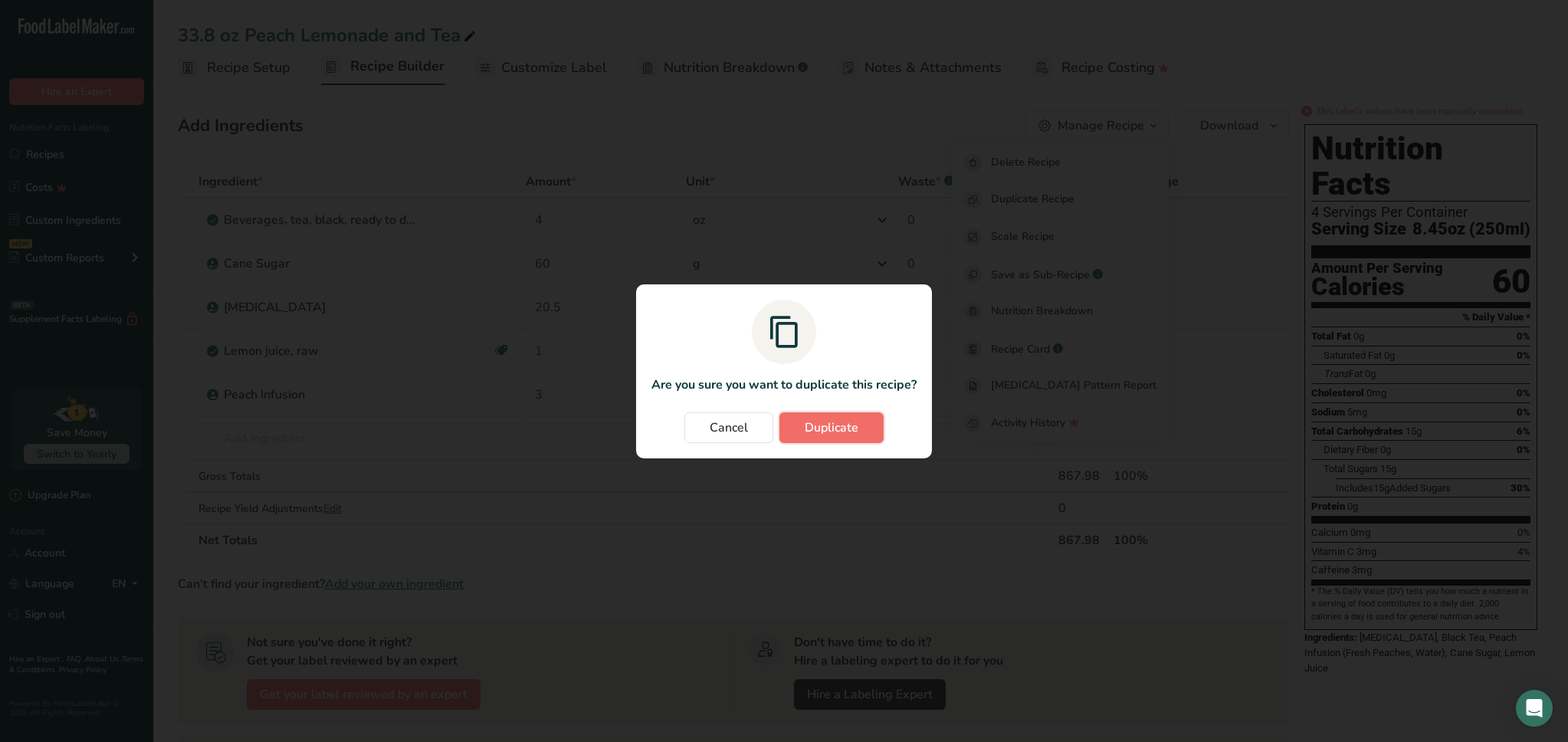
click at [827, 431] on span "Duplicate" at bounding box center [831, 428] width 53 height 19
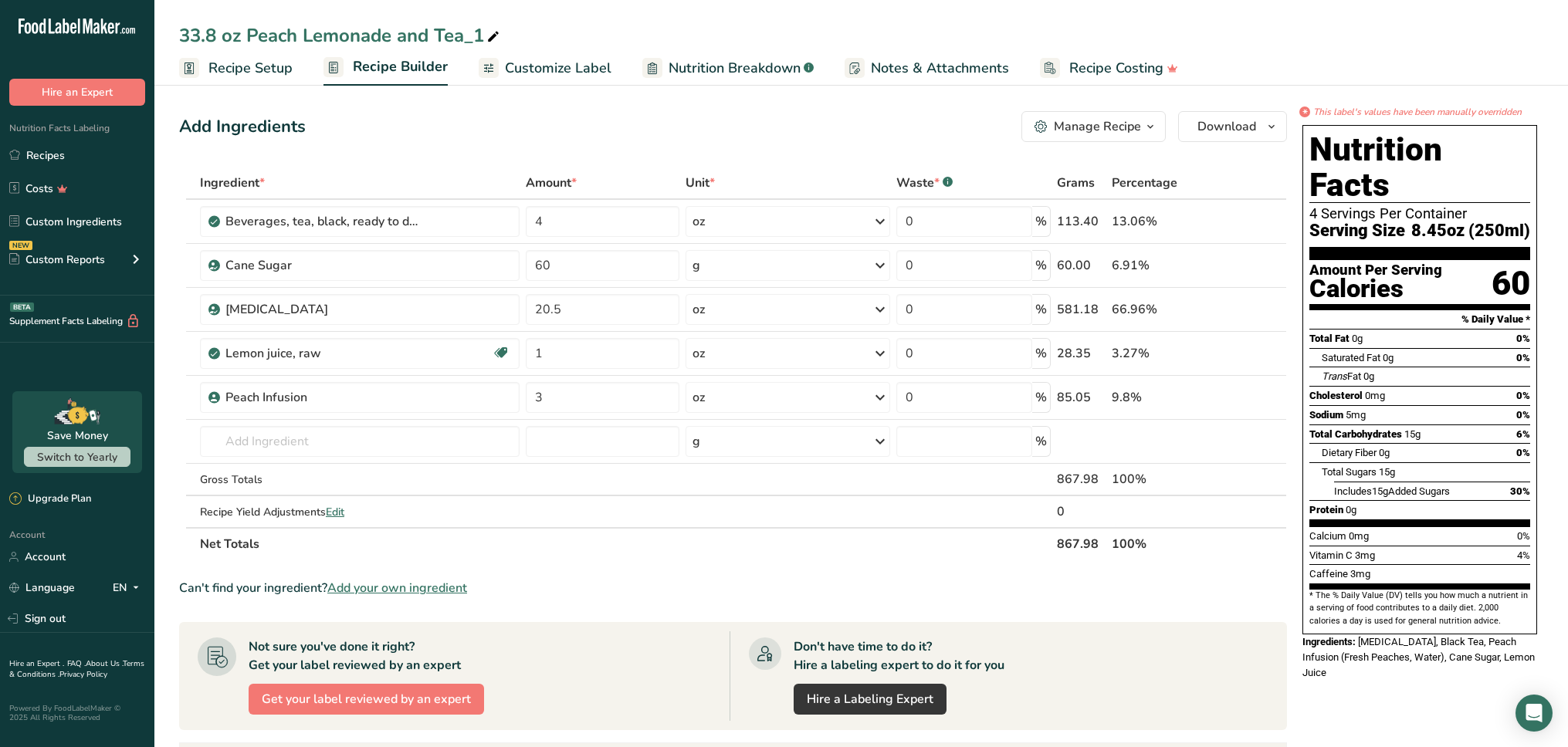
click at [492, 41] on icon at bounding box center [493, 37] width 14 height 22
click at [219, 30] on input "33.8 oz Peach Lemonade and Tea" at bounding box center [860, 36] width 1364 height 28
type input "32 oz Peach Lemonade and Tea"
click at [514, 126] on div "Add Ingredients Manage Recipe Delete Recipe Duplicate Recipe Scale Recipe Save …" at bounding box center [732, 126] width 1108 height 31
click at [609, 277] on input "60" at bounding box center [602, 265] width 154 height 31
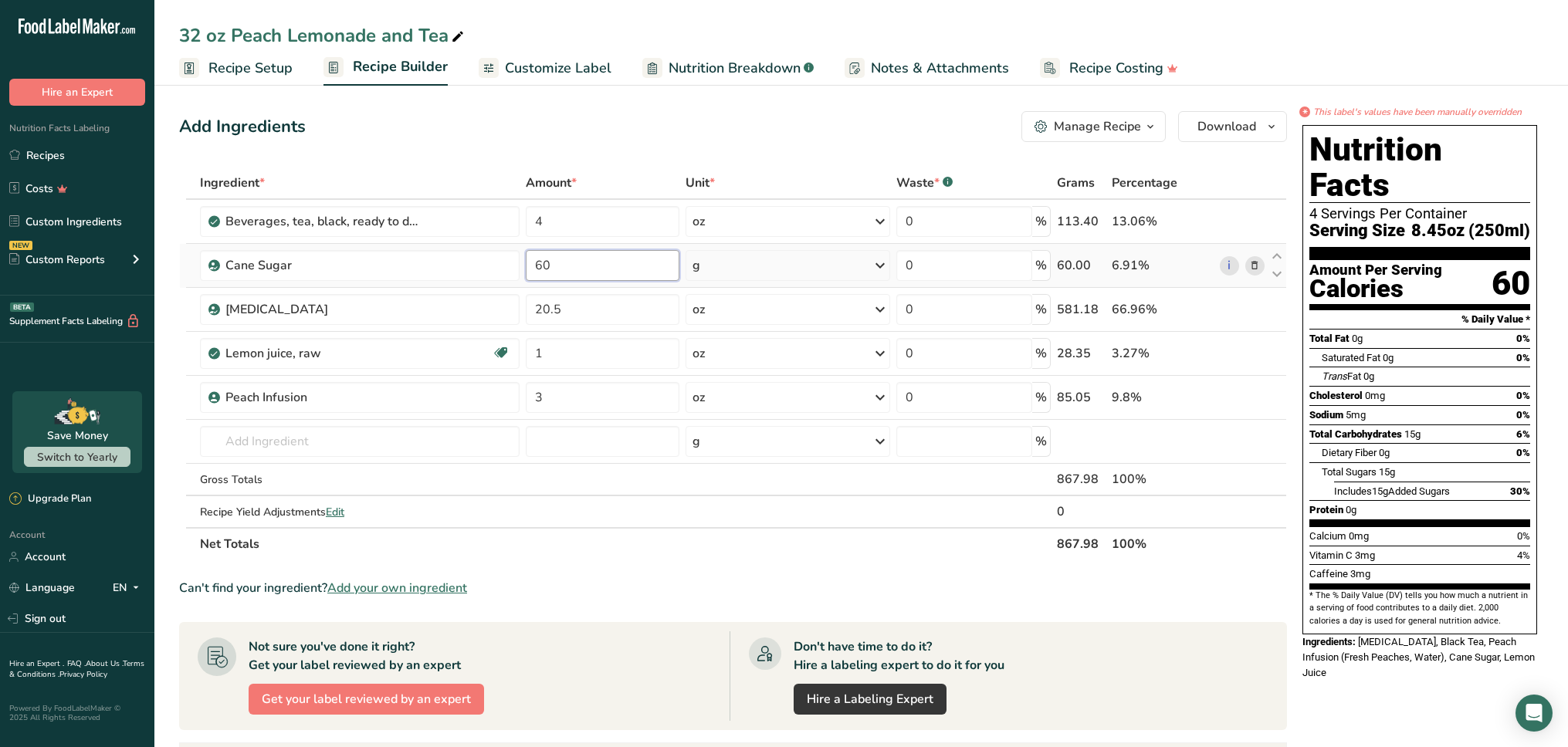
click at [609, 277] on input "60" at bounding box center [602, 265] width 154 height 31
type input "57"
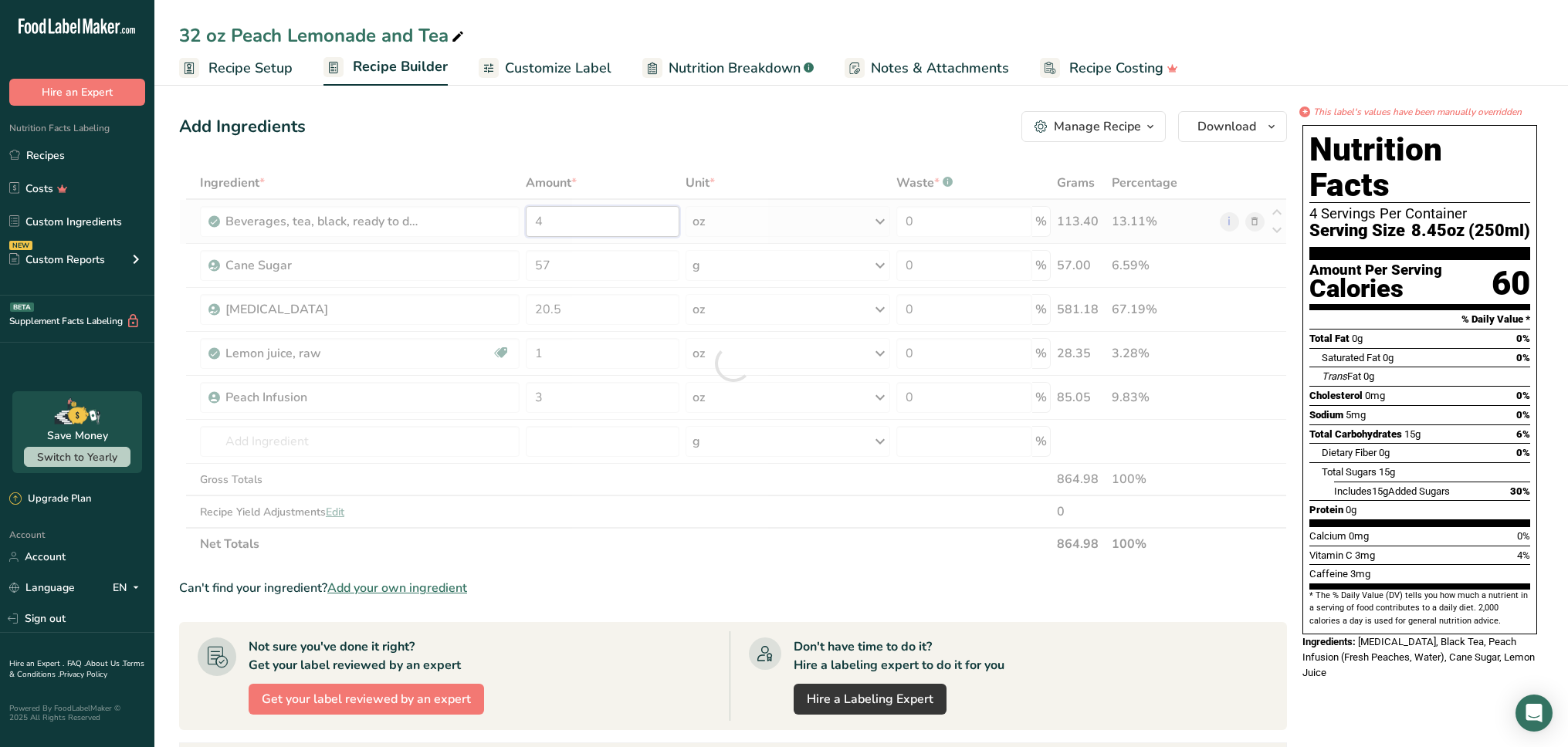
click at [627, 226] on div "Ingredient * Amount * Unit * Waste * .a-a{fill:#347362;}.b-a{fill:#fff;} Grams …" at bounding box center [732, 364] width 1108 height 393
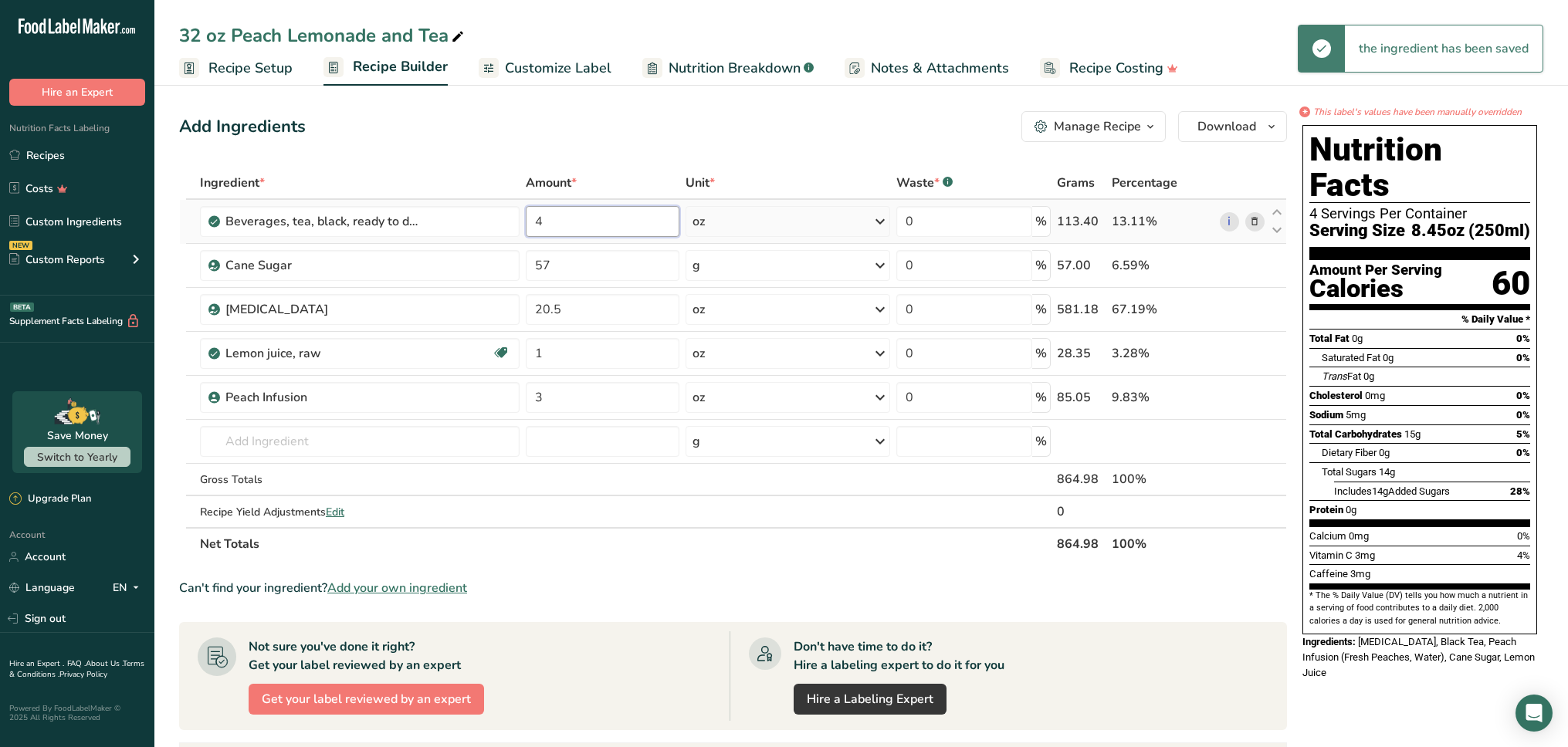
click at [574, 219] on input "4" at bounding box center [602, 222] width 154 height 31
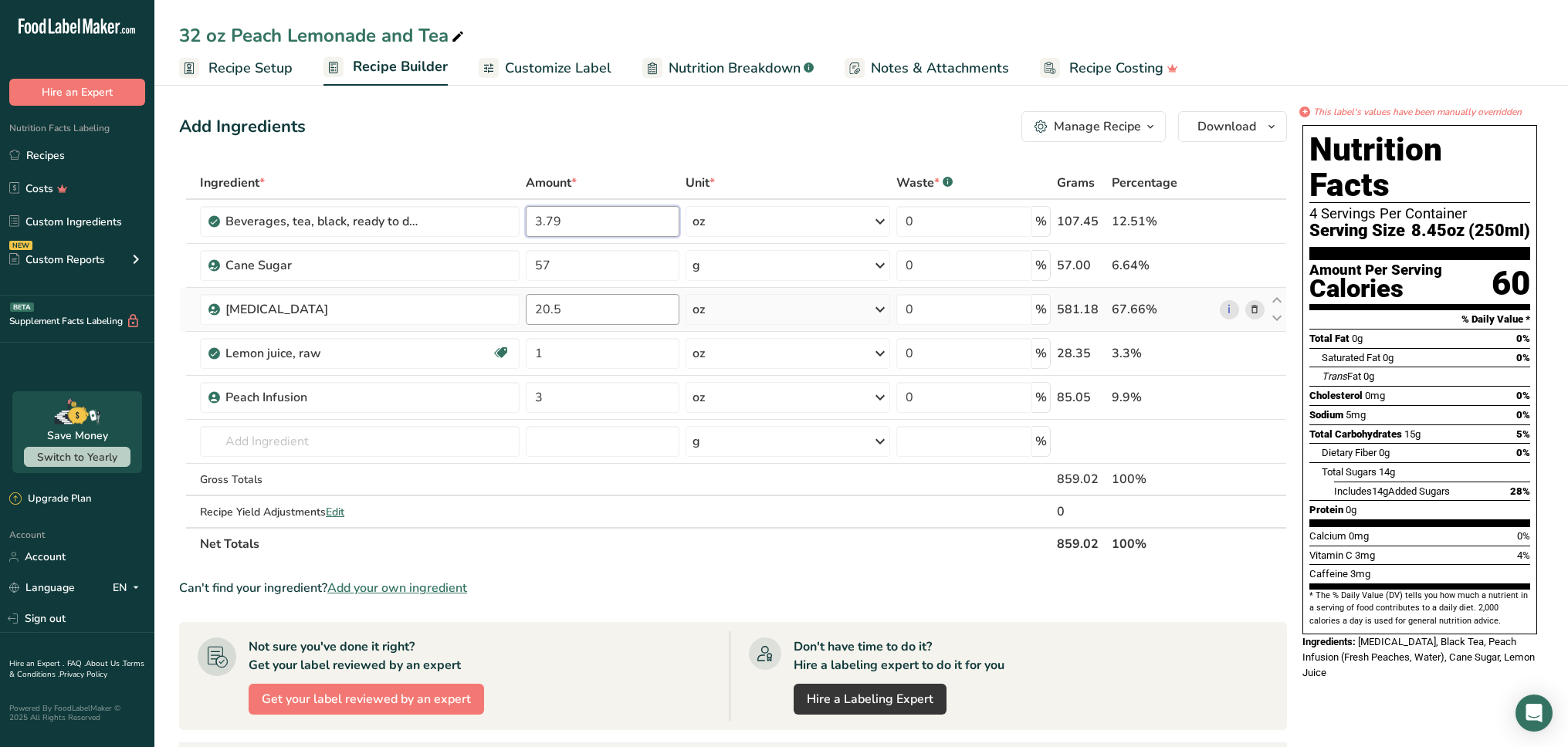
type input "3.79"
click at [580, 308] on div "Ingredient * Amount * Unit * Waste * .a-a{fill:#347362;}.b-a{fill:#fff;} Grams …" at bounding box center [732, 364] width 1108 height 393
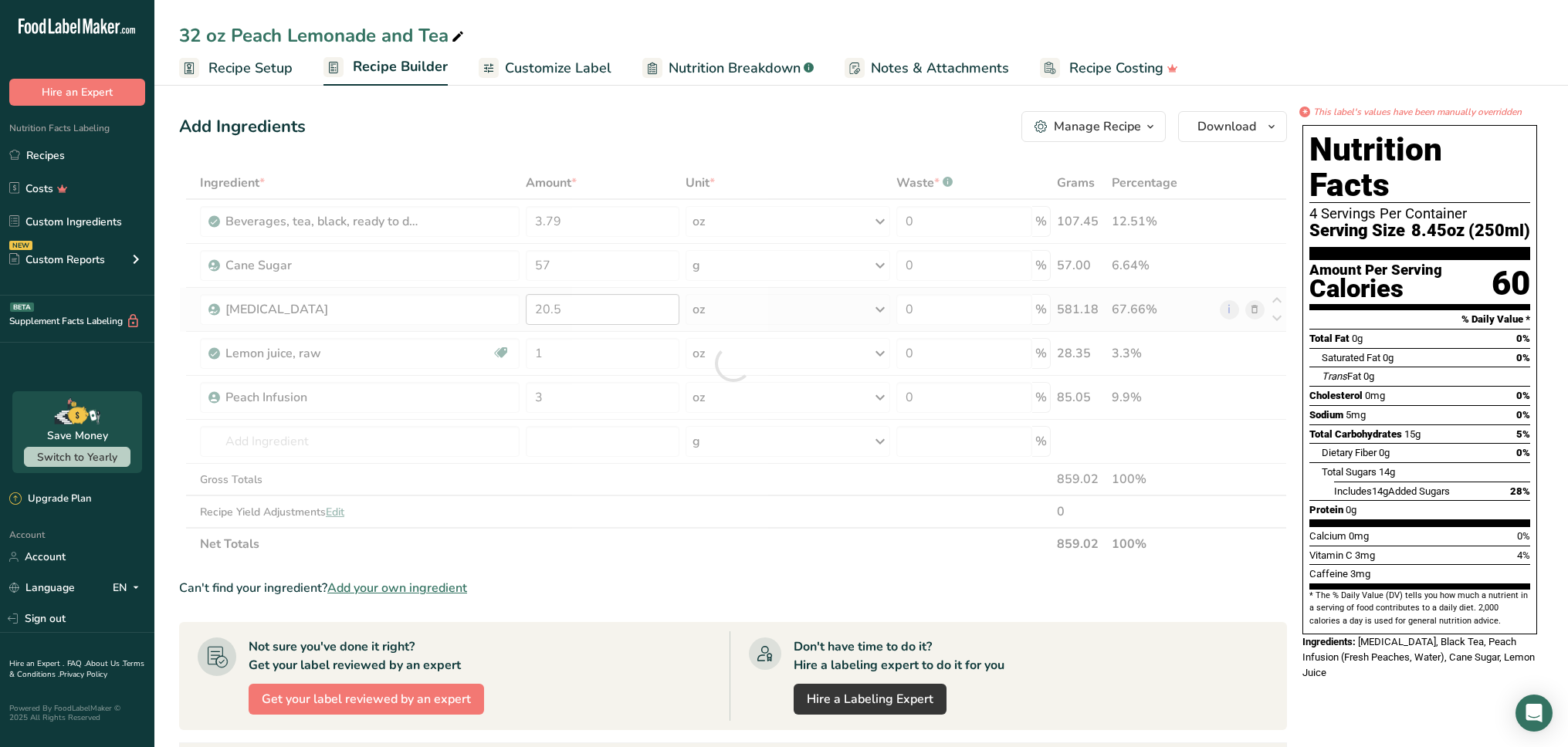
click at [580, 308] on div at bounding box center [732, 364] width 1108 height 393
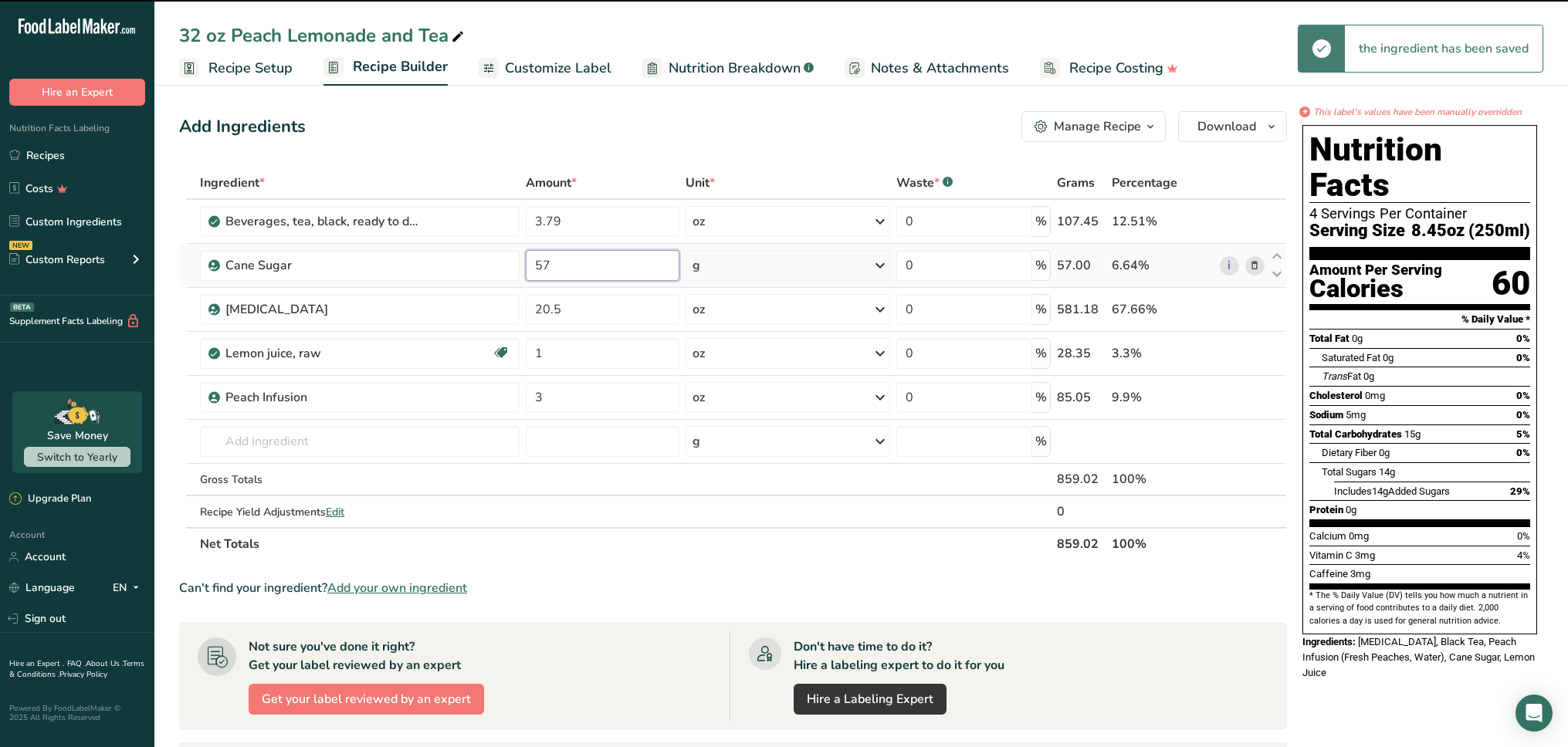
click at [591, 265] on input "57" at bounding box center [602, 265] width 154 height 31
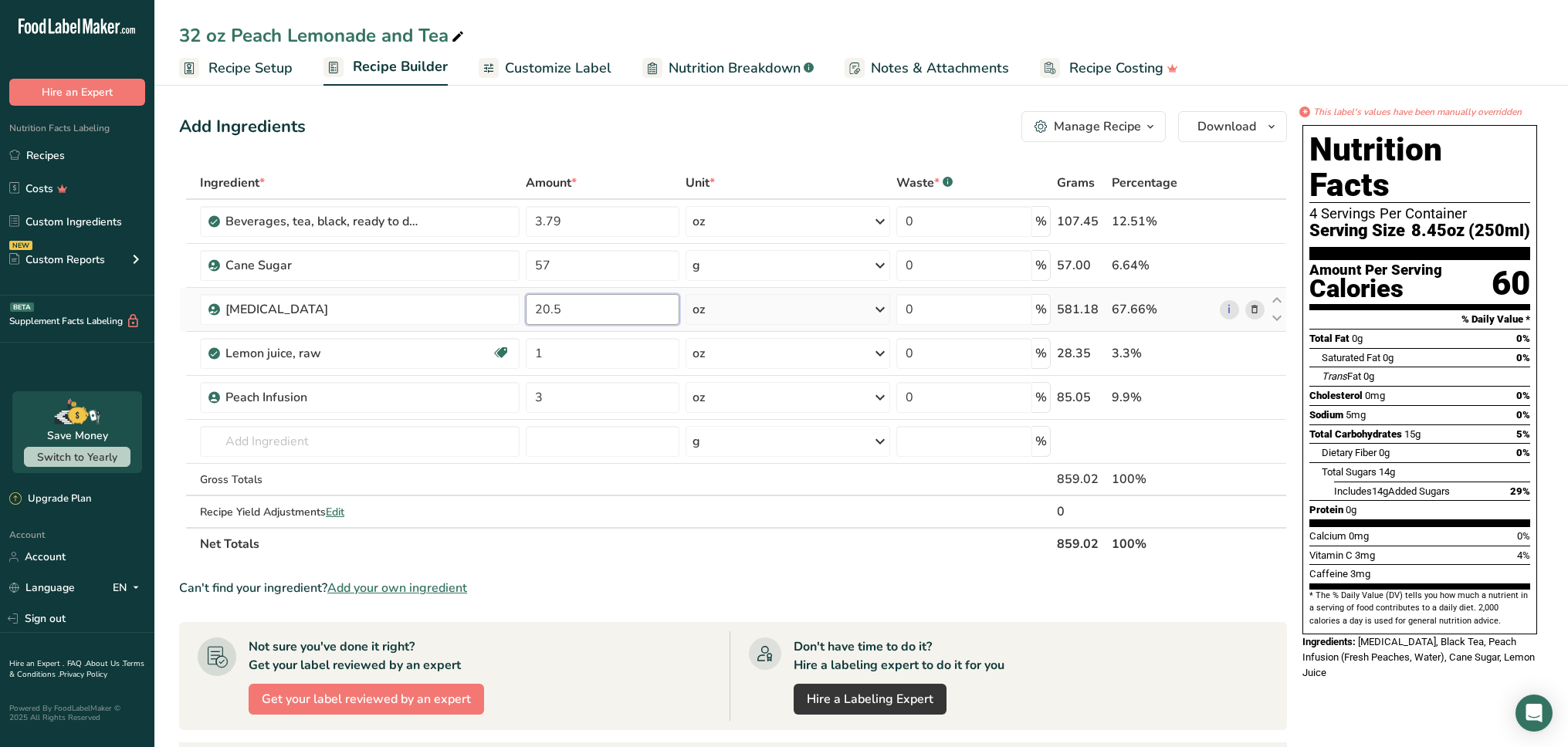
click at [594, 322] on div "Ingredient * Amount * Unit * Waste * .a-a{fill:#347362;}.b-a{fill:#fff;} Grams …" at bounding box center [732, 364] width 1108 height 393
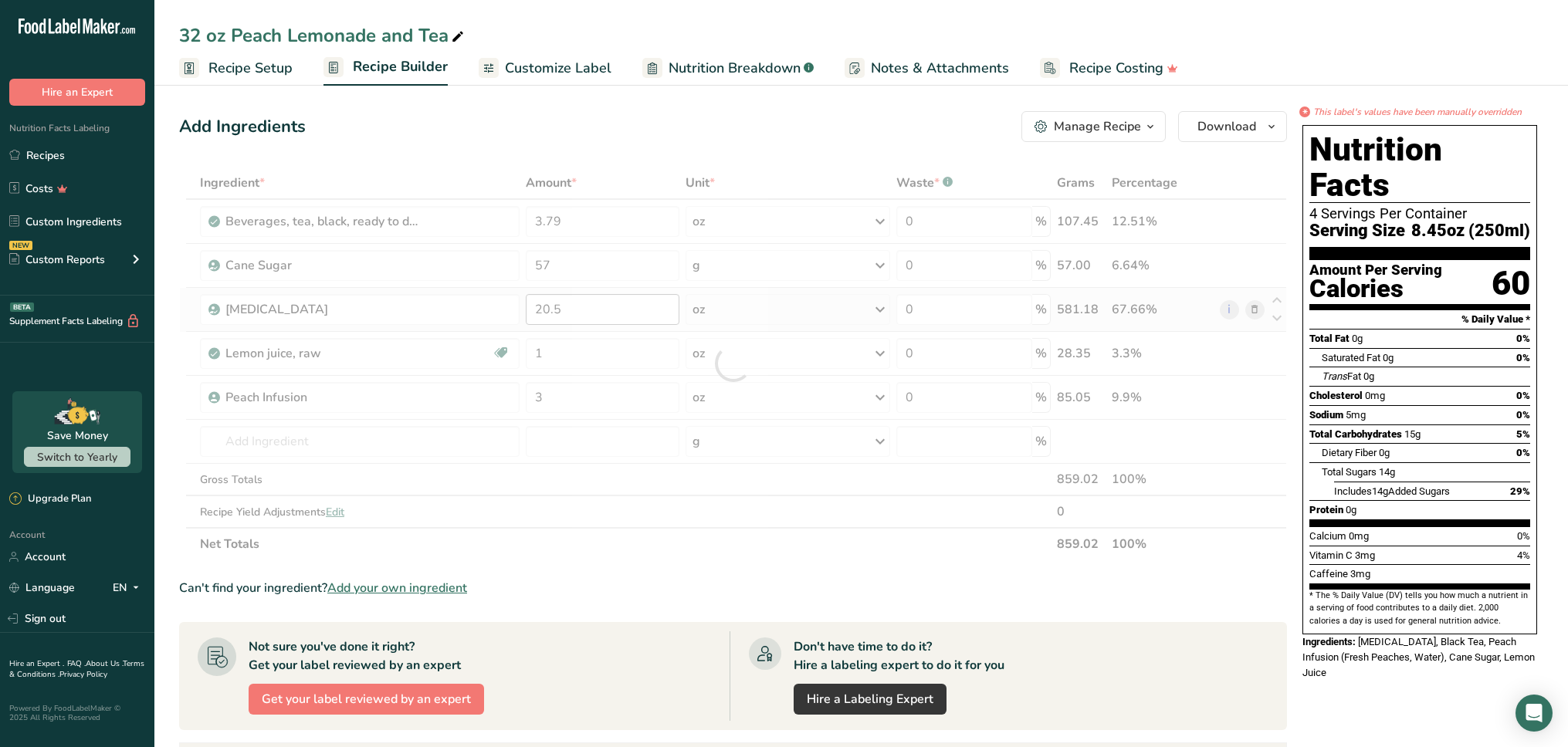
click at [594, 322] on div at bounding box center [732, 364] width 1108 height 393
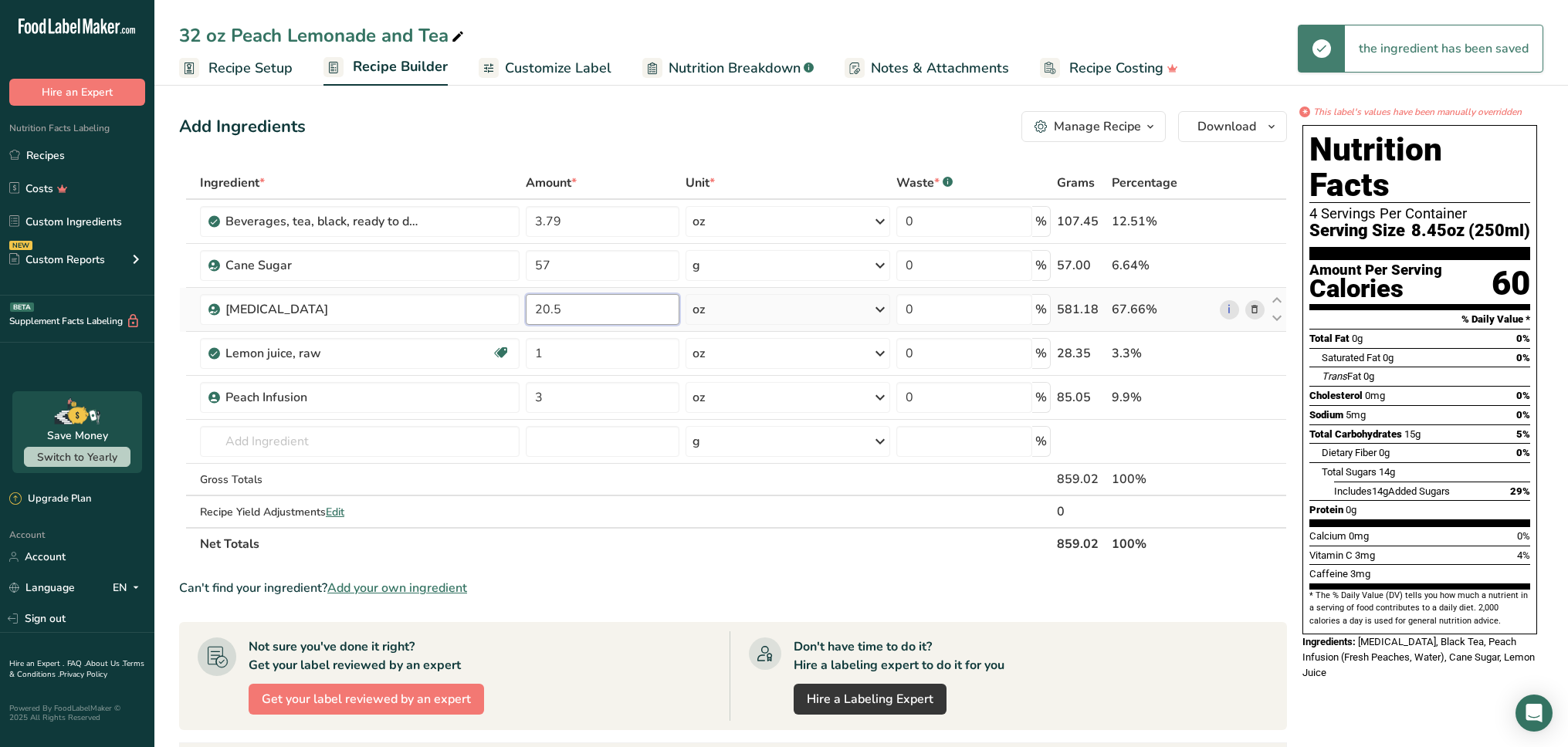
click at [595, 322] on input "20.5" at bounding box center [602, 310] width 154 height 31
click at [595, 318] on input "20.5" at bounding box center [602, 310] width 154 height 31
type input "24.43"
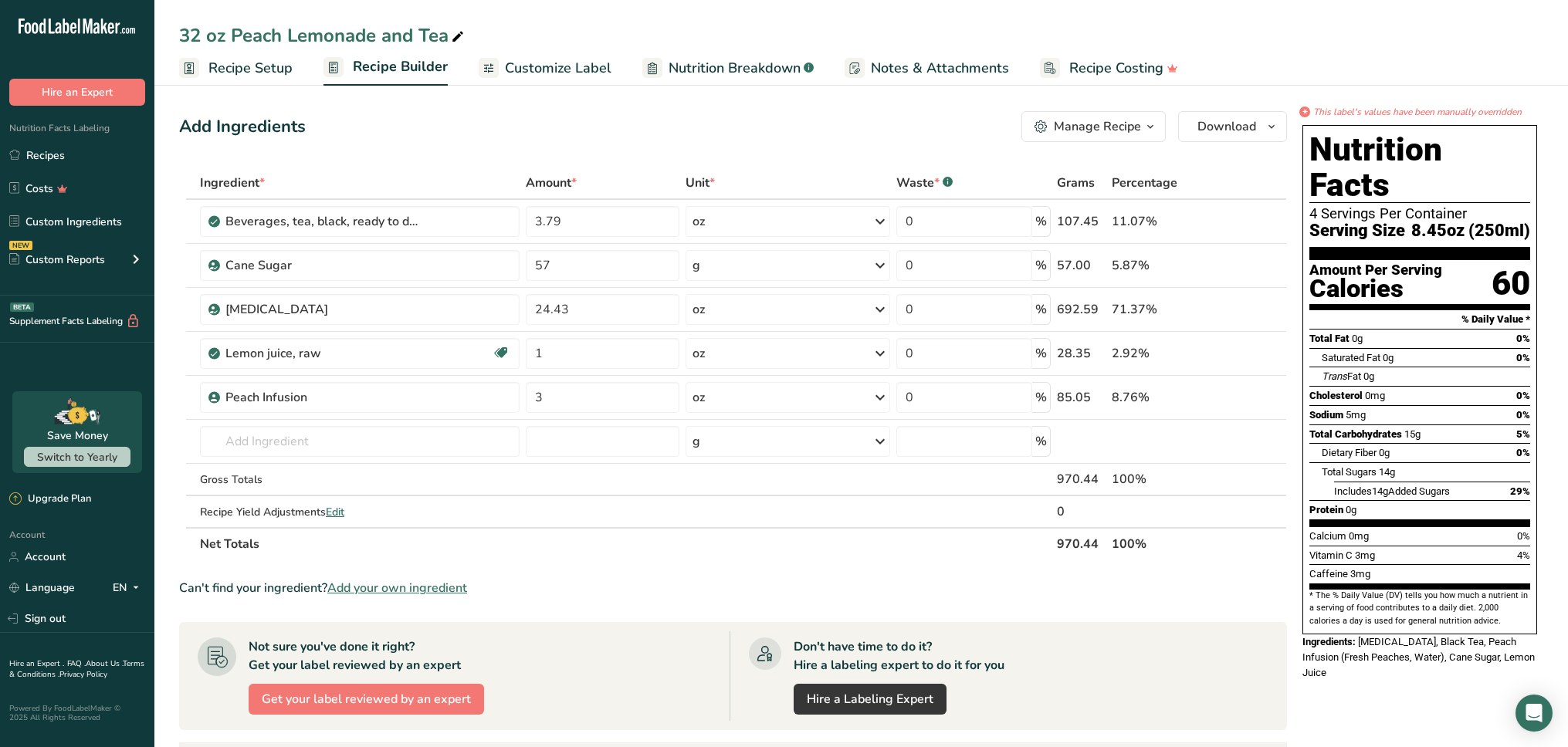
click at [646, 133] on div "Add Ingredients Manage Recipe Delete Recipe Duplicate Recipe Scale Recipe Save …" at bounding box center [732, 126] width 1108 height 31
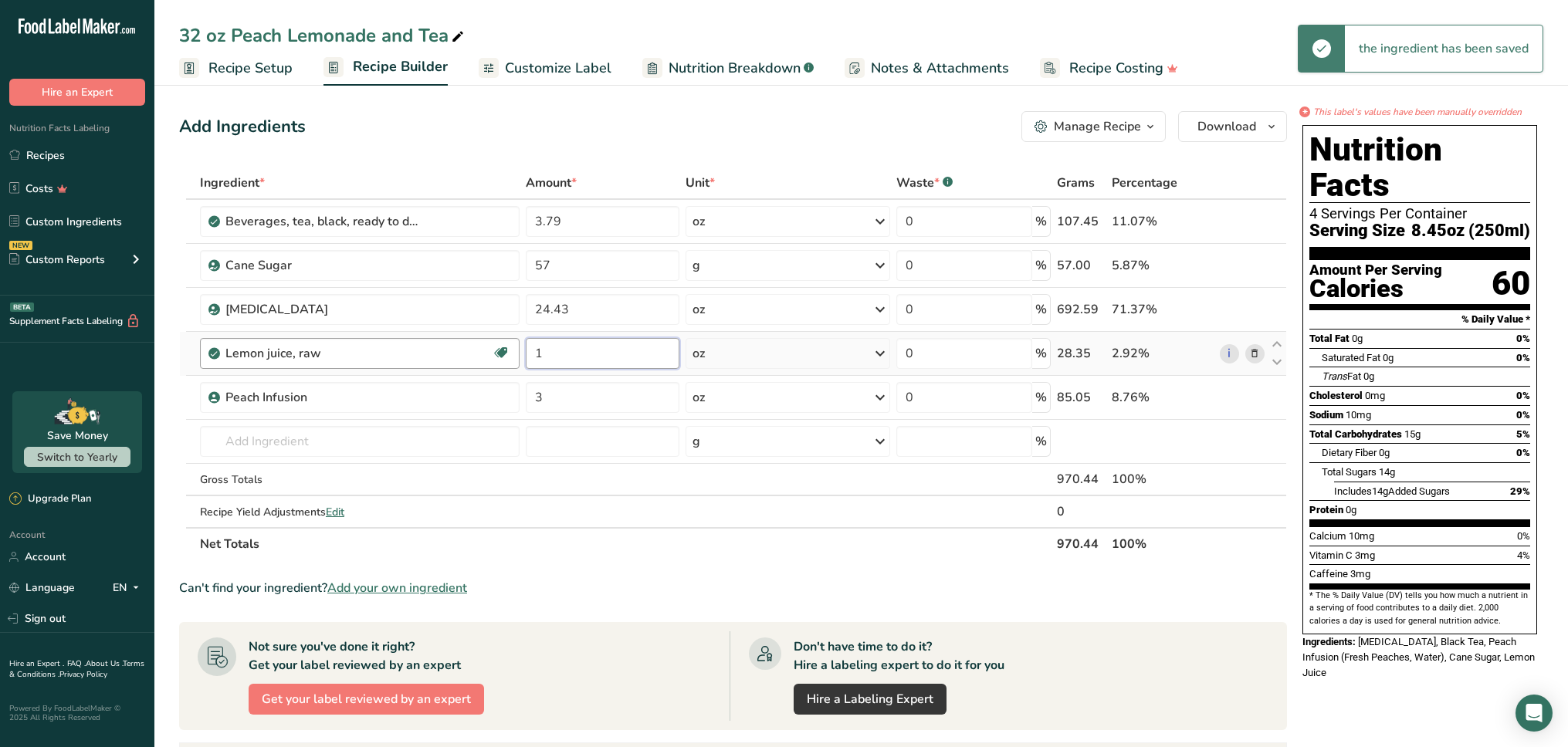
drag, startPoint x: 571, startPoint y: 353, endPoint x: 468, endPoint y: 354, distance: 103.0
click at [468, 354] on tr "Lemon juice, raw Source of Antioxidants Dairy free Gluten free Vegan Vegetarian…" at bounding box center [732, 354] width 1106 height 44
type input "0.95"
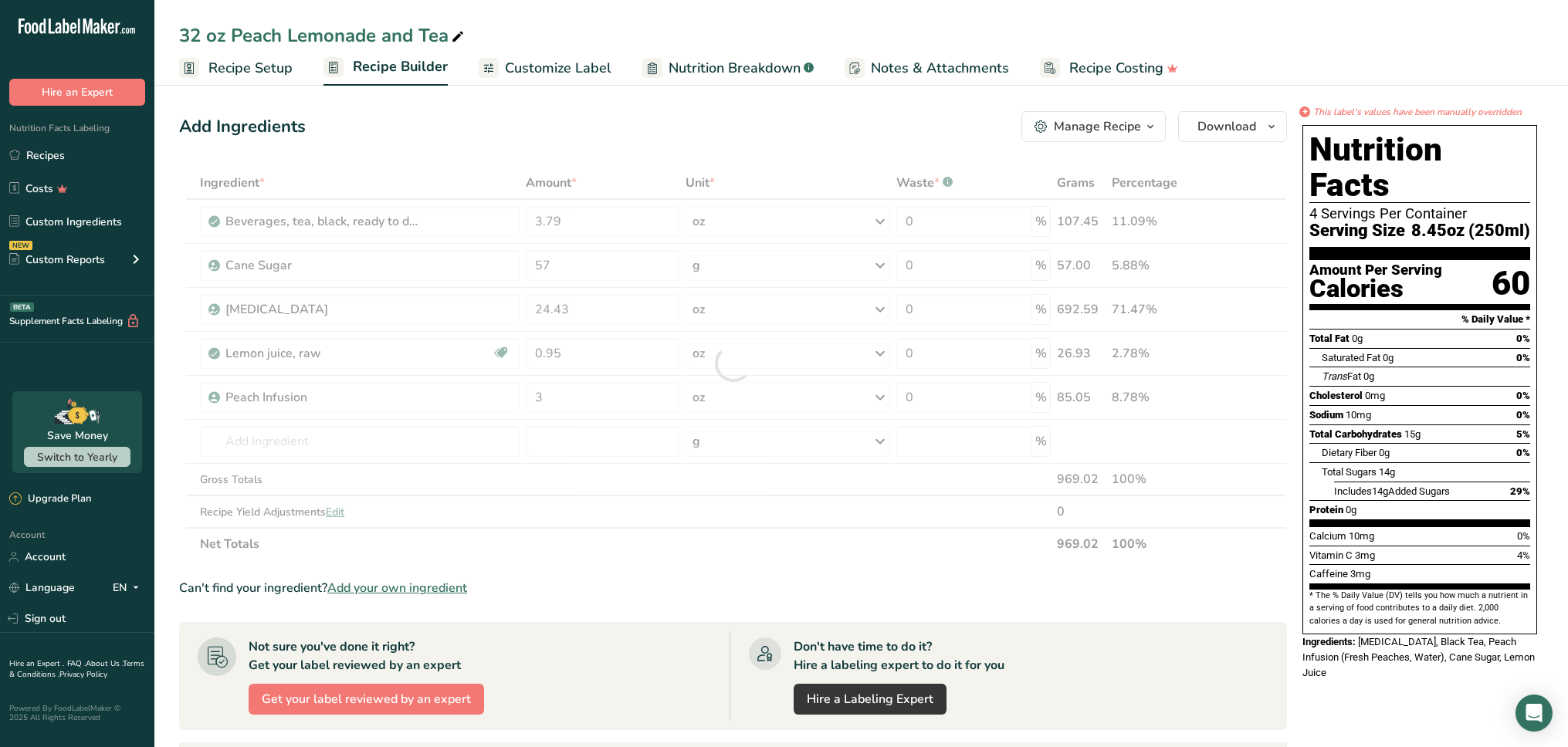
click at [643, 133] on div "Add Ingredients Manage Recipe Delete Recipe Duplicate Recipe Scale Recipe Save …" at bounding box center [732, 126] width 1108 height 31
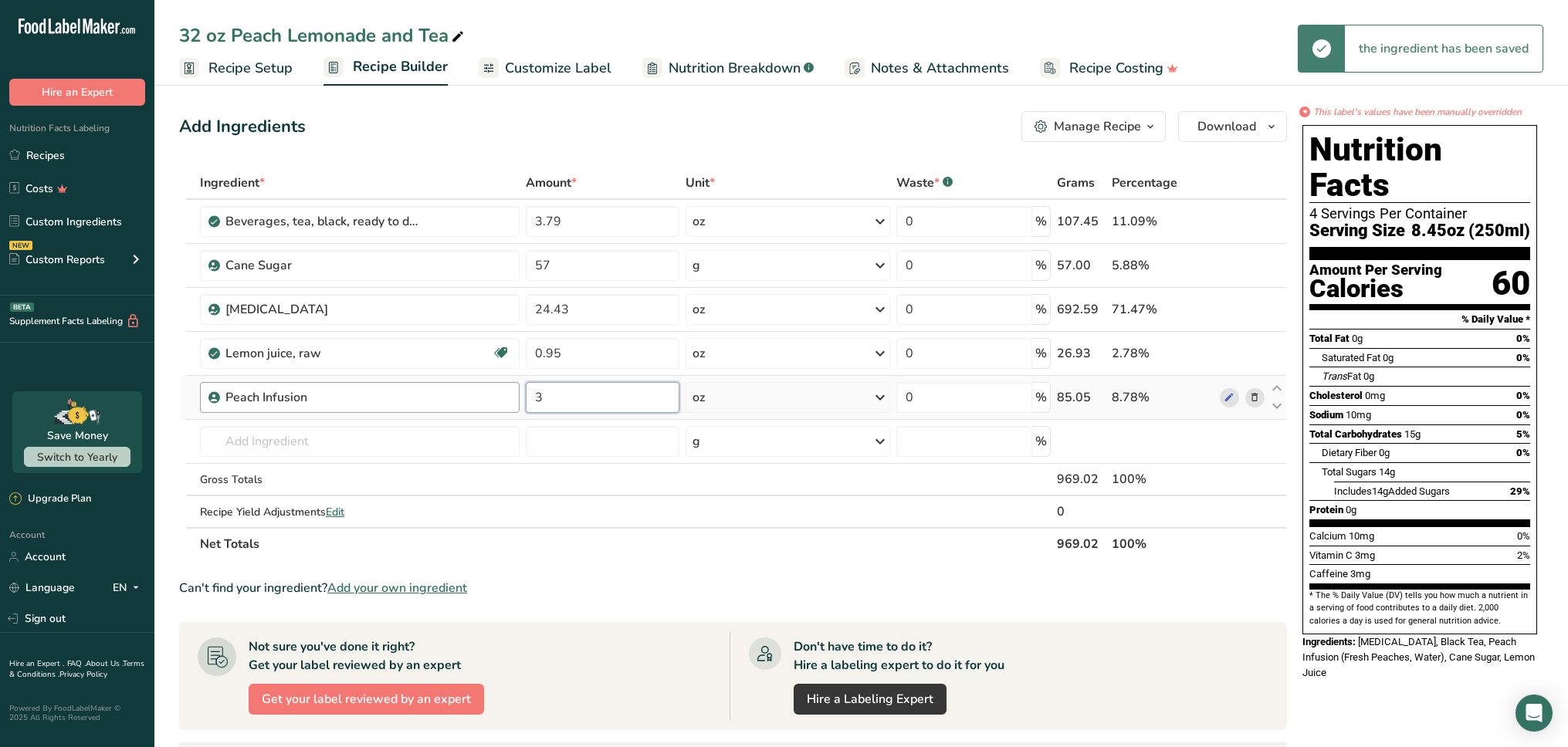
drag, startPoint x: 583, startPoint y: 396, endPoint x: 509, endPoint y: 394, distance: 74.0
click at [509, 394] on tr "Peach Infusion 3 oz Weight Units g kg mg See more Volume Units l Volume units r…" at bounding box center [732, 398] width 1106 height 44
type input "2.84"
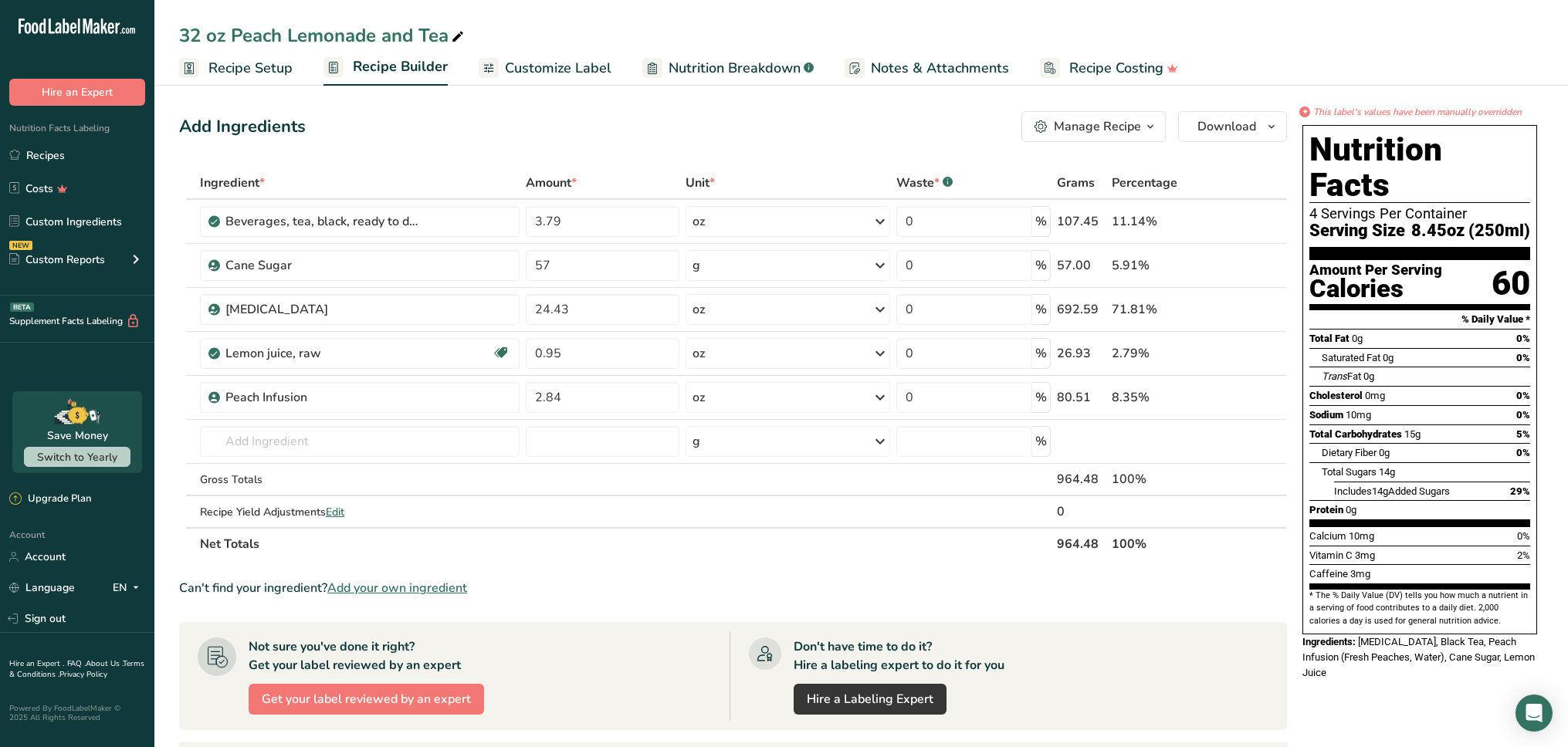
click at [694, 127] on div "Add Ingredients Manage Recipe Delete Recipe Duplicate Recipe Scale Recipe Save …" at bounding box center [732, 126] width 1108 height 31
click at [551, 79] on link "Customize Label" at bounding box center [545, 68] width 133 height 35
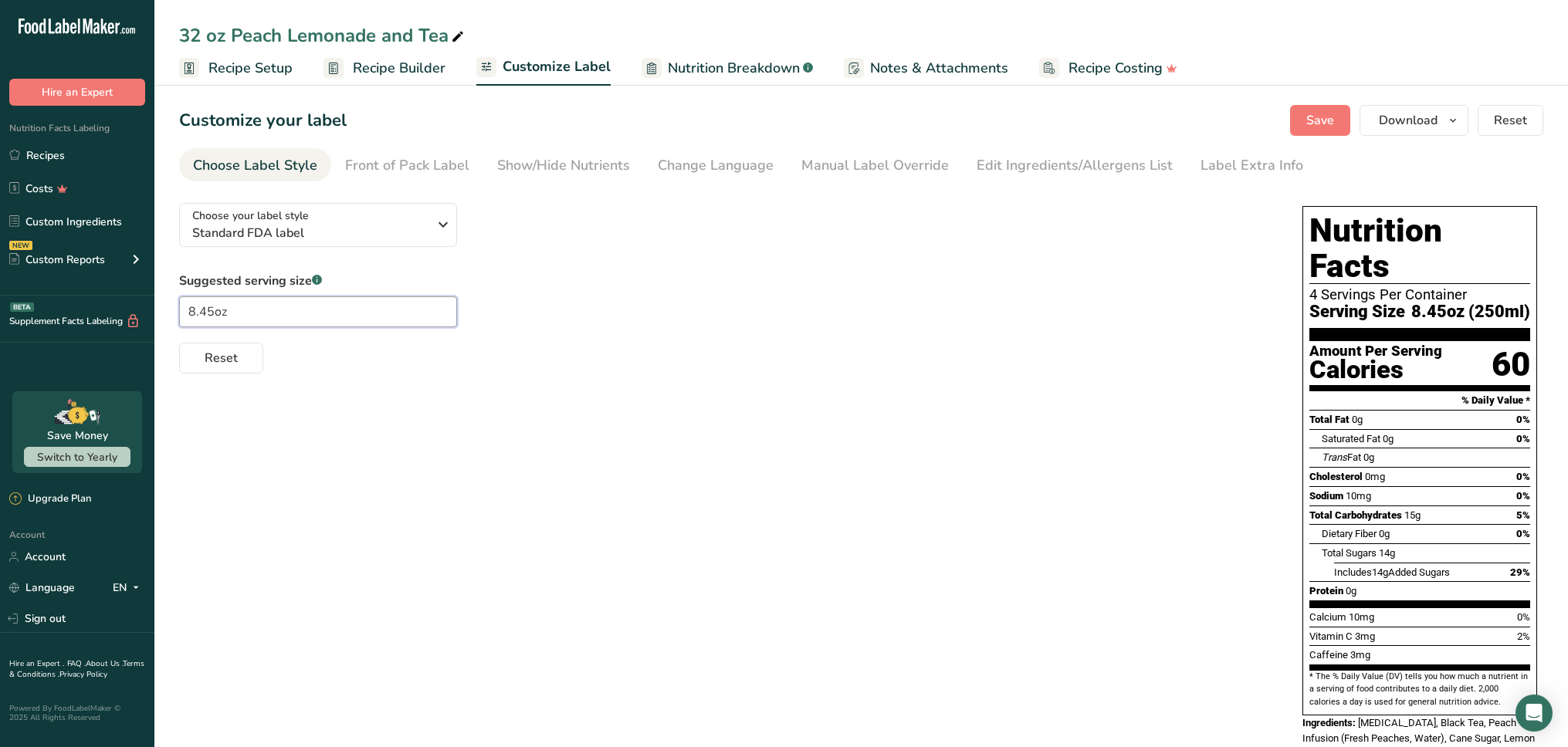
click at [294, 309] on input "8.45oz" at bounding box center [318, 312] width 278 height 31
type input "8"
click at [719, 336] on div "Reset" at bounding box center [724, 354] width 1092 height 37
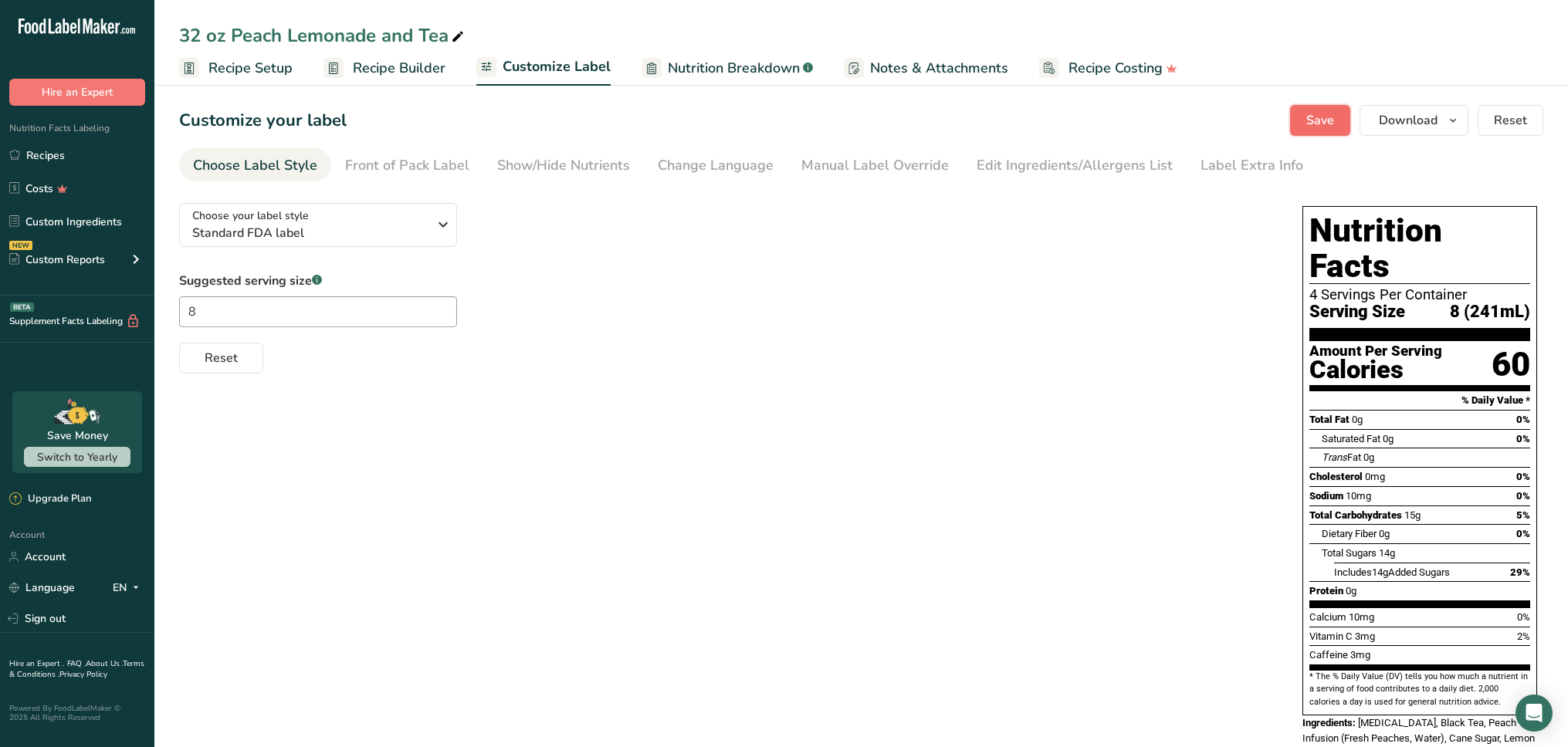
click at [1305, 126] on button "Save" at bounding box center [1320, 120] width 60 height 31
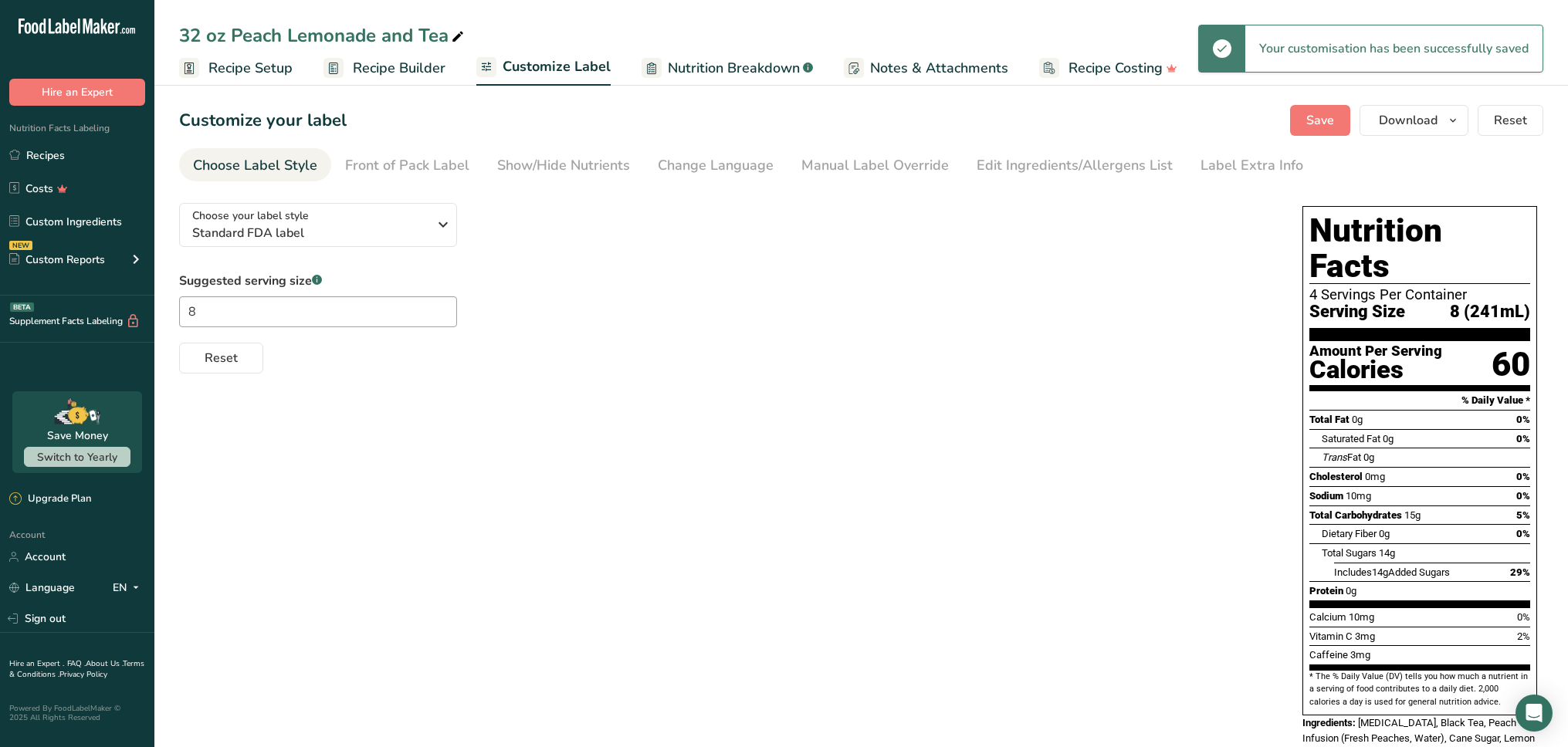
click at [706, 73] on span "Nutrition Breakdown" at bounding box center [733, 68] width 132 height 21
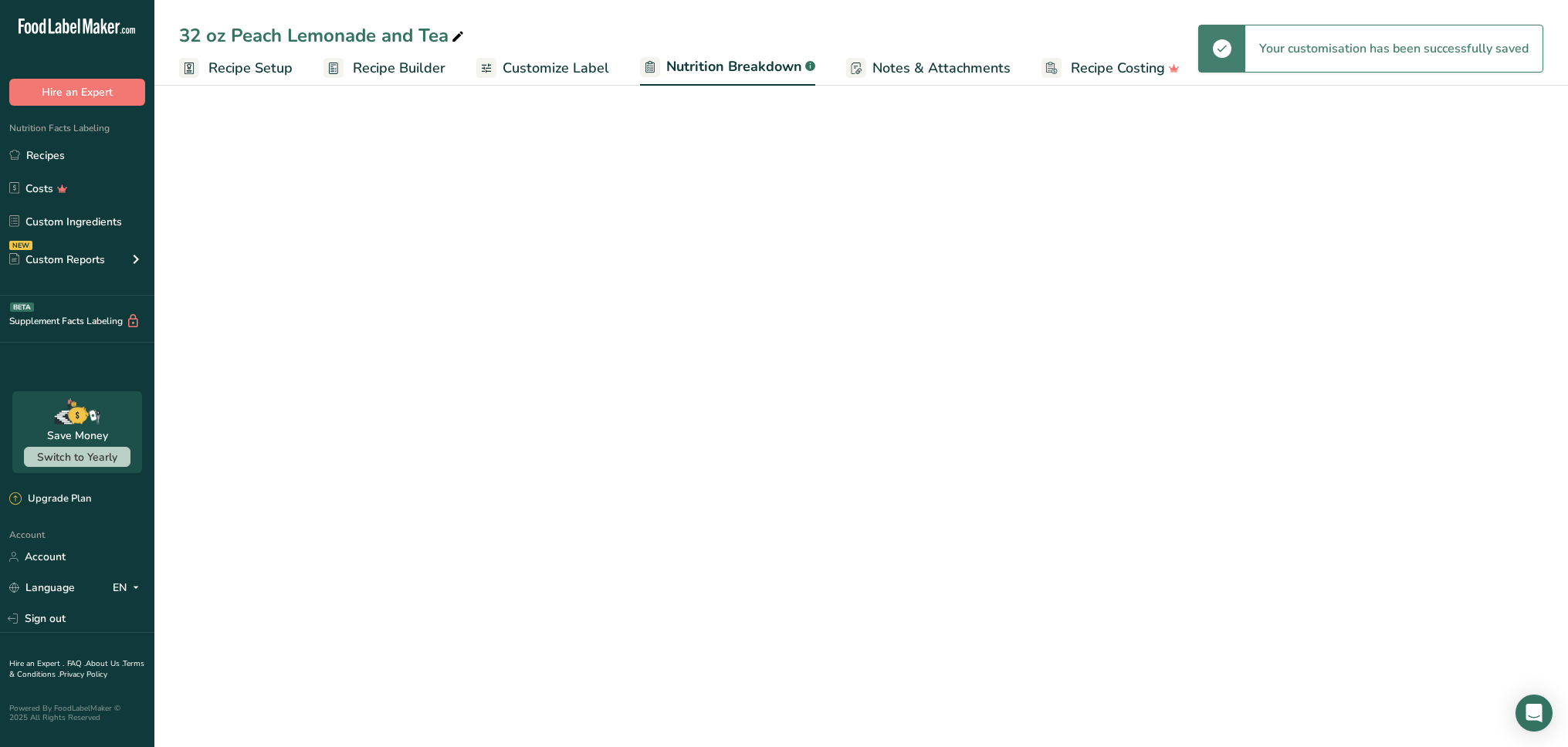
select select "Calories"
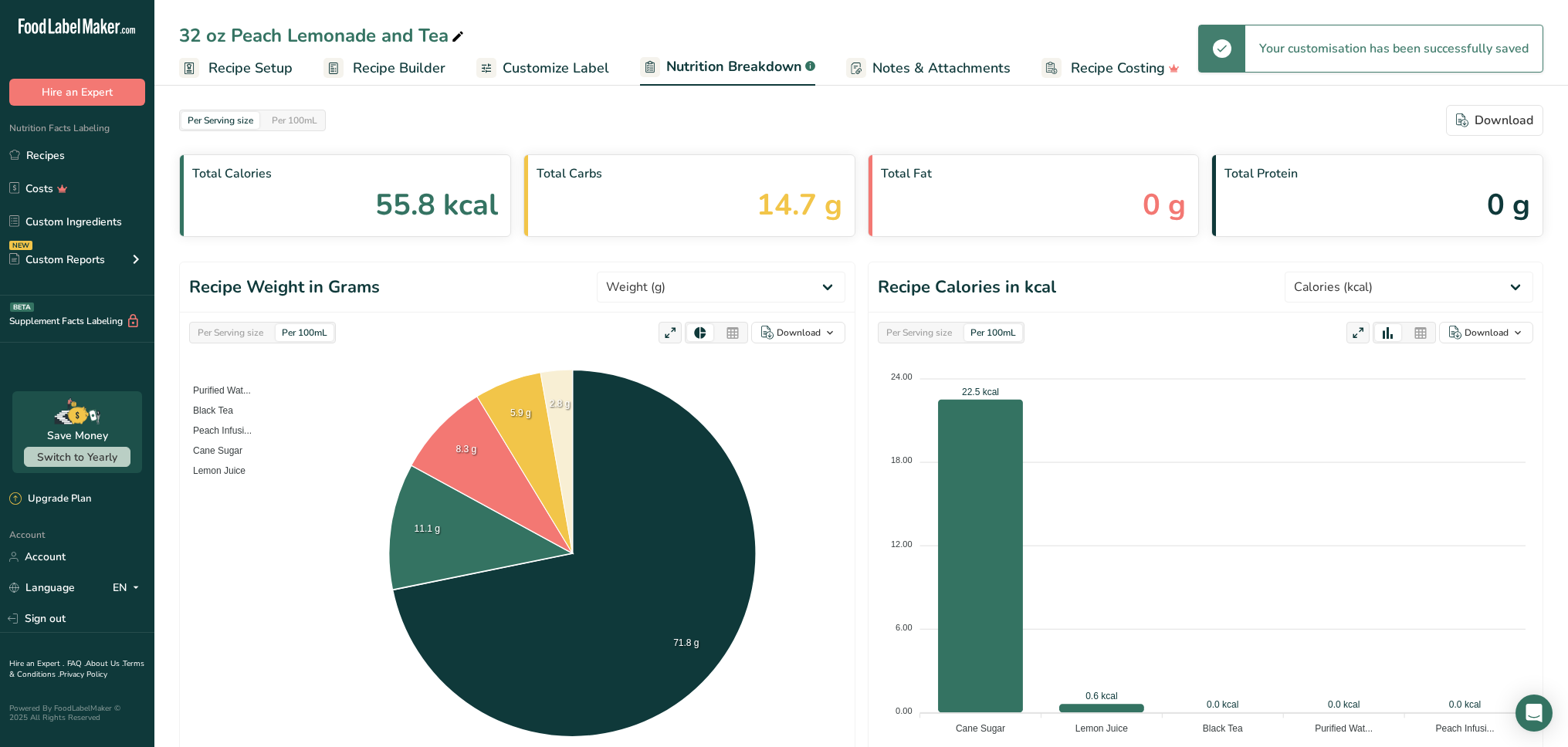
click at [874, 82] on link "Notes & Attachments" at bounding box center [928, 68] width 165 height 35
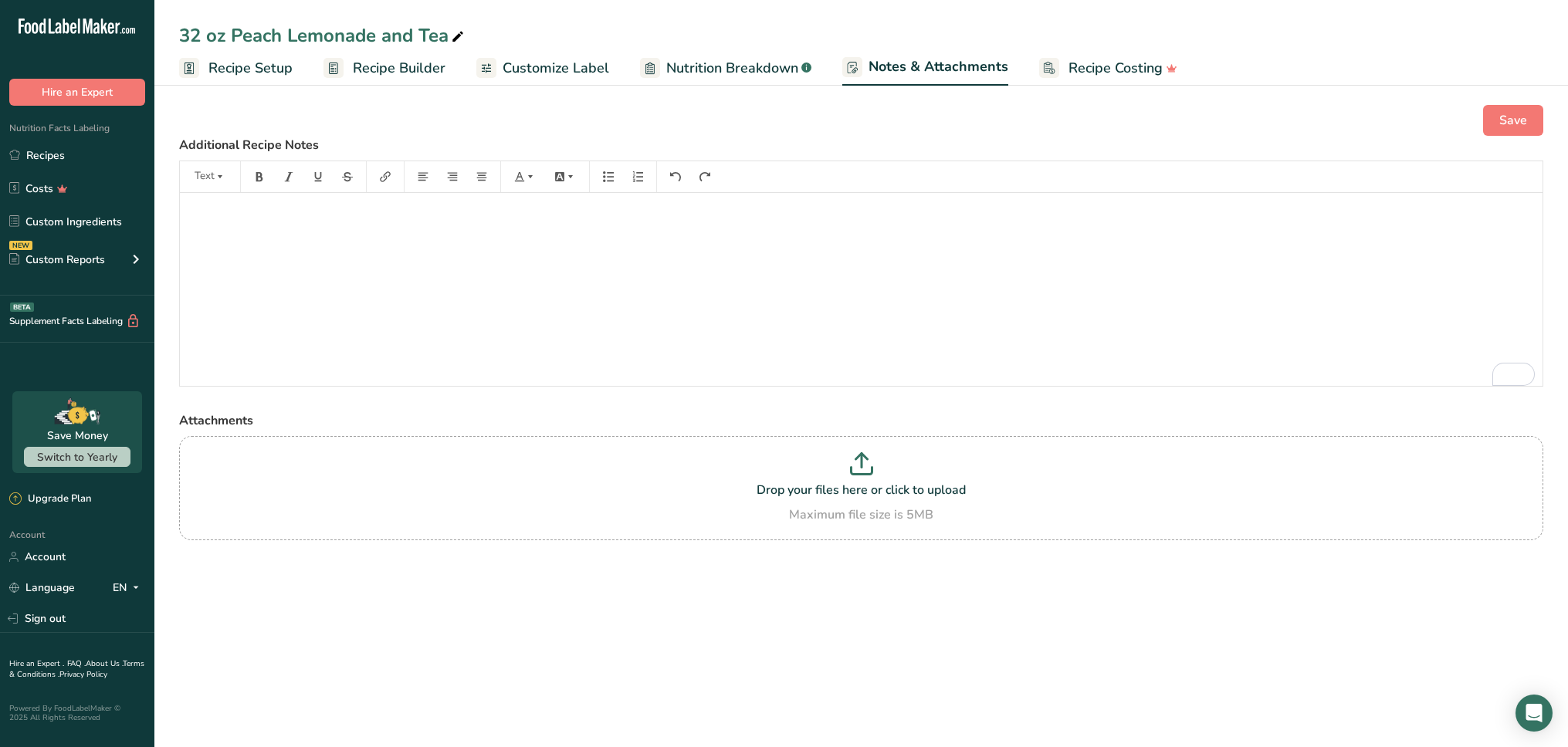
click at [1074, 73] on span "Recipe Costing" at bounding box center [1115, 68] width 94 height 21
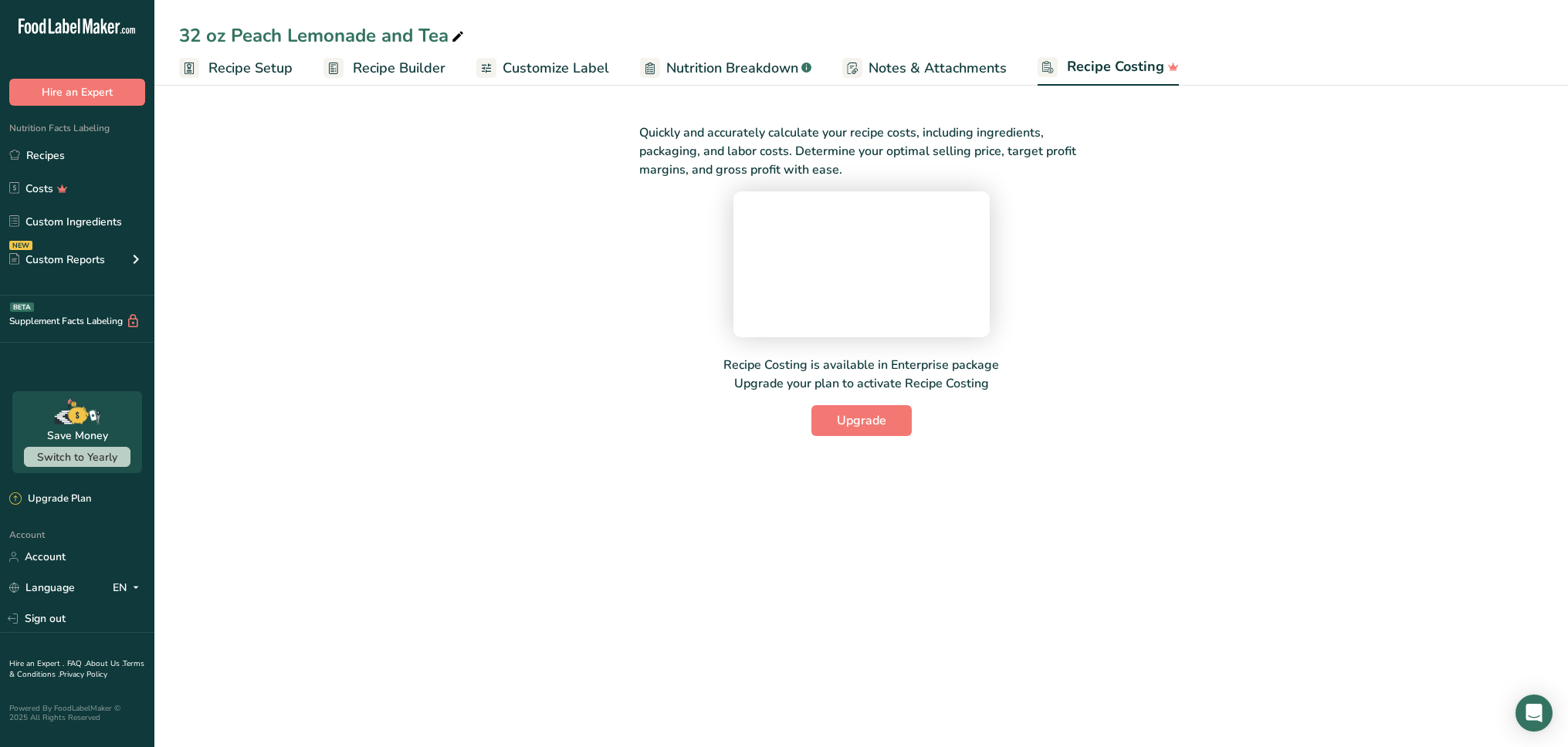
click at [528, 59] on span "Customize Label" at bounding box center [556, 68] width 106 height 21
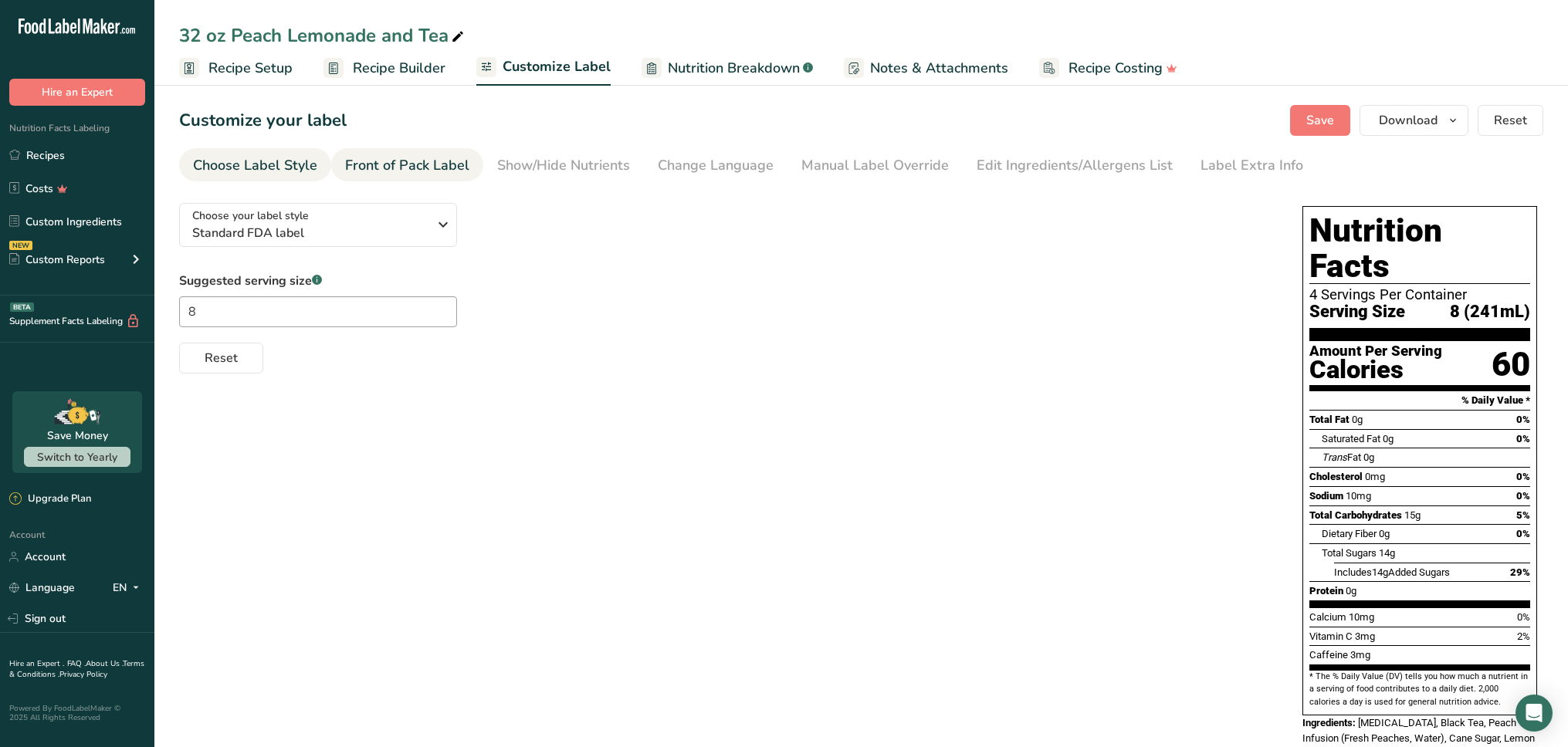
click at [438, 165] on div "Front of Pack Label" at bounding box center [407, 165] width 124 height 21
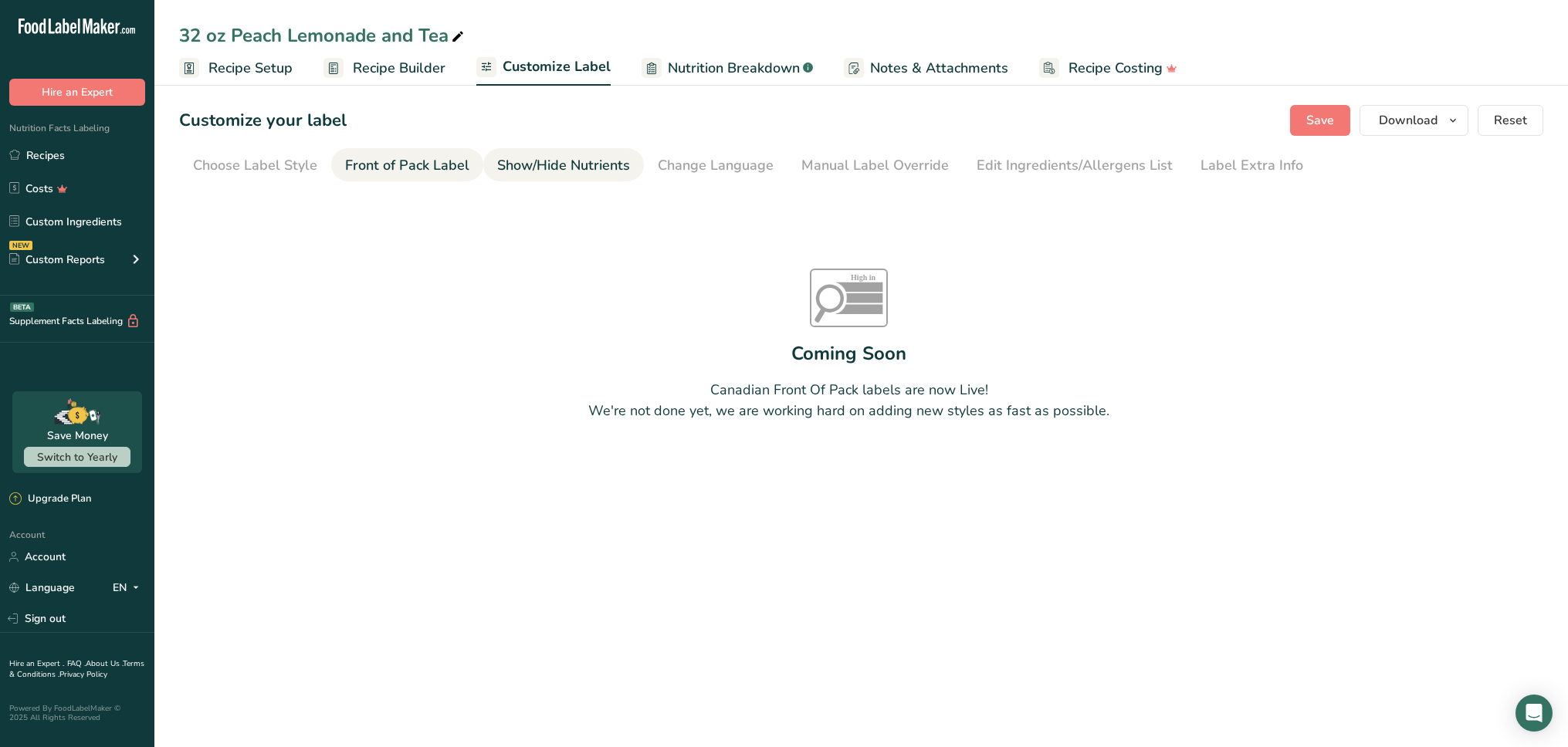
click at [588, 173] on div "Show/Hide Nutrients" at bounding box center [564, 165] width 133 height 21
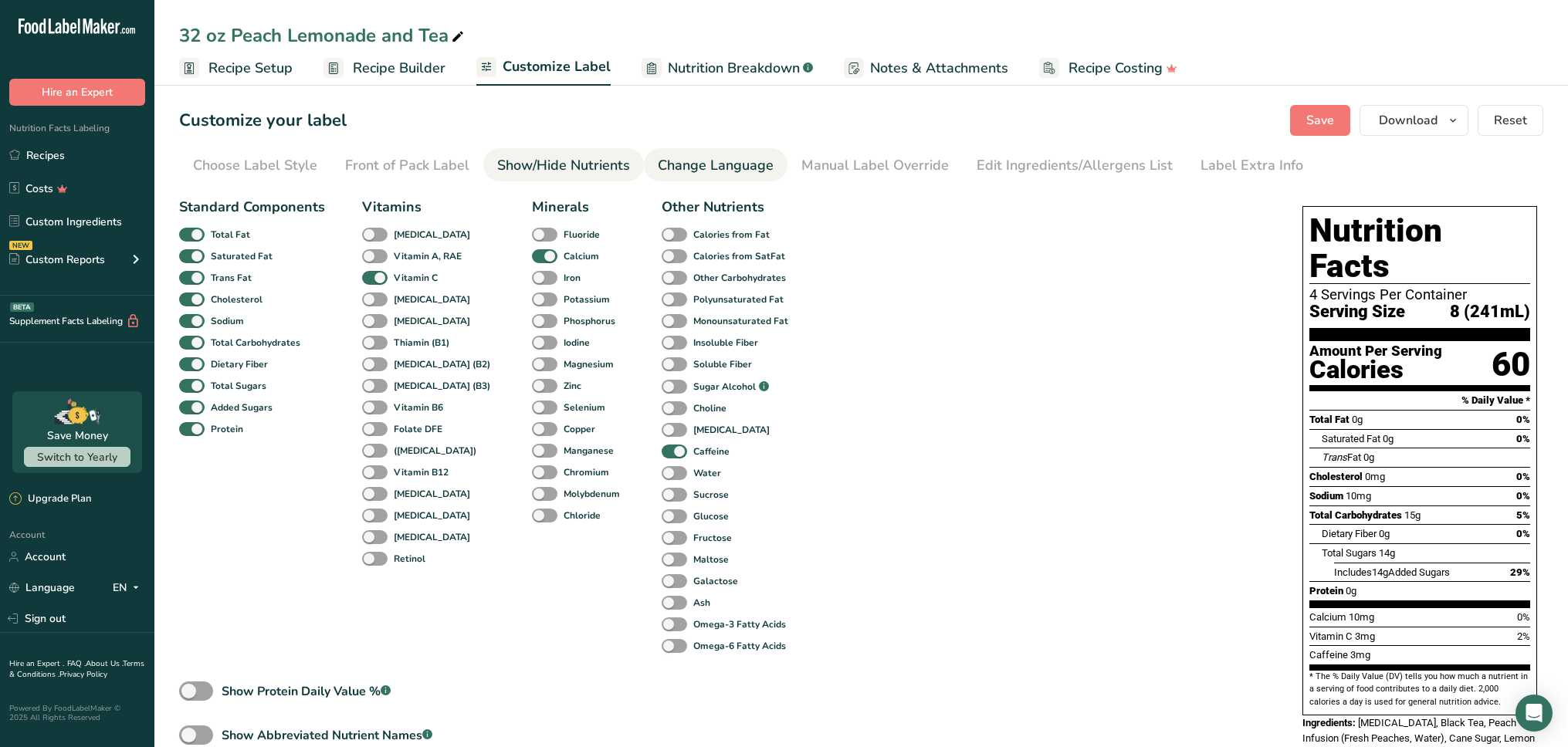
click at [720, 167] on div "Change Language" at bounding box center [716, 165] width 116 height 21
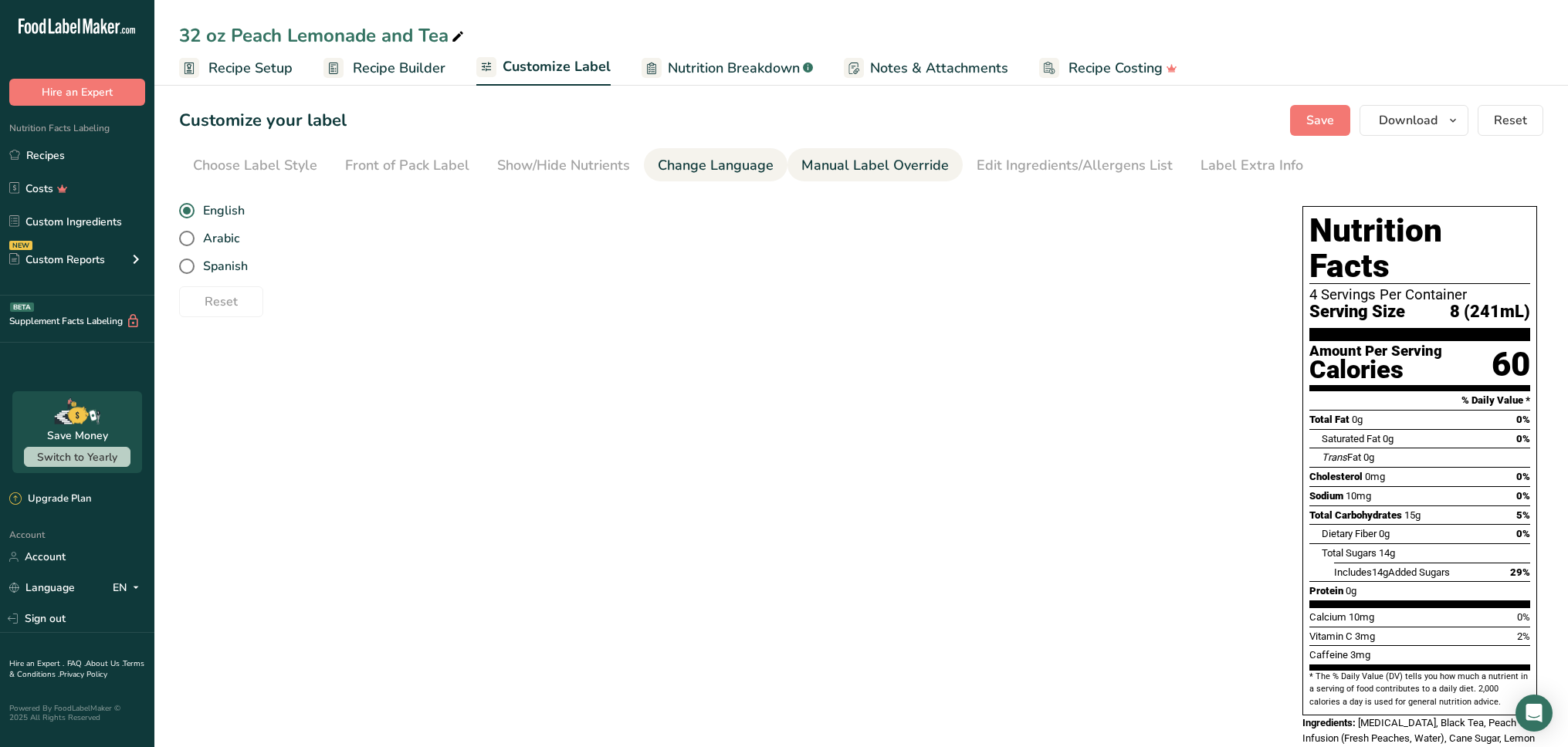
click at [851, 169] on div "Manual Label Override" at bounding box center [875, 165] width 148 height 21
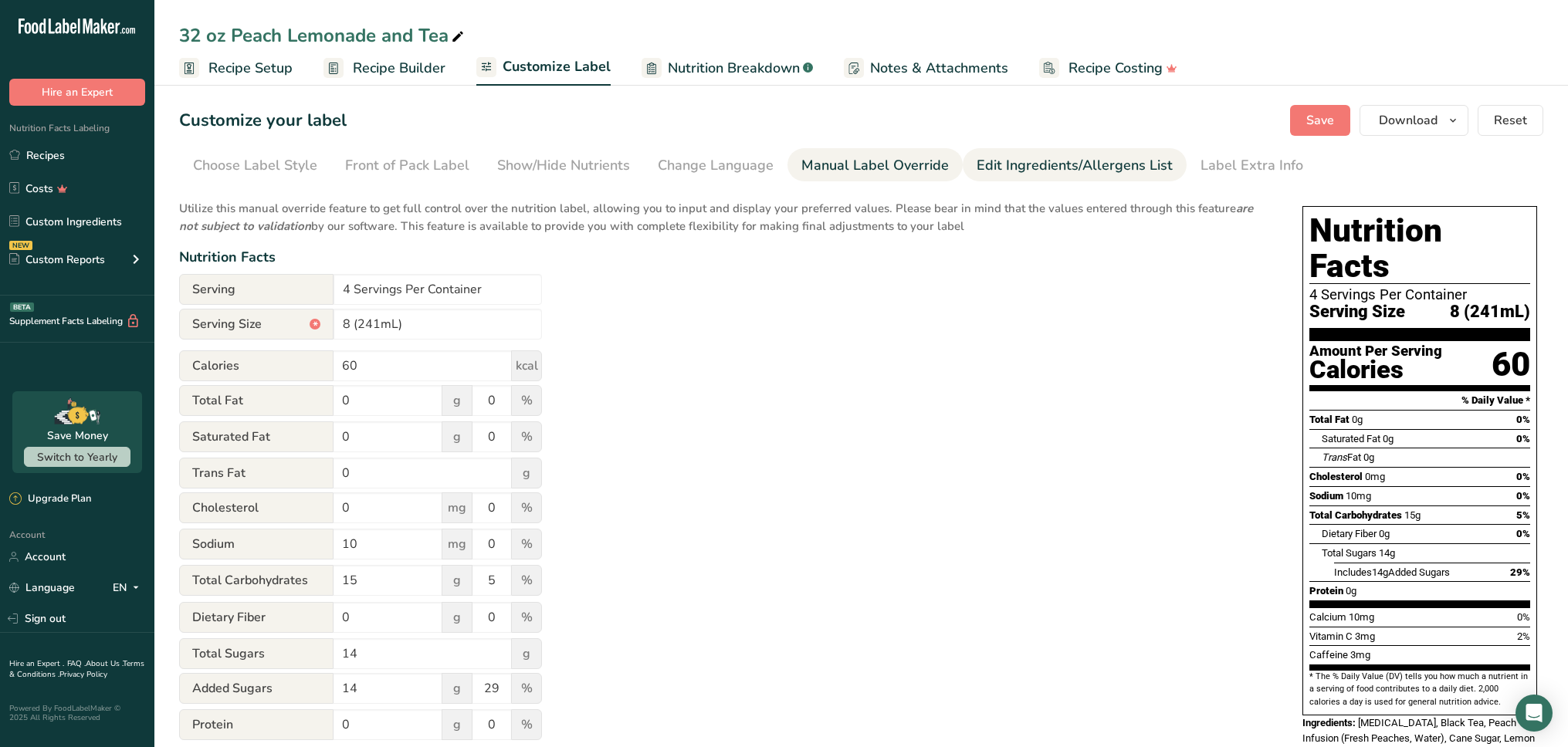
click at [1013, 165] on div "Edit Ingredients/Allergens List" at bounding box center [1074, 165] width 196 height 21
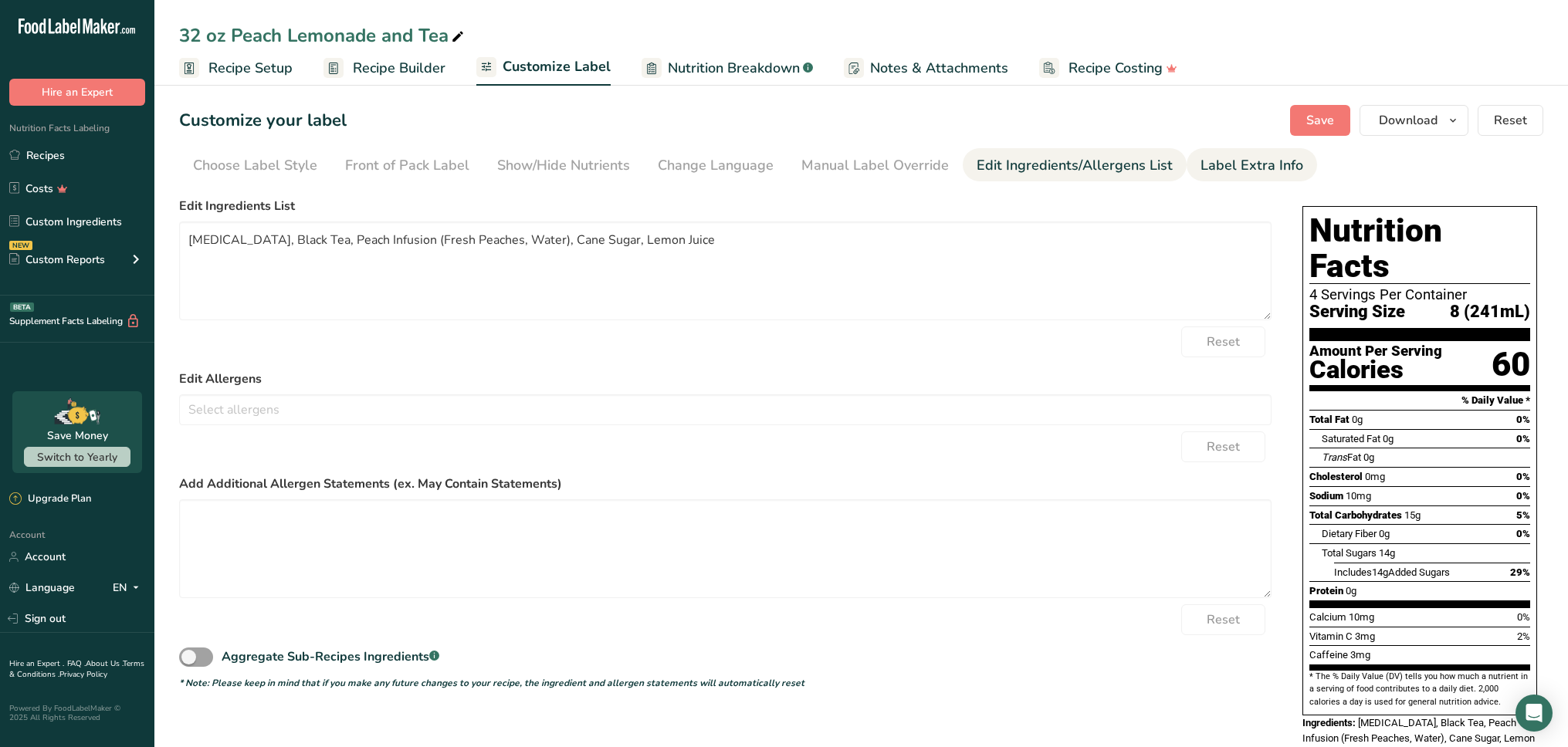
click at [1200, 174] on div "Label Extra Info" at bounding box center [1252, 165] width 103 height 21
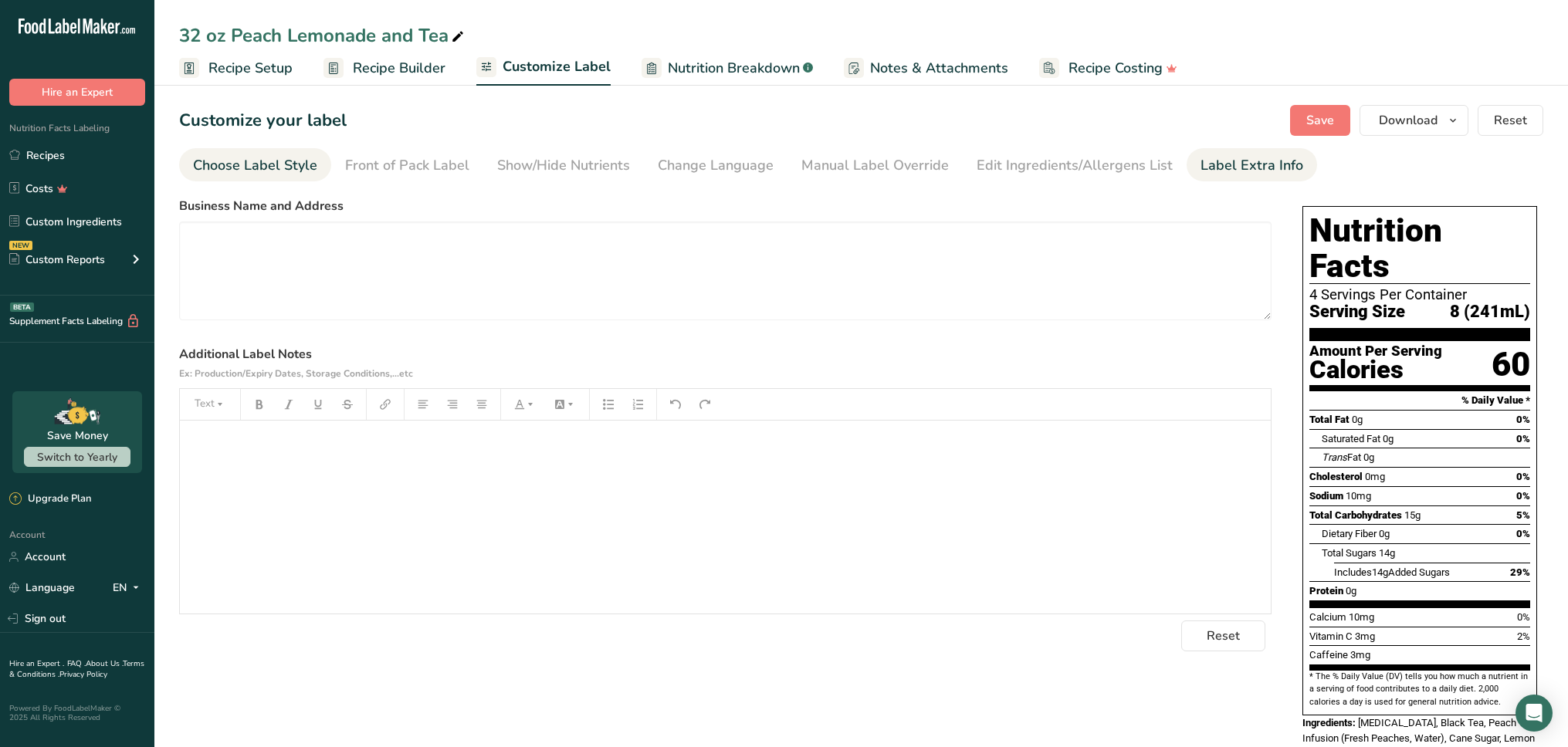
click at [311, 173] on div "Choose Label Style" at bounding box center [254, 165] width 124 height 21
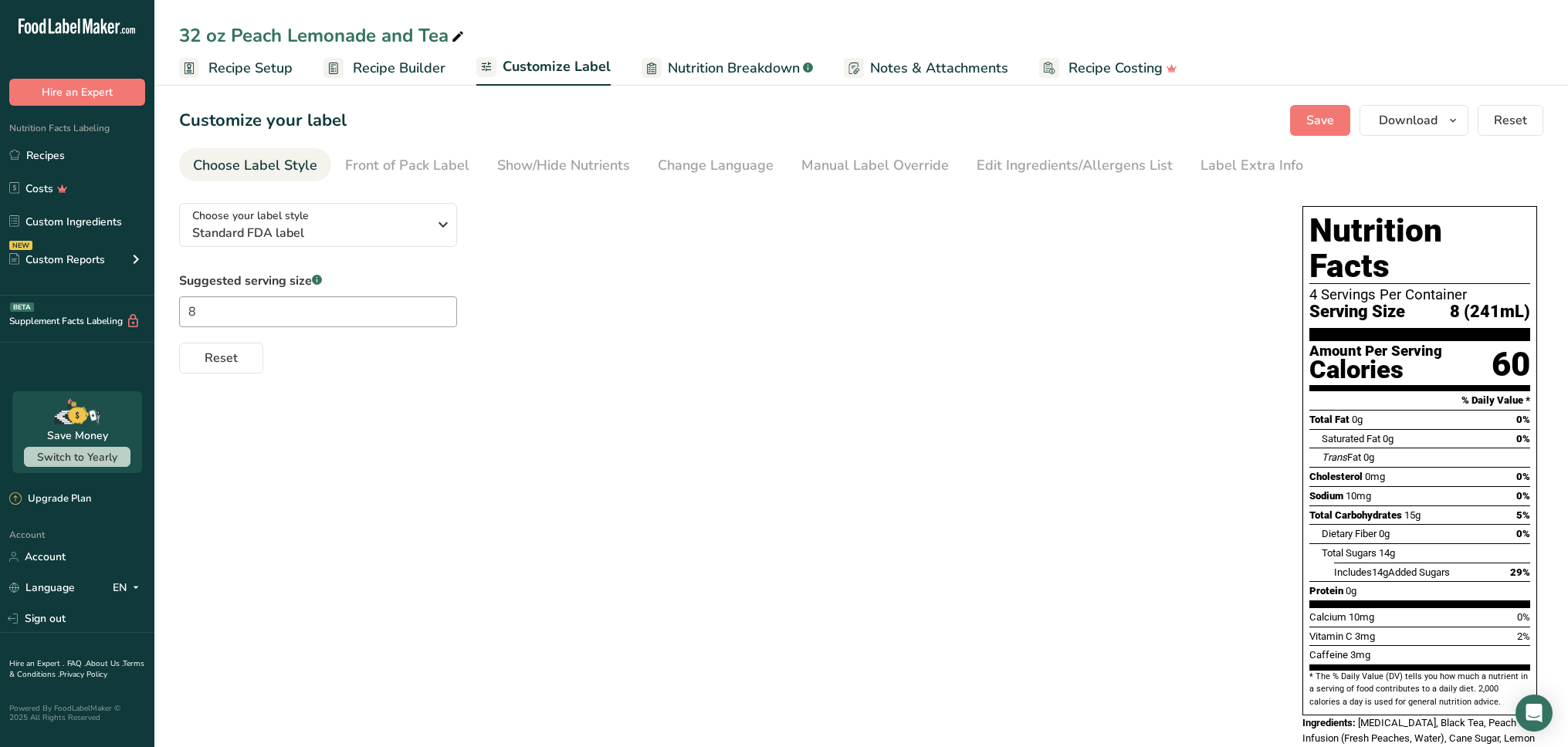
click at [254, 74] on span "Recipe Setup" at bounding box center [251, 68] width 84 height 21
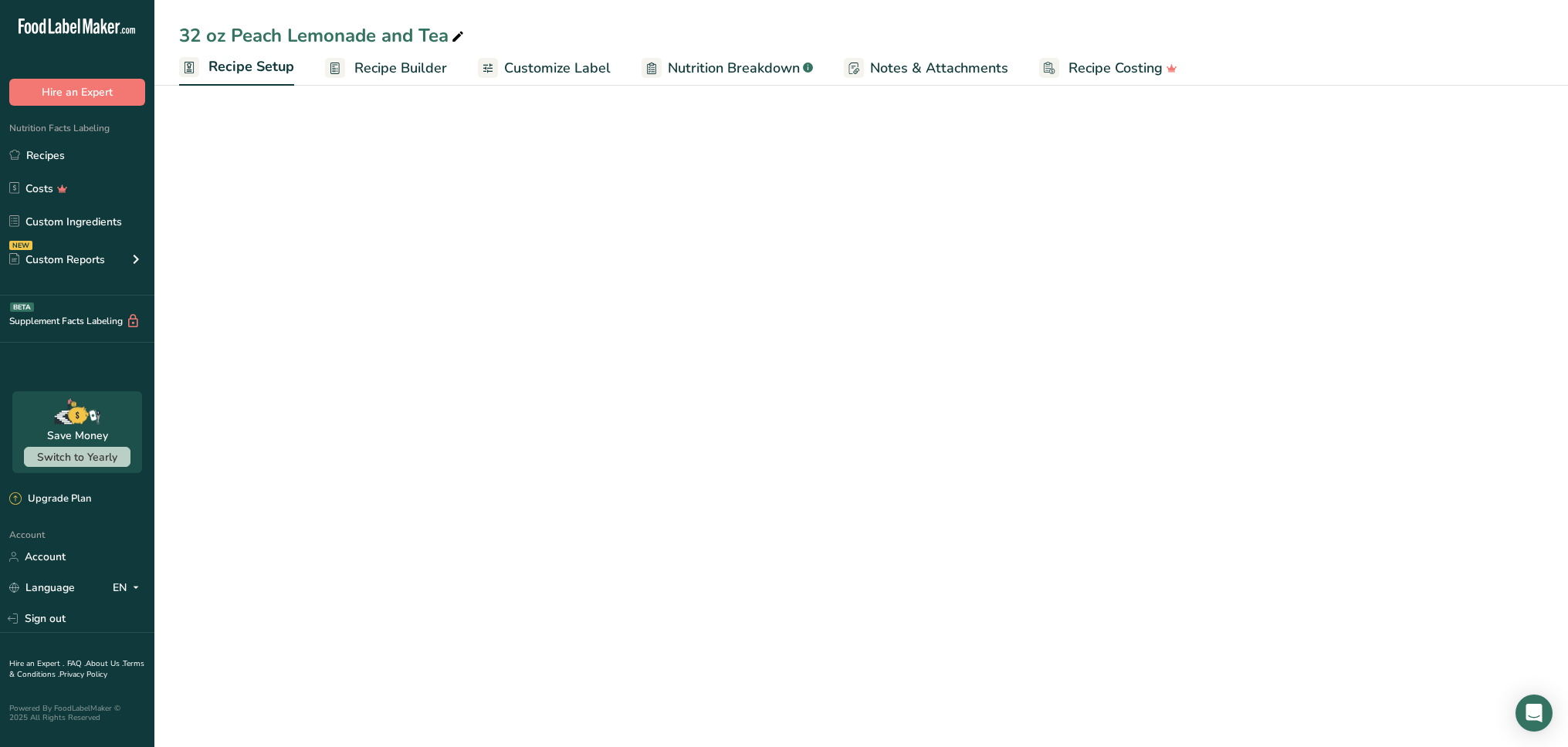
select select "22"
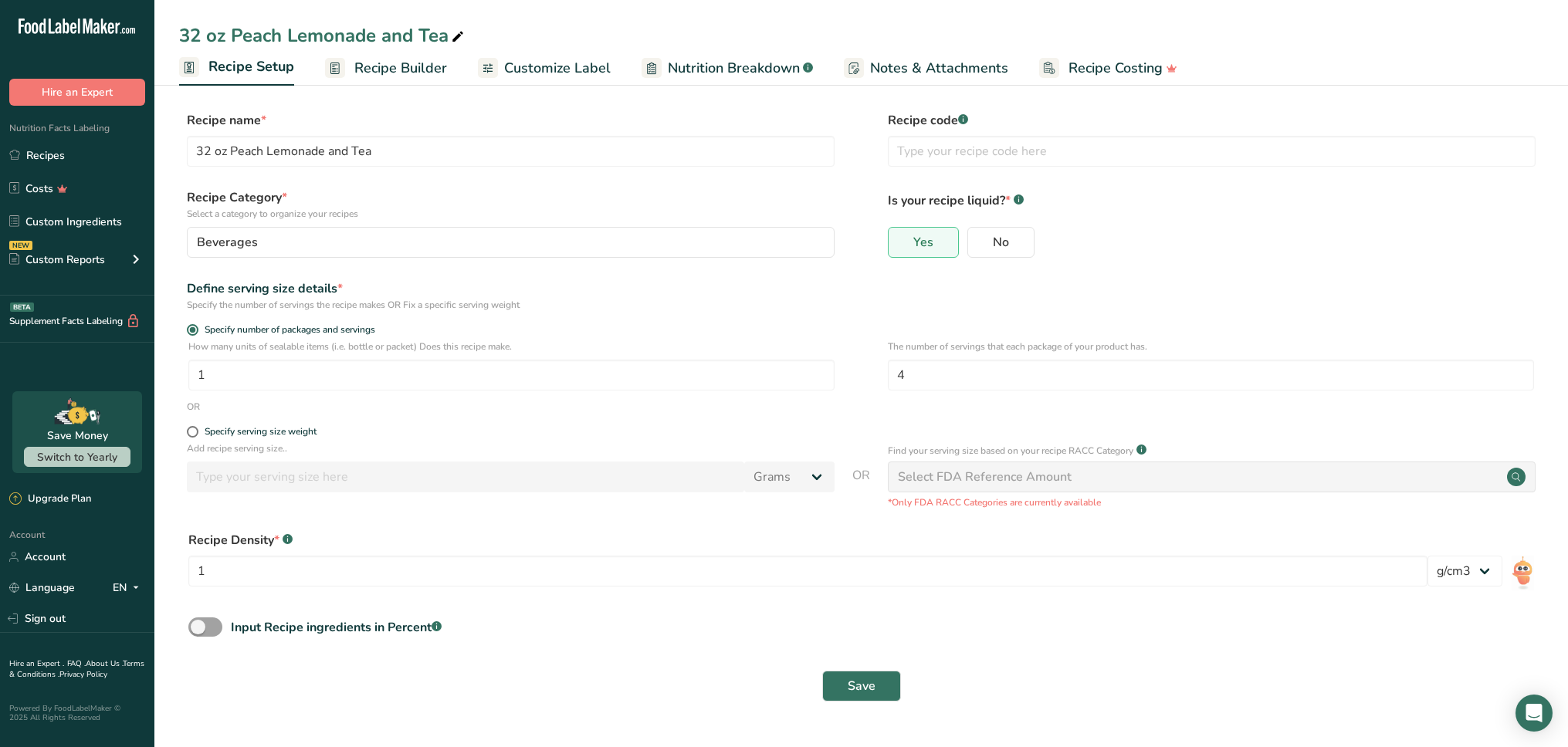
click at [403, 74] on span "Recipe Builder" at bounding box center [400, 68] width 93 height 21
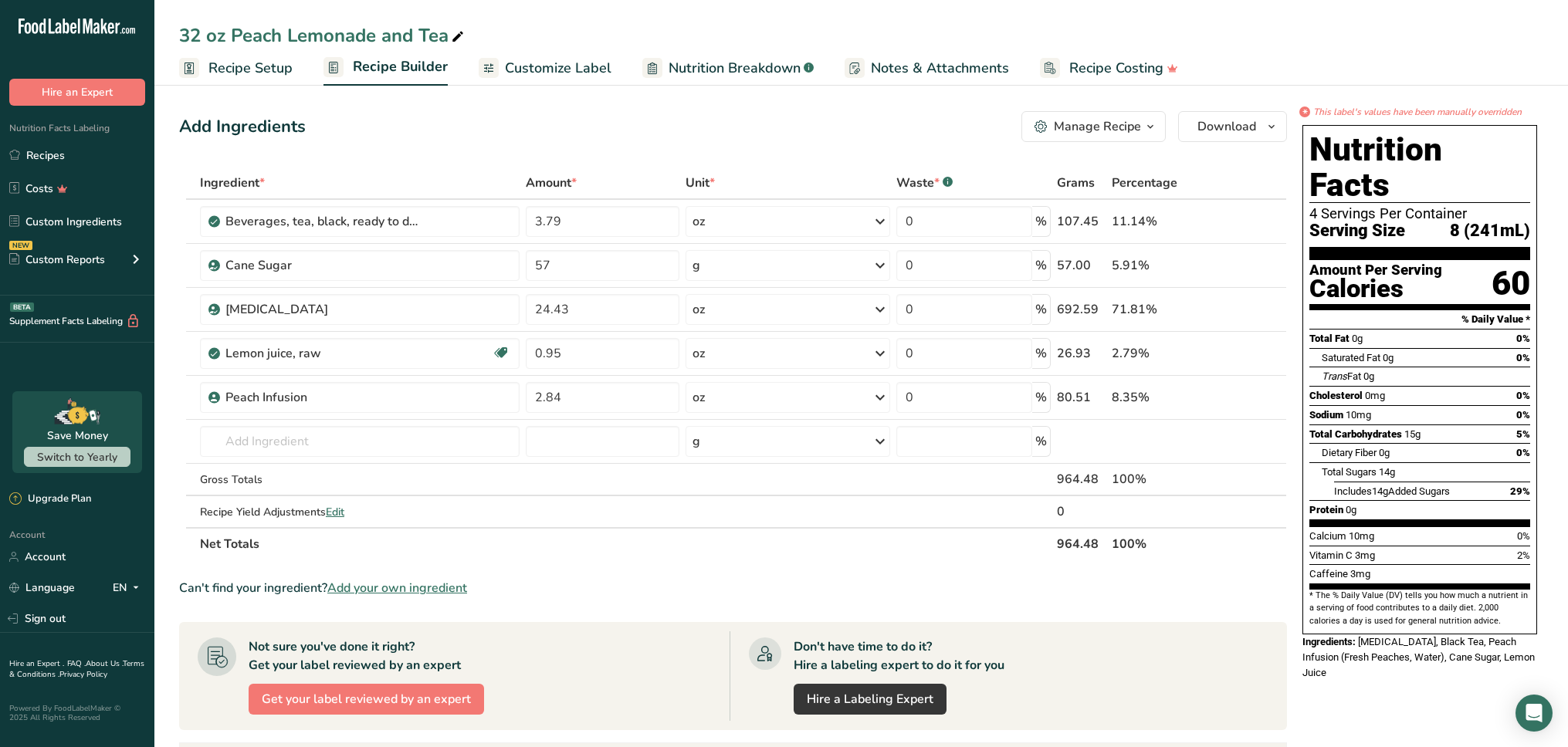
click at [770, 588] on div "Can't find your ingredient? Add your own ingredient" at bounding box center [732, 589] width 1108 height 19
click at [729, 564] on section "Ingredient * Amount * Unit * Waste * .a-a{fill:#347362;}.b-a{fill:#fff;} Grams …" at bounding box center [732, 624] width 1108 height 916
click at [985, 592] on div "Can't find your ingredient? Add your own ingredient" at bounding box center [732, 589] width 1108 height 19
click at [1147, 130] on icon "button" at bounding box center [1150, 126] width 12 height 20
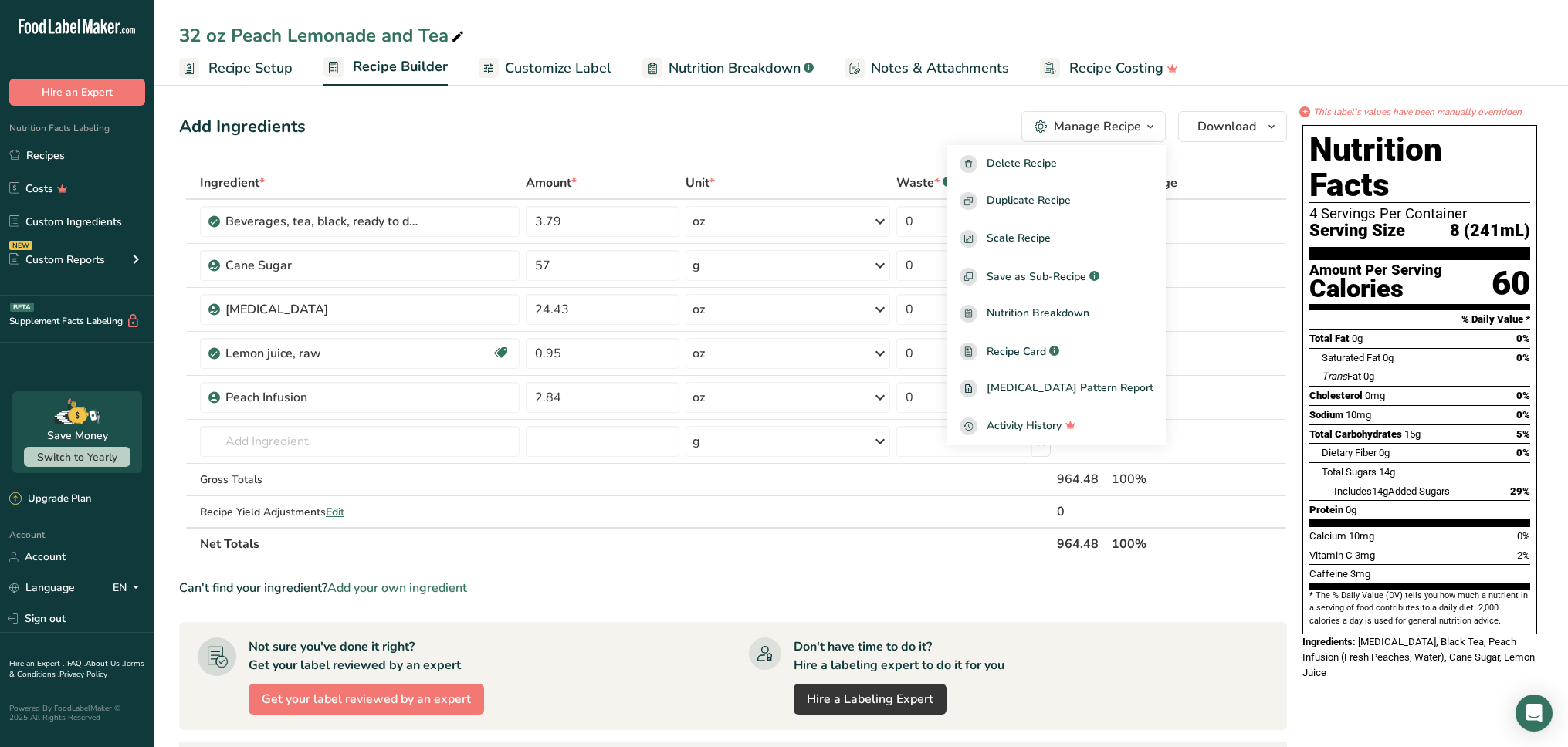
click at [913, 122] on div "Add Ingredients Manage Recipe Delete Recipe Duplicate Recipe Scale Recipe Save …" at bounding box center [732, 126] width 1108 height 31
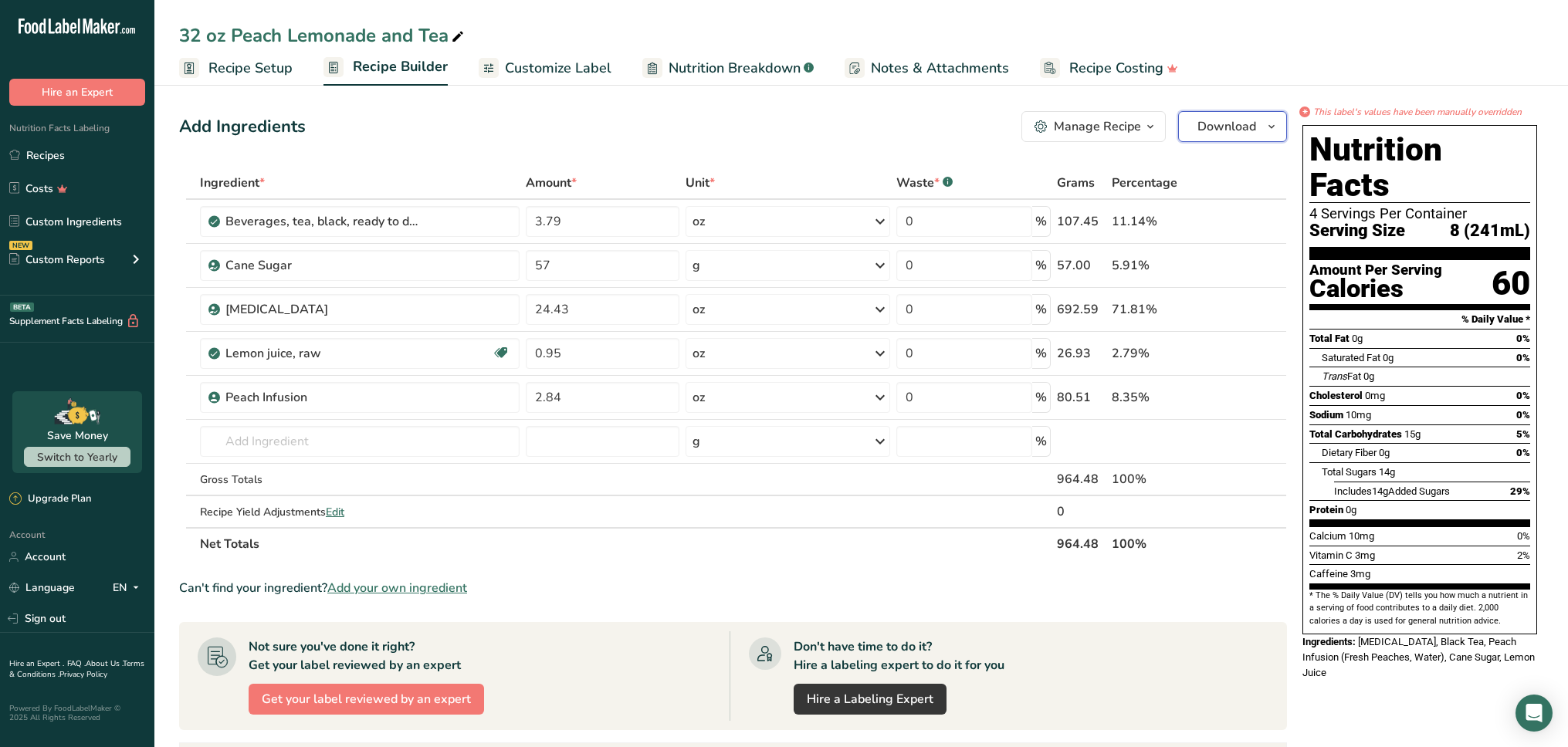
click at [1242, 133] on span "Download" at bounding box center [1226, 126] width 59 height 19
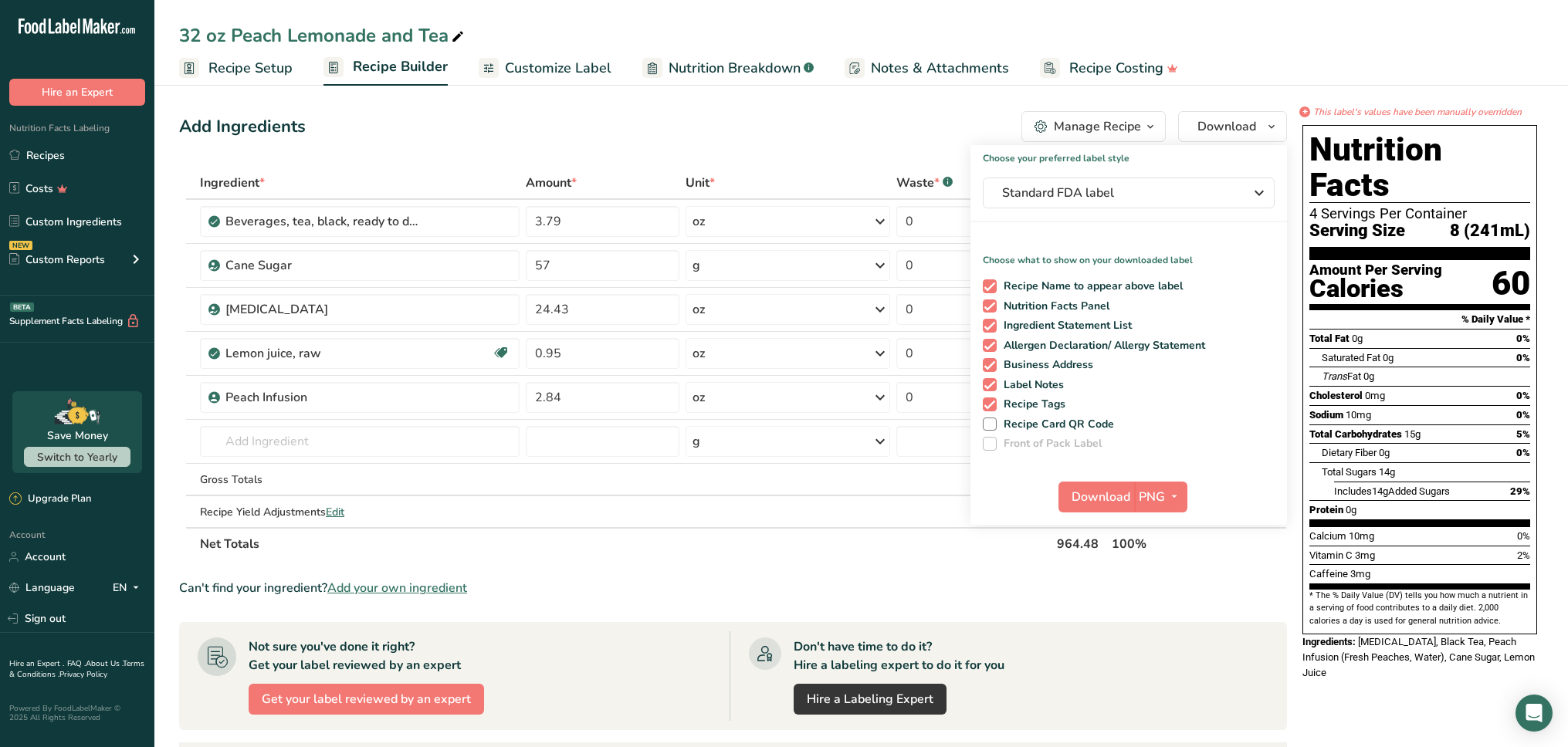
click at [961, 126] on div "Add Ingredients Manage Recipe Delete Recipe Duplicate Recipe Scale Recipe Save …" at bounding box center [732, 126] width 1108 height 31
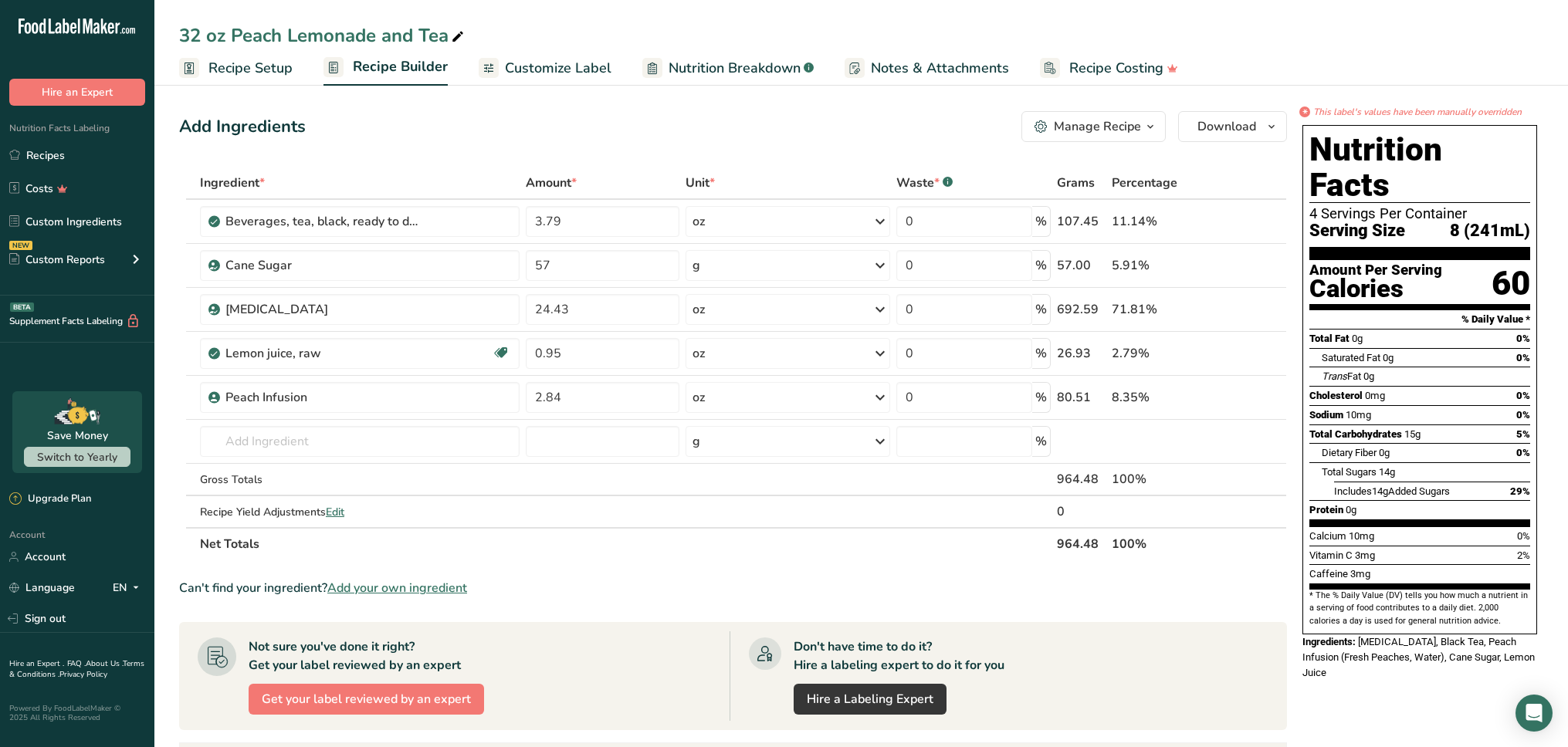
click at [1124, 123] on div "Manage Recipe" at bounding box center [1097, 126] width 87 height 19
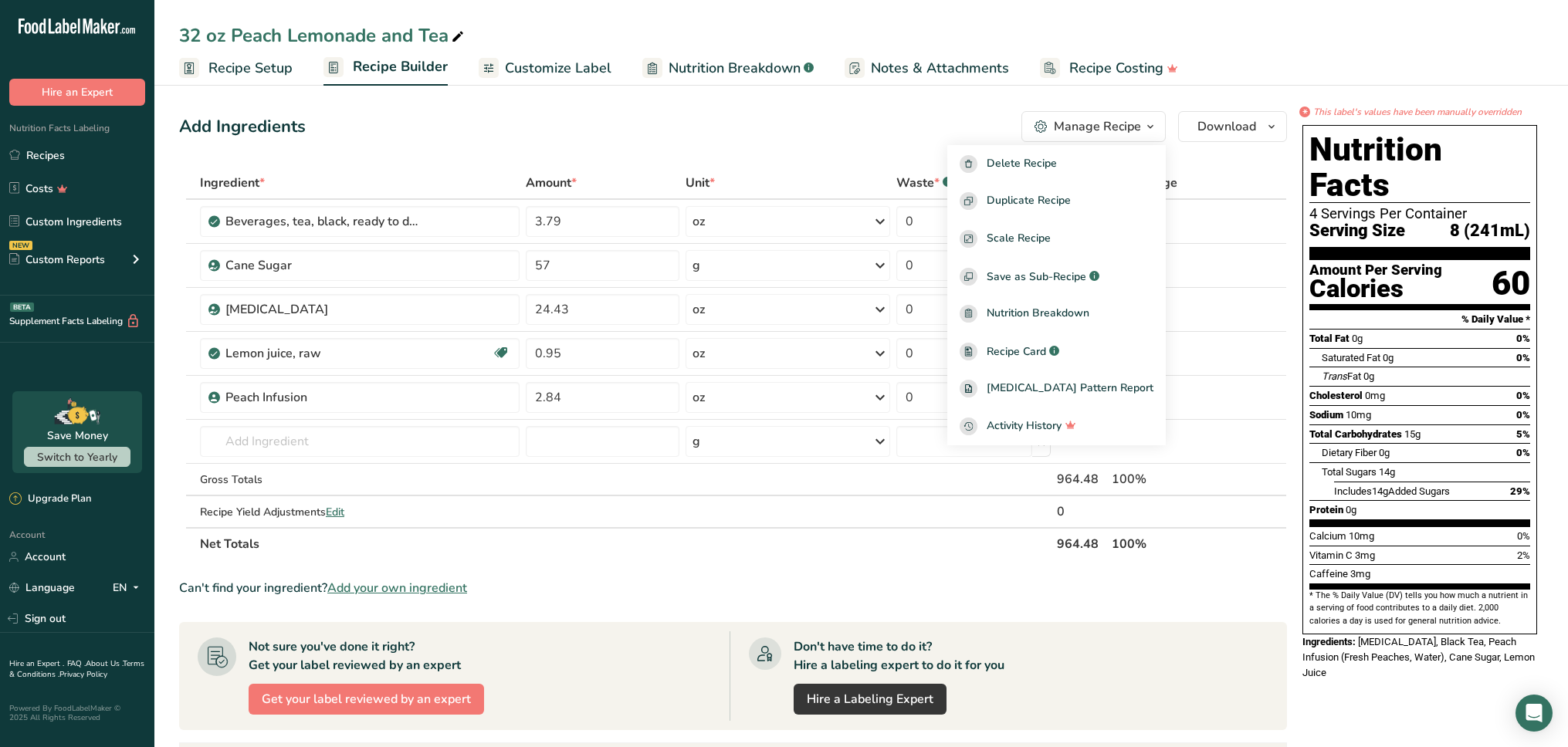
click at [964, 123] on div "Add Ingredients Manage Recipe Delete Recipe Duplicate Recipe Scale Recipe Save …" at bounding box center [732, 126] width 1108 height 31
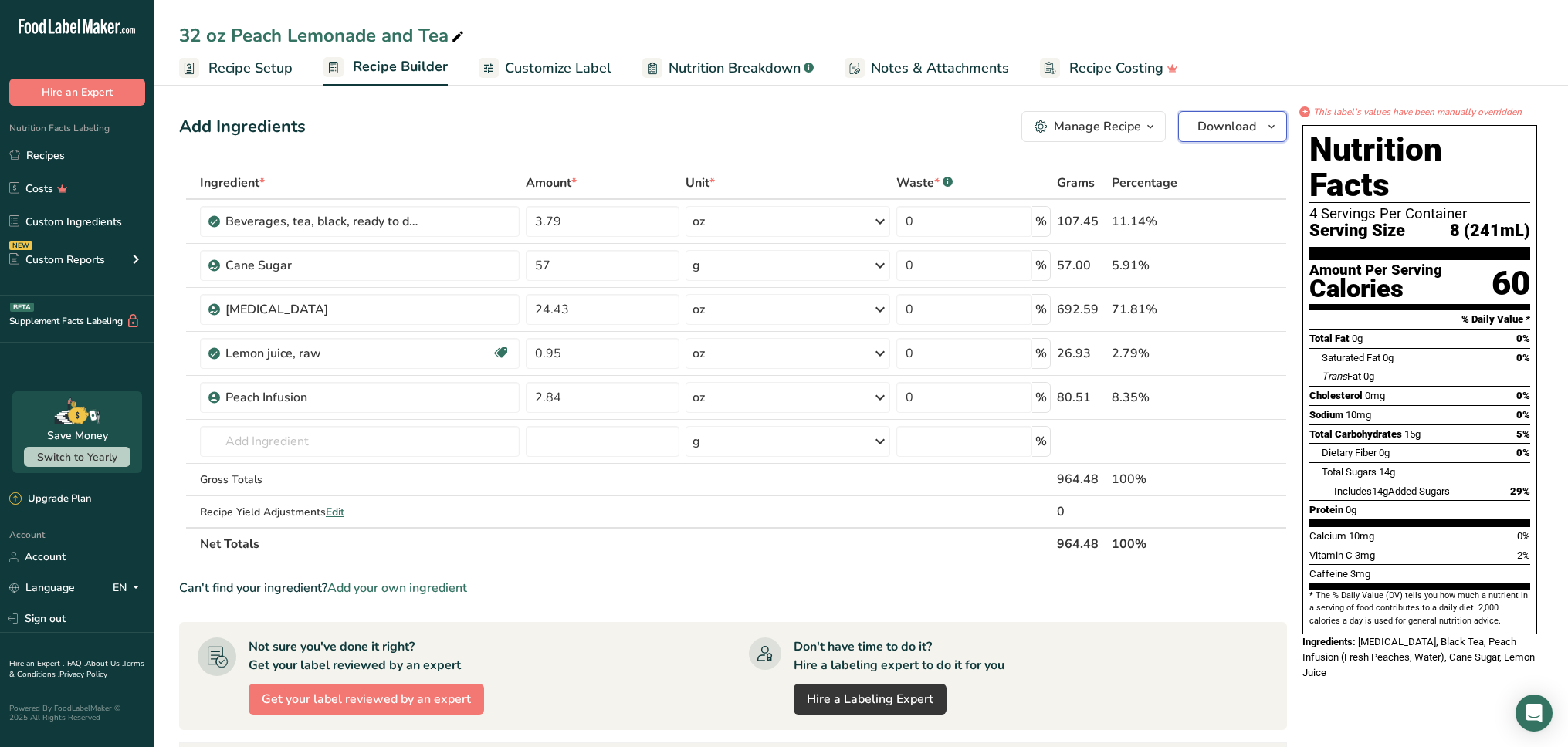
click at [1243, 124] on span "Download" at bounding box center [1226, 126] width 59 height 19
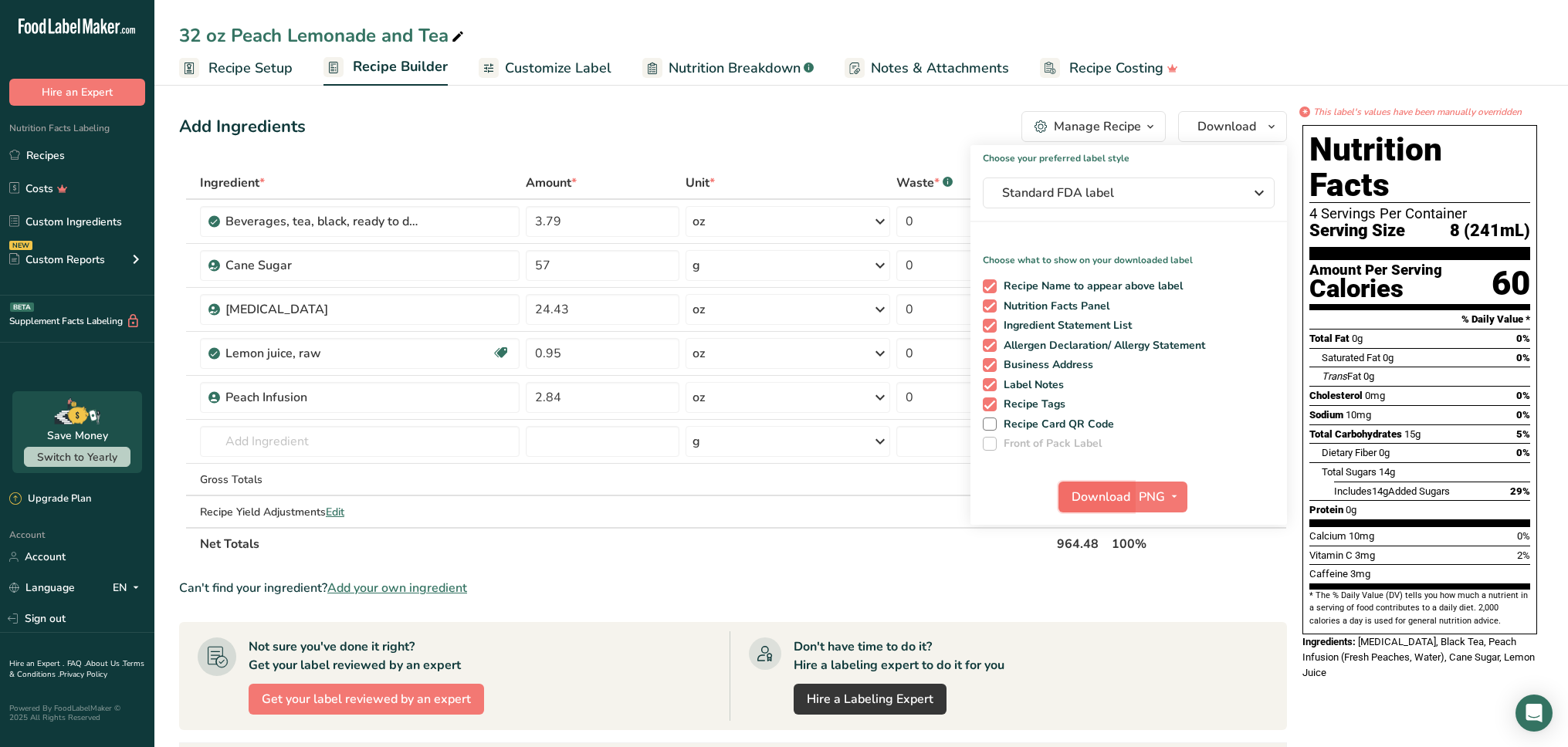
click at [1116, 494] on span "Download" at bounding box center [1100, 497] width 59 height 19
click at [814, 557] on th "Net Totals" at bounding box center [625, 543] width 857 height 33
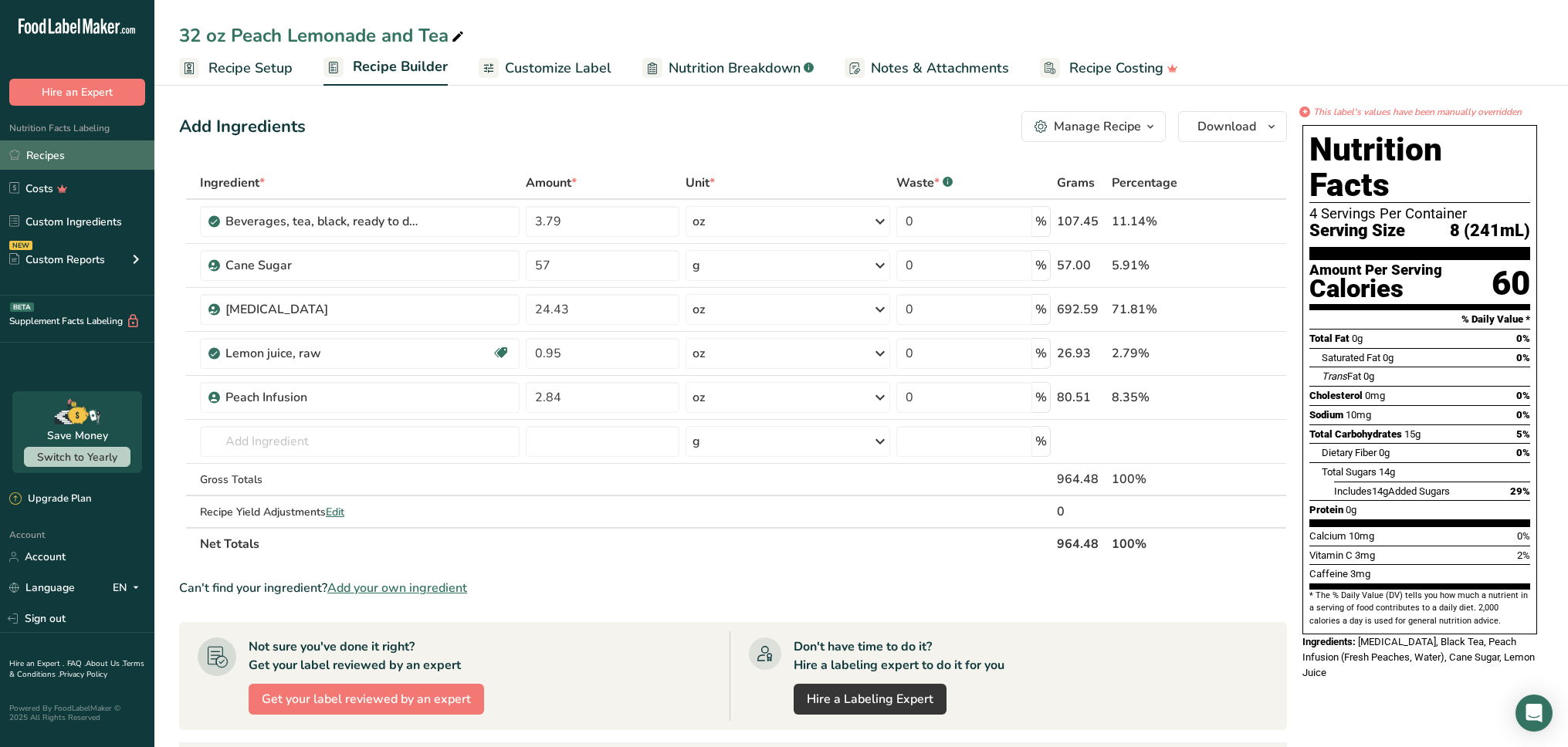
click at [108, 160] on link "Recipes" at bounding box center [77, 155] width 155 height 30
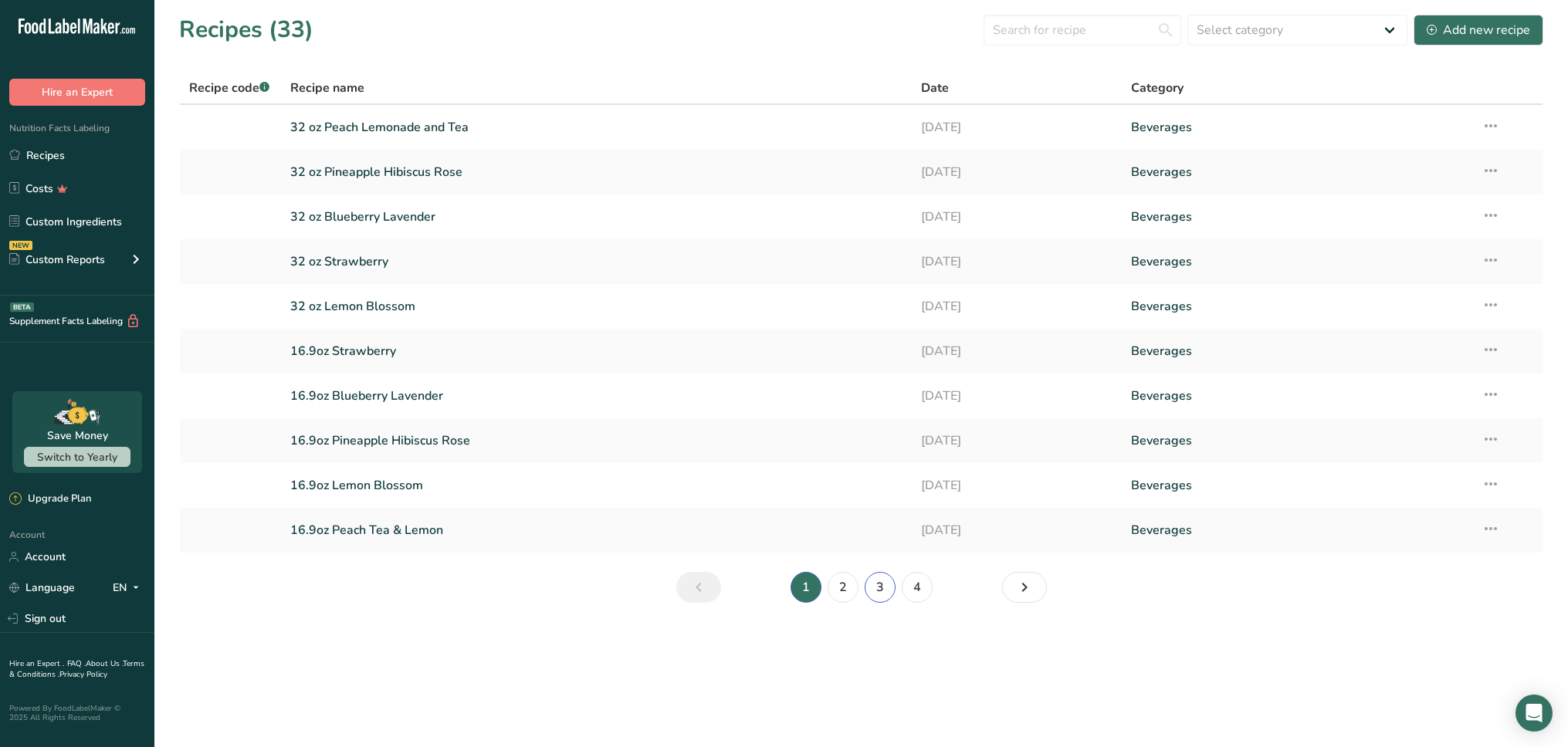
click at [876, 582] on link "3" at bounding box center [880, 588] width 31 height 31
click at [1253, 65] on section "Recipes (33) Select category All Baked Goods Beverages Confectionery Cooked Mea…" at bounding box center [861, 314] width 1413 height 628
click at [1322, 78] on th "Category" at bounding box center [1296, 89] width 350 height 33
click at [1188, 660] on main "Recipes (33) Select category All Baked Goods Beverages Confectionery Cooked Mea…" at bounding box center [784, 373] width 1568 height 747
